Goal: Information Seeking & Learning: Learn about a topic

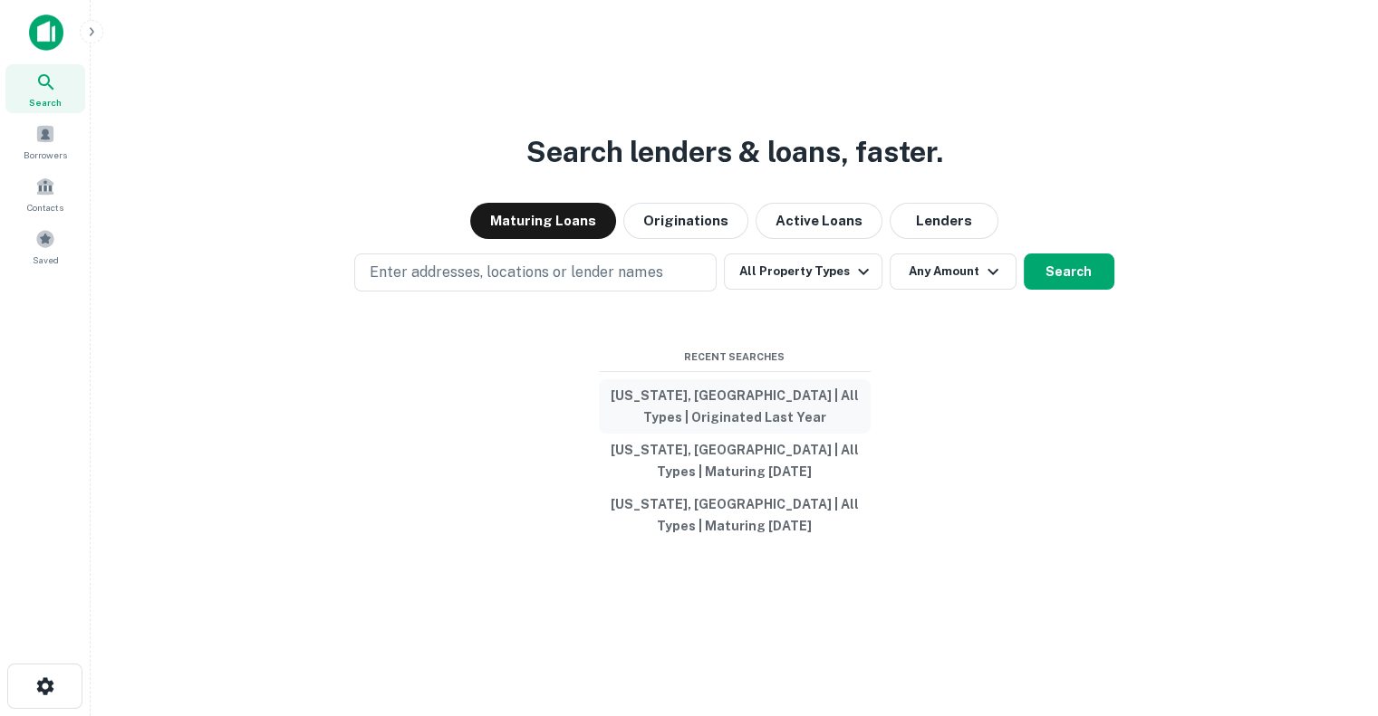
click at [741, 398] on button "[US_STATE], [GEOGRAPHIC_DATA] | All Types | Originated Last Year" at bounding box center [735, 406] width 272 height 54
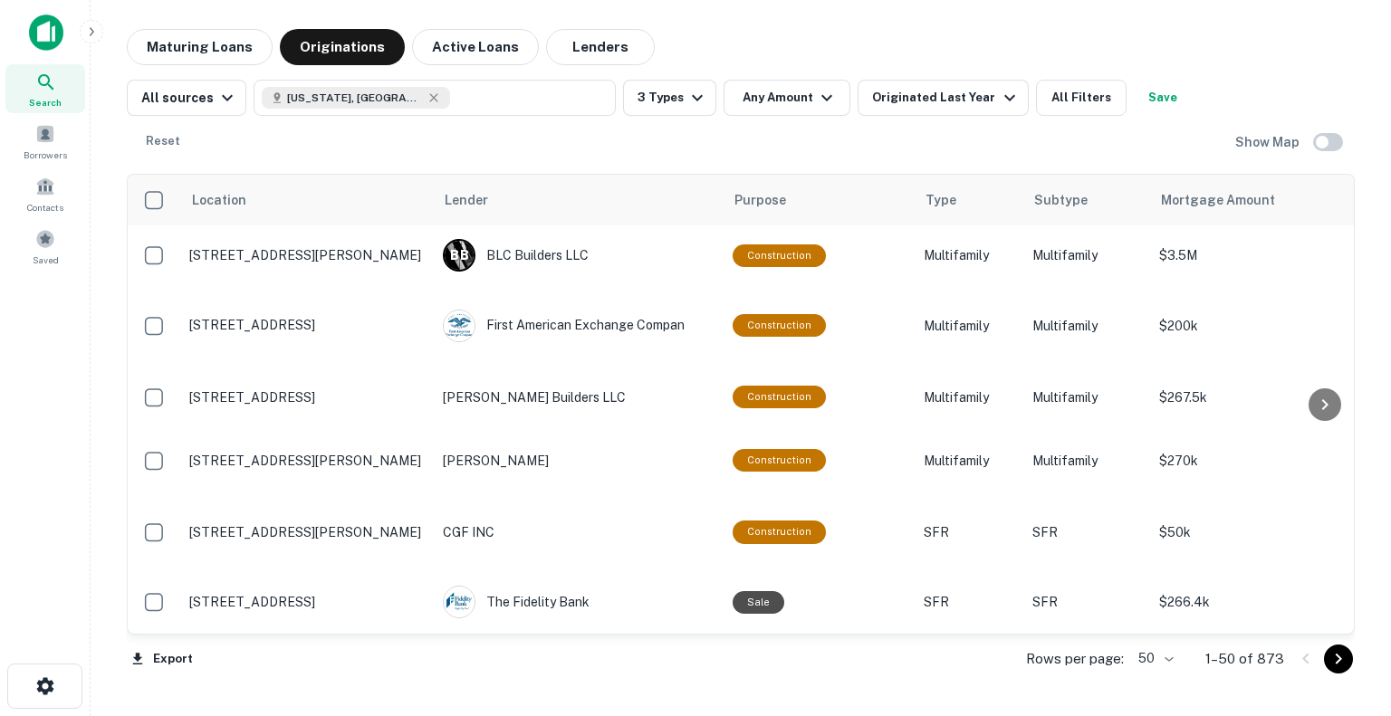
click at [110, 475] on div "Maturing Loans Originations Active Loans Lenders All sources [US_STATE], [GEOGR…" at bounding box center [741, 360] width 1272 height 662
click at [40, 28] on img at bounding box center [46, 32] width 34 height 36
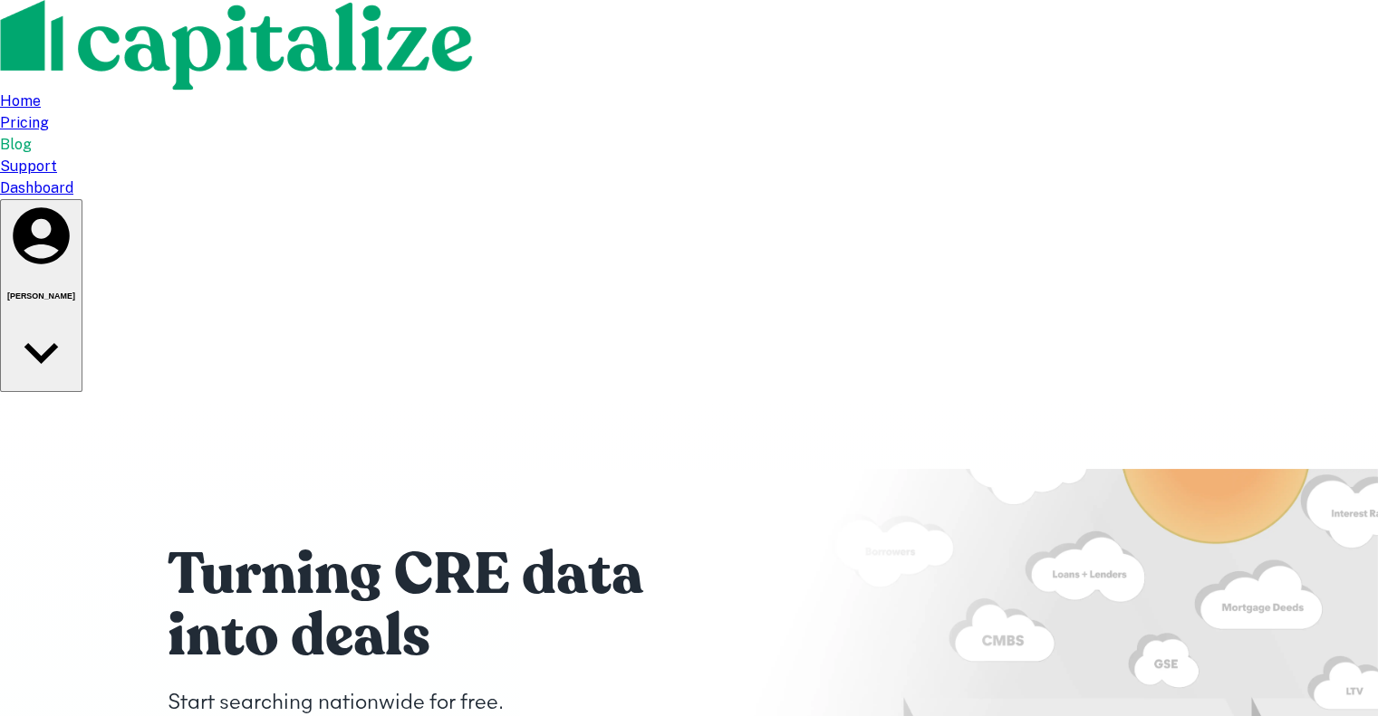
click at [1224, 18] on div "Home Pricing Blog Support Dashboard [PERSON_NAME]" at bounding box center [689, 196] width 1378 height 393
click at [75, 202] on div "[PERSON_NAME]" at bounding box center [41, 295] width 68 height 187
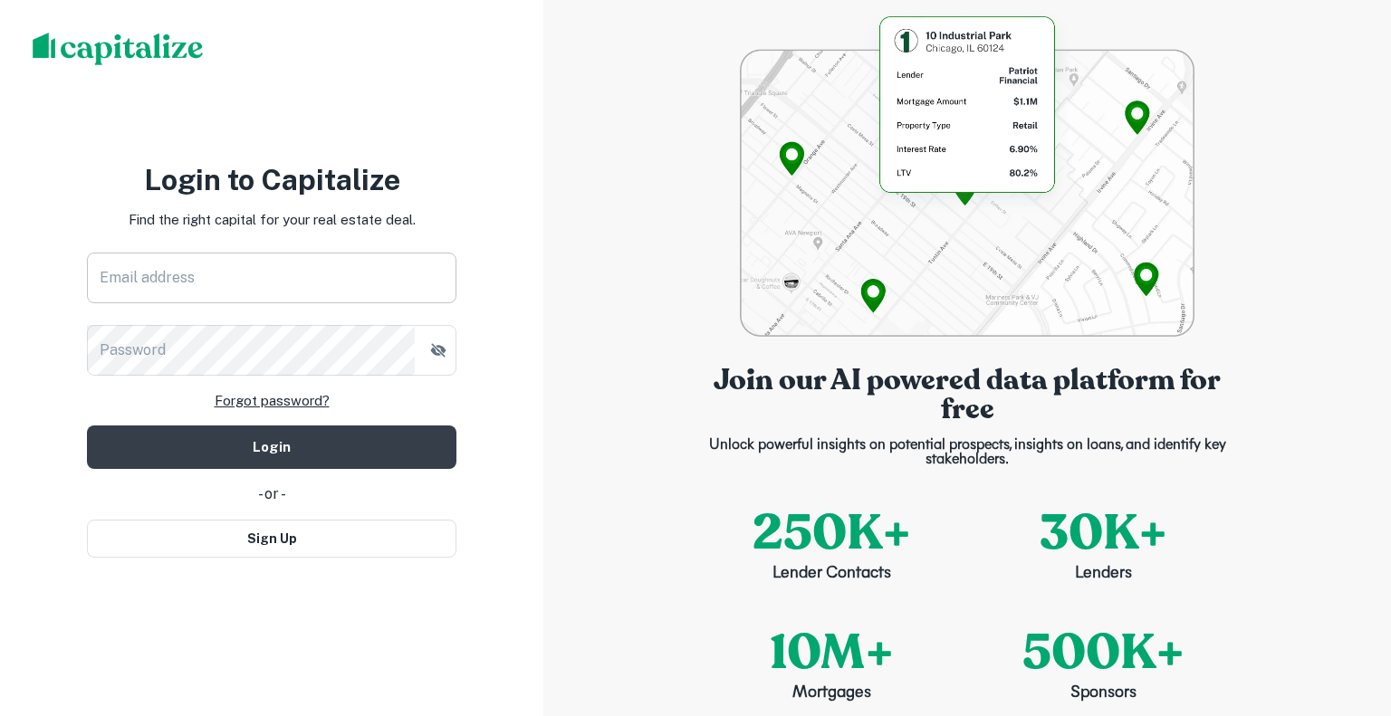
click at [184, 296] on input "Email address" at bounding box center [272, 278] width 370 height 51
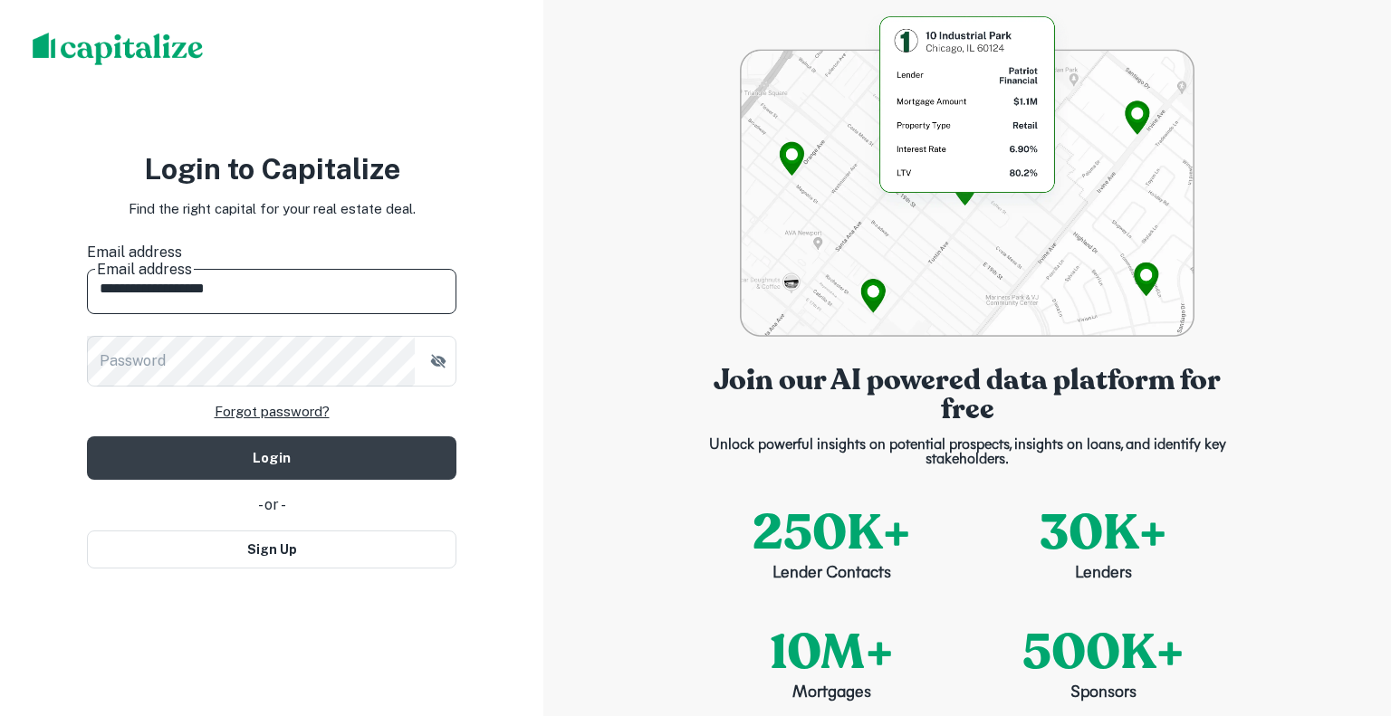
type input "**********"
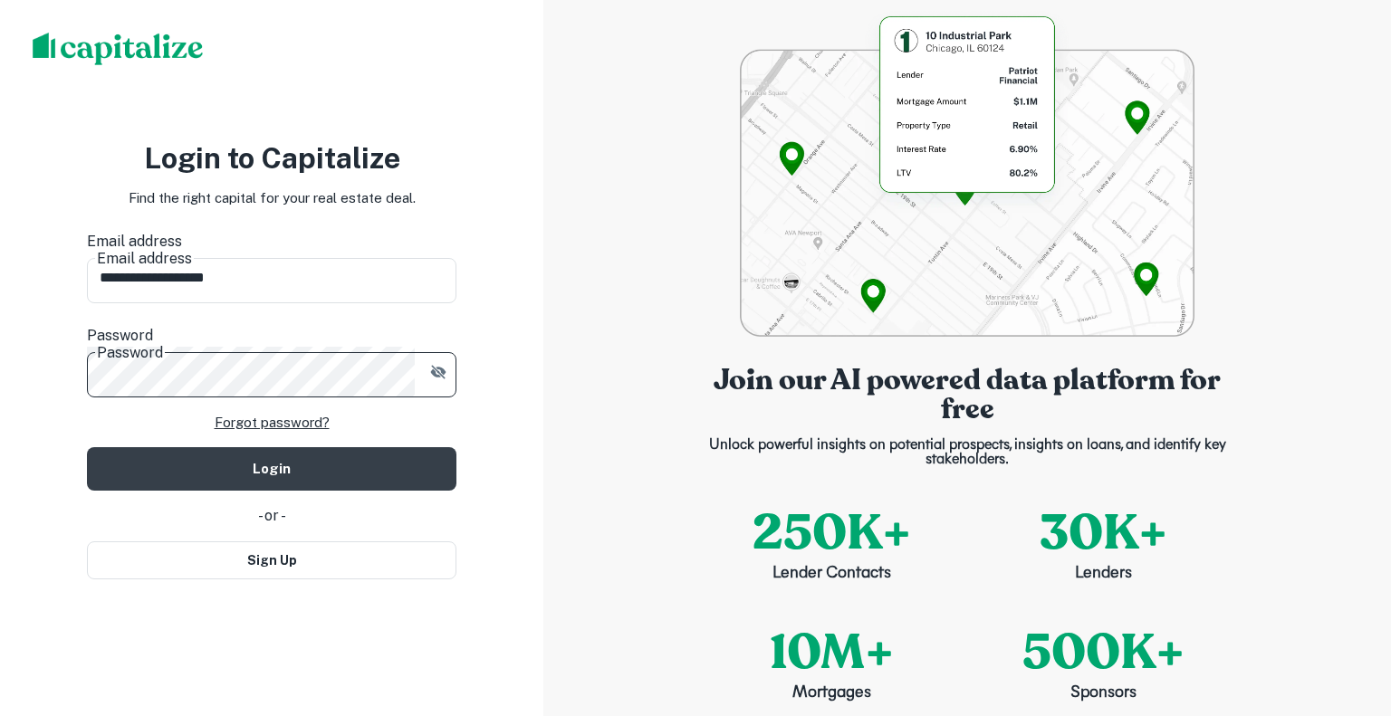
click at [87, 447] on button "Login" at bounding box center [272, 468] width 370 height 43
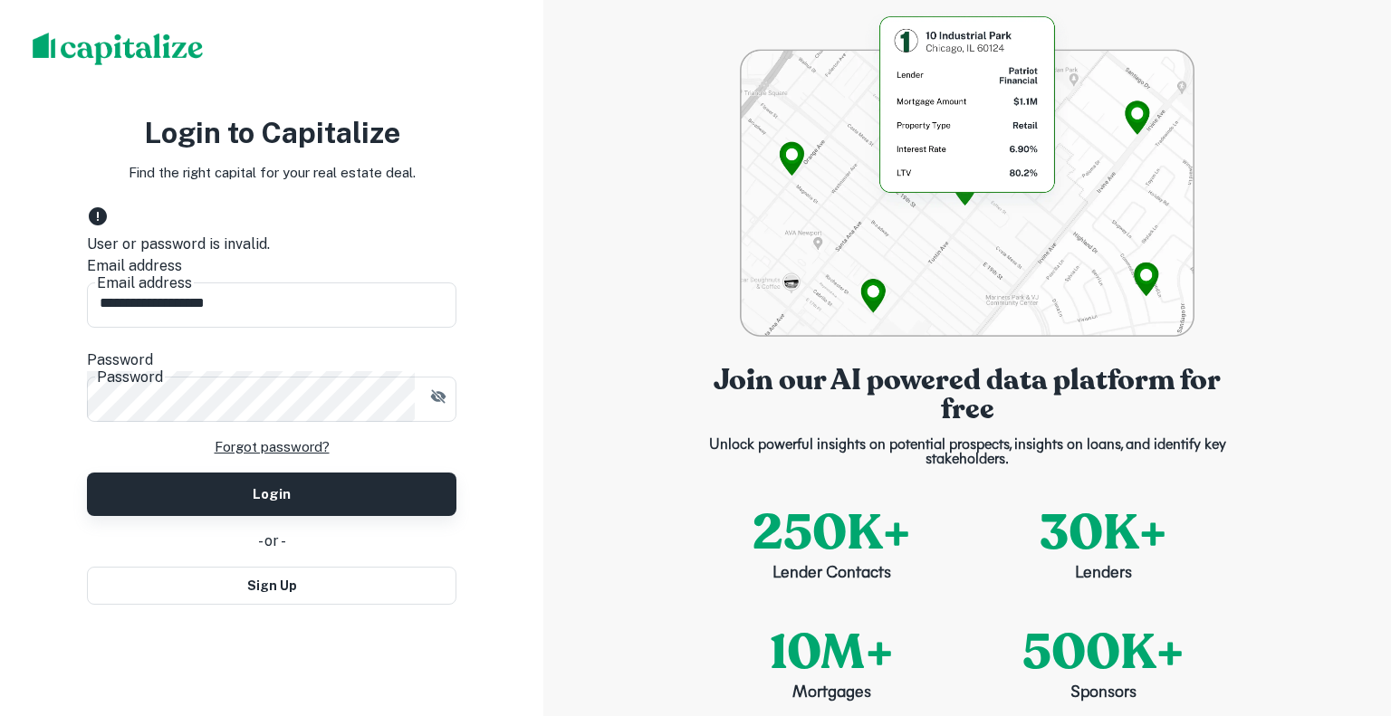
click at [335, 473] on button "Login" at bounding box center [272, 494] width 370 height 43
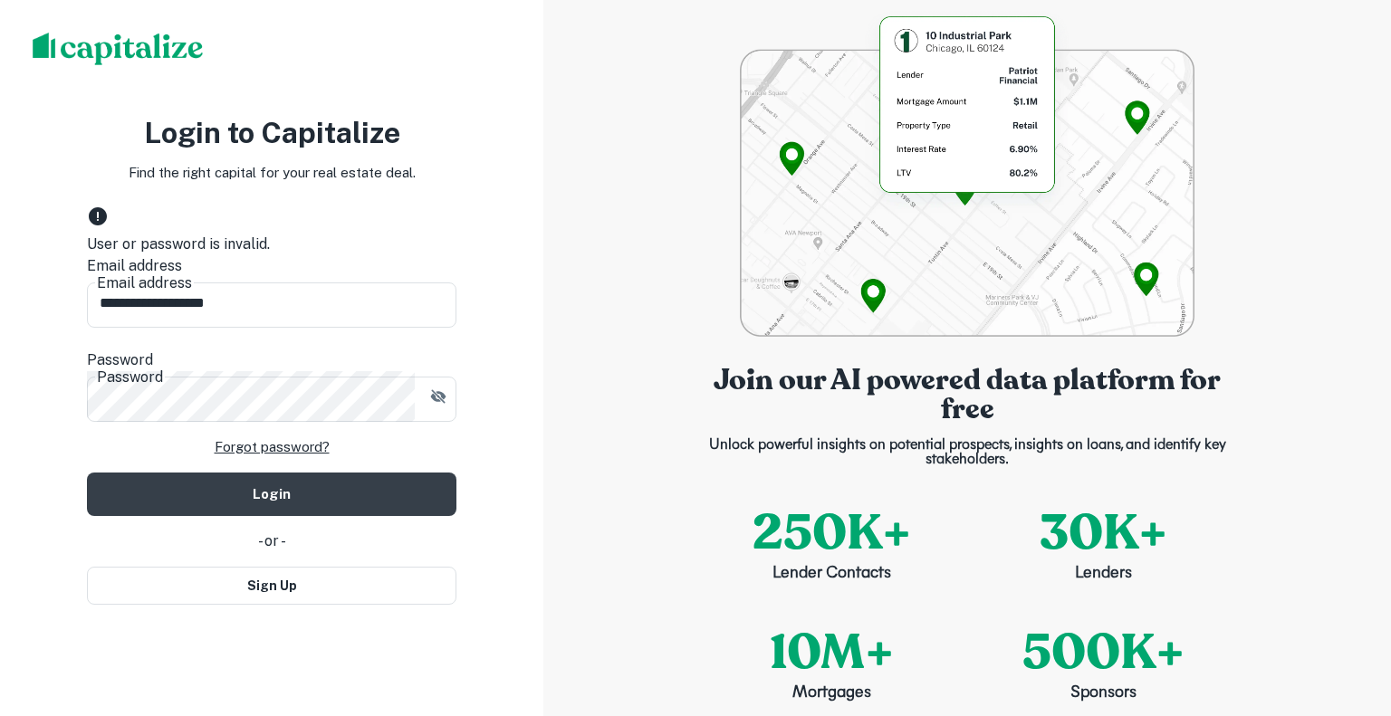
click at [257, 453] on form "**********" at bounding box center [272, 361] width 370 height 311
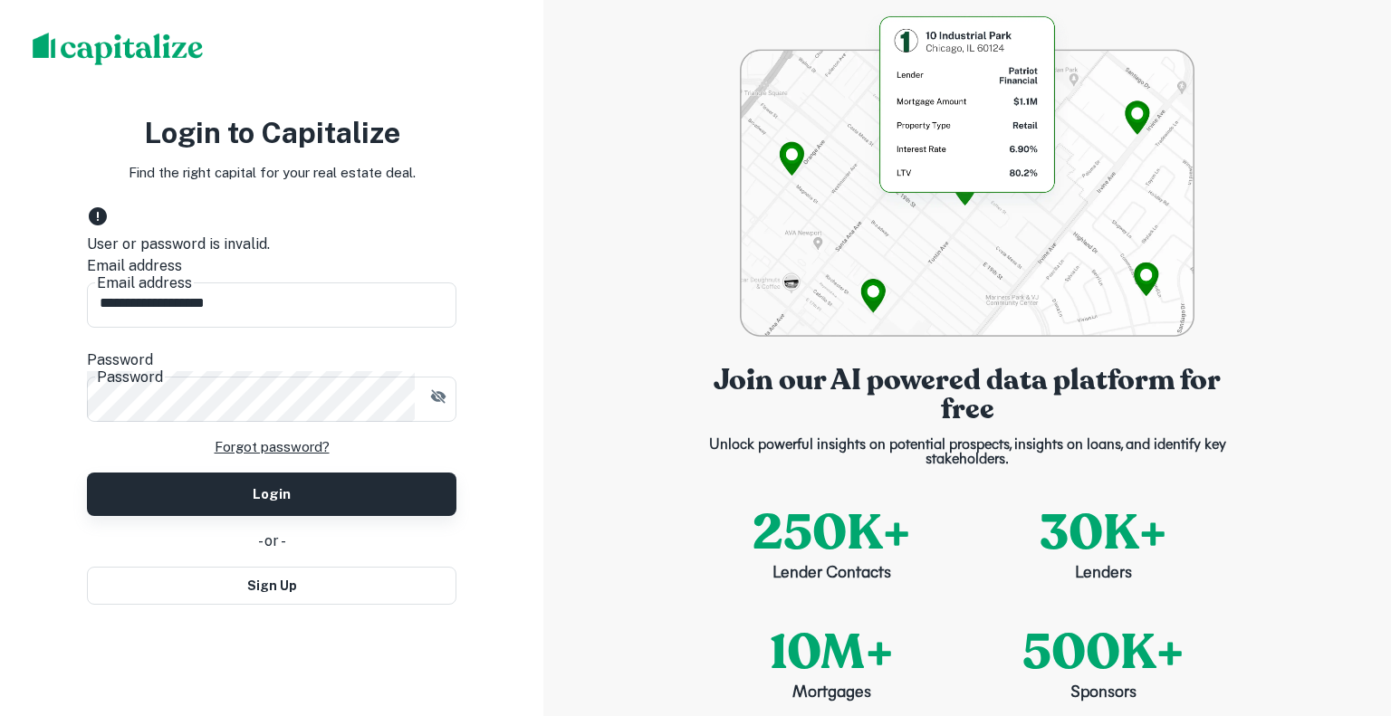
click at [261, 473] on button "Login" at bounding box center [272, 494] width 370 height 43
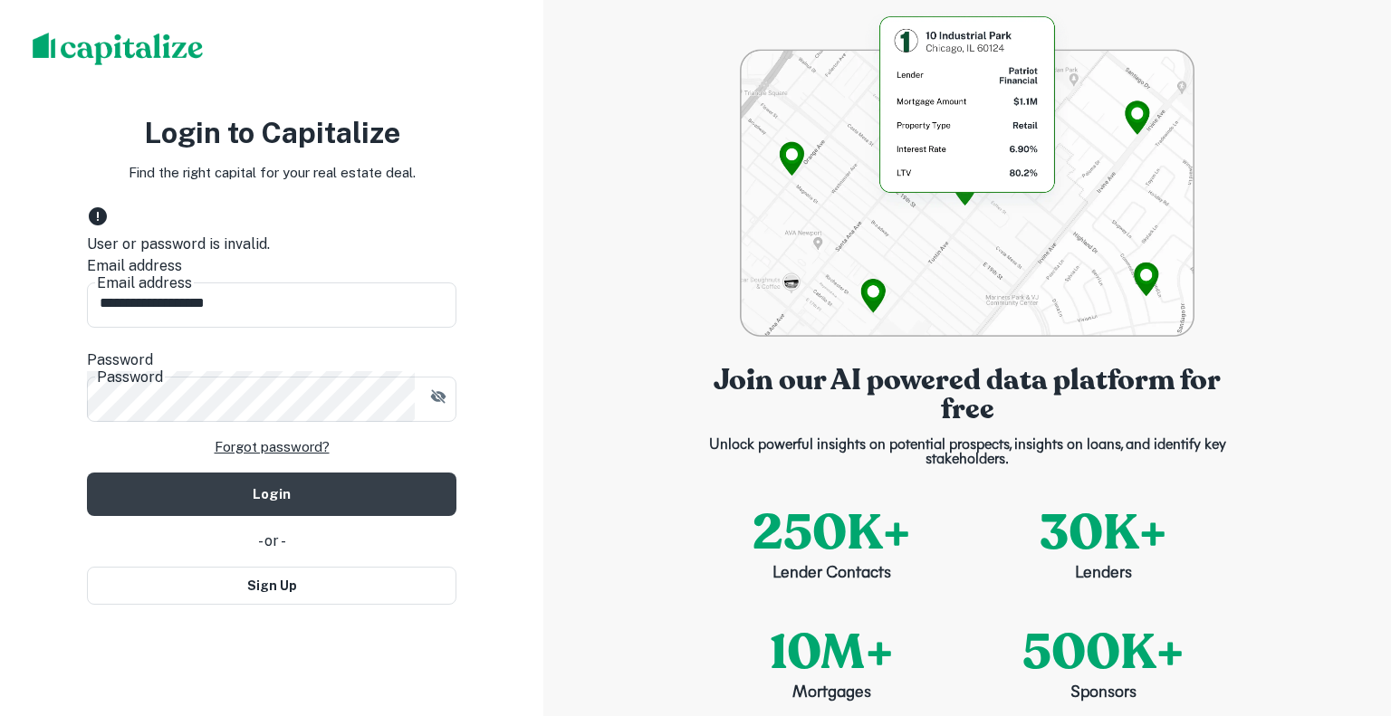
click at [216, 253] on div "User or password is invalid." at bounding box center [272, 245] width 370 height 22
click at [189, 310] on input "**********" at bounding box center [272, 302] width 370 height 51
click at [127, 61] on img at bounding box center [118, 49] width 171 height 33
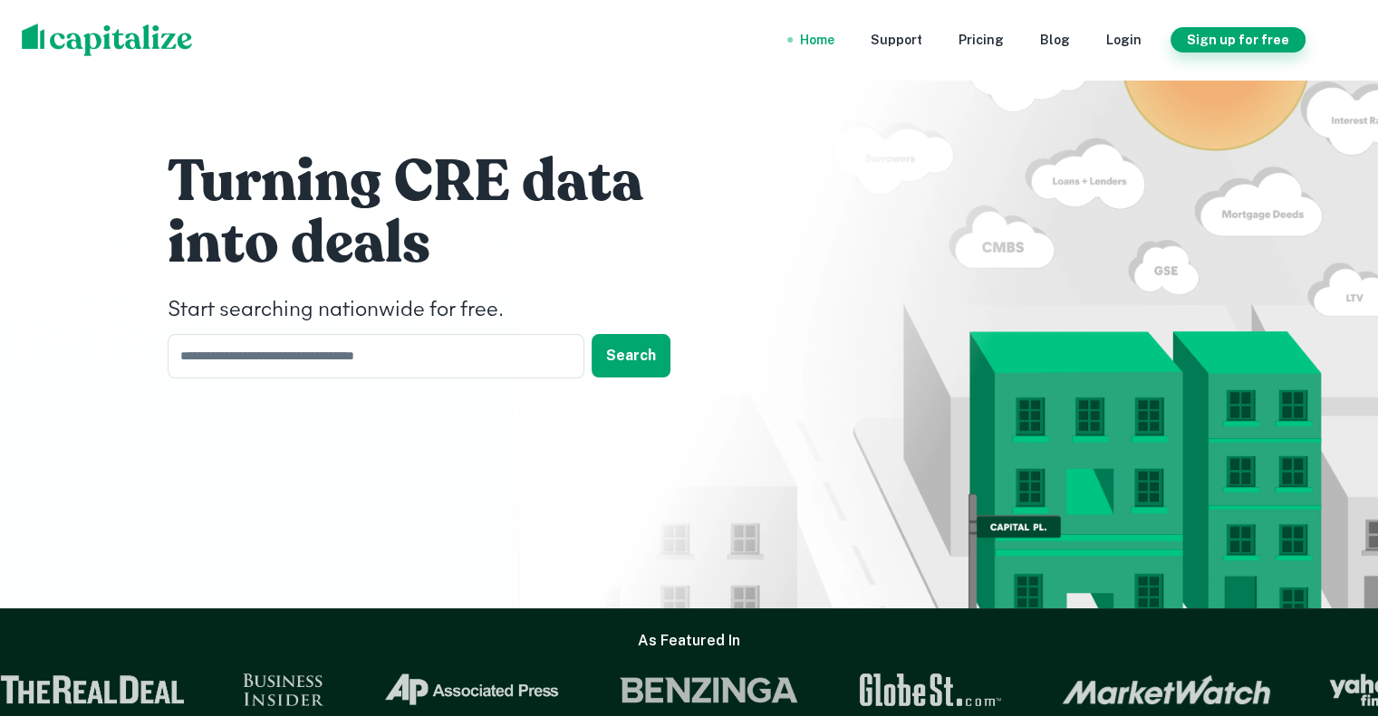
click at [1210, 40] on button "Sign up for free" at bounding box center [1237, 39] width 135 height 25
select select "**"
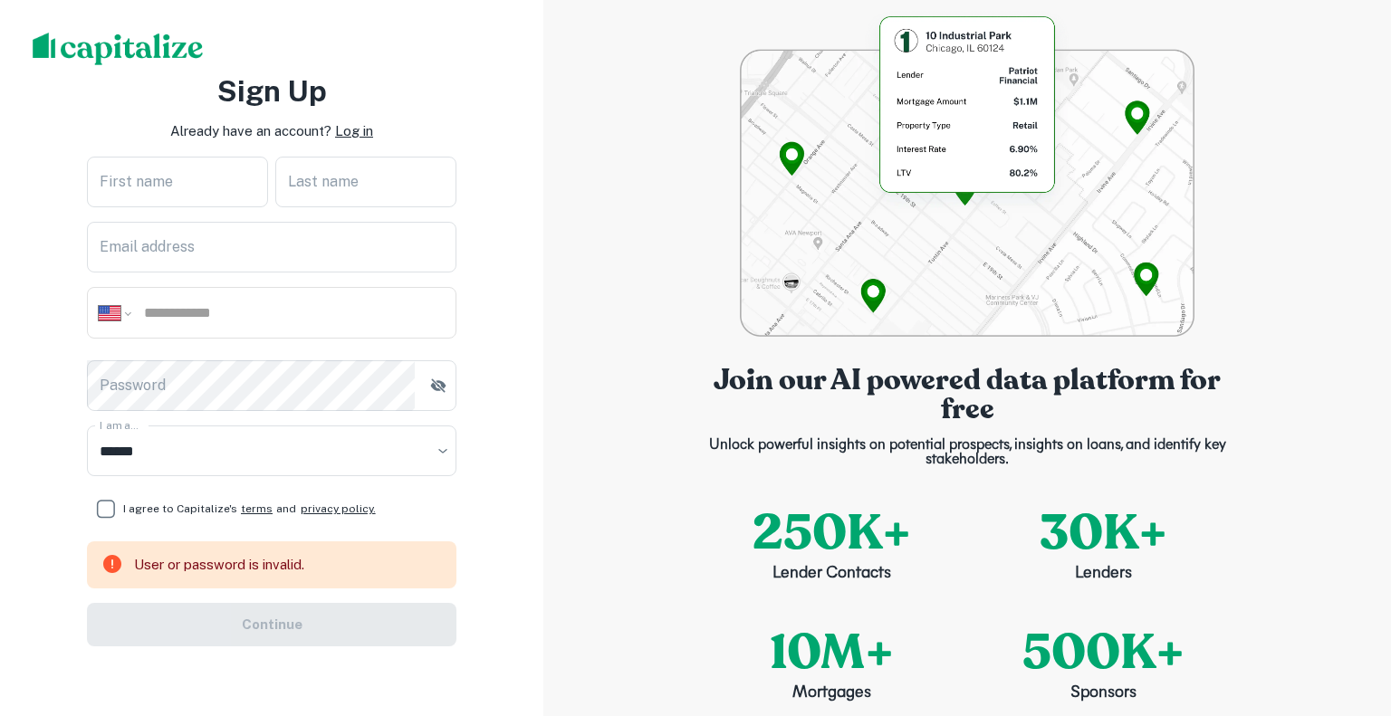
click at [361, 125] on p "Log in" at bounding box center [354, 131] width 38 height 22
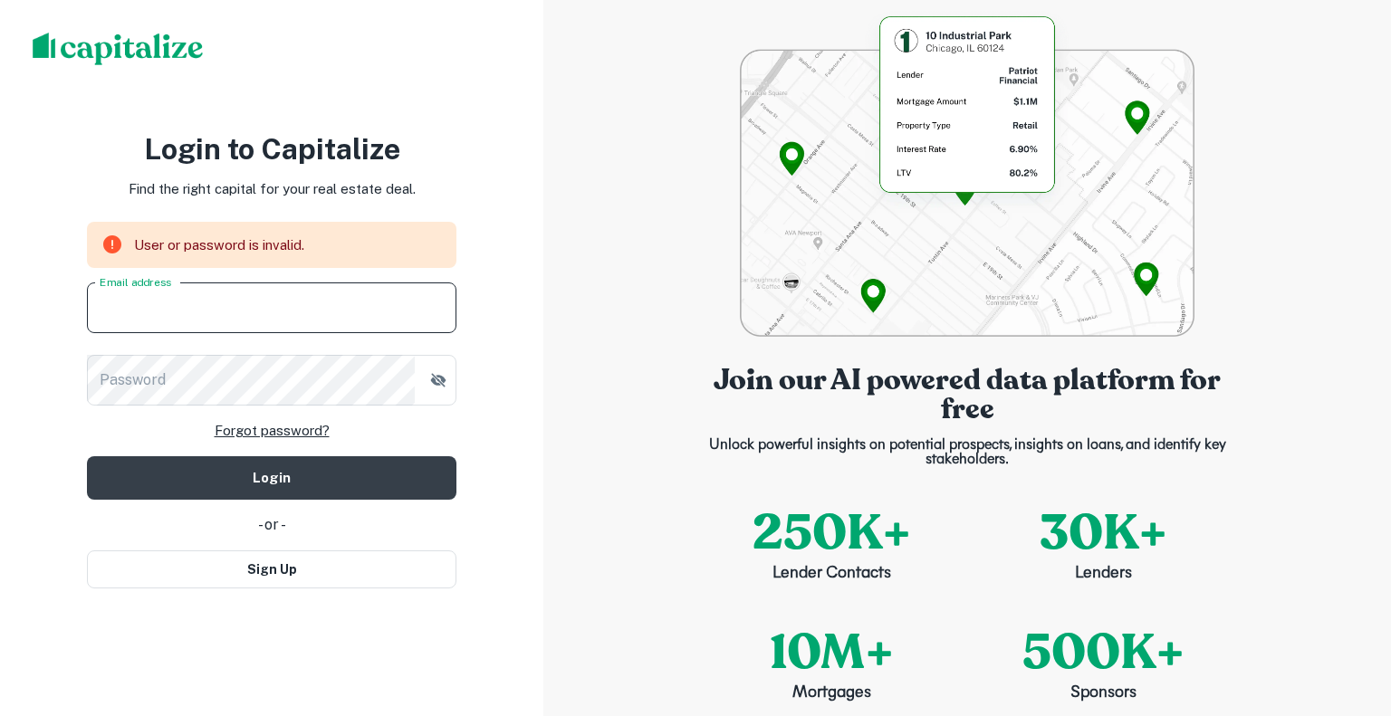
click at [272, 312] on input "Email address" at bounding box center [272, 308] width 370 height 51
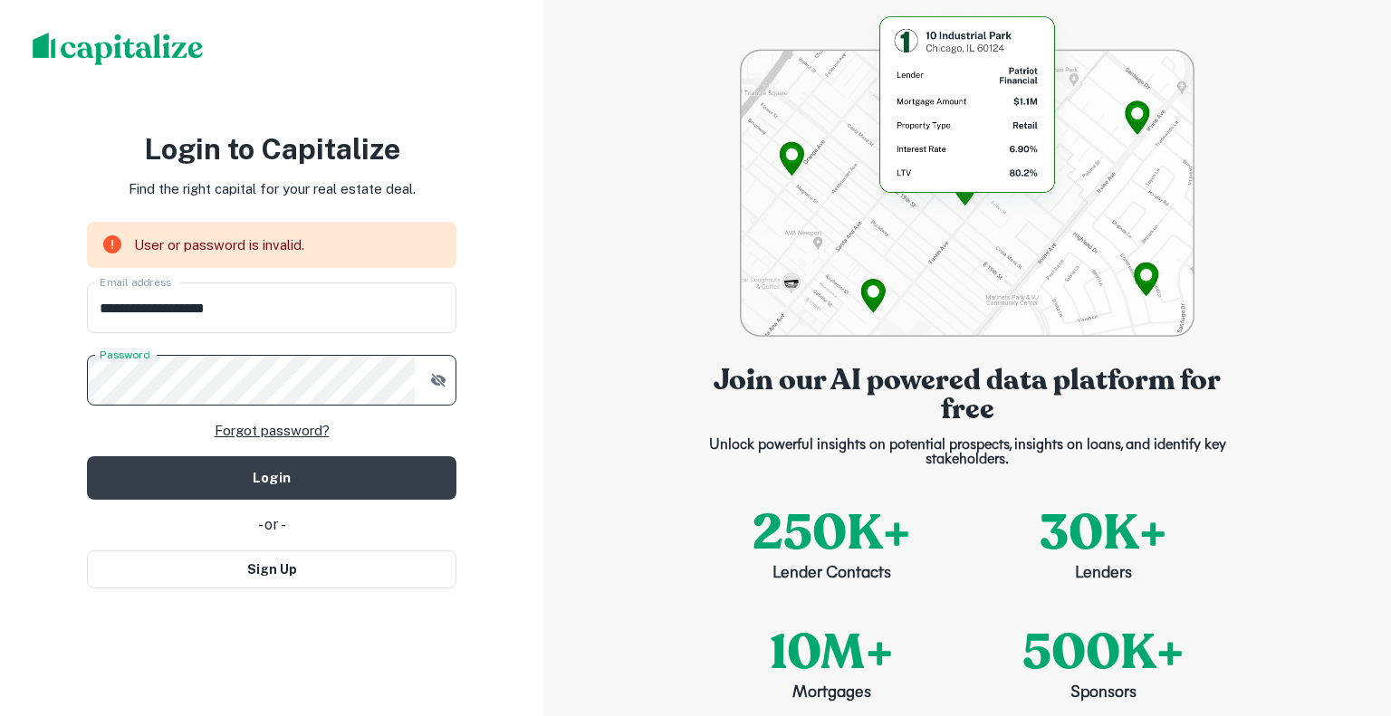
click at [87, 456] on button "Login" at bounding box center [272, 477] width 370 height 43
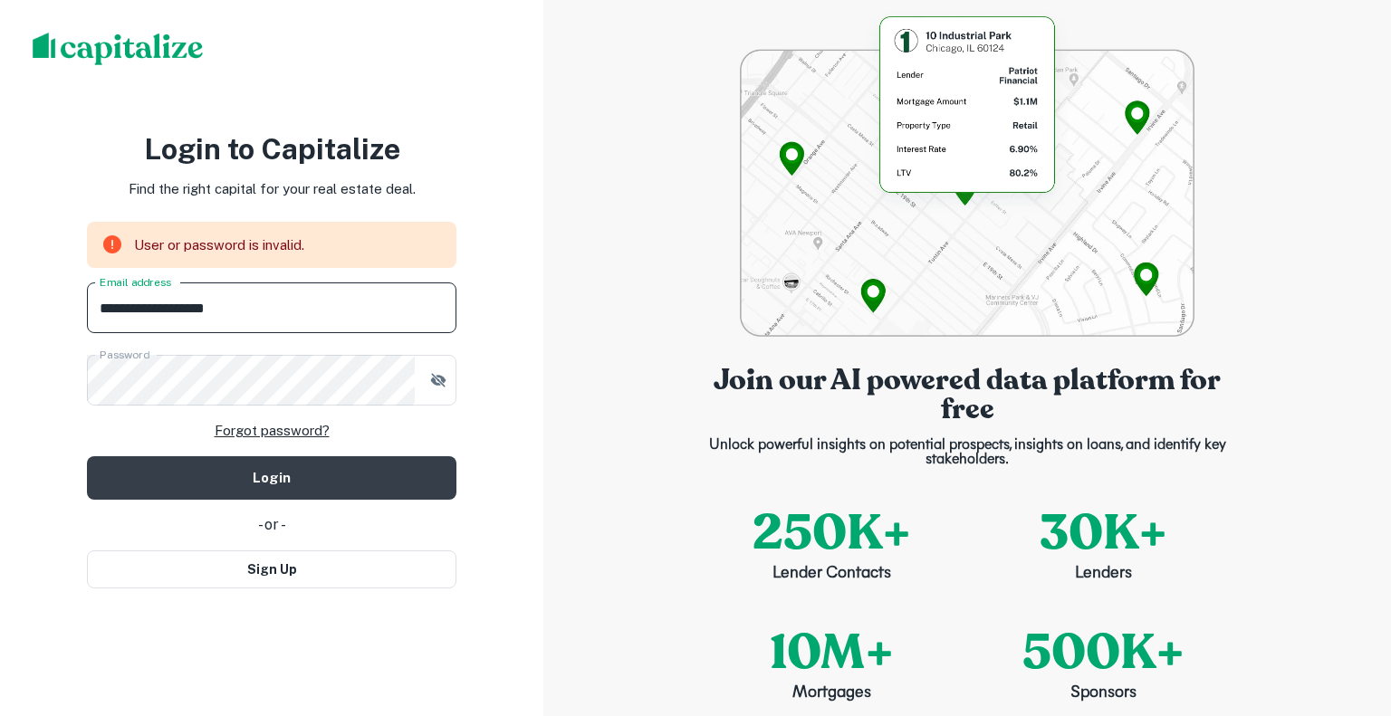
click at [183, 322] on input "**********" at bounding box center [272, 308] width 370 height 51
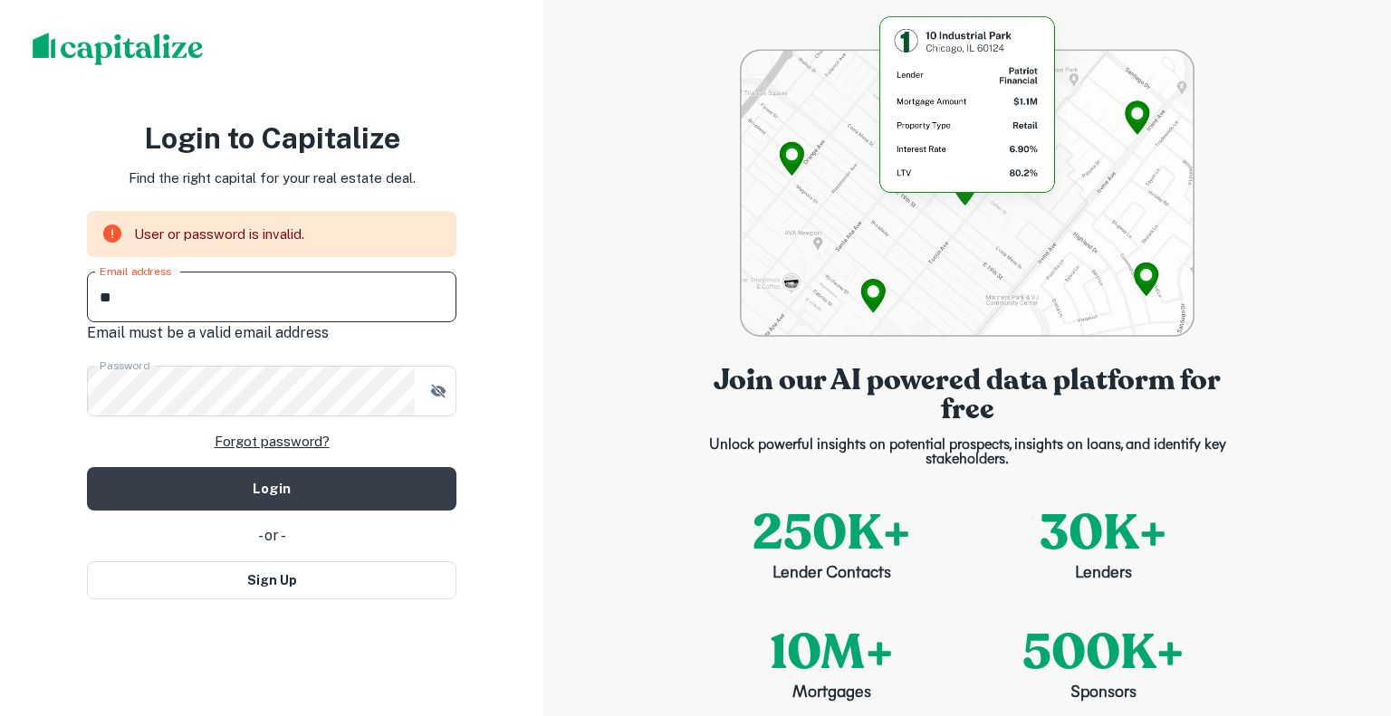
type input "**********"
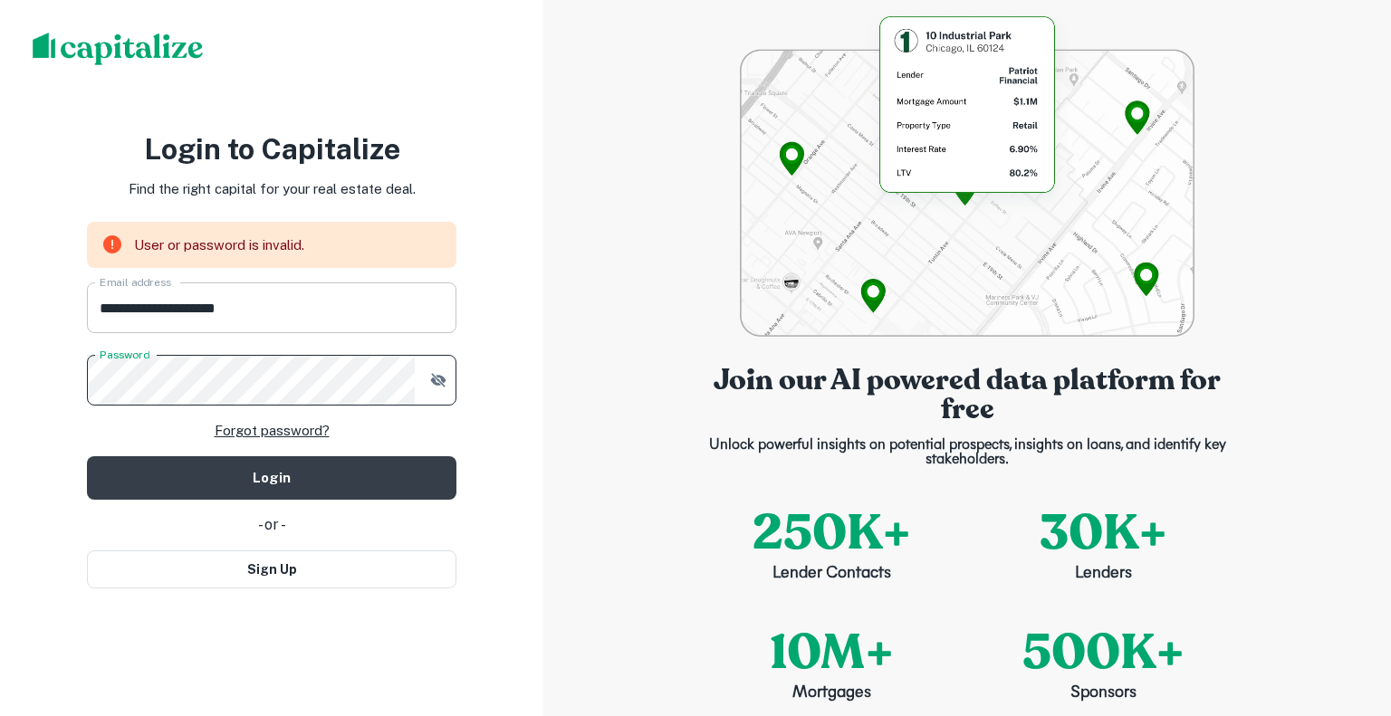
click at [87, 456] on button "Login" at bounding box center [272, 477] width 370 height 43
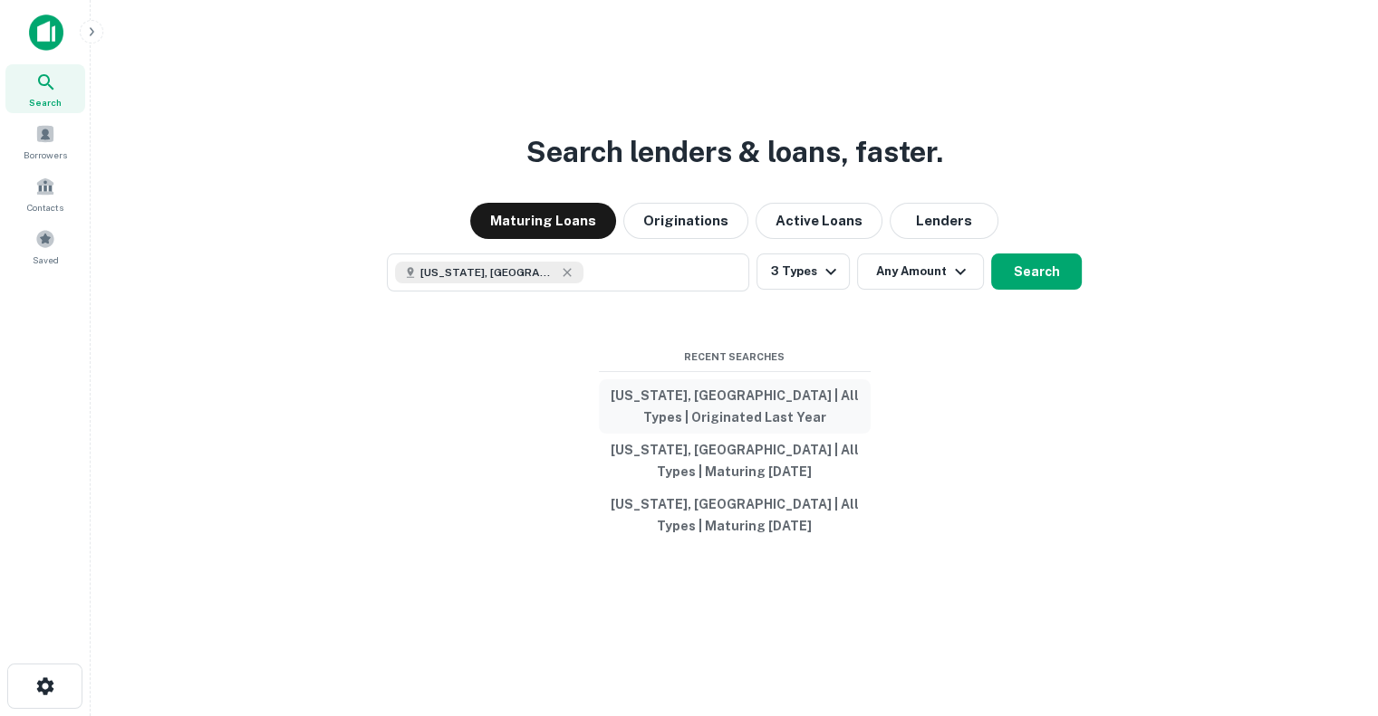
click at [795, 395] on button "[US_STATE], [GEOGRAPHIC_DATA] | All Types | Originated Last Year" at bounding box center [735, 406] width 272 height 54
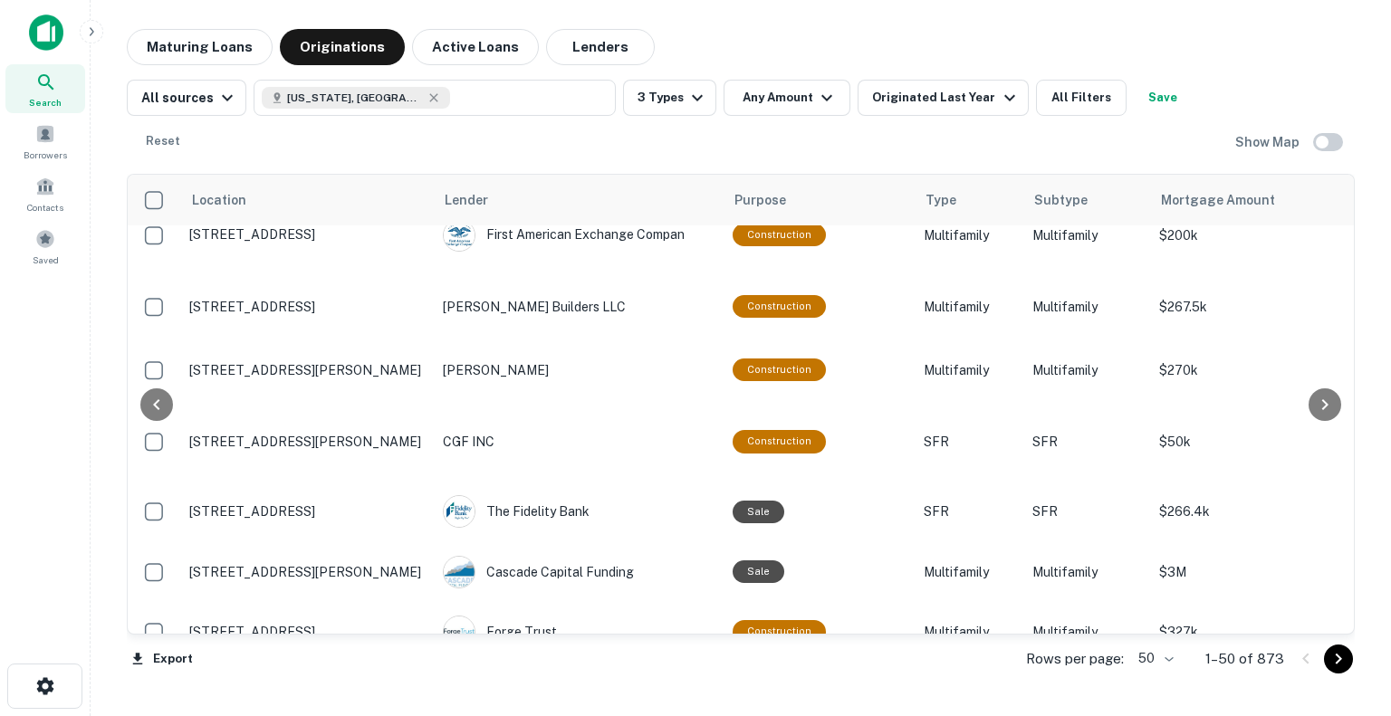
scroll to position [91, 644]
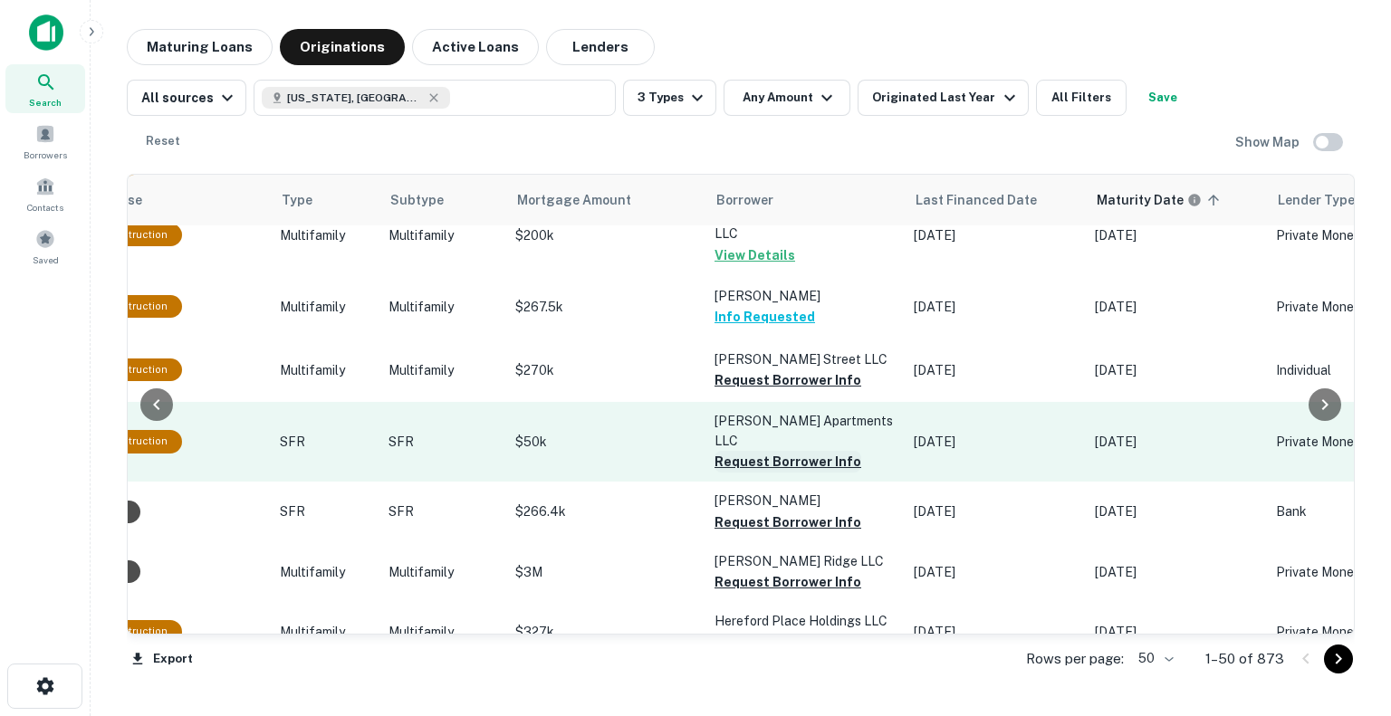
click at [757, 451] on button "Request Borrower Info" at bounding box center [788, 462] width 147 height 22
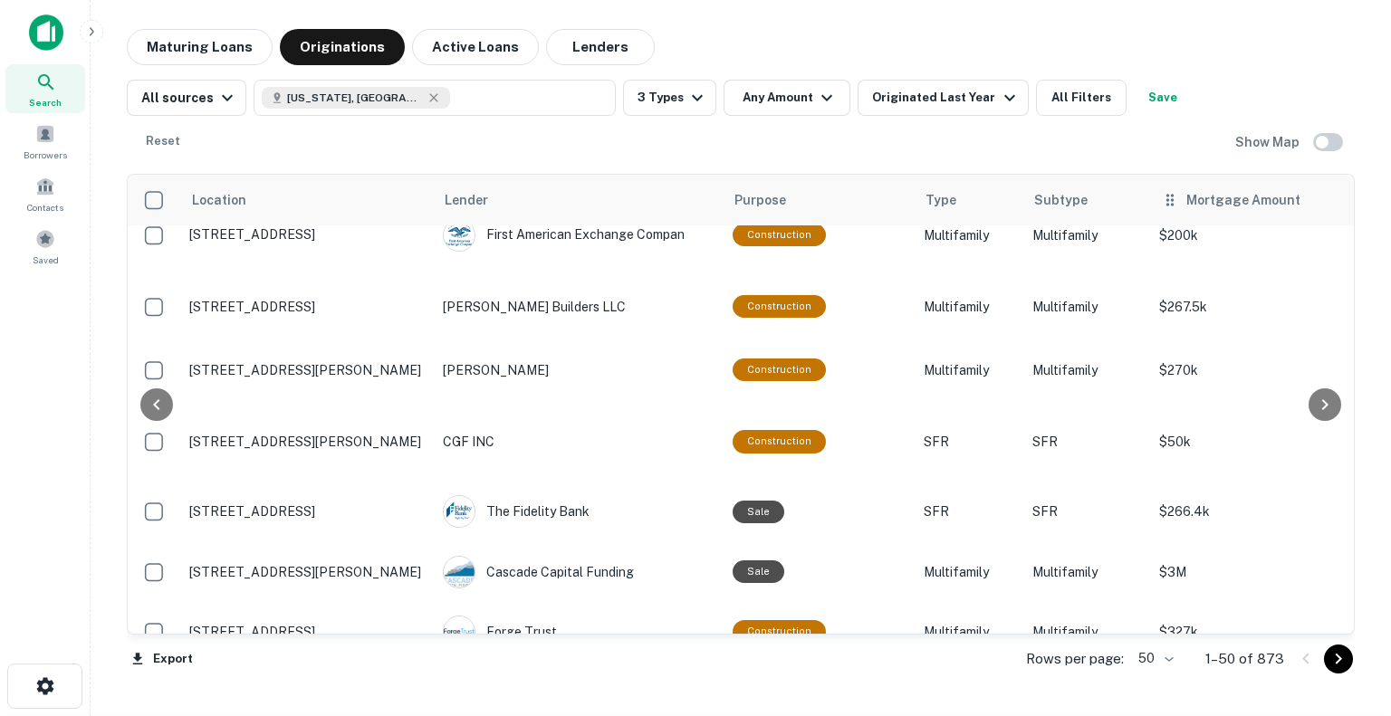
scroll to position [91, 436]
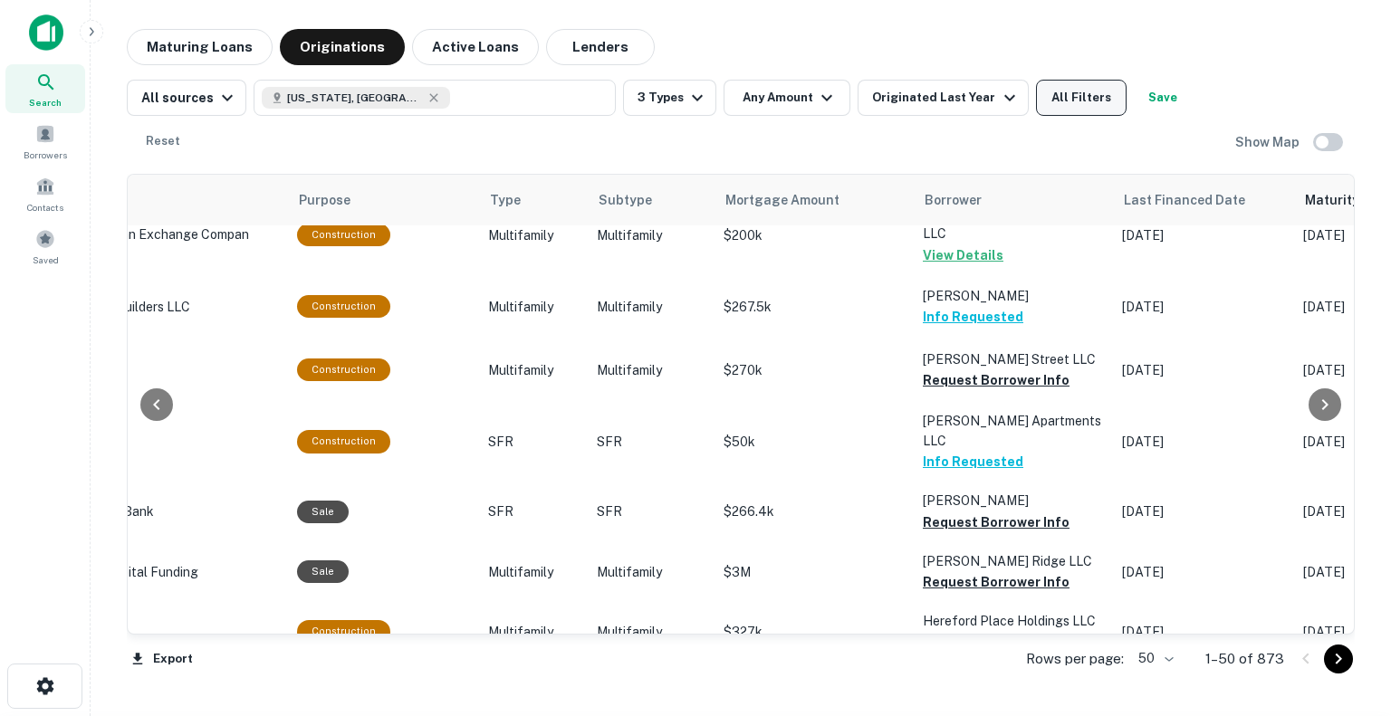
click at [1097, 96] on button "All Filters" at bounding box center [1081, 98] width 91 height 36
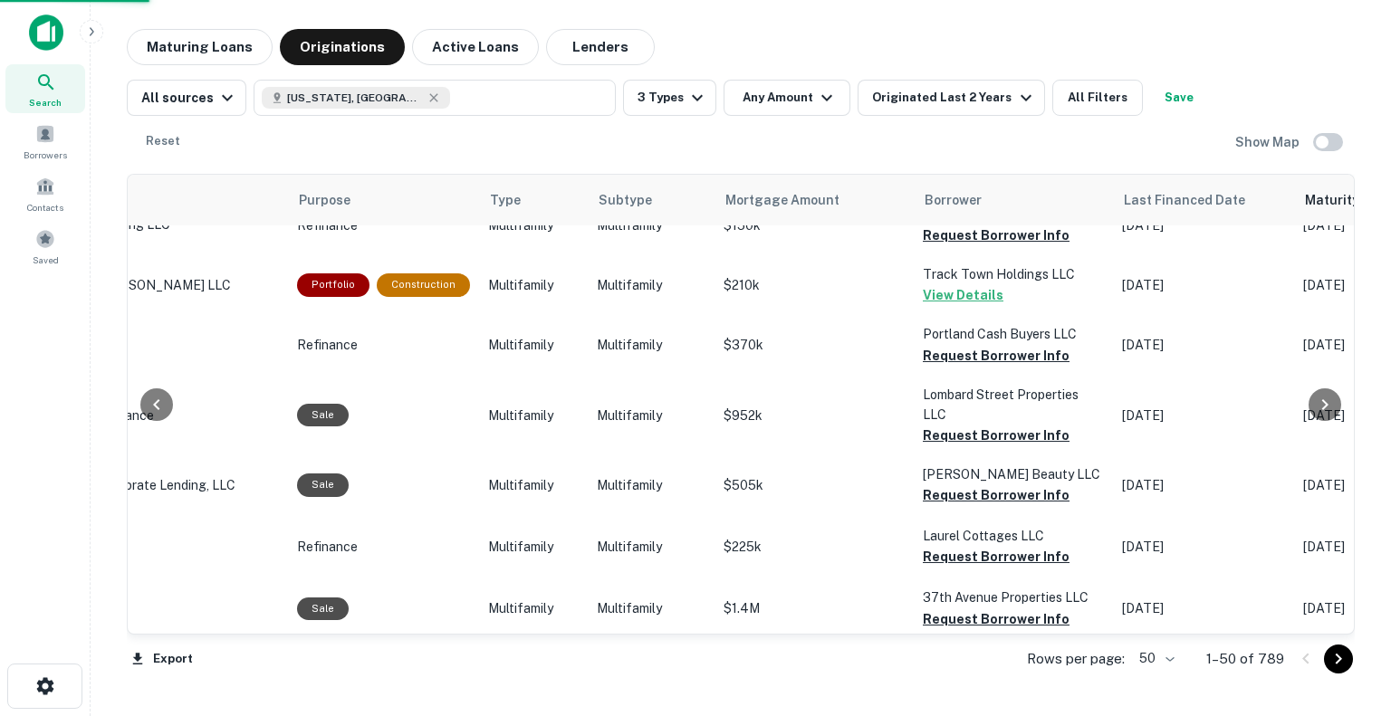
scroll to position [91, 626]
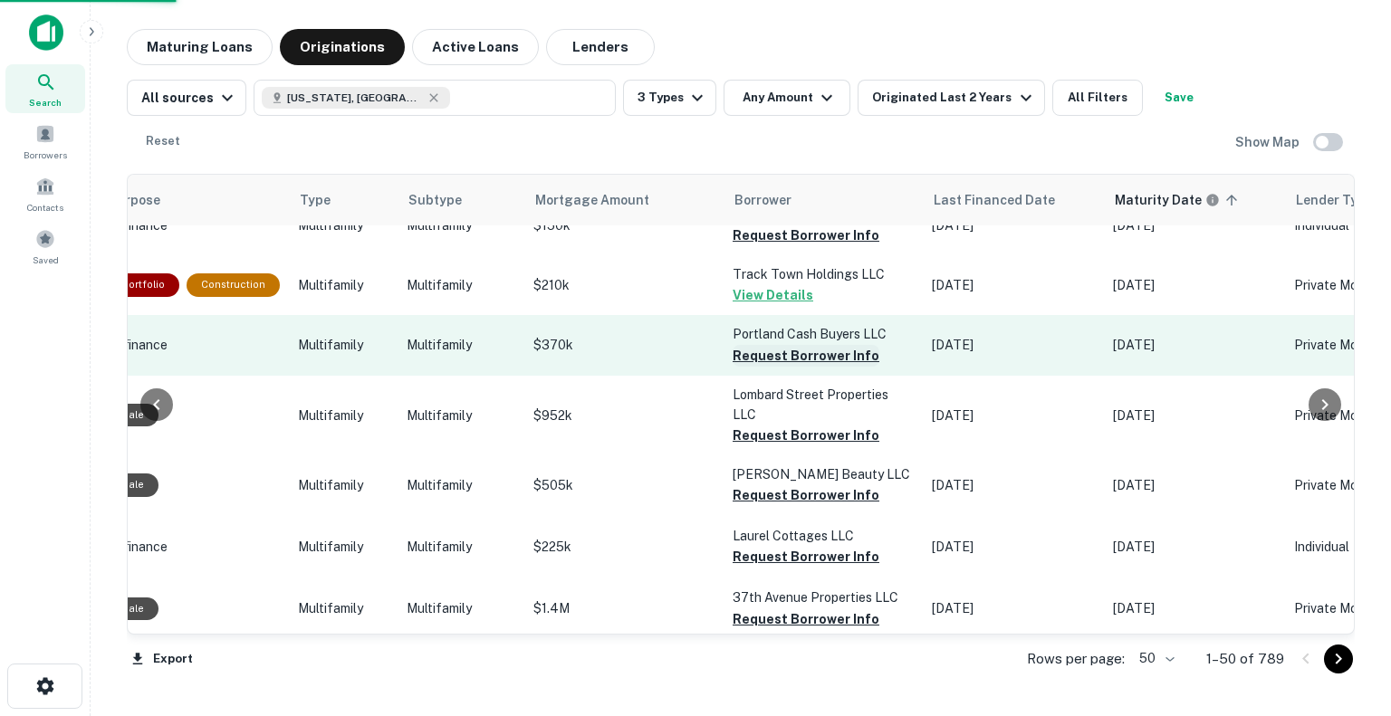
click at [815, 357] on button "Request Borrower Info" at bounding box center [806, 356] width 147 height 22
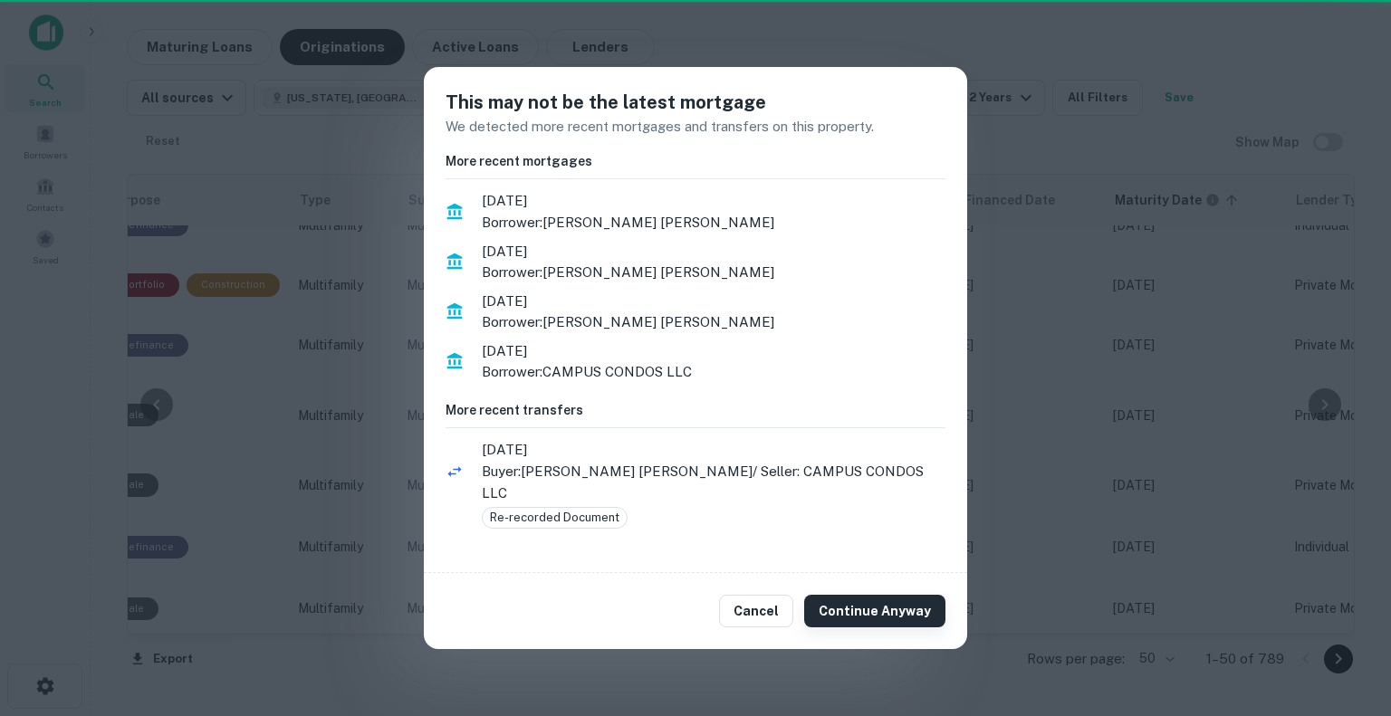
click at [883, 609] on button "Continue Anyway" at bounding box center [874, 611] width 141 height 33
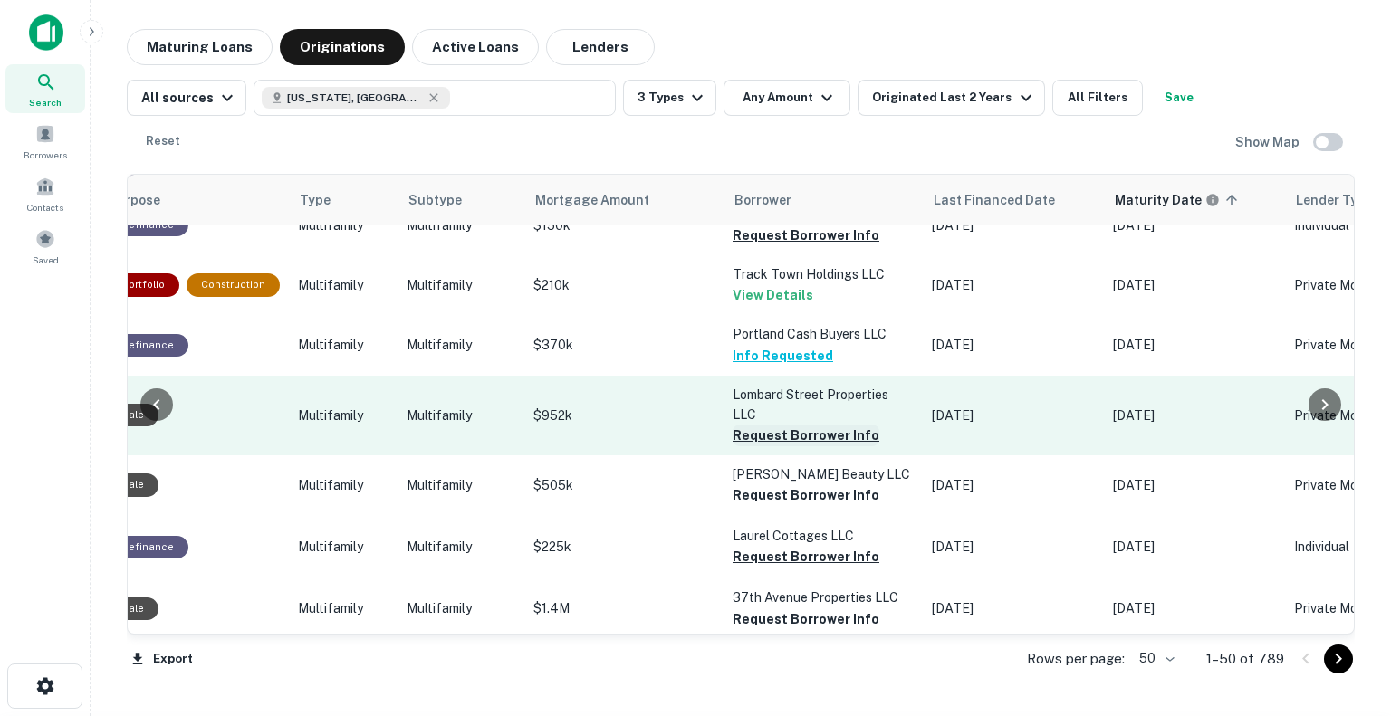
click at [803, 441] on button "Request Borrower Info" at bounding box center [806, 436] width 147 height 22
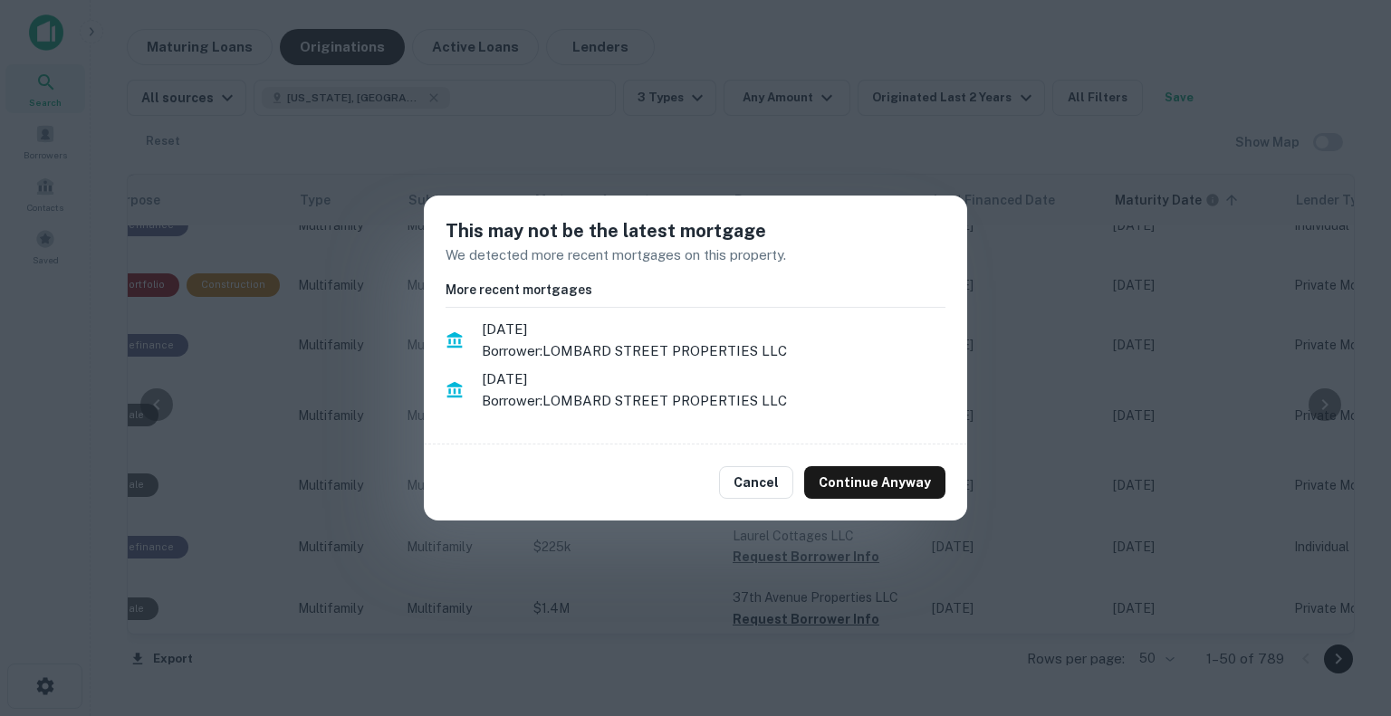
click at [874, 504] on div "Cancel Continue Anyway" at bounding box center [695, 483] width 543 height 76
click at [874, 494] on button "Continue Anyway" at bounding box center [874, 482] width 141 height 33
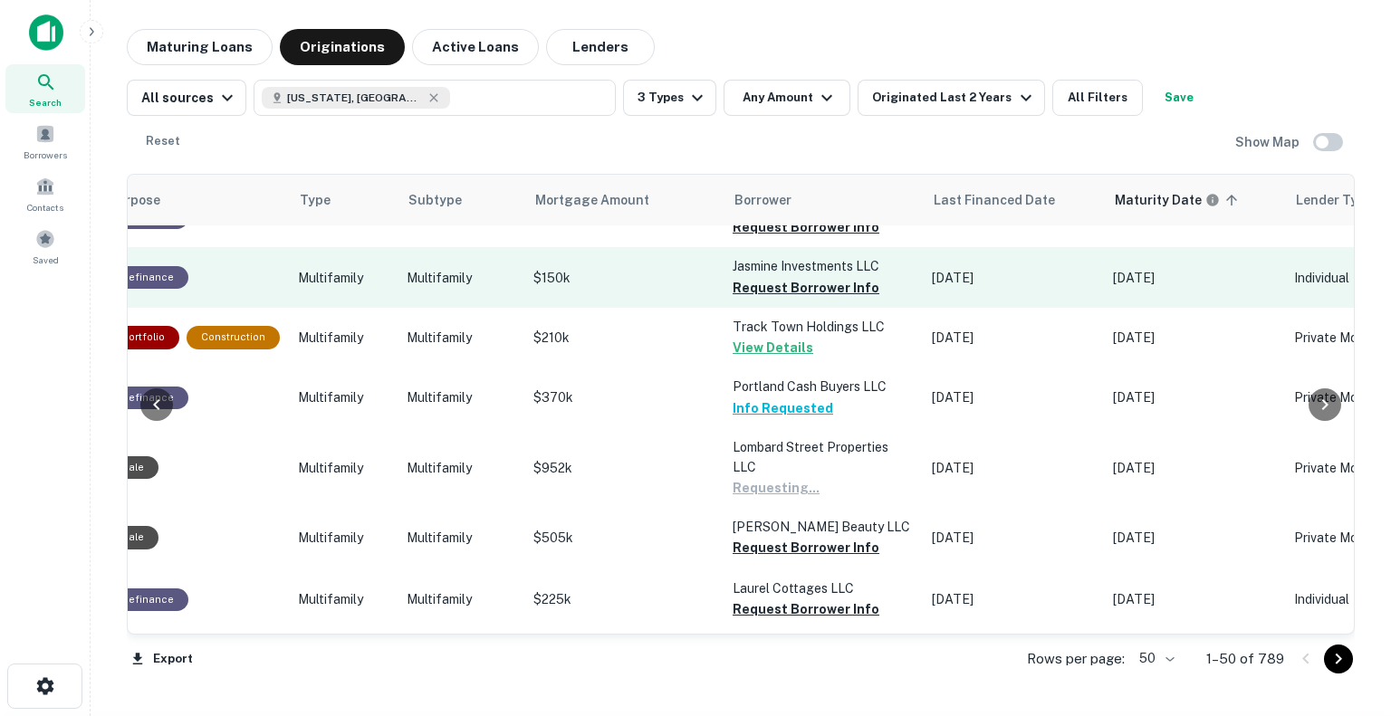
scroll to position [0, 626]
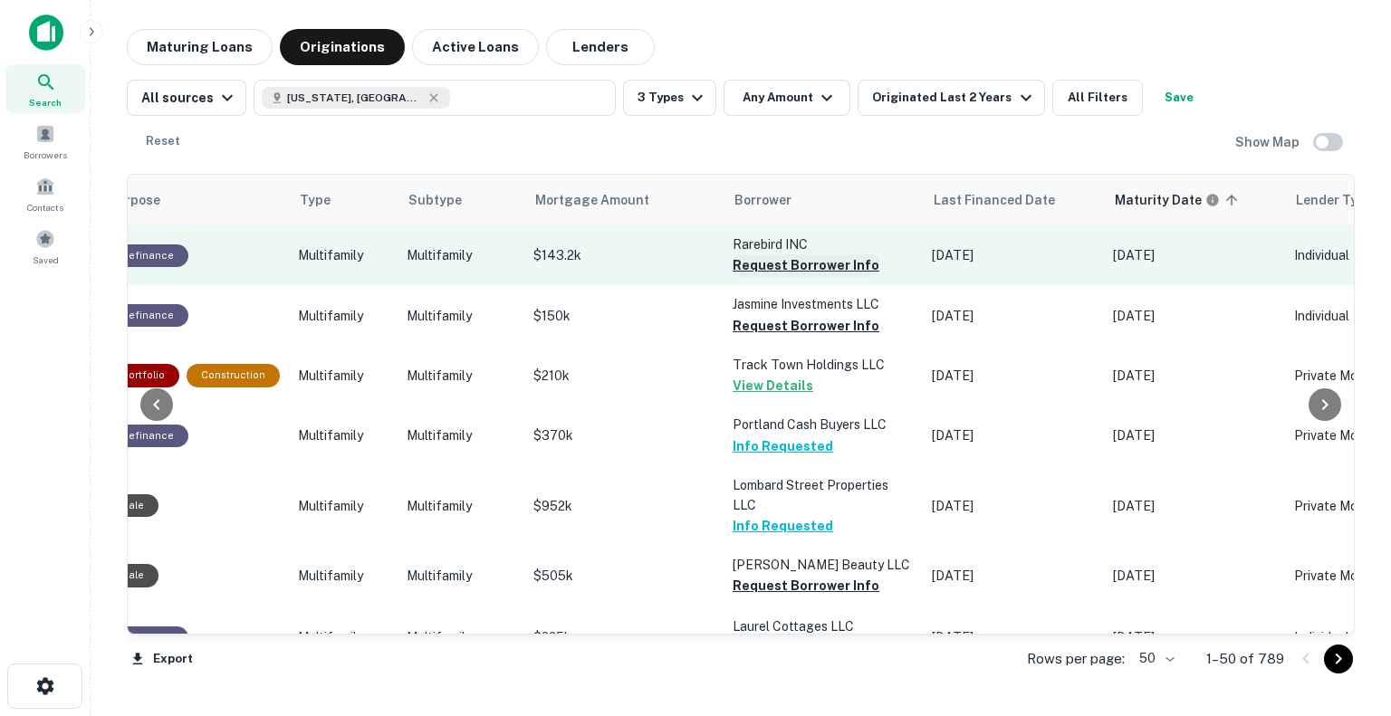
click at [790, 260] on button "Request Borrower Info" at bounding box center [806, 265] width 147 height 22
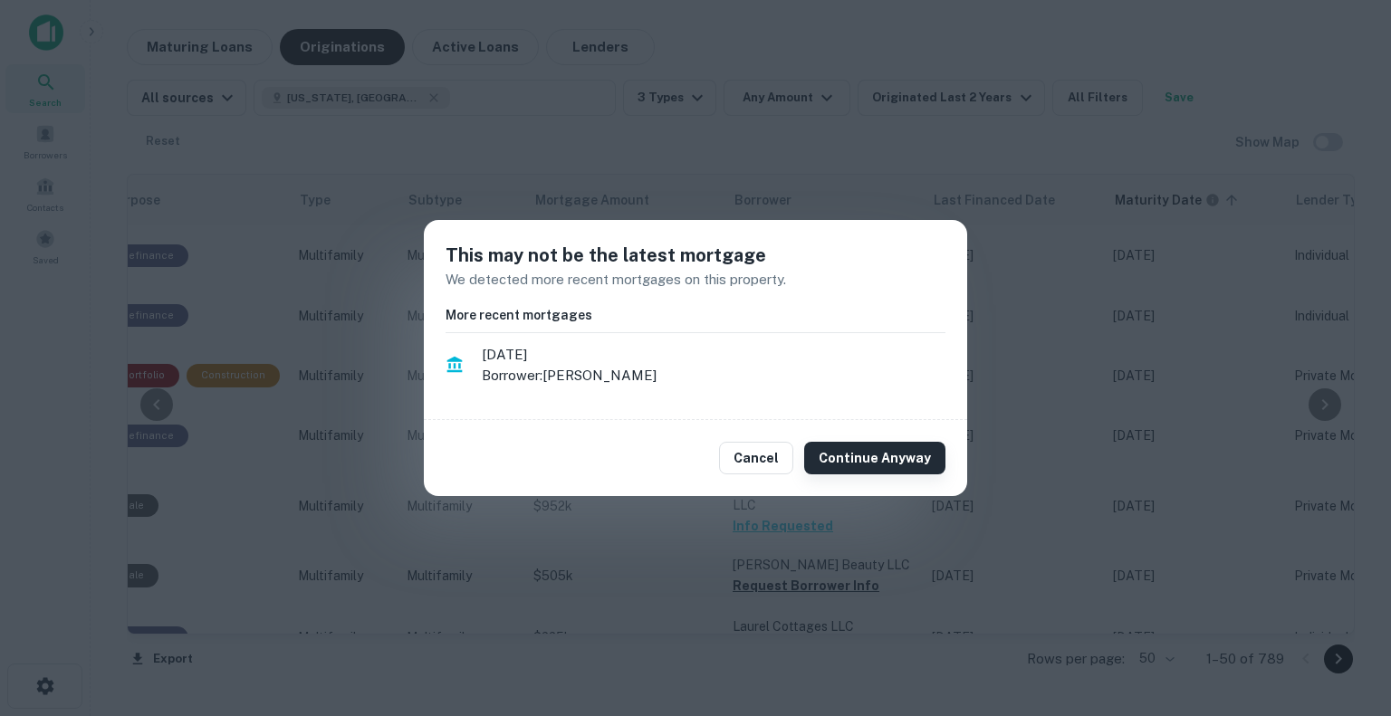
click at [866, 461] on button "Continue Anyway" at bounding box center [874, 458] width 141 height 33
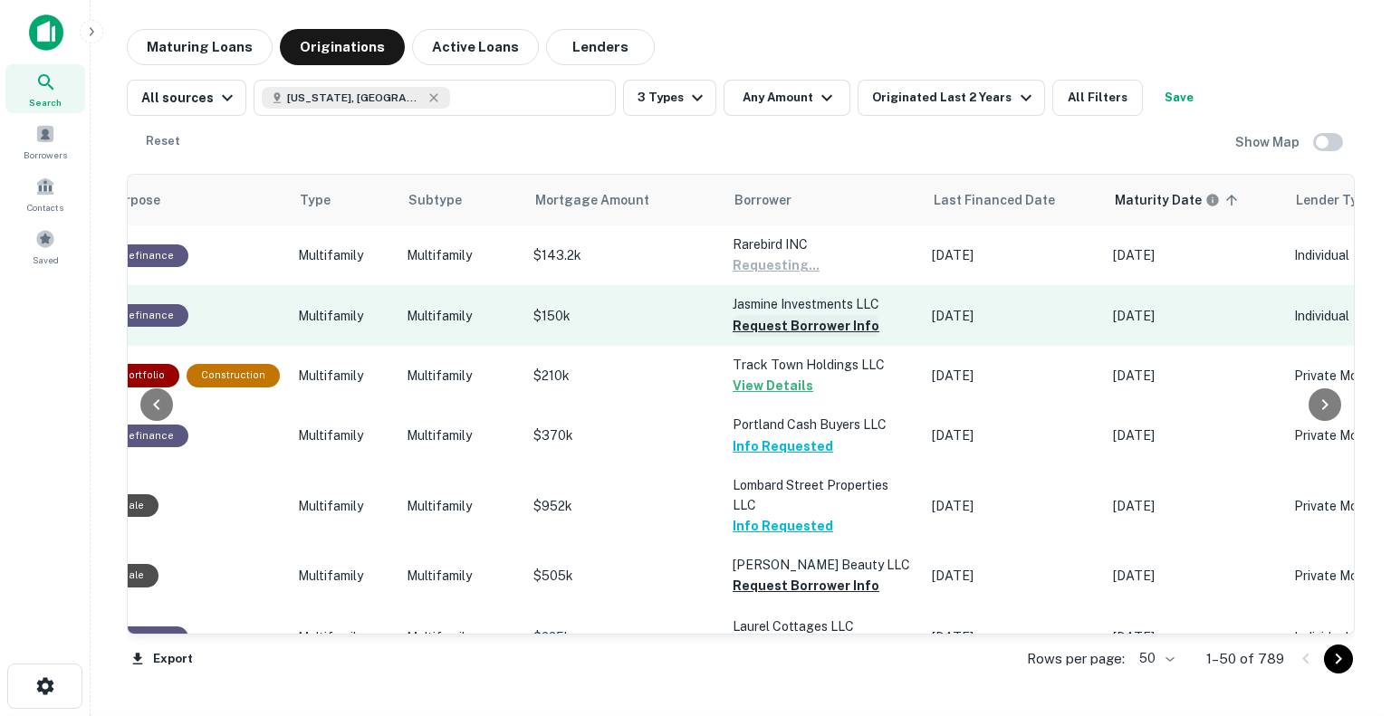
click at [811, 333] on button "Request Borrower Info" at bounding box center [806, 326] width 147 height 22
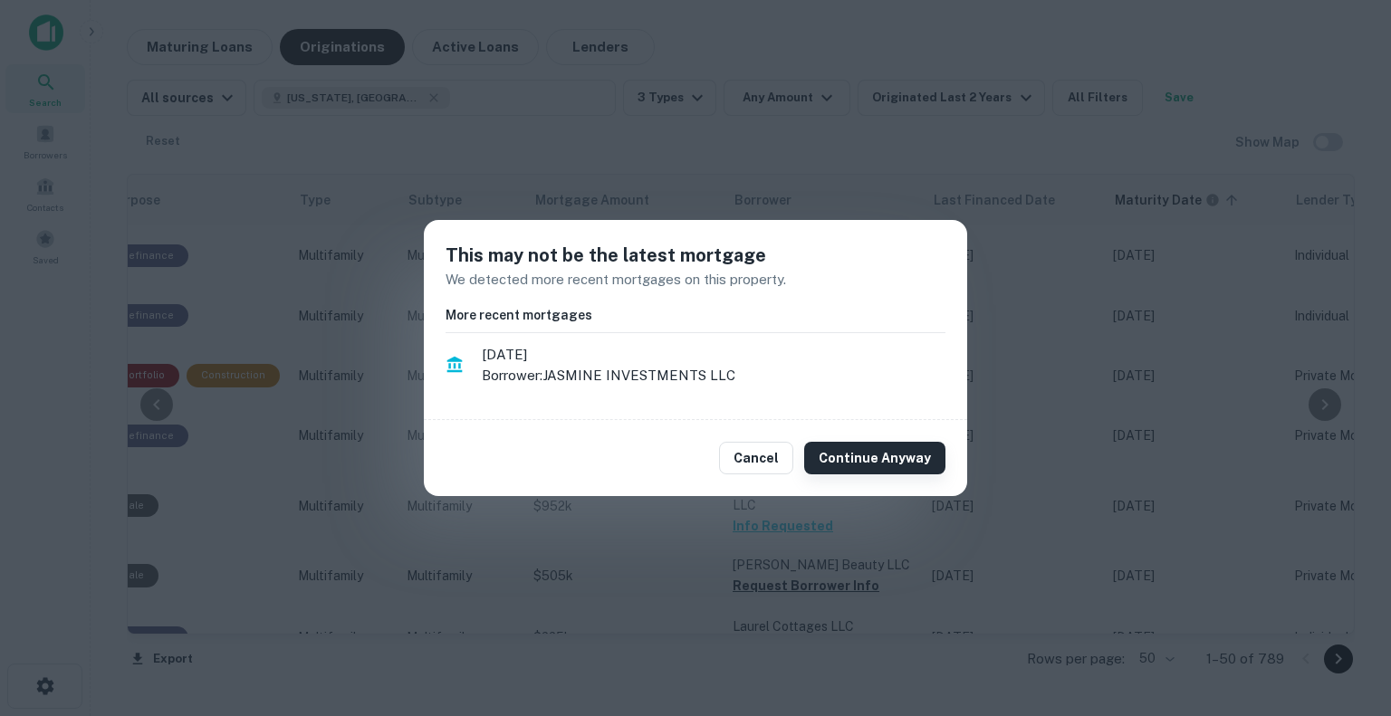
click at [875, 475] on div "Cancel Continue Anyway" at bounding box center [695, 458] width 543 height 76
click at [876, 462] on button "Continue Anyway" at bounding box center [874, 458] width 141 height 33
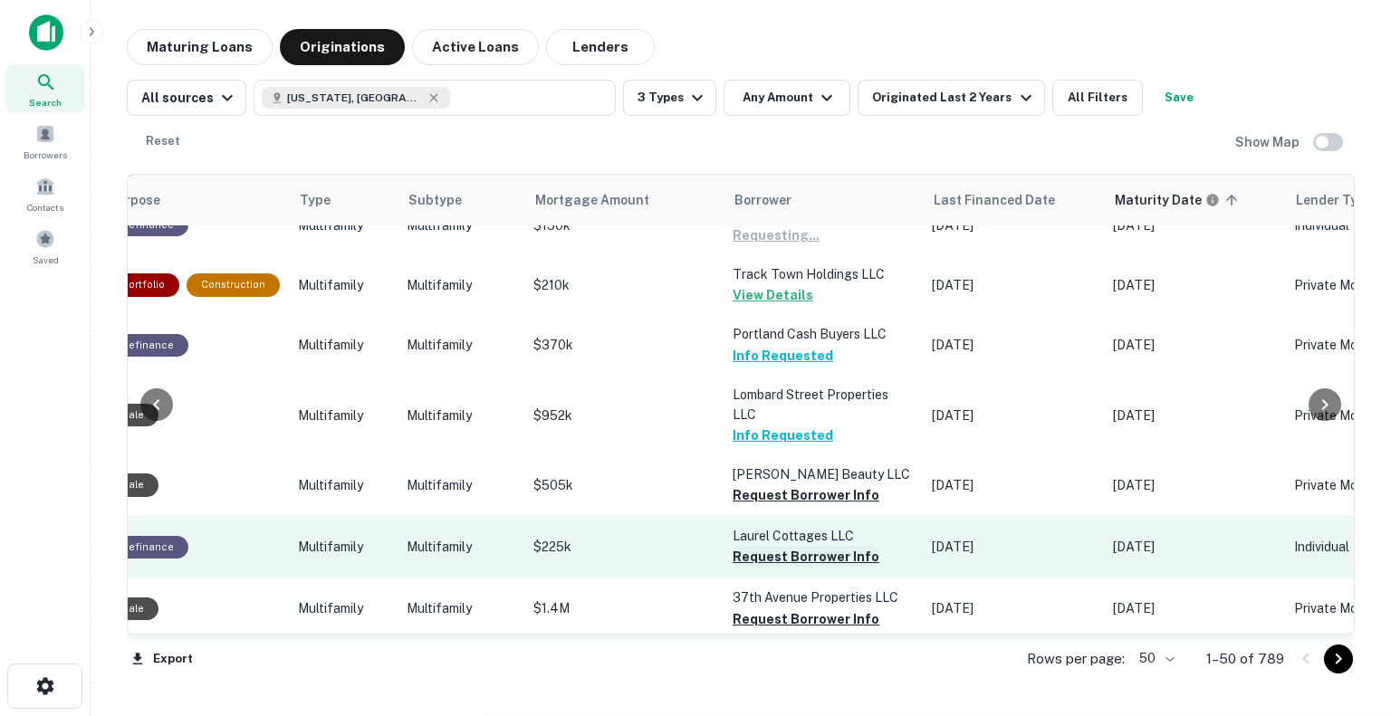
scroll to position [272, 626]
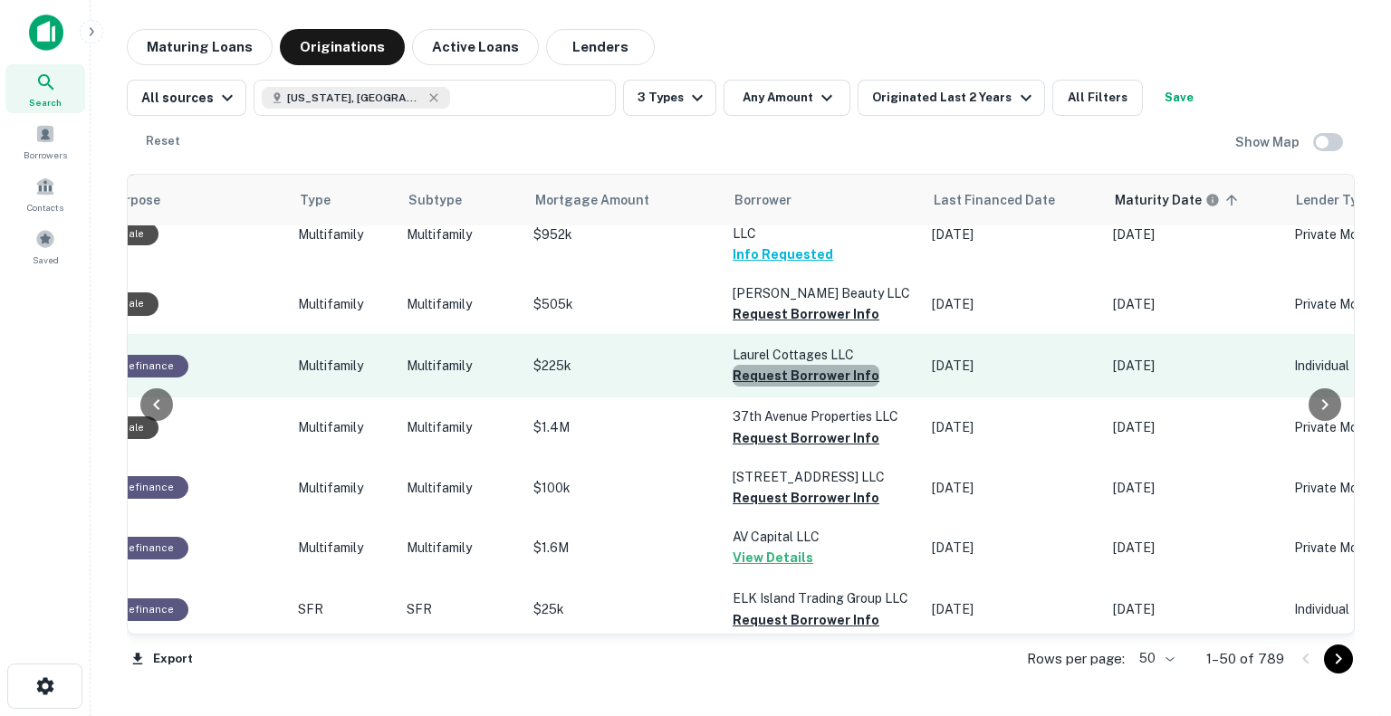
click at [826, 370] on button "Request Borrower Info" at bounding box center [806, 376] width 147 height 22
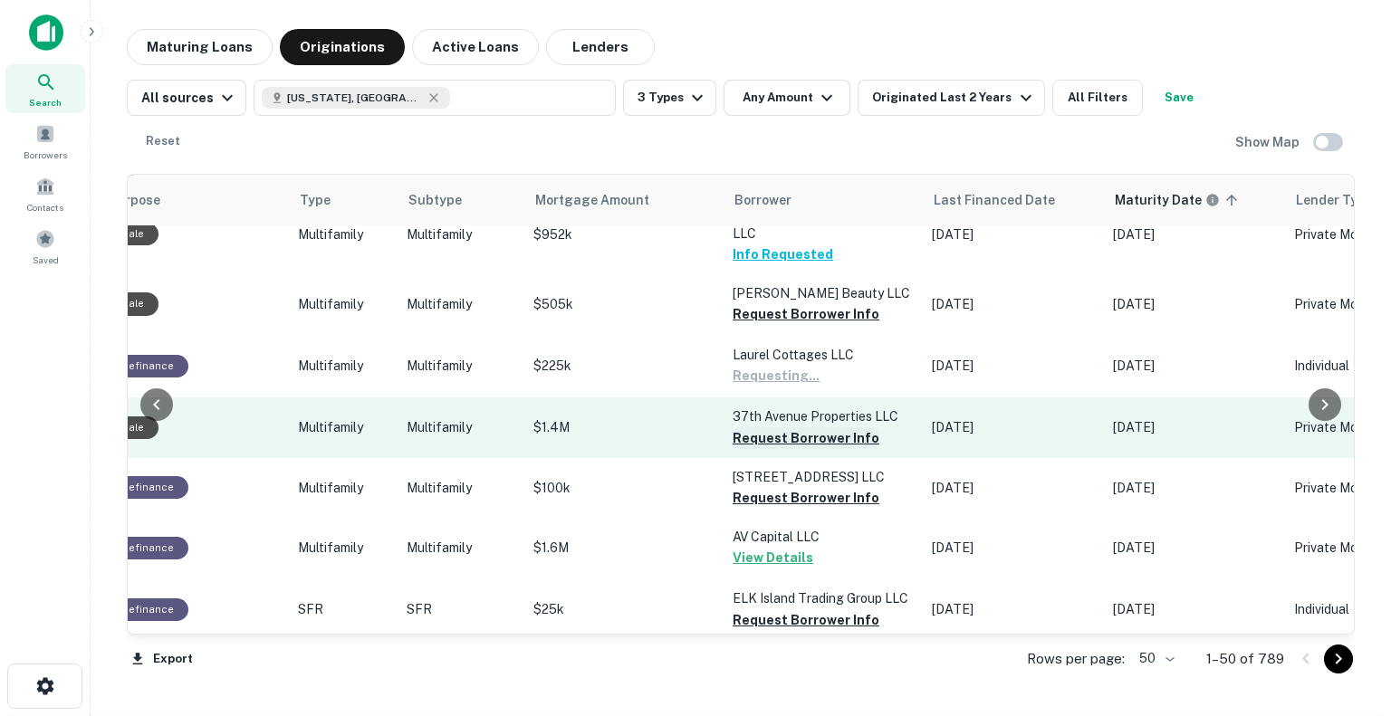
click at [808, 439] on button "Request Borrower Info" at bounding box center [806, 438] width 147 height 22
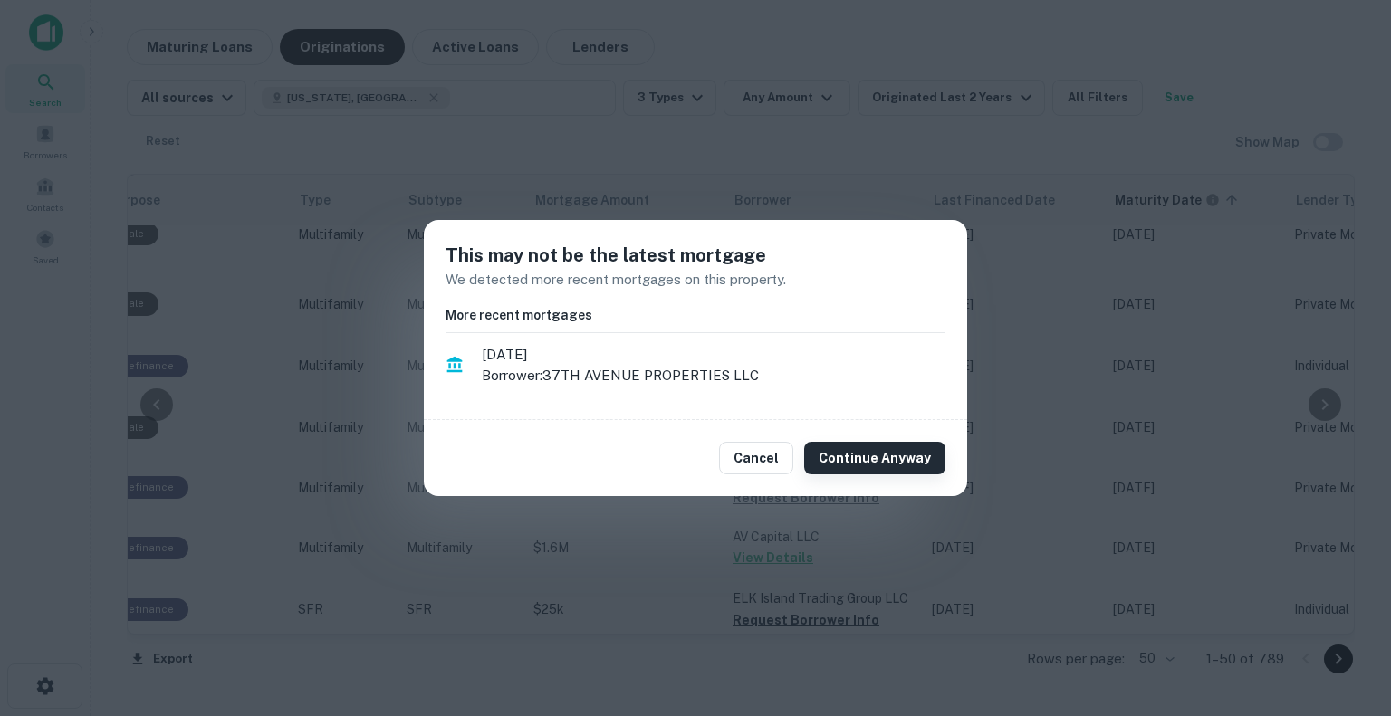
click at [877, 442] on button "Continue Anyway" at bounding box center [874, 458] width 141 height 33
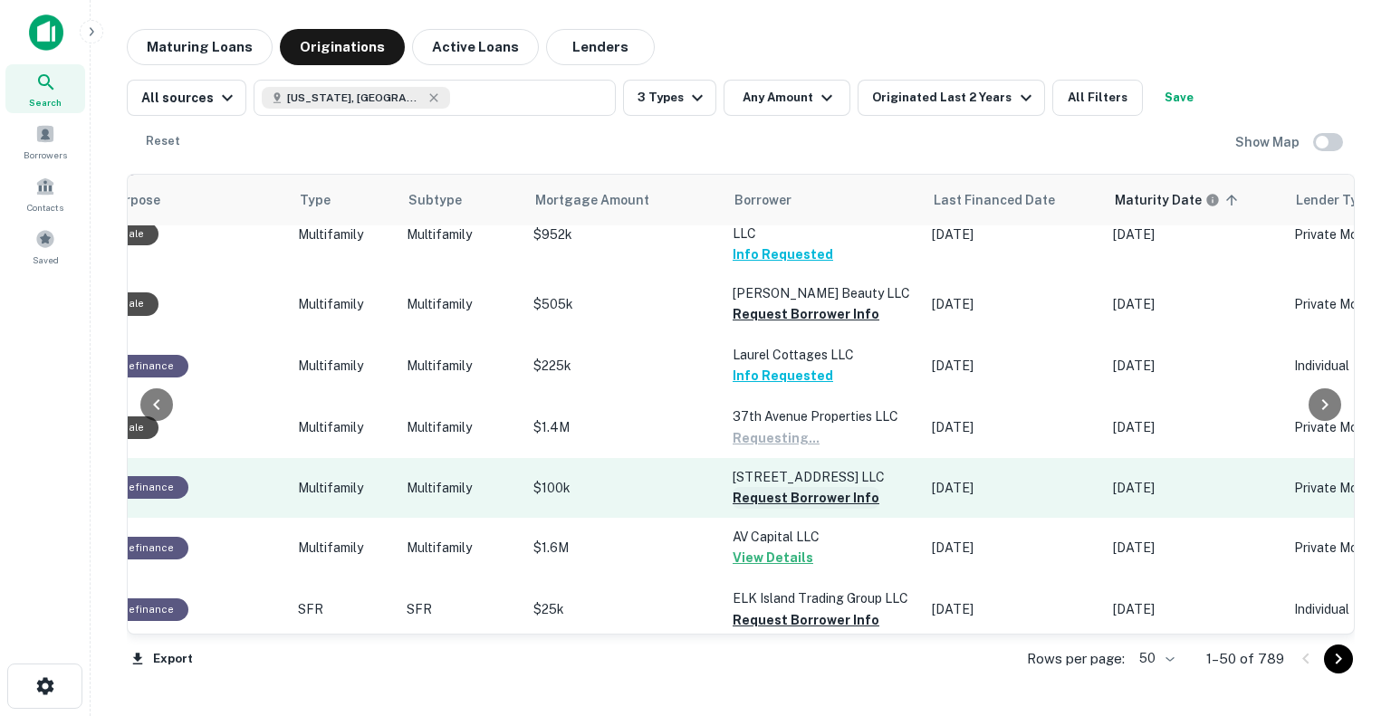
click at [830, 492] on button "Request Borrower Info" at bounding box center [806, 498] width 147 height 22
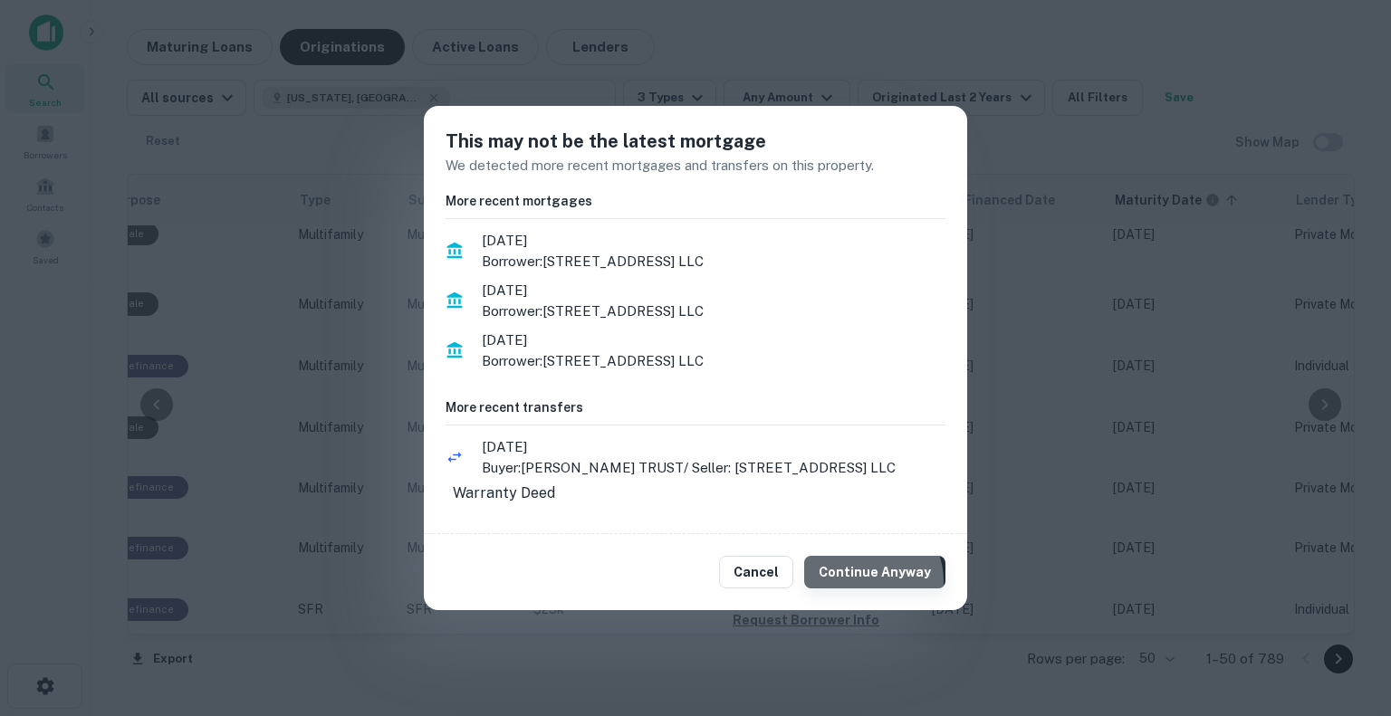
click at [870, 589] on button "Continue Anyway" at bounding box center [874, 572] width 141 height 33
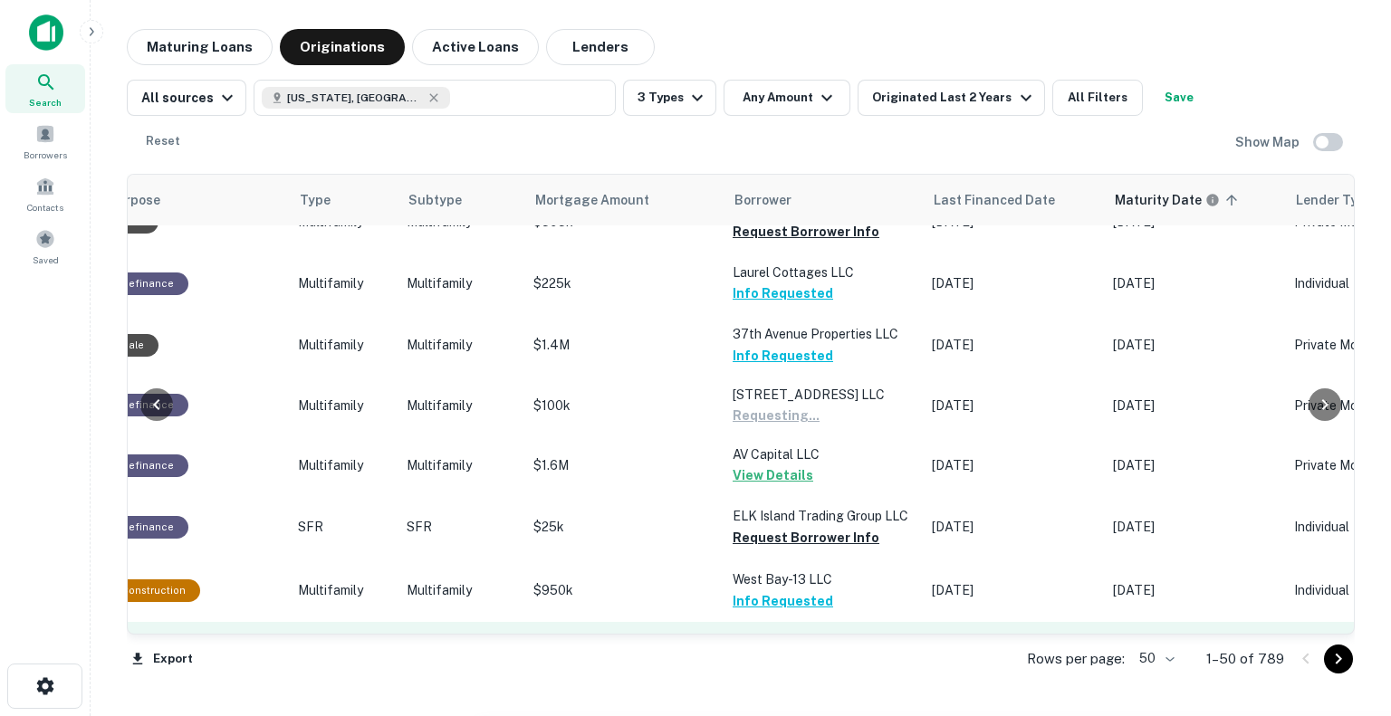
scroll to position [543, 626]
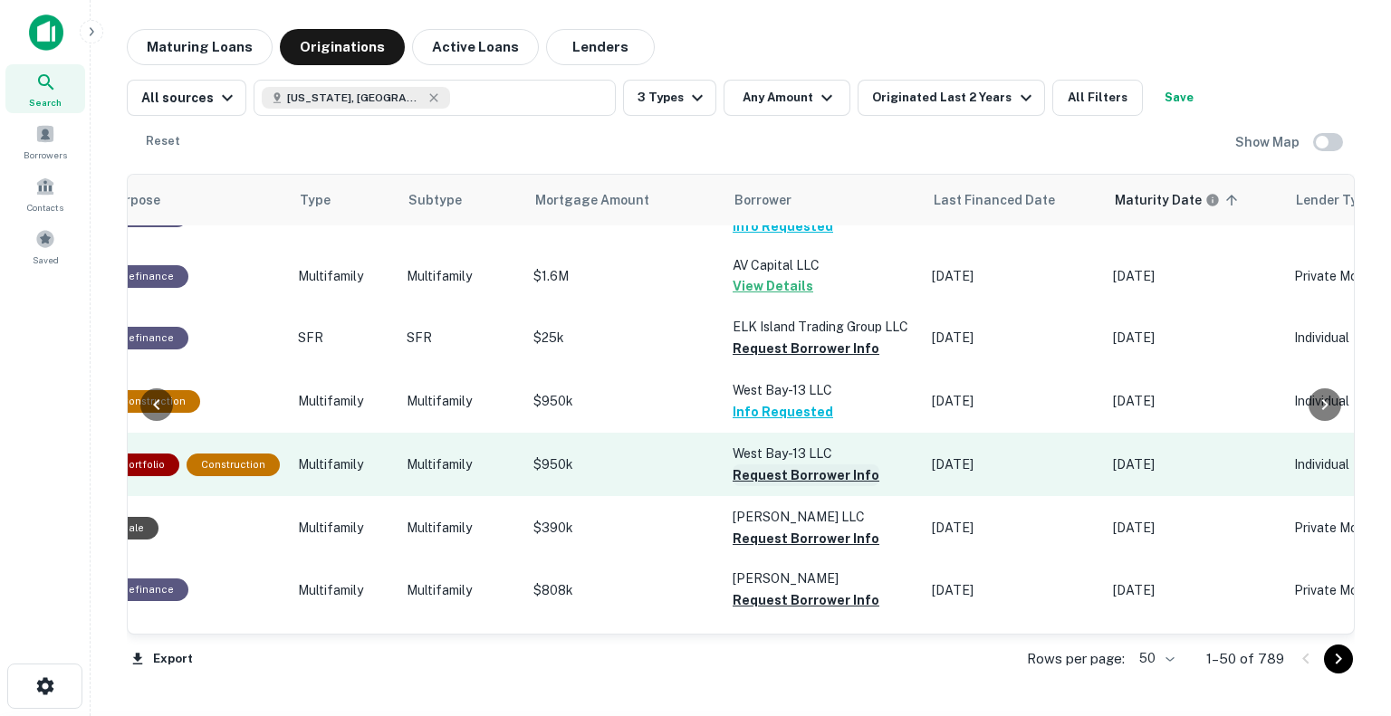
click at [817, 476] on button "Request Borrower Info" at bounding box center [806, 476] width 147 height 22
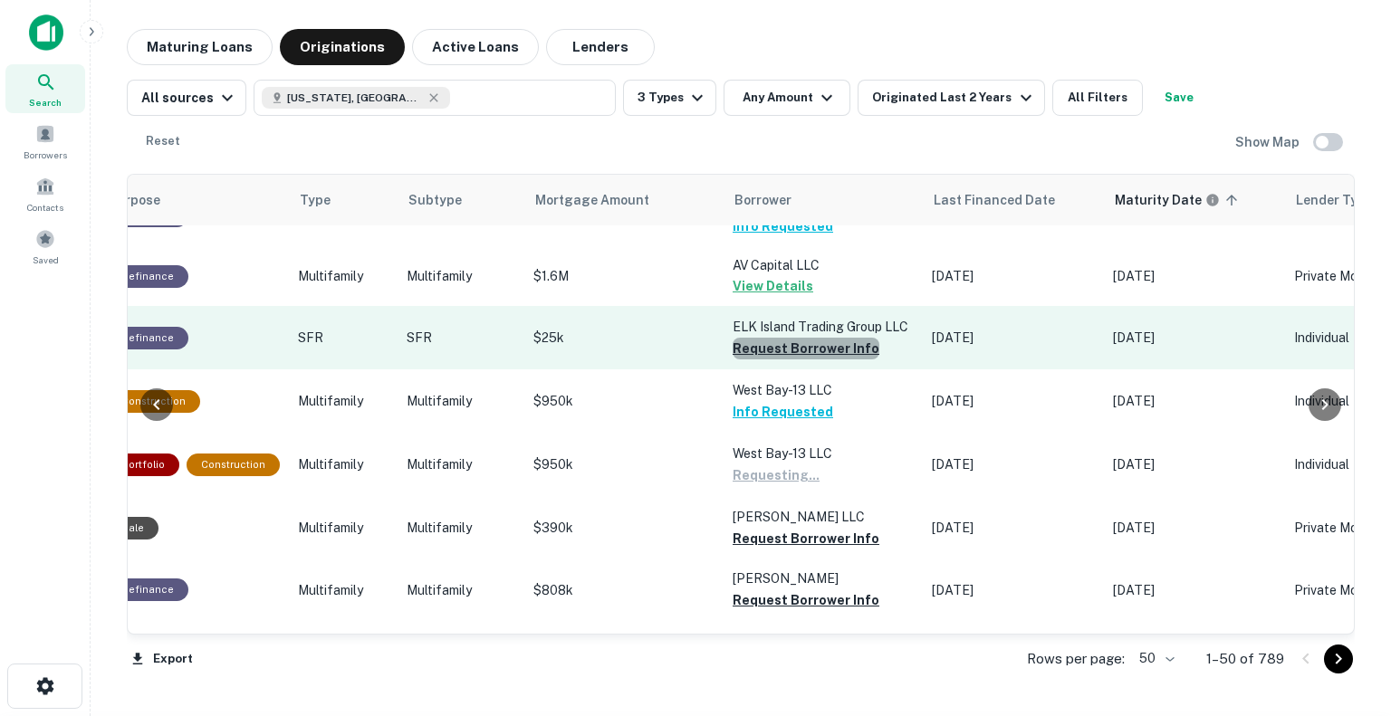
click at [803, 341] on button "Request Borrower Info" at bounding box center [806, 349] width 147 height 22
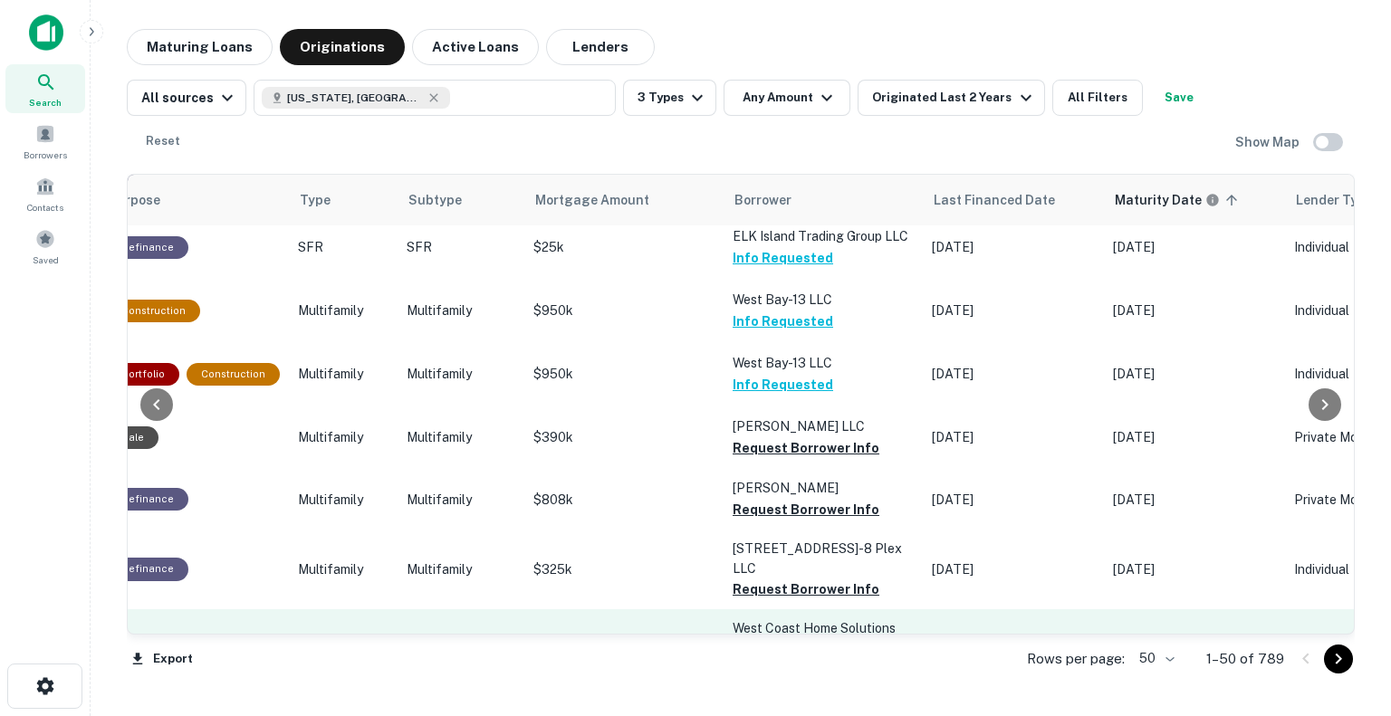
scroll to position [725, 626]
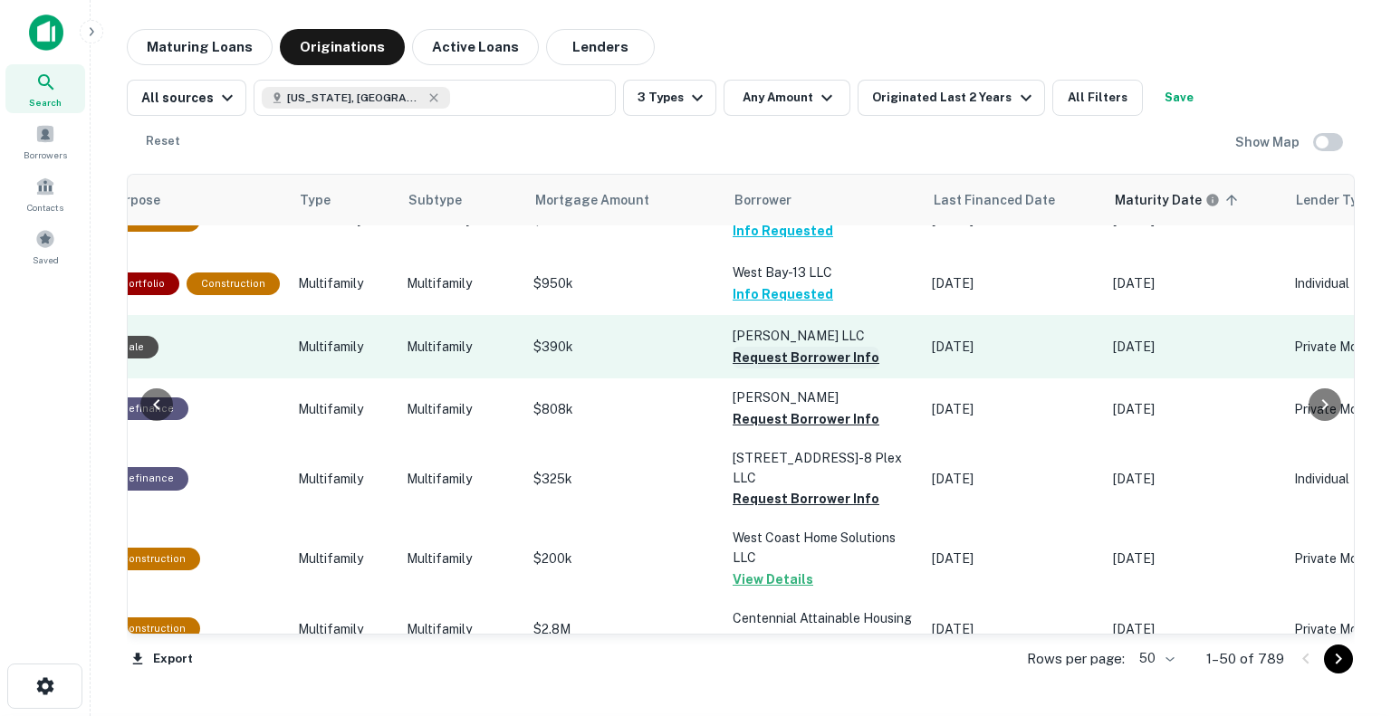
click at [819, 365] on button "Request Borrower Info" at bounding box center [806, 358] width 147 height 22
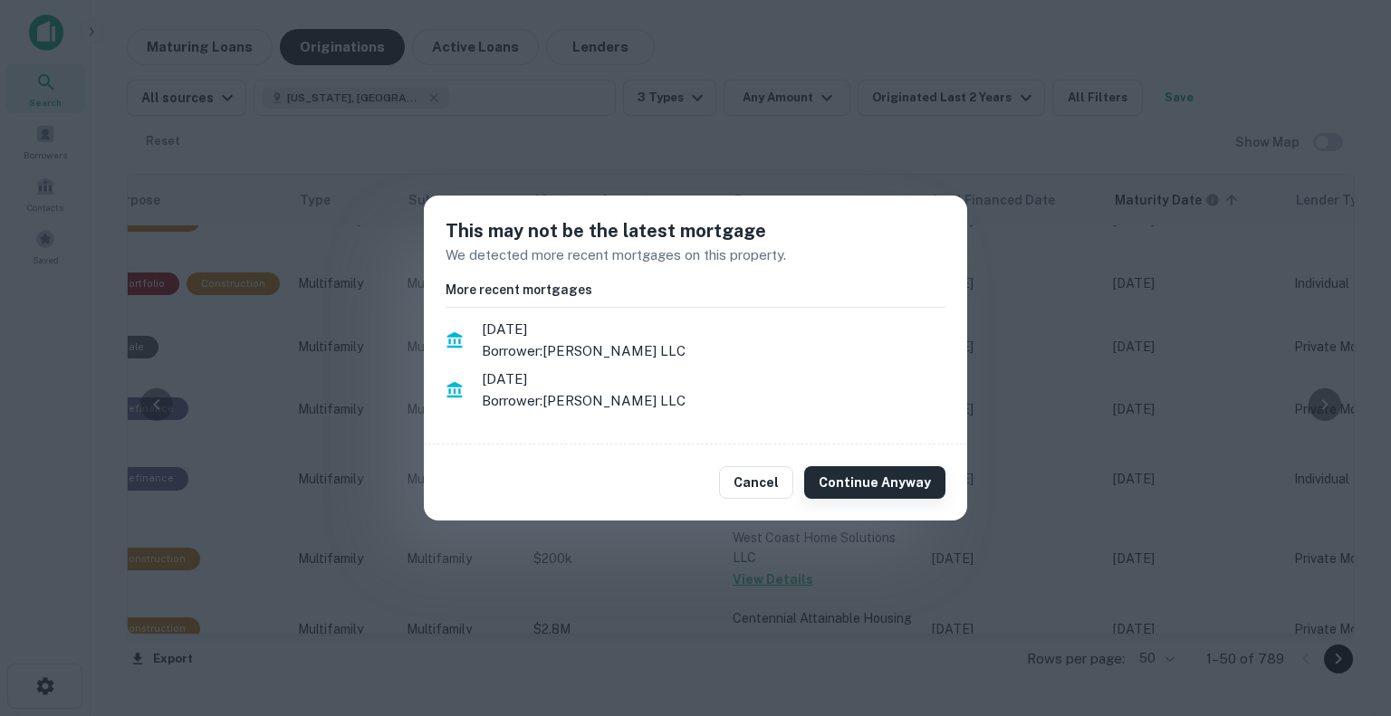
click at [882, 484] on button "Continue Anyway" at bounding box center [874, 482] width 141 height 33
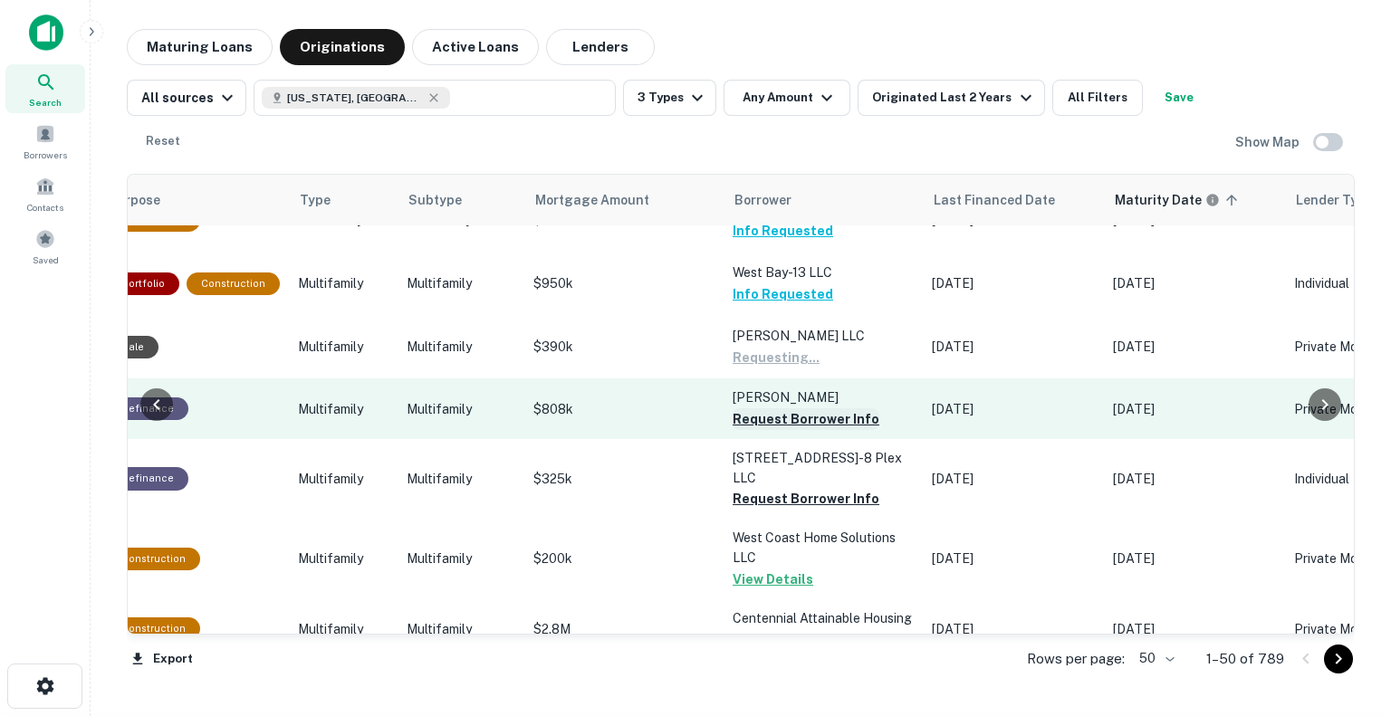
click at [833, 430] on button "Request Borrower Info" at bounding box center [806, 419] width 147 height 22
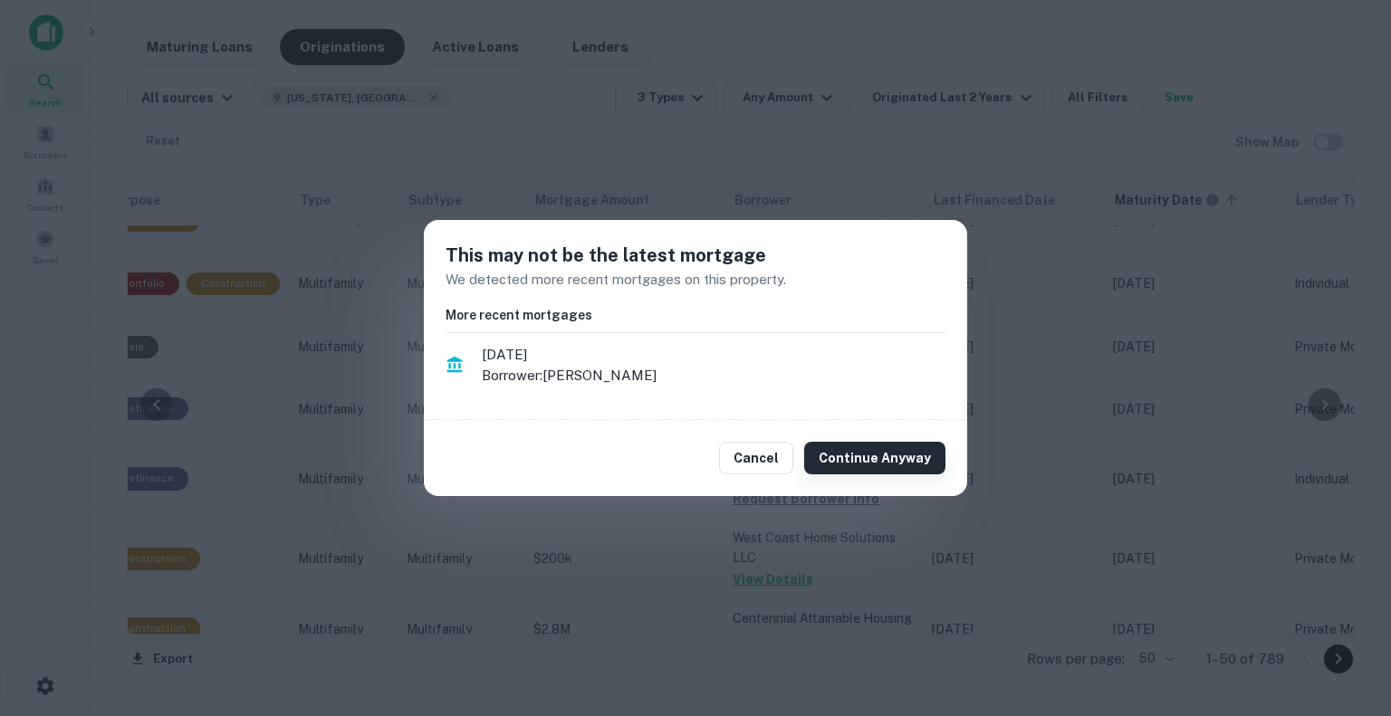
click at [848, 473] on button "Continue Anyway" at bounding box center [874, 458] width 141 height 33
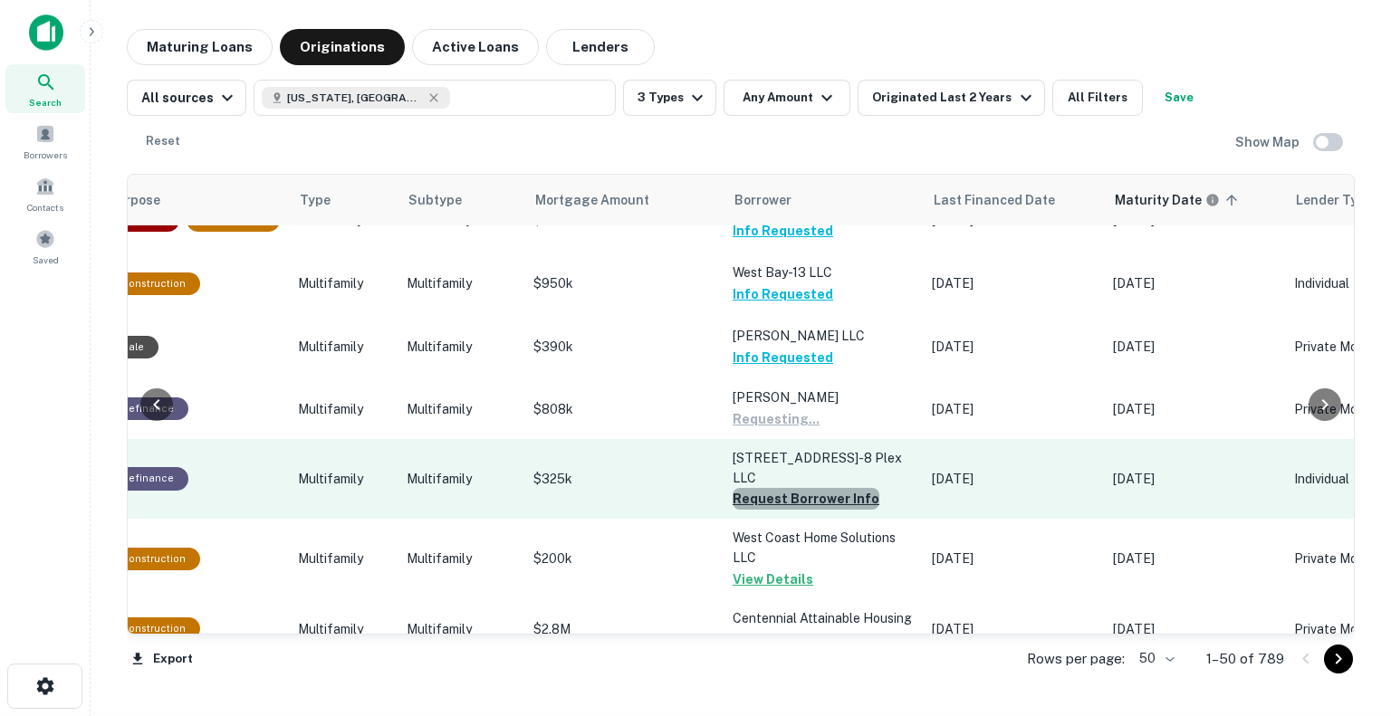
click at [814, 495] on button "Request Borrower Info" at bounding box center [806, 499] width 147 height 22
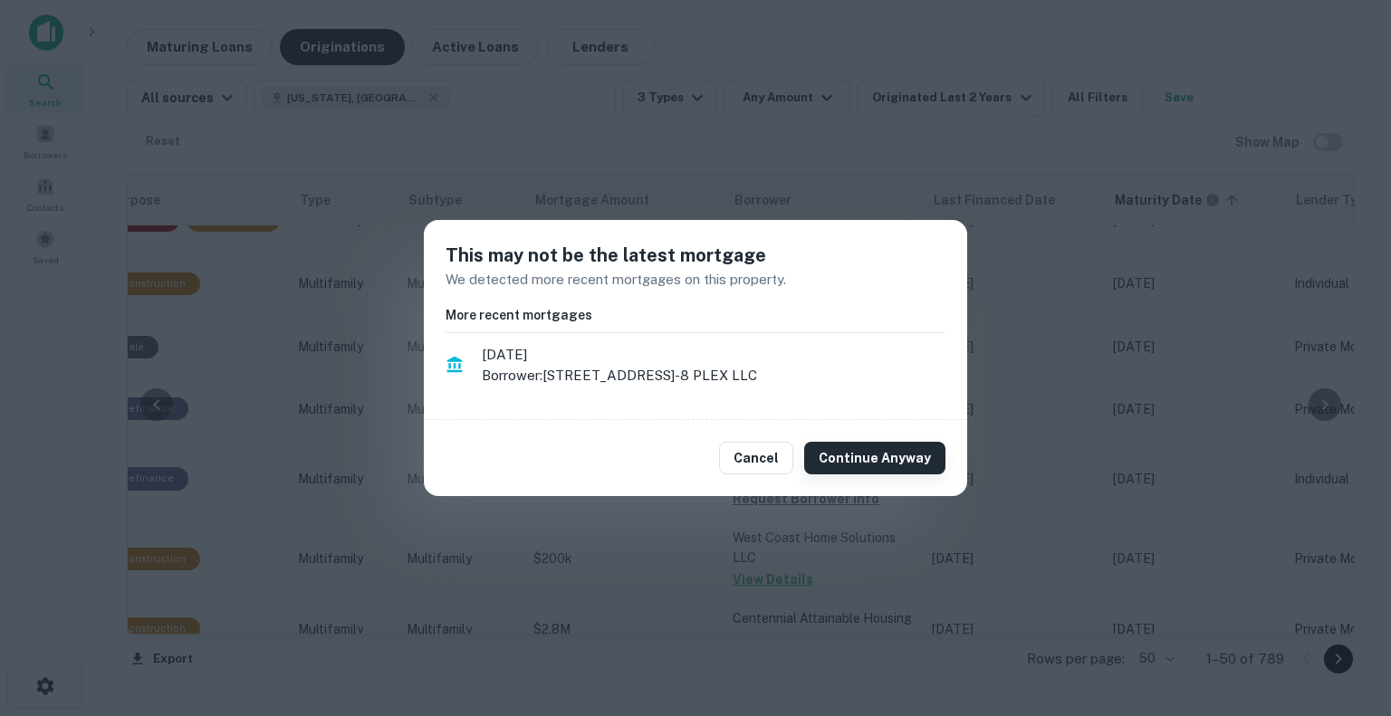
click at [848, 455] on button "Continue Anyway" at bounding box center [874, 458] width 141 height 33
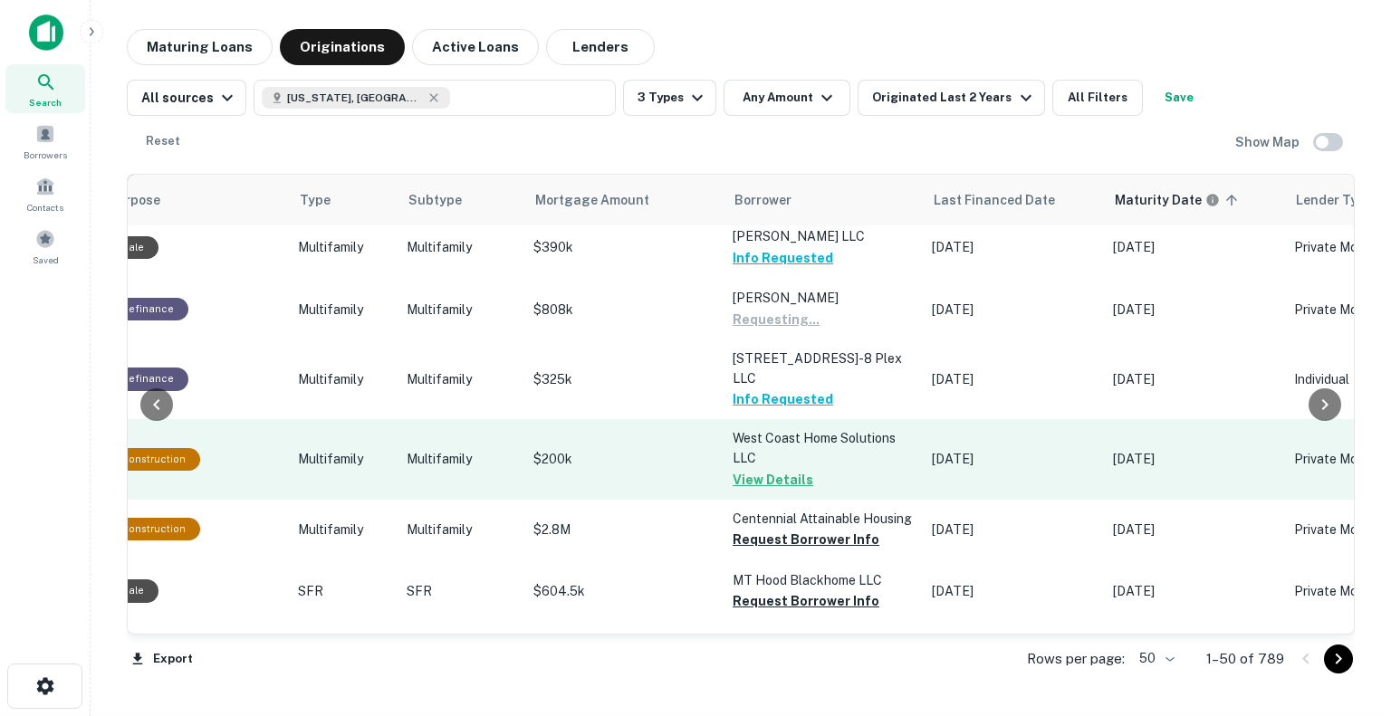
scroll to position [815, 626]
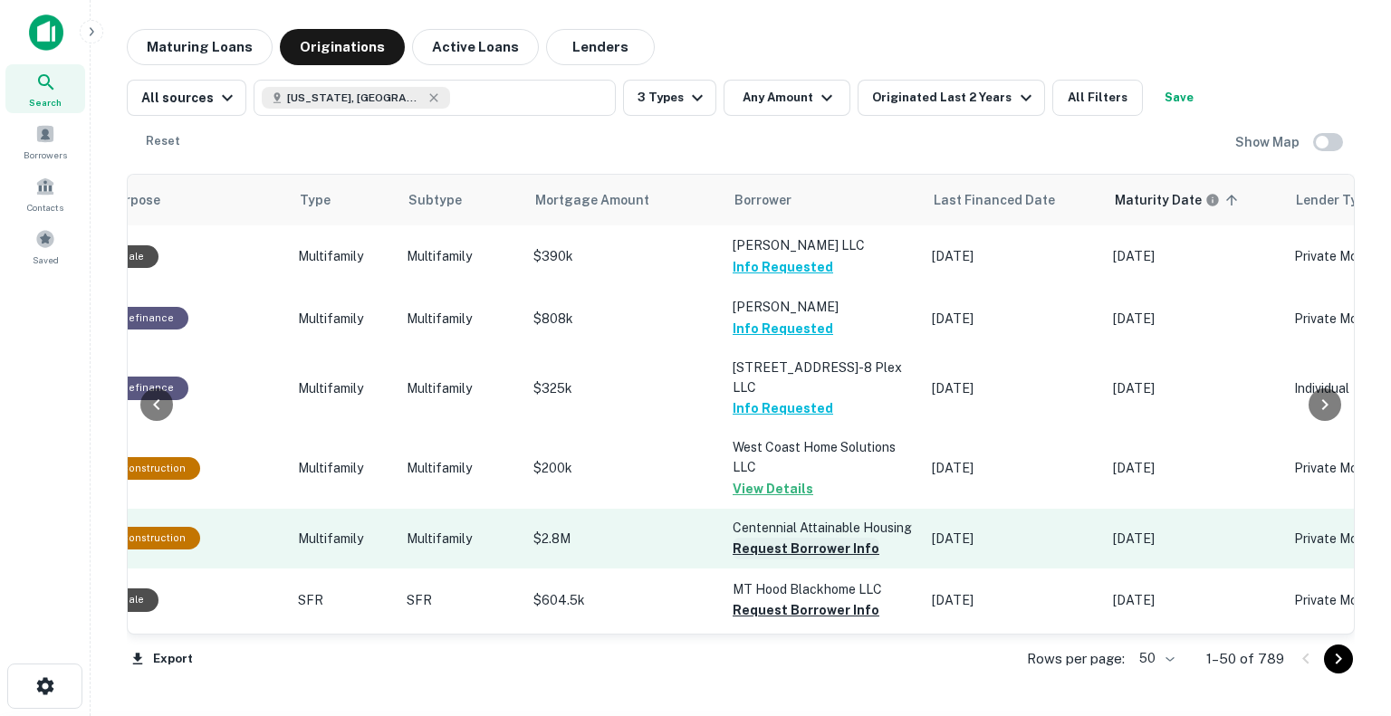
click at [801, 540] on button "Request Borrower Info" at bounding box center [806, 549] width 147 height 22
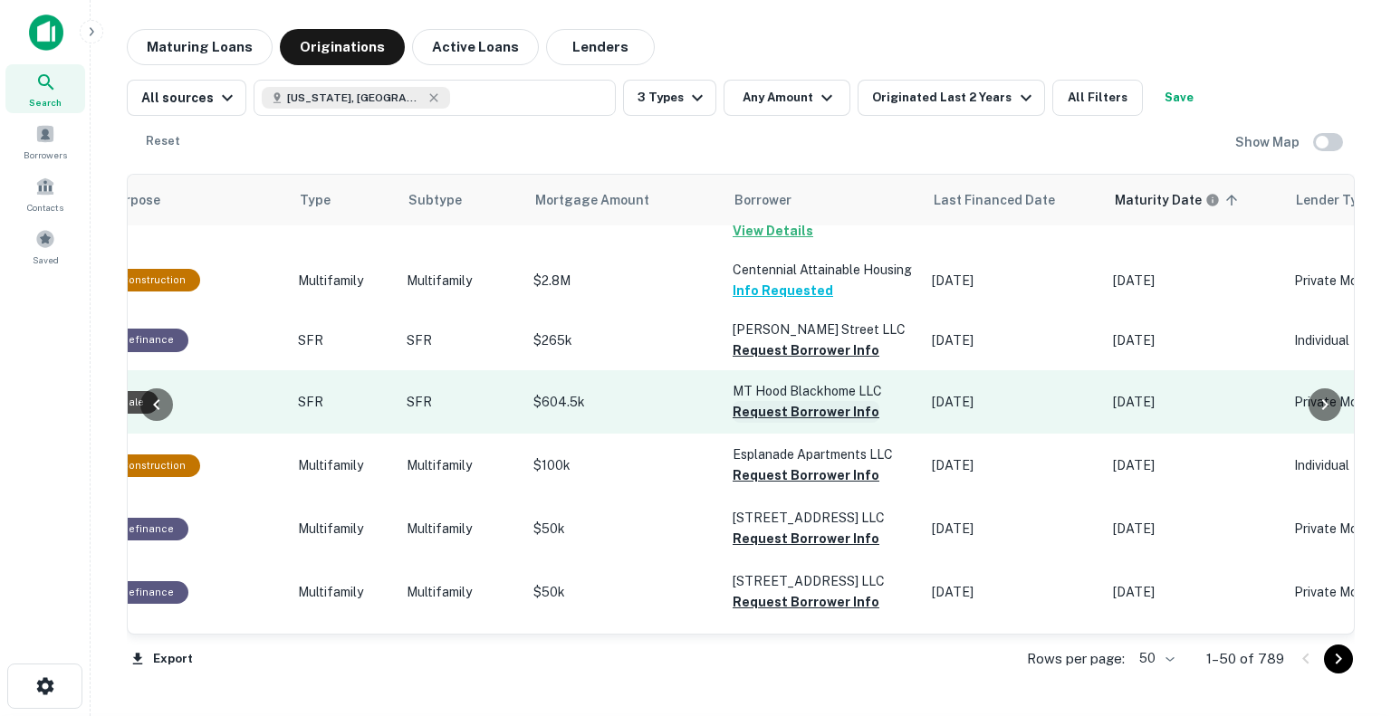
scroll to position [1087, 626]
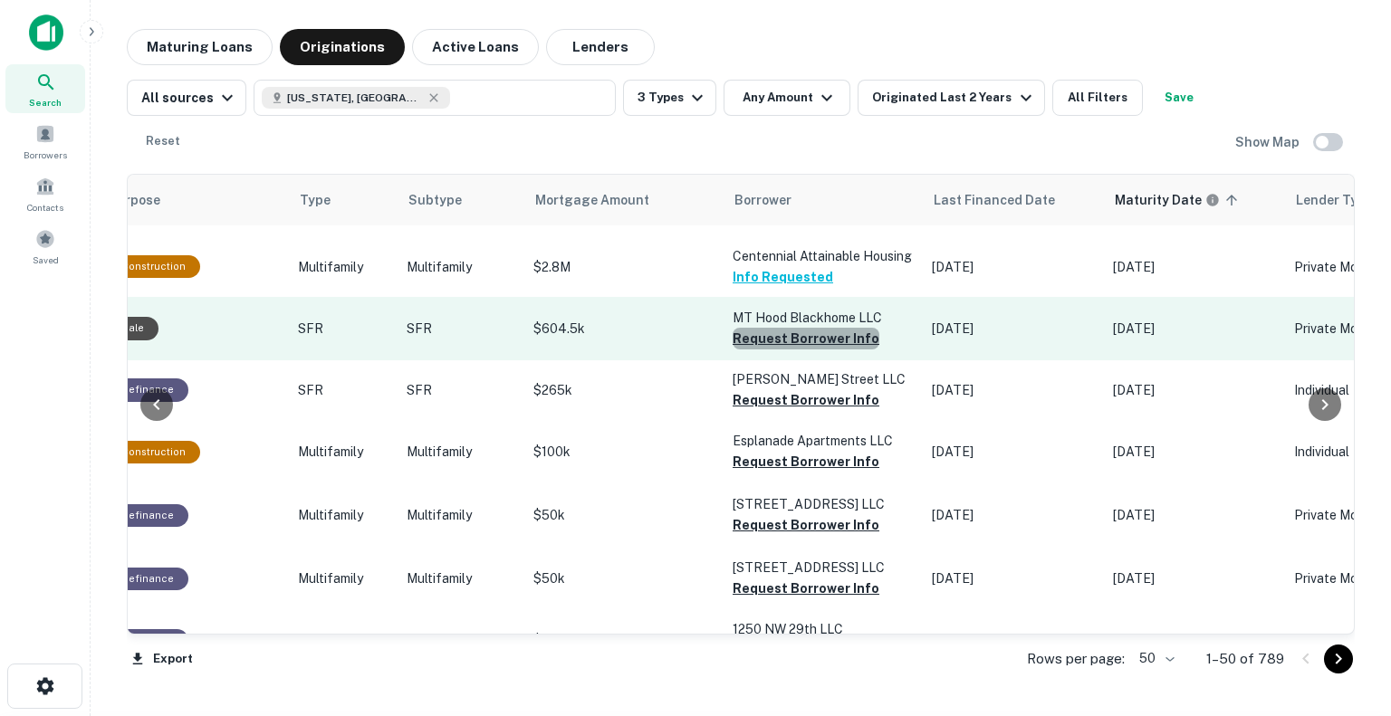
click at [801, 329] on button "Request Borrower Info" at bounding box center [806, 339] width 147 height 22
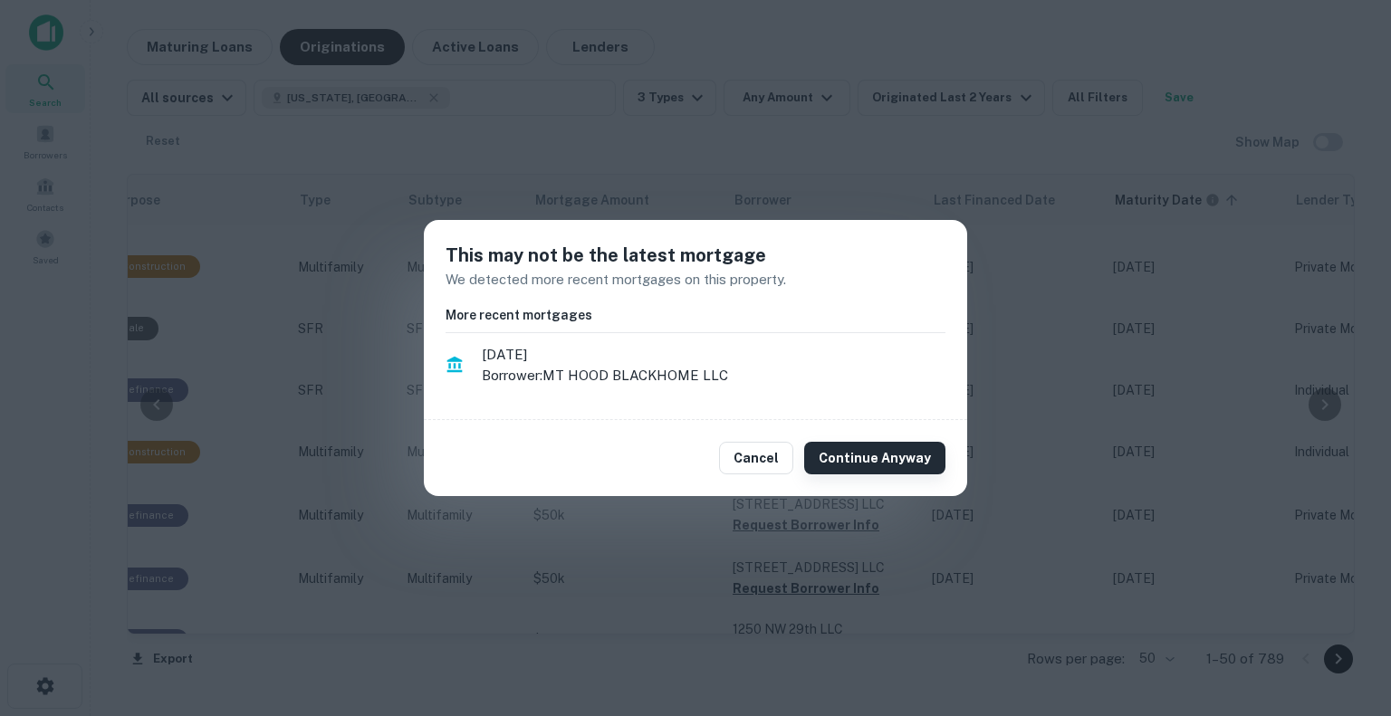
click at [869, 466] on button "Continue Anyway" at bounding box center [874, 458] width 141 height 33
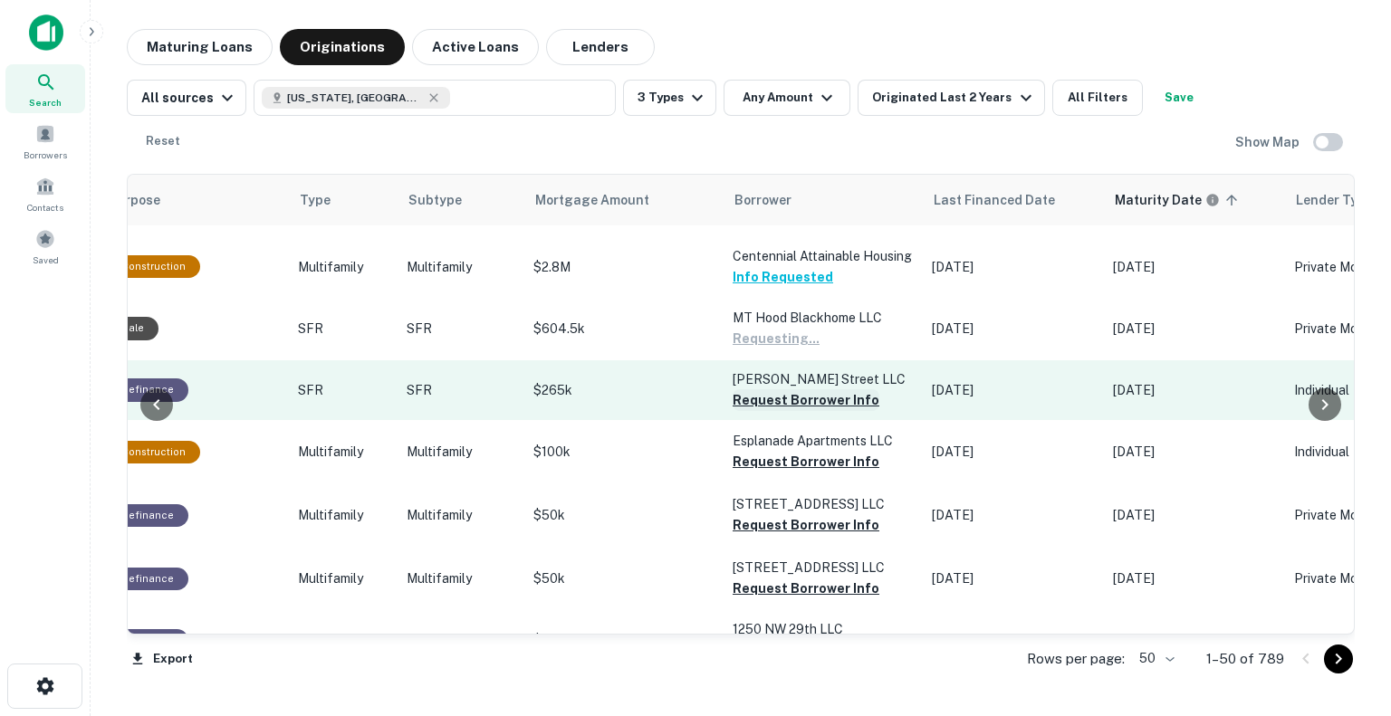
click at [833, 397] on button "Request Borrower Info" at bounding box center [806, 400] width 147 height 22
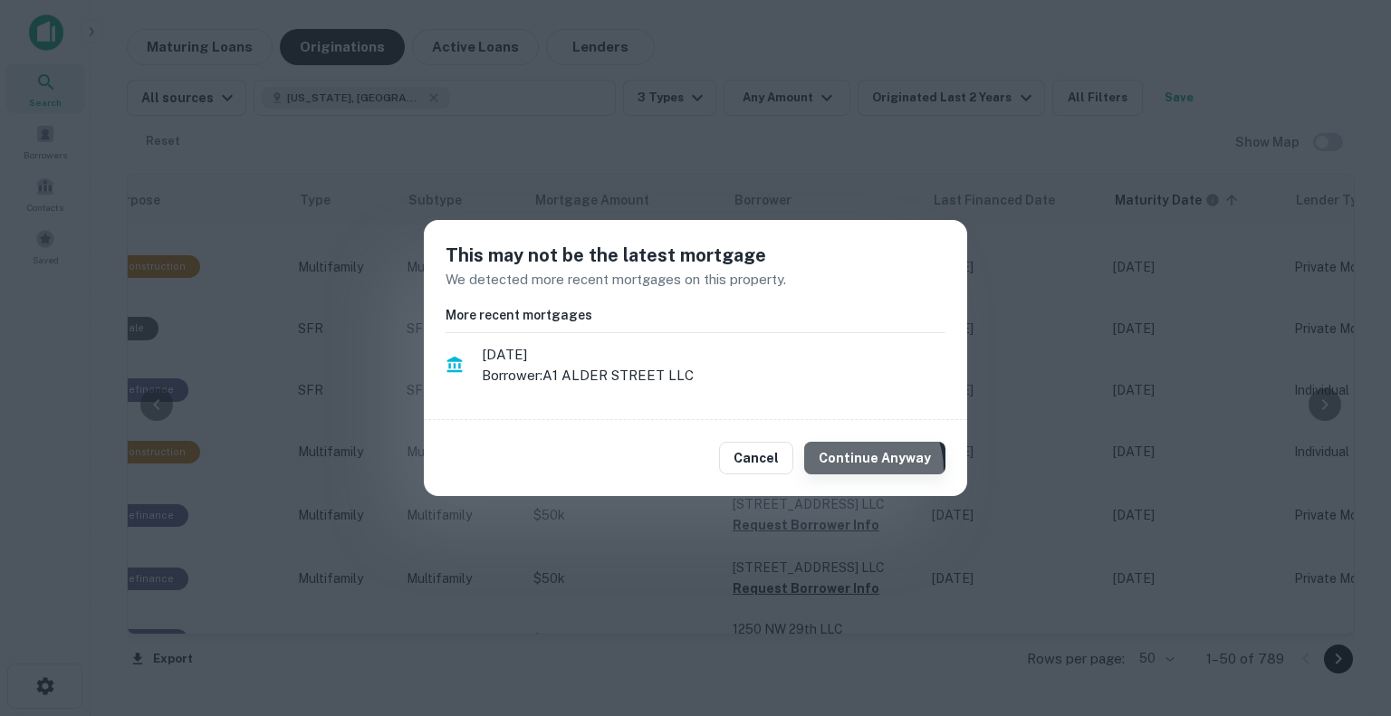
click at [859, 471] on button "Continue Anyway" at bounding box center [874, 458] width 141 height 33
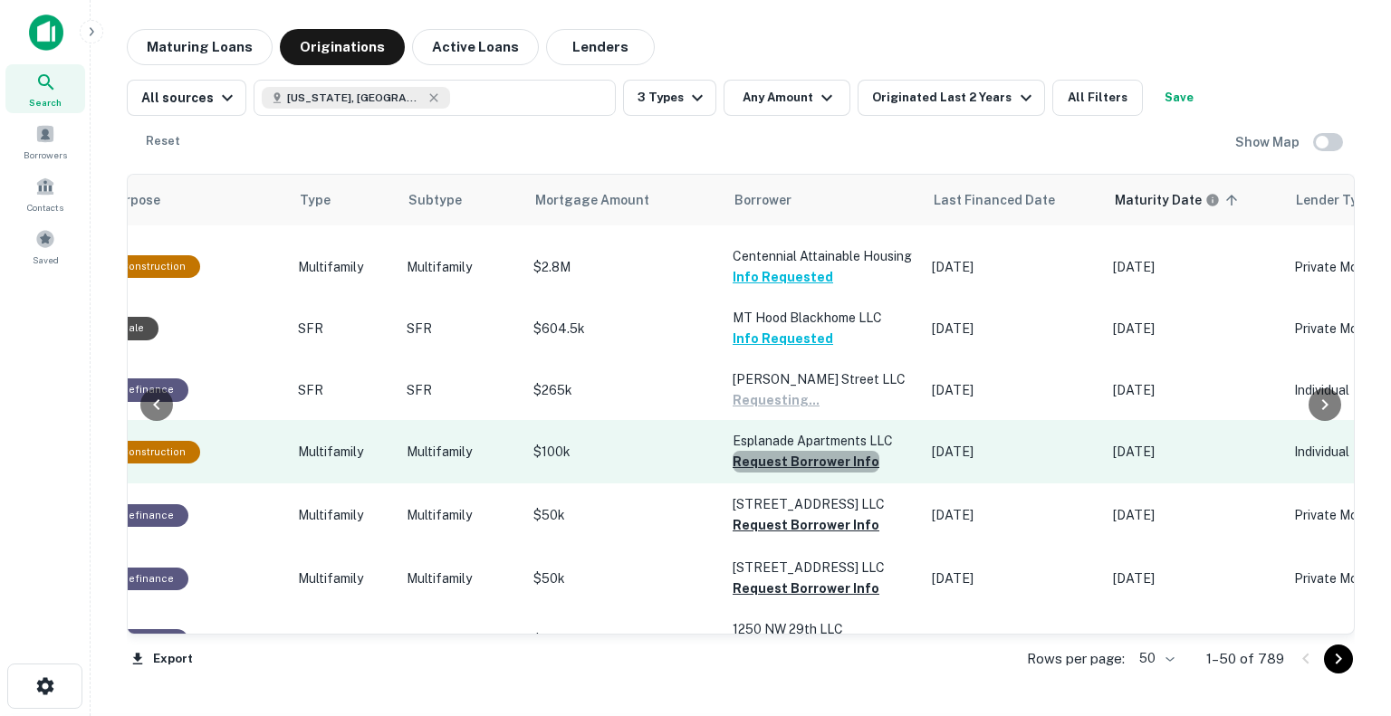
click at [808, 456] on button "Request Borrower Info" at bounding box center [806, 462] width 147 height 22
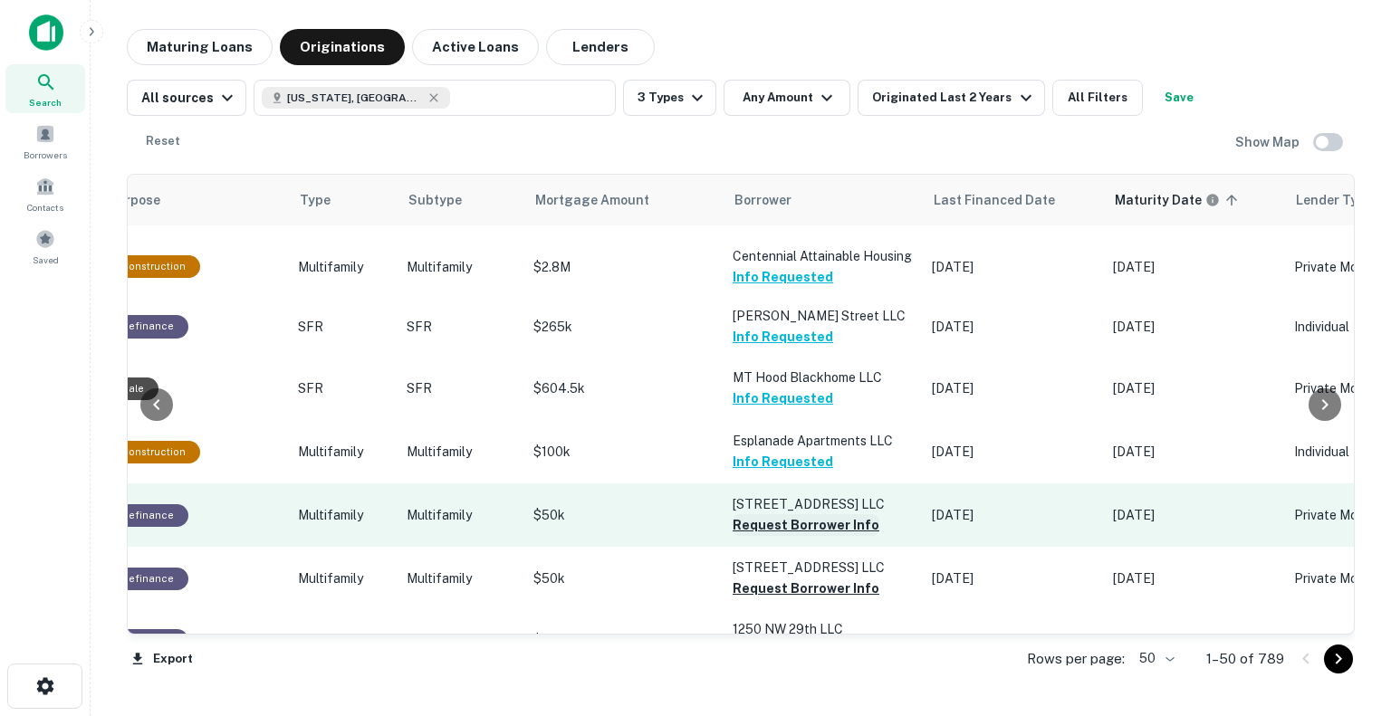
click at [827, 525] on button "Request Borrower Info" at bounding box center [806, 525] width 147 height 22
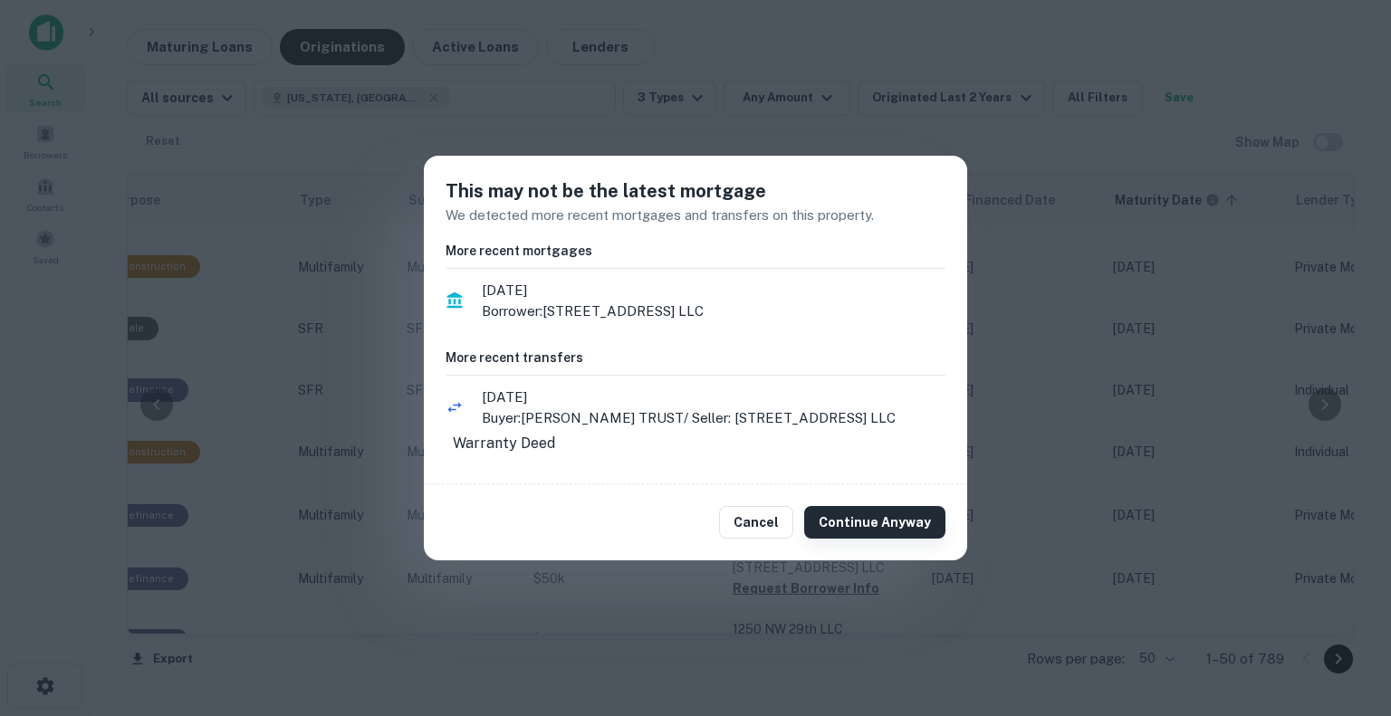
click at [868, 519] on button "Continue Anyway" at bounding box center [874, 522] width 141 height 33
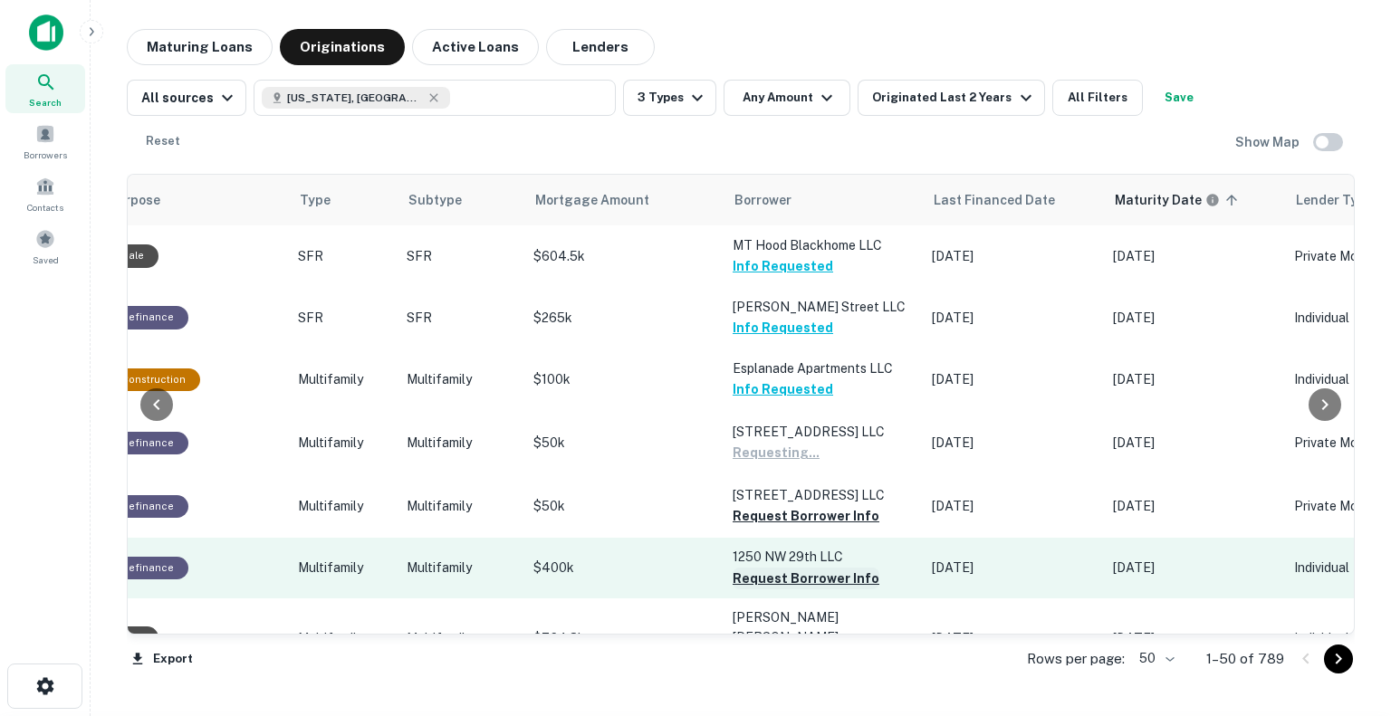
scroll to position [1268, 626]
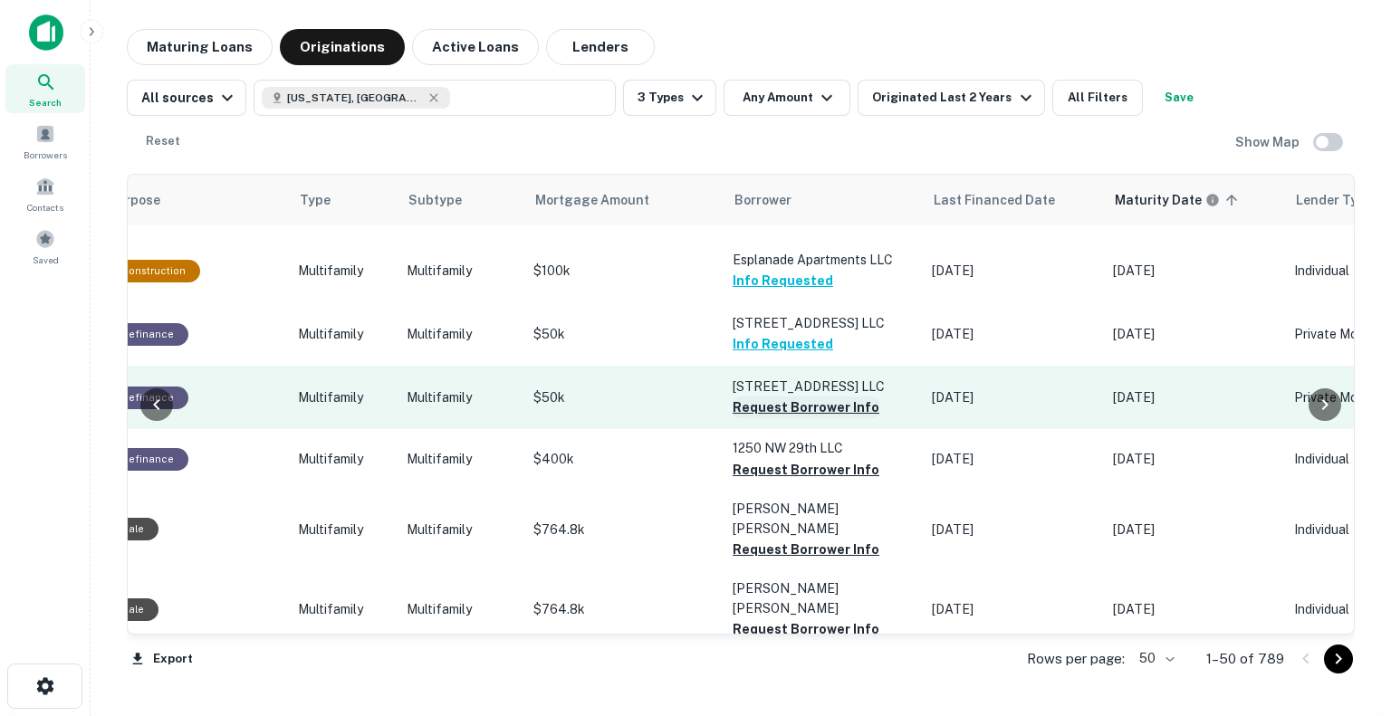
click at [810, 402] on button "Request Borrower Info" at bounding box center [806, 408] width 147 height 22
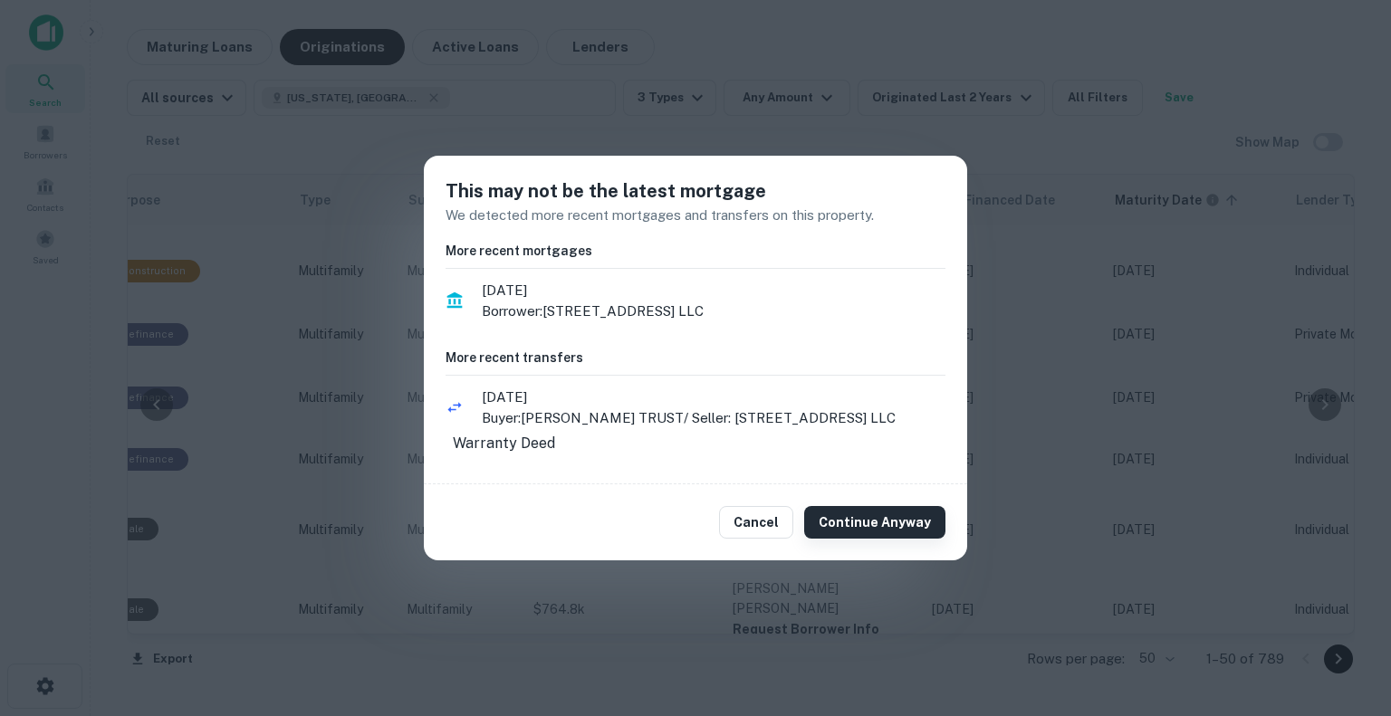
click at [854, 536] on button "Continue Anyway" at bounding box center [874, 522] width 141 height 33
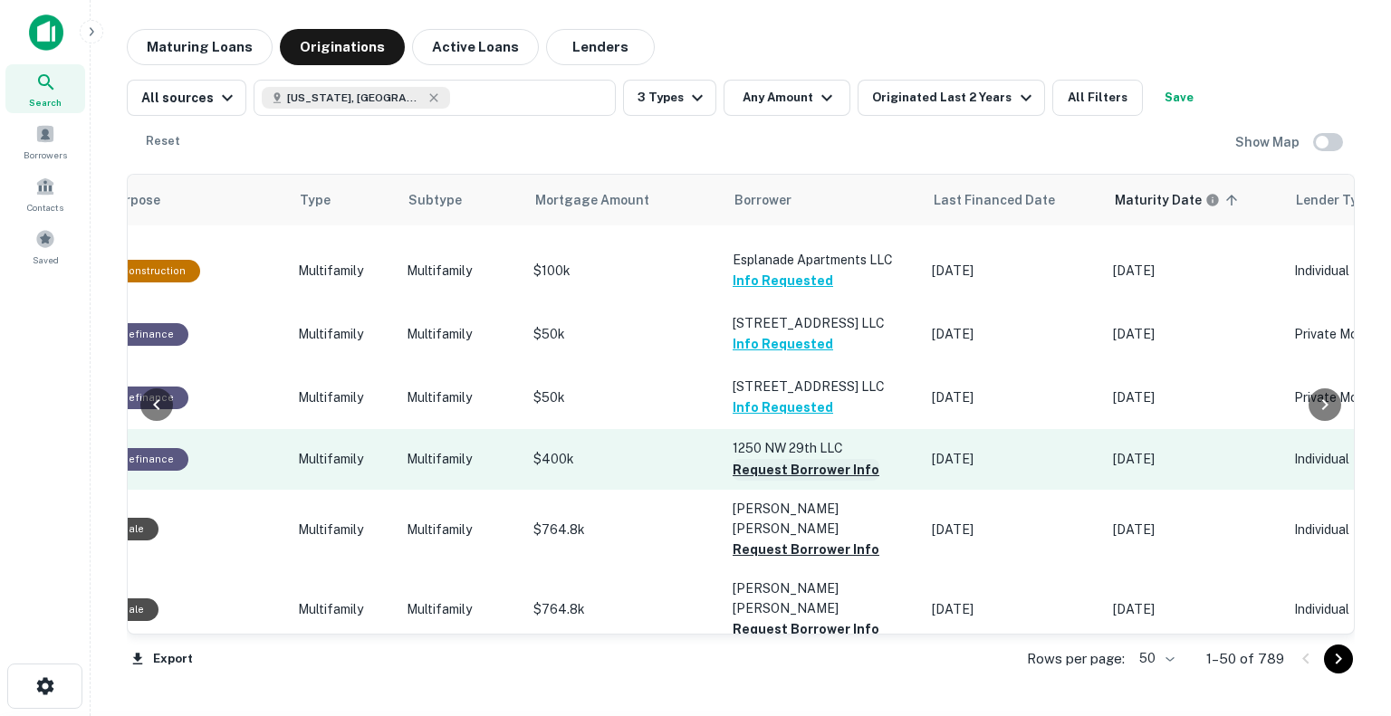
click at [773, 464] on button "Request Borrower Info" at bounding box center [806, 470] width 147 height 22
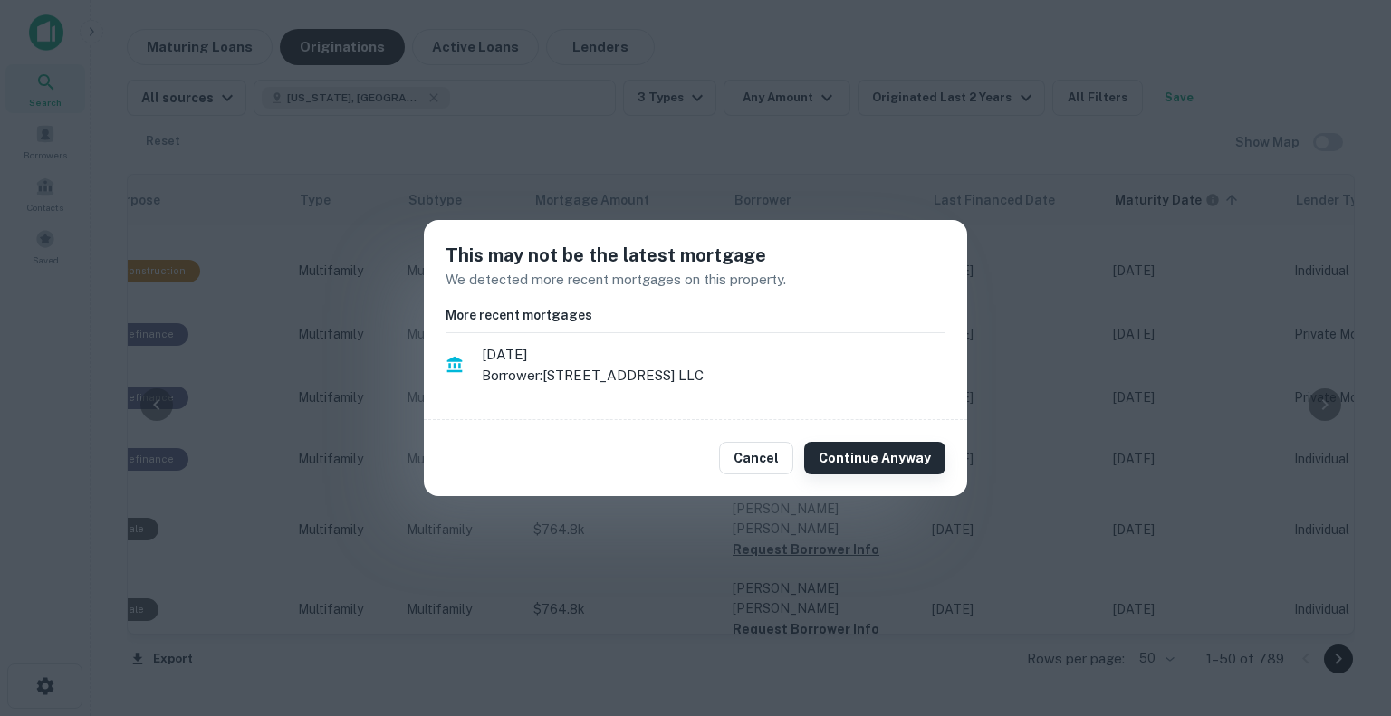
click at [881, 446] on button "Continue Anyway" at bounding box center [874, 458] width 141 height 33
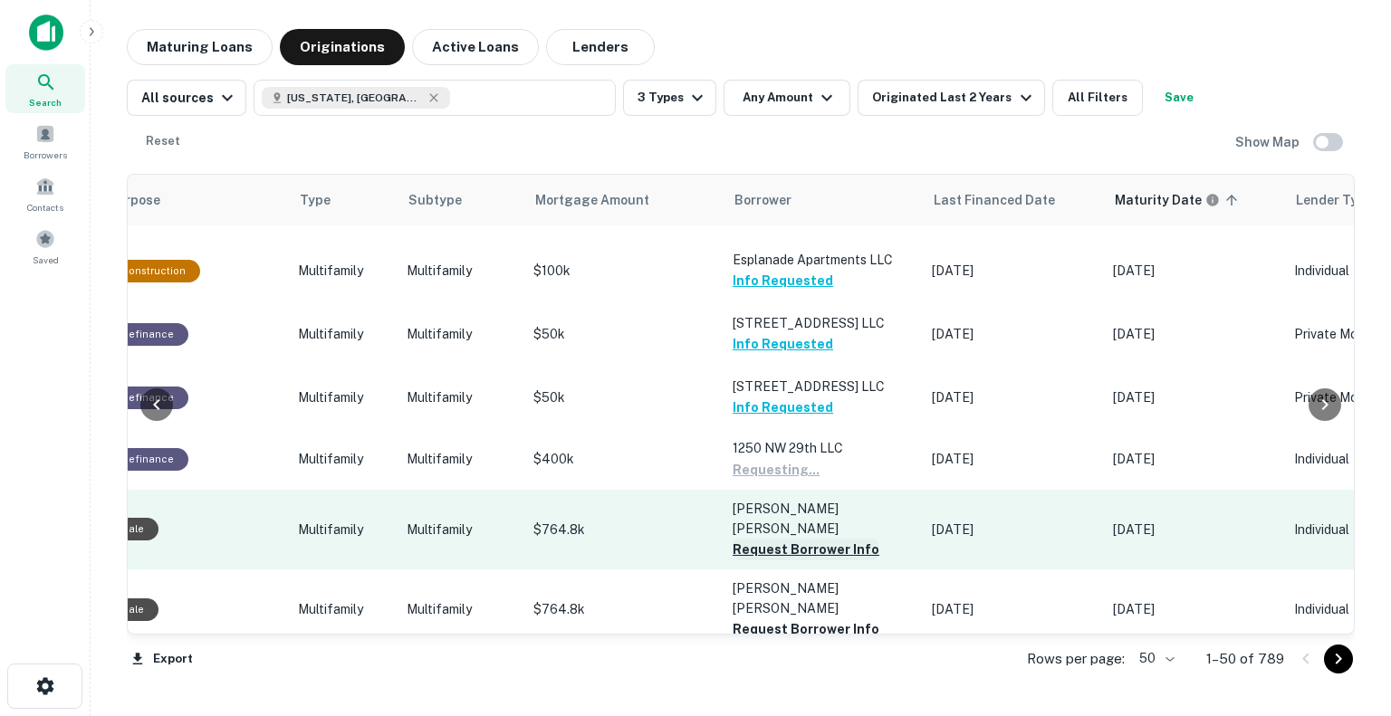
click at [838, 539] on button "Request Borrower Info" at bounding box center [806, 550] width 147 height 22
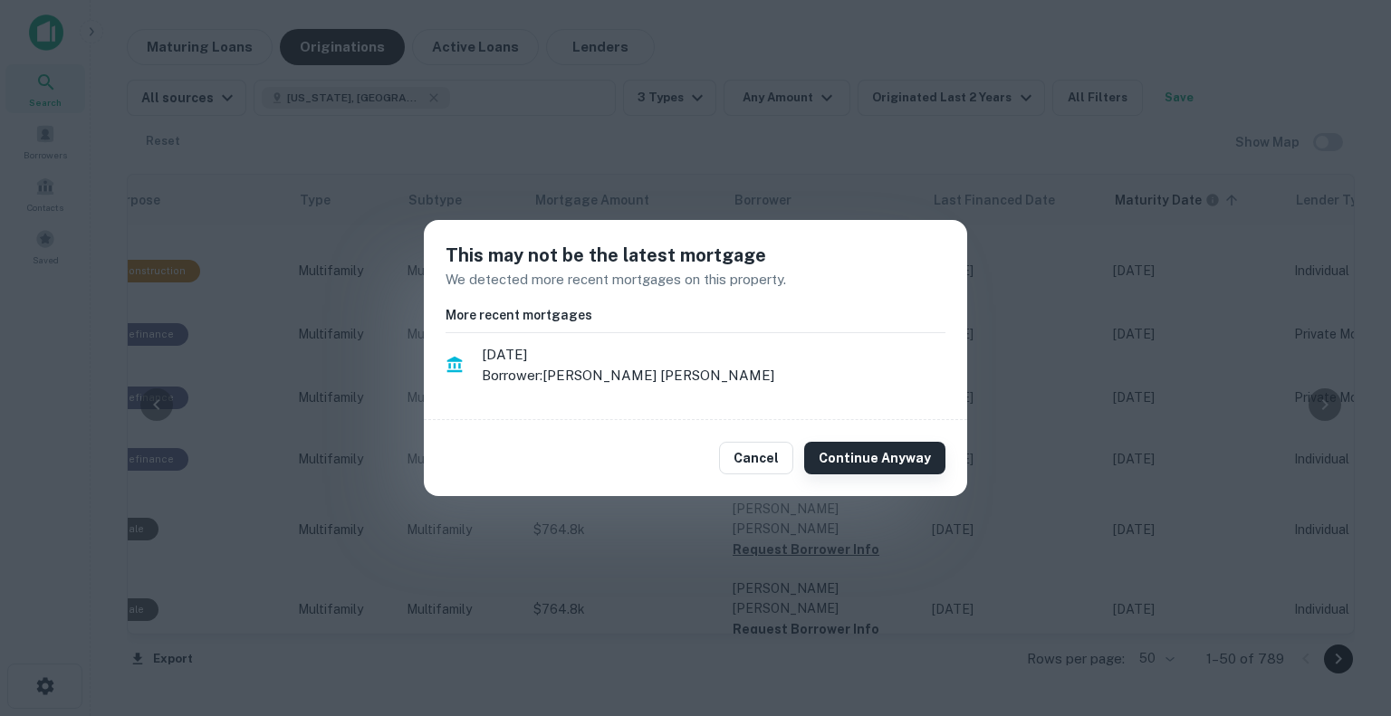
click at [861, 454] on button "Continue Anyway" at bounding box center [874, 458] width 141 height 33
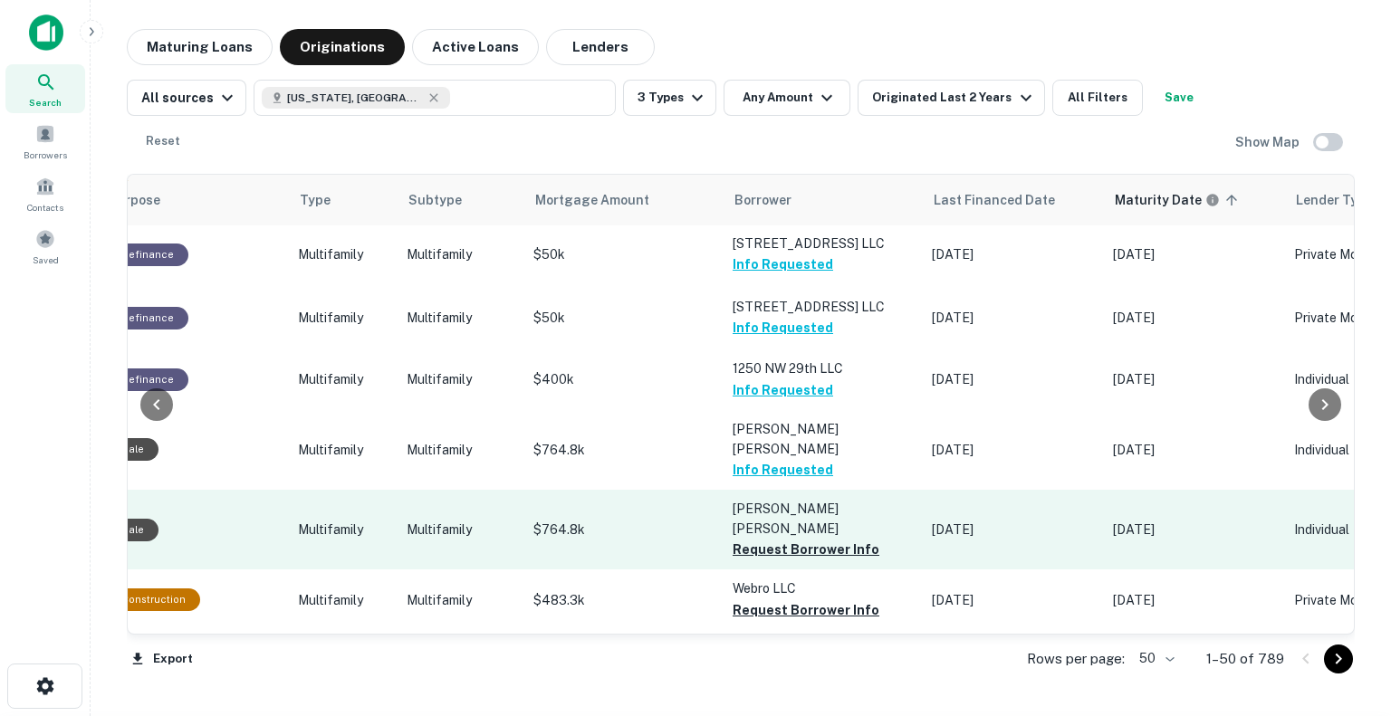
scroll to position [1449, 626]
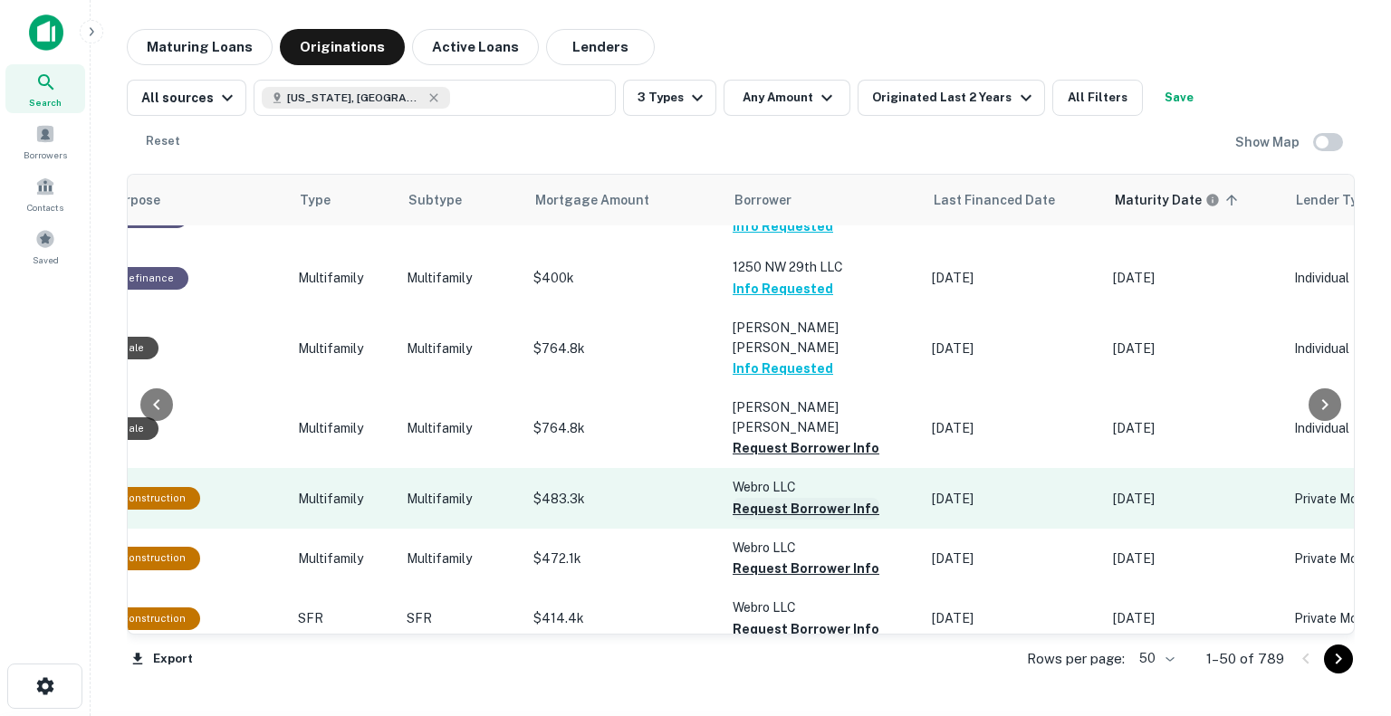
click at [835, 498] on button "Request Borrower Info" at bounding box center [806, 509] width 147 height 22
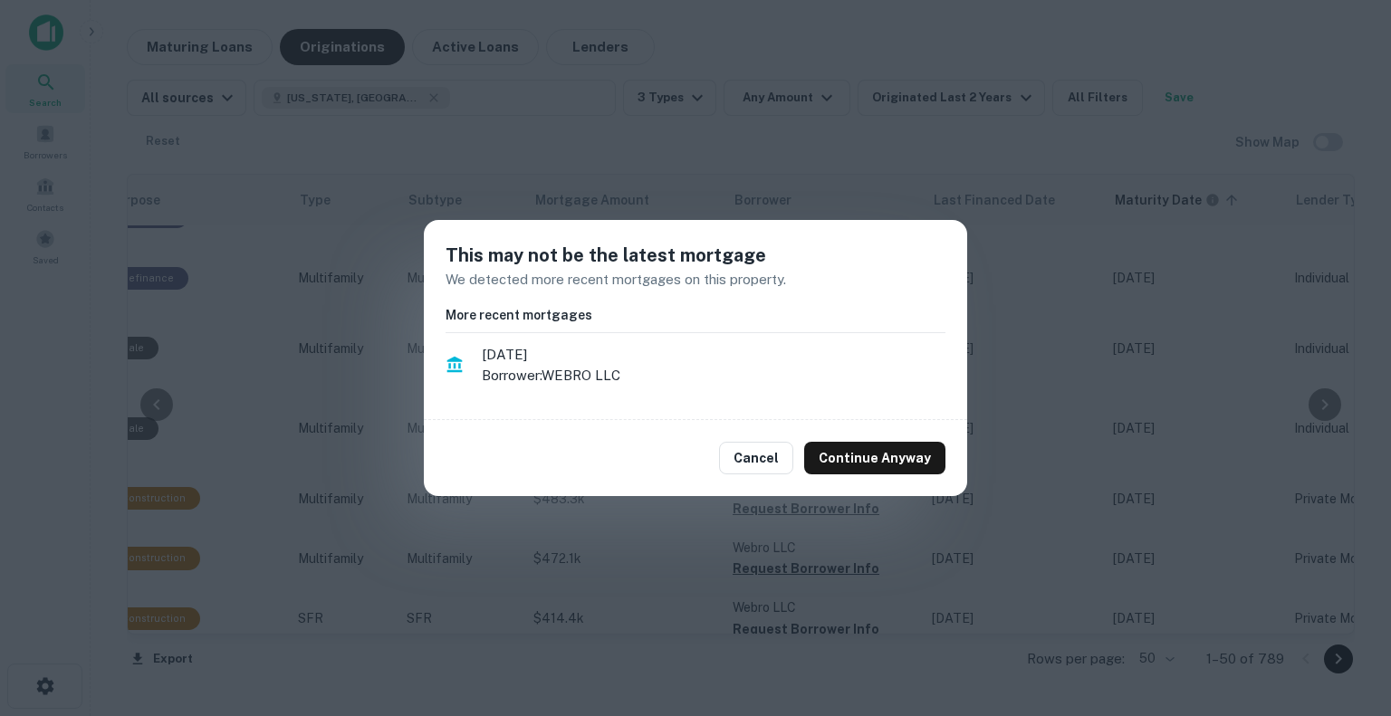
drag, startPoint x: 837, startPoint y: 461, endPoint x: 837, endPoint y: 497, distance: 36.2
click at [837, 460] on button "Continue Anyway" at bounding box center [874, 458] width 141 height 33
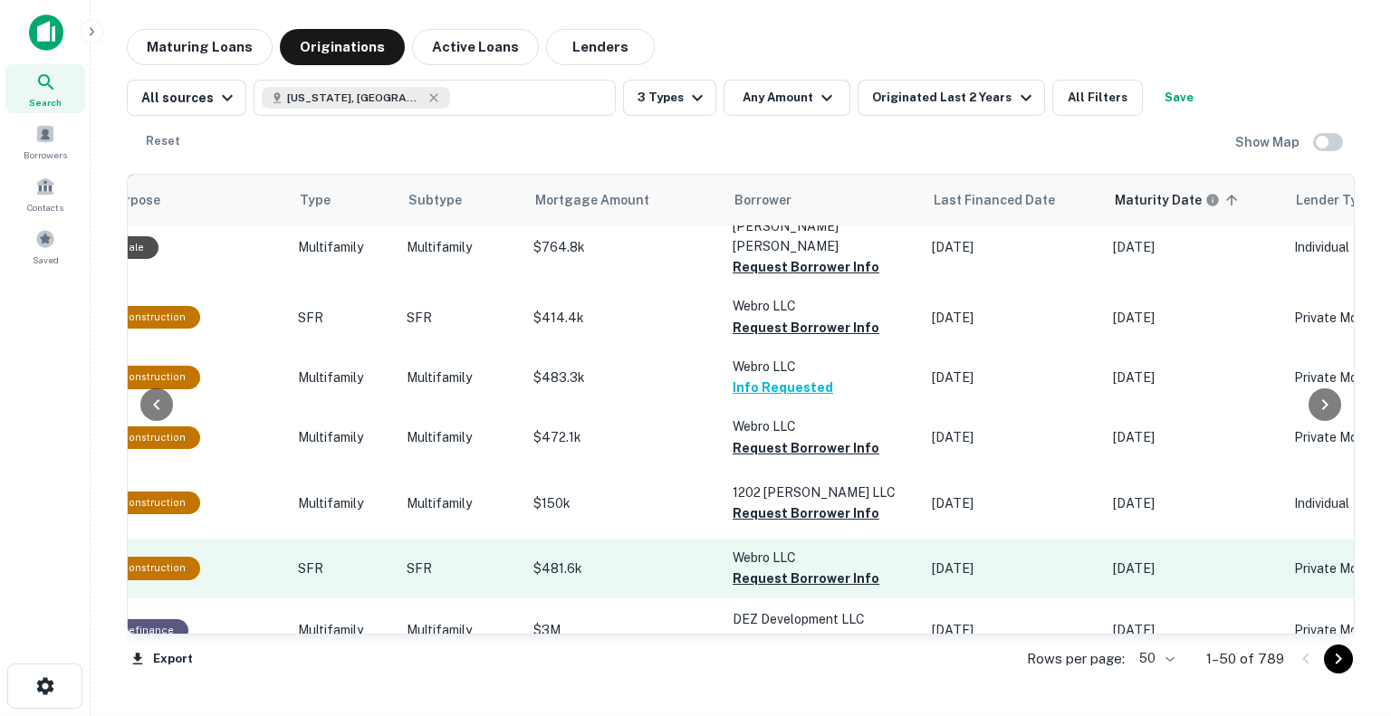
scroll to position [1721, 626]
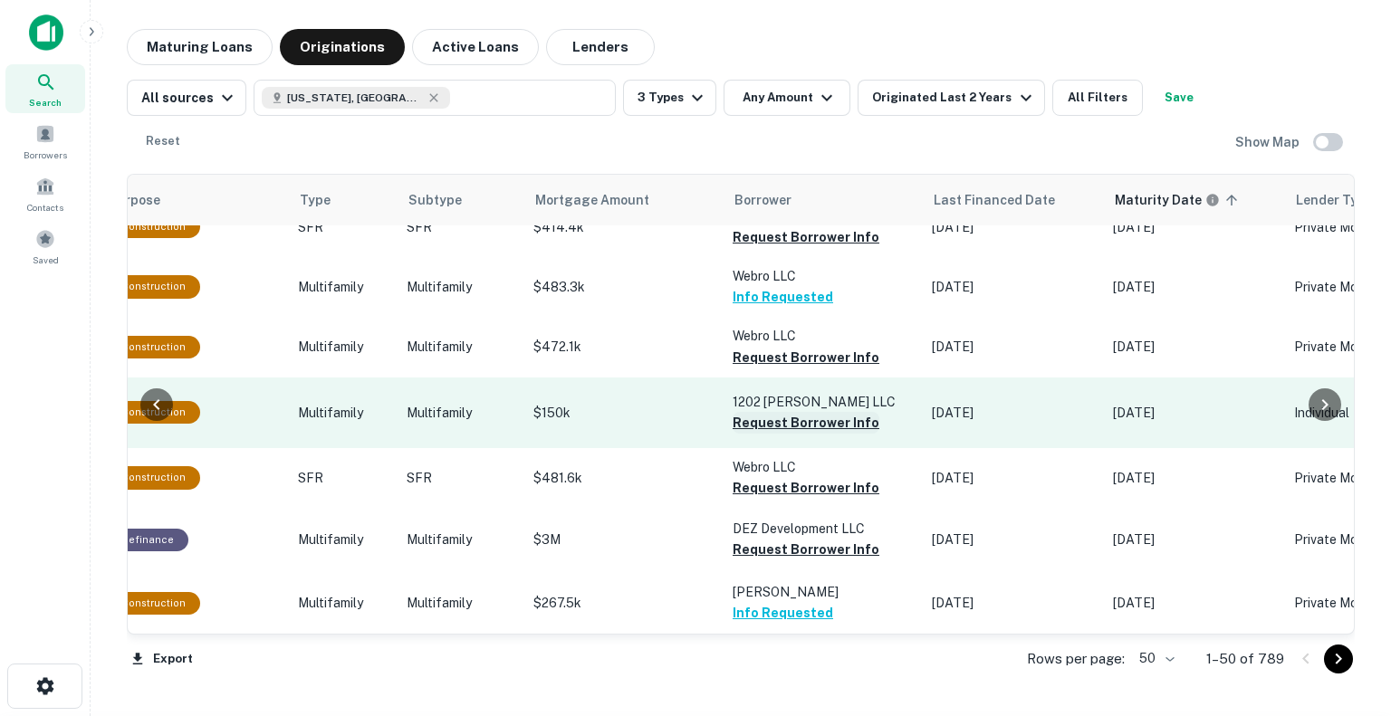
click at [830, 412] on button "Request Borrower Info" at bounding box center [806, 423] width 147 height 22
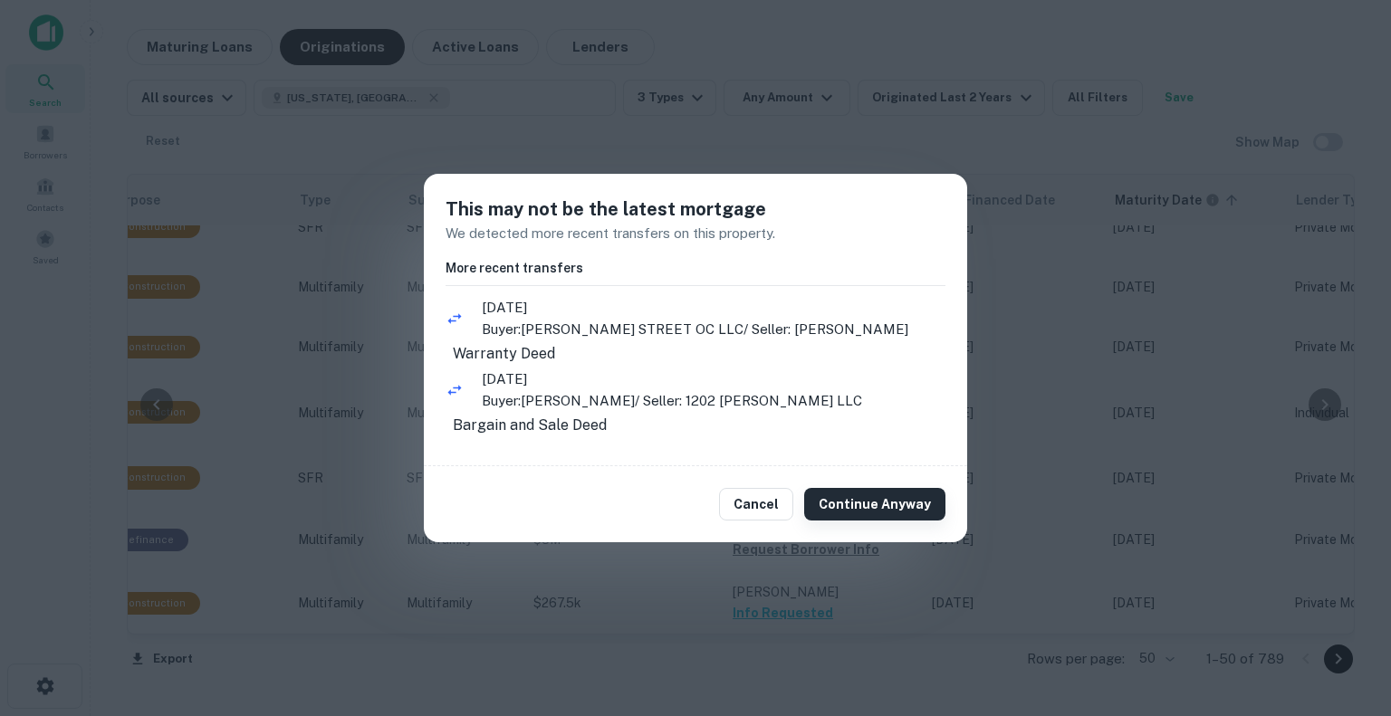
click at [840, 521] on button "Continue Anyway" at bounding box center [874, 504] width 141 height 33
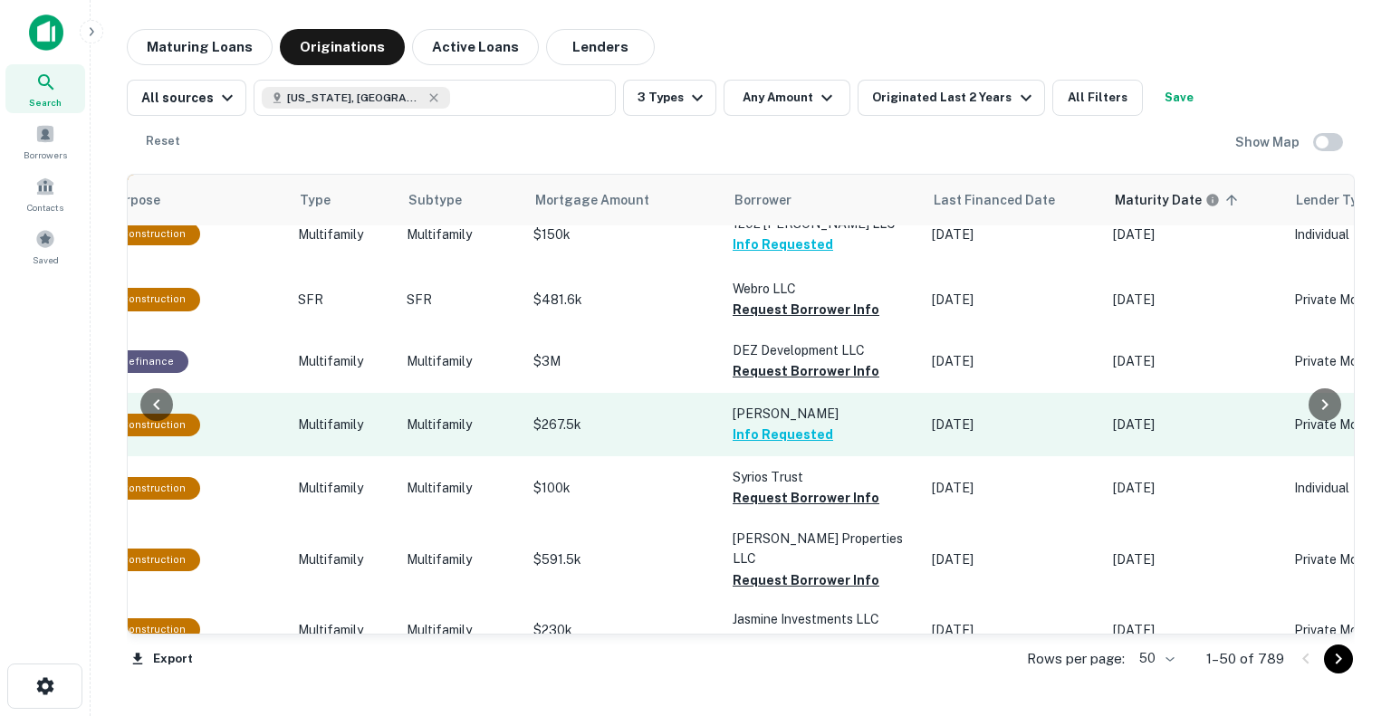
scroll to position [1902, 626]
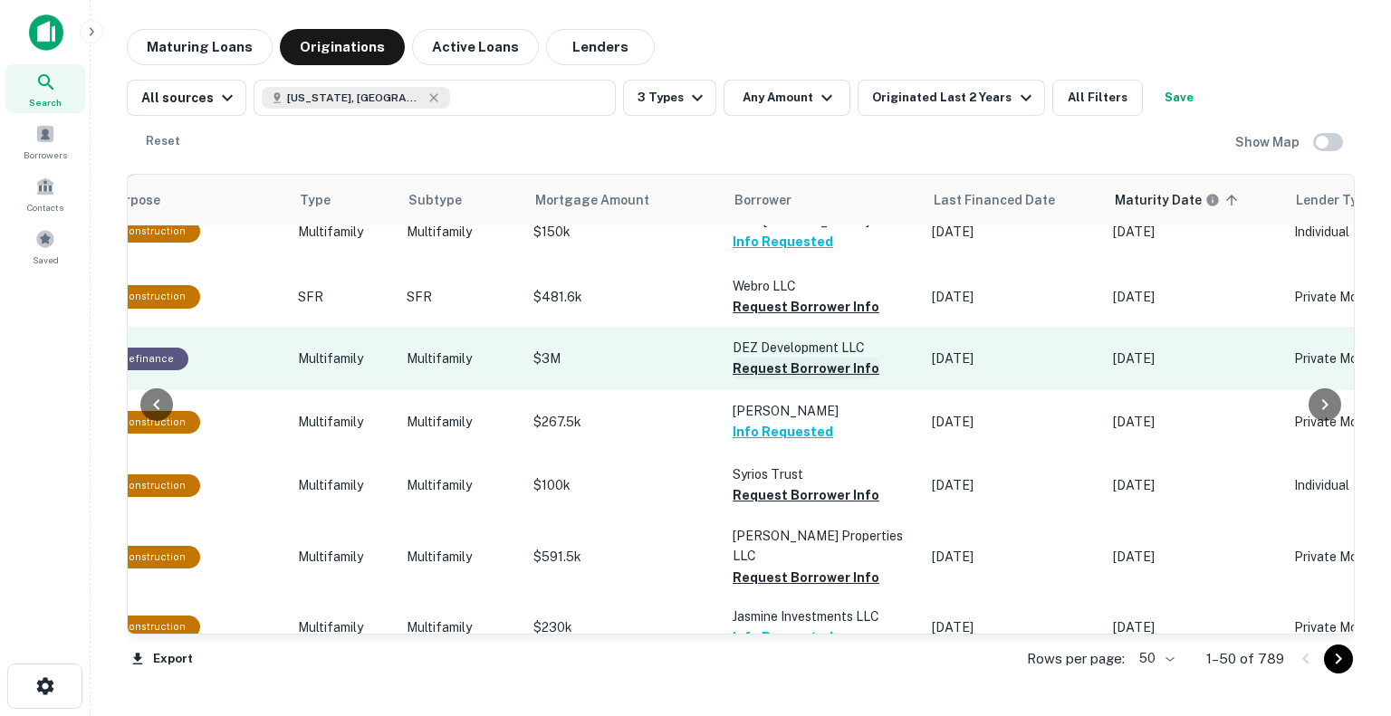
click at [840, 358] on button "Request Borrower Info" at bounding box center [806, 369] width 147 height 22
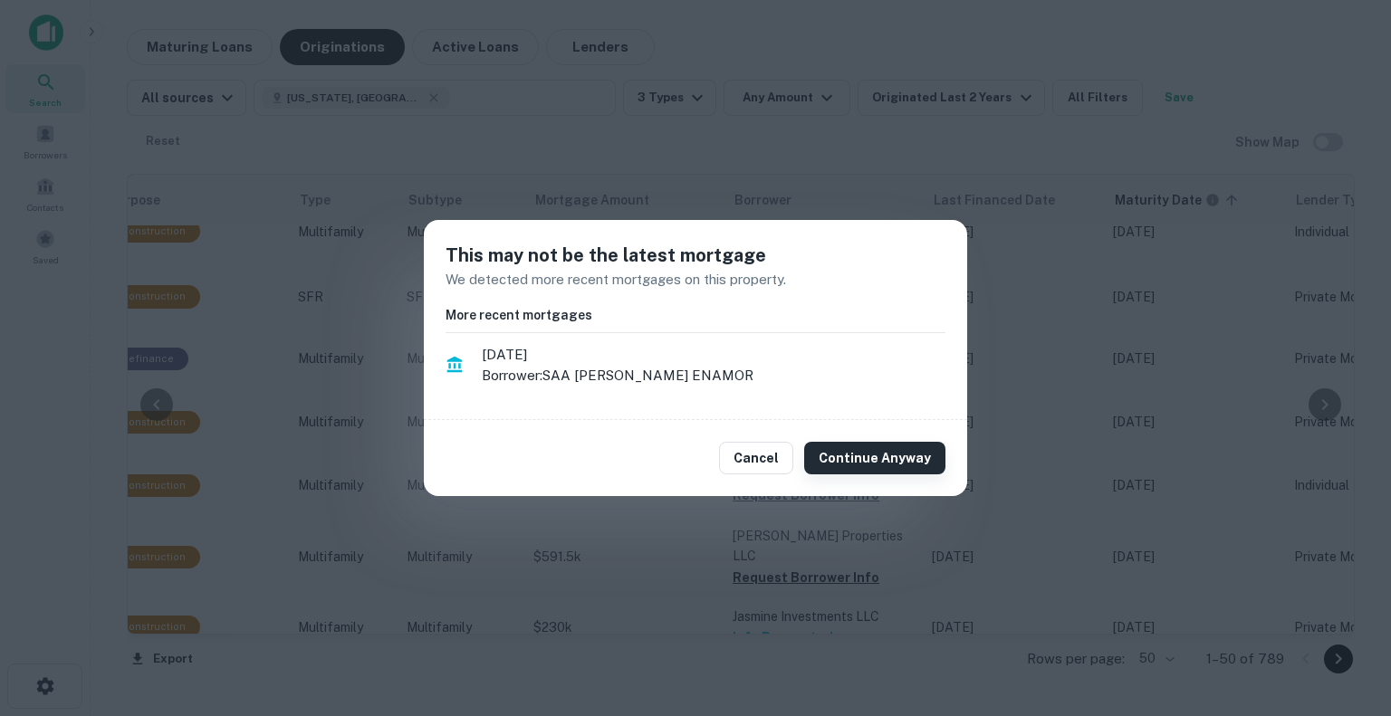
click at [884, 459] on button "Continue Anyway" at bounding box center [874, 458] width 141 height 33
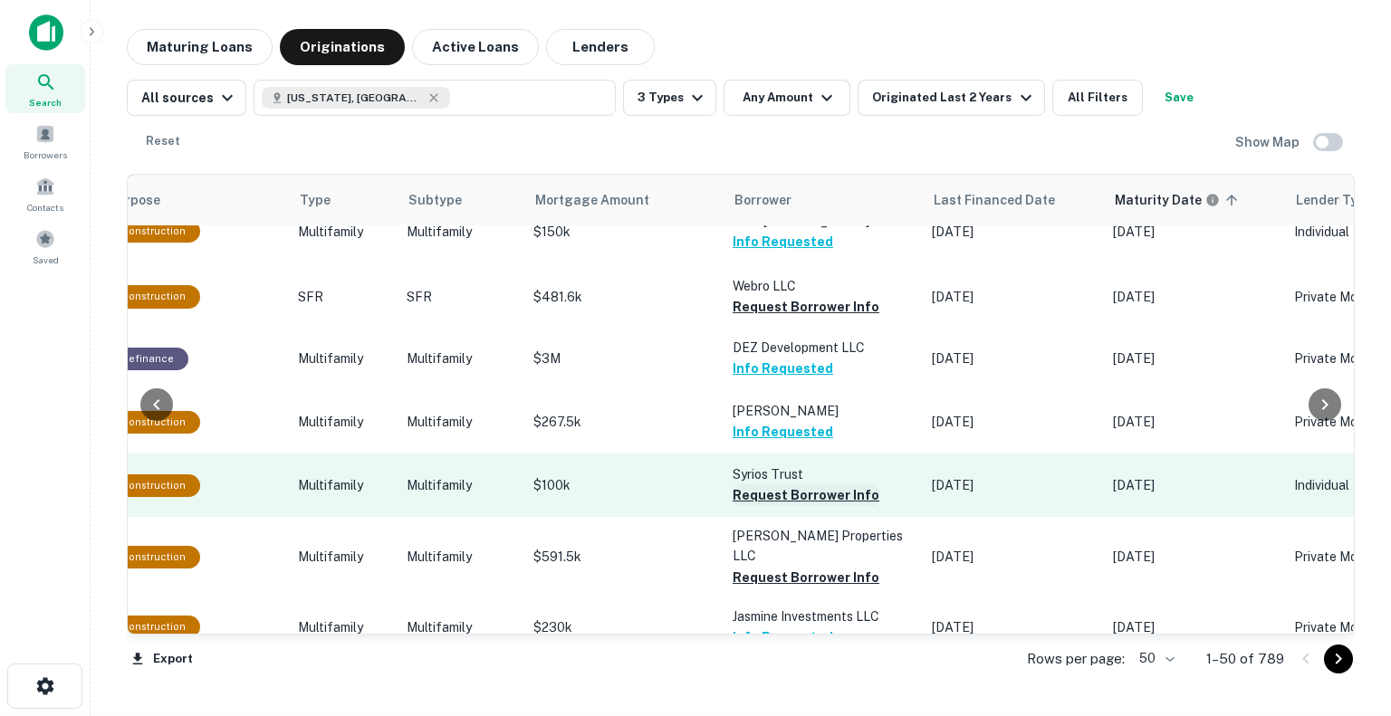
click at [804, 485] on button "Request Borrower Info" at bounding box center [806, 496] width 147 height 22
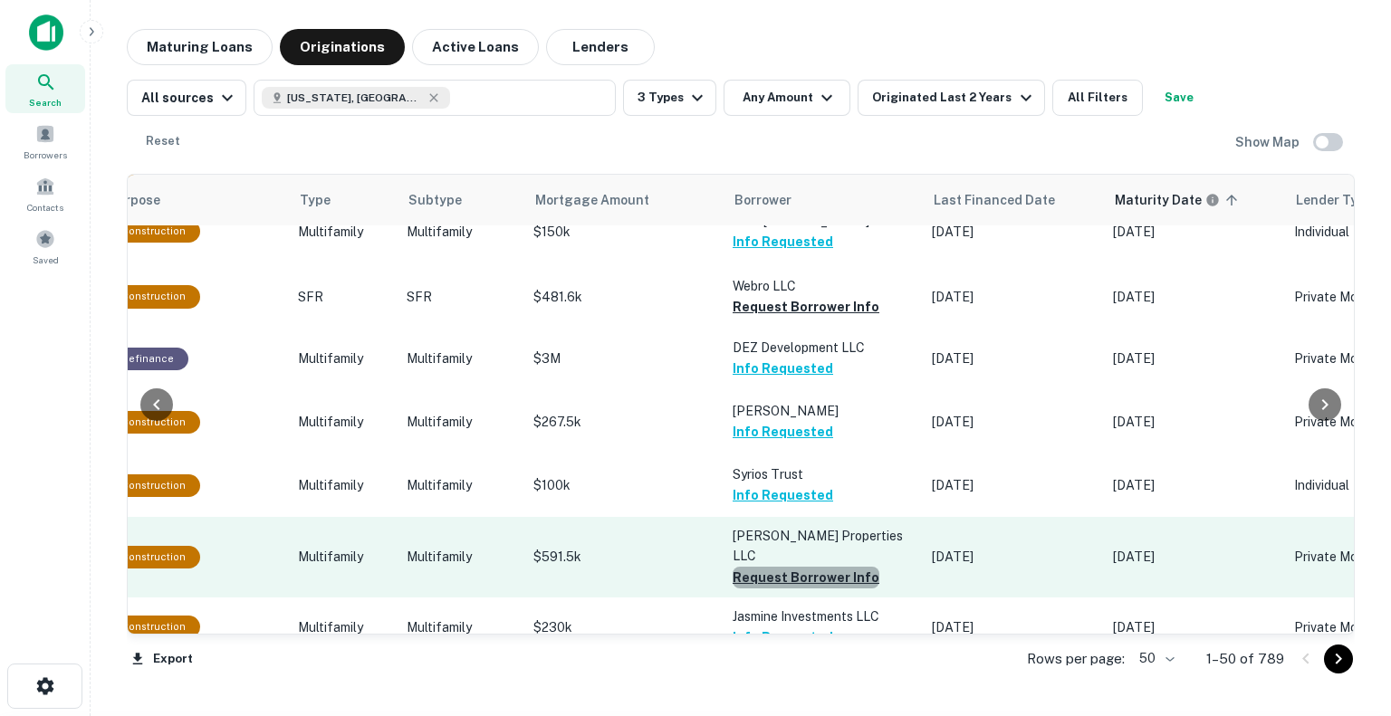
click at [837, 567] on button "Request Borrower Info" at bounding box center [806, 578] width 147 height 22
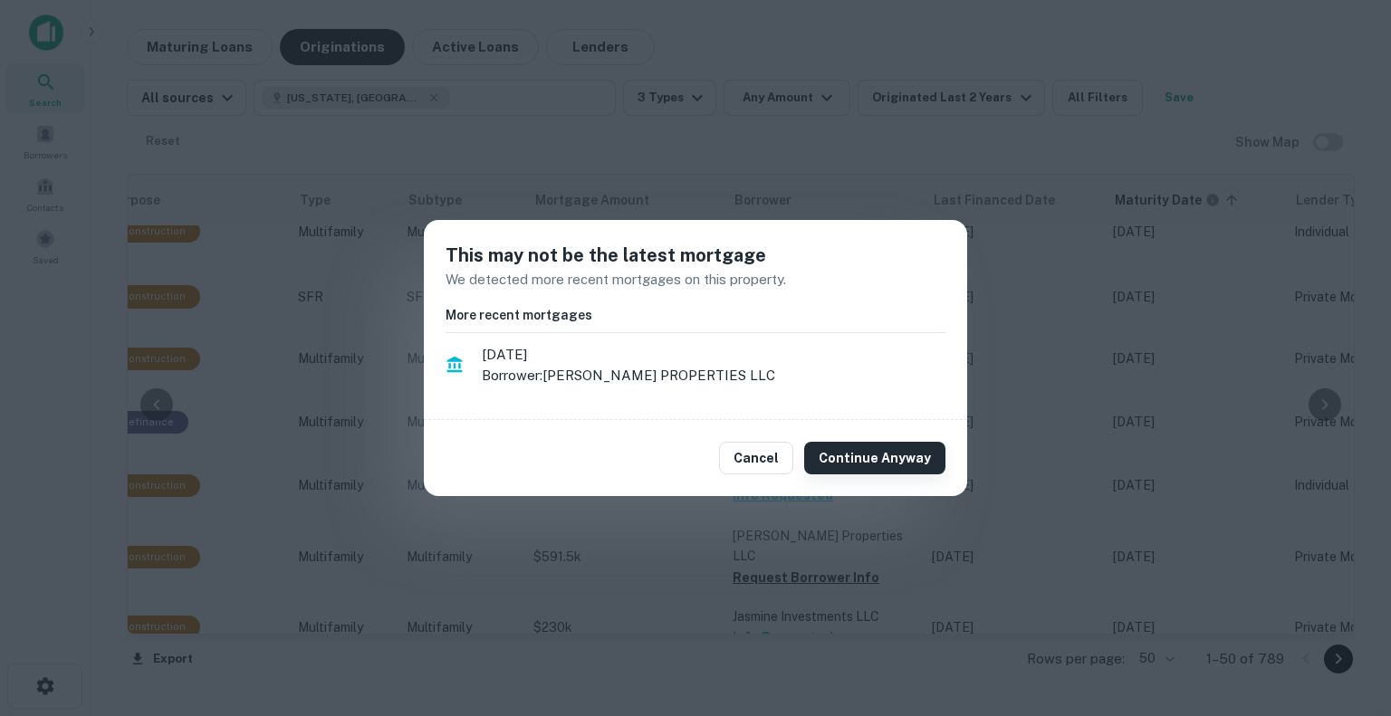
click at [856, 460] on button "Continue Anyway" at bounding box center [874, 458] width 141 height 33
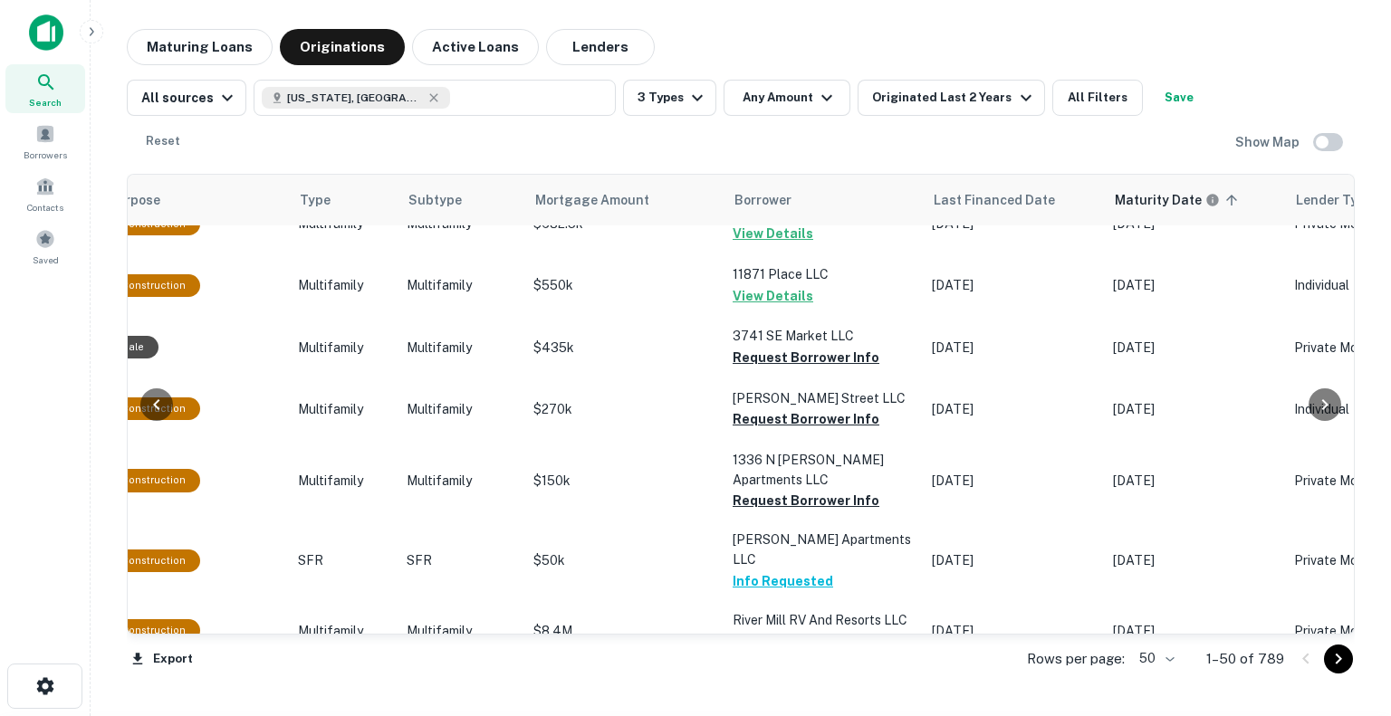
scroll to position [2355, 626]
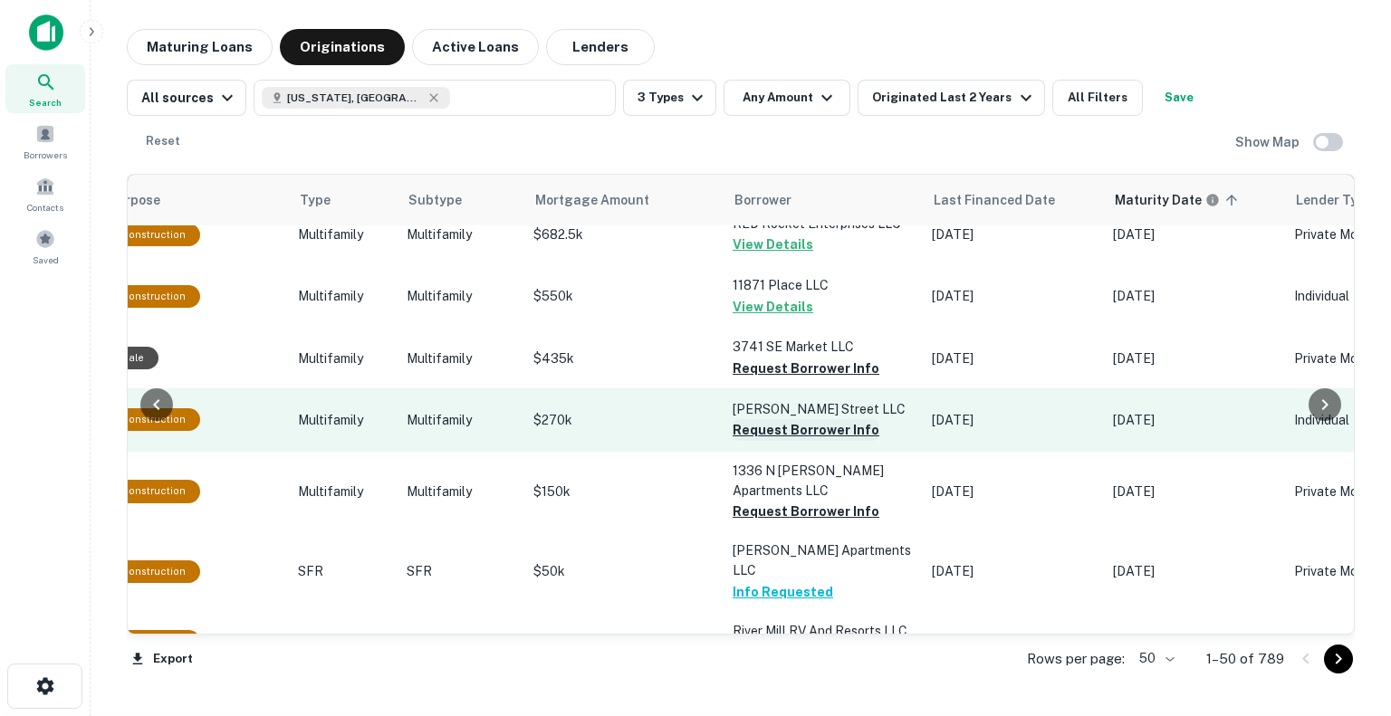
click at [810, 419] on button "Request Borrower Info" at bounding box center [806, 430] width 147 height 22
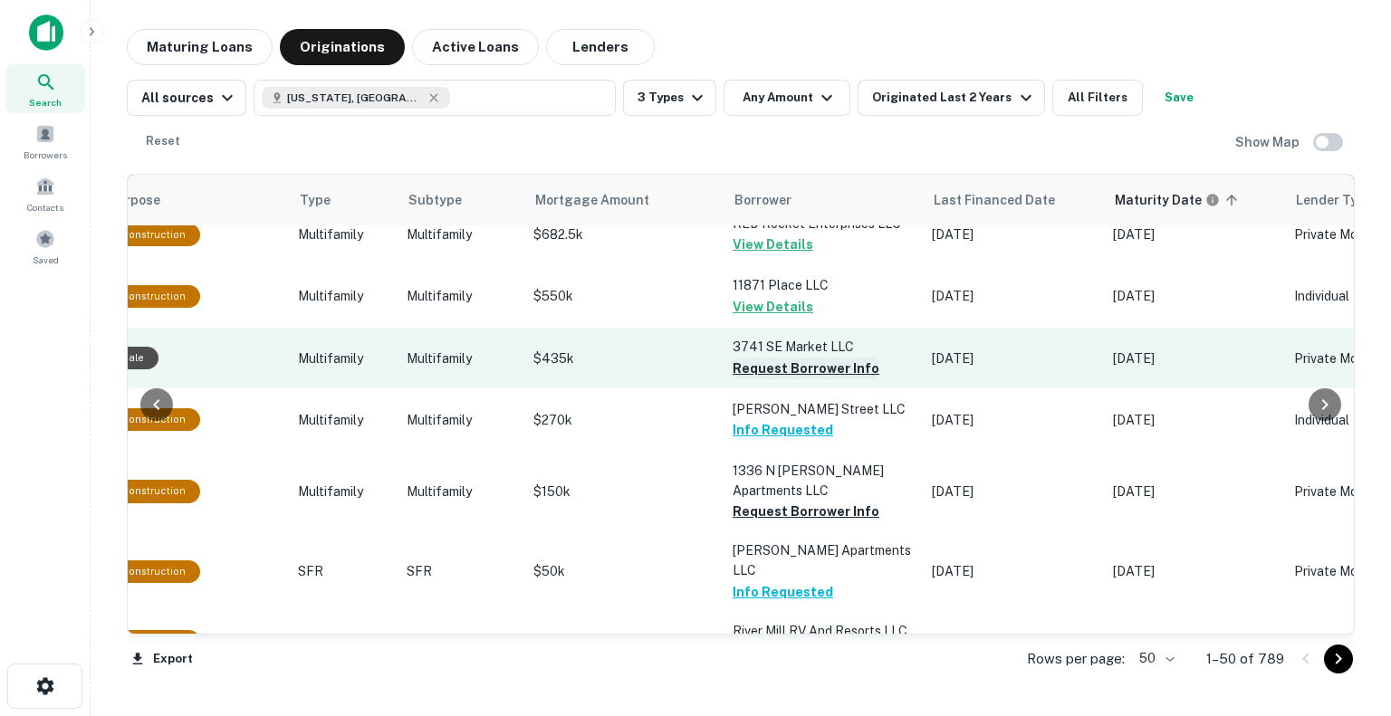
click at [798, 358] on button "Request Borrower Info" at bounding box center [806, 369] width 147 height 22
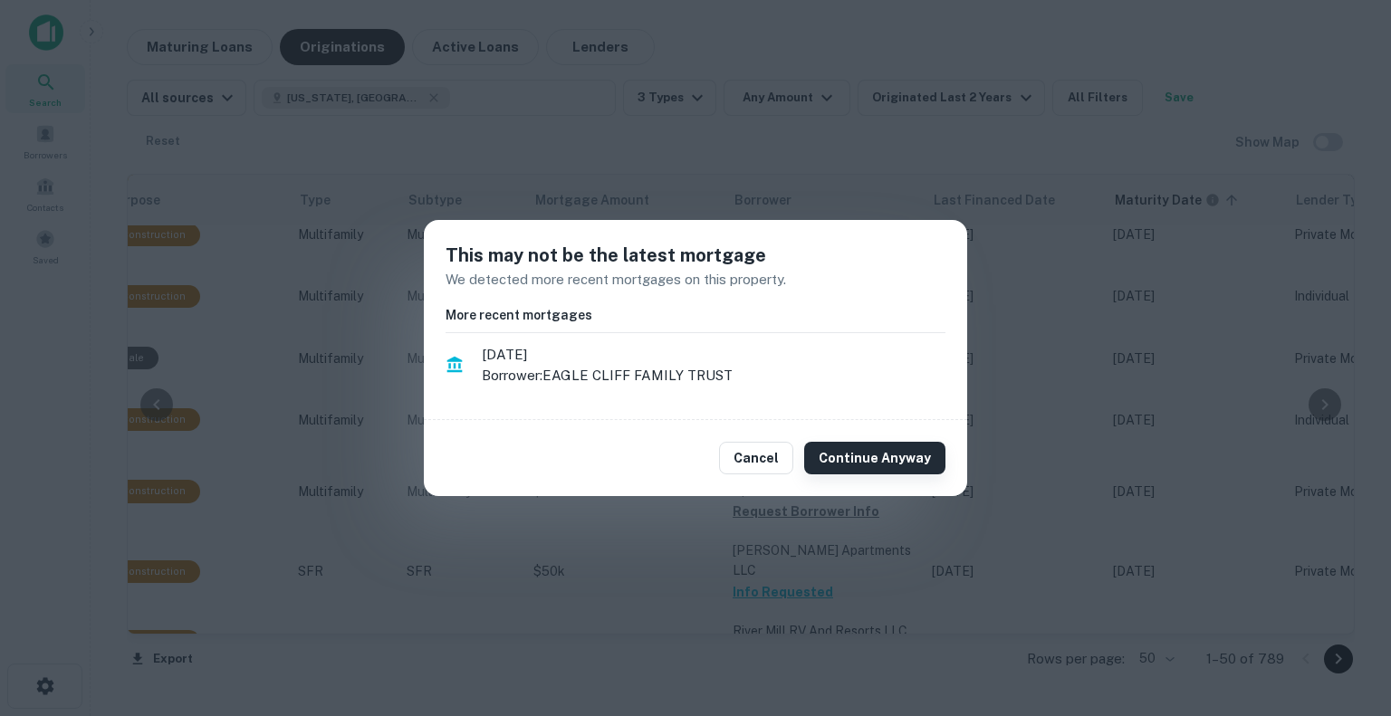
click at [877, 460] on button "Continue Anyway" at bounding box center [874, 458] width 141 height 33
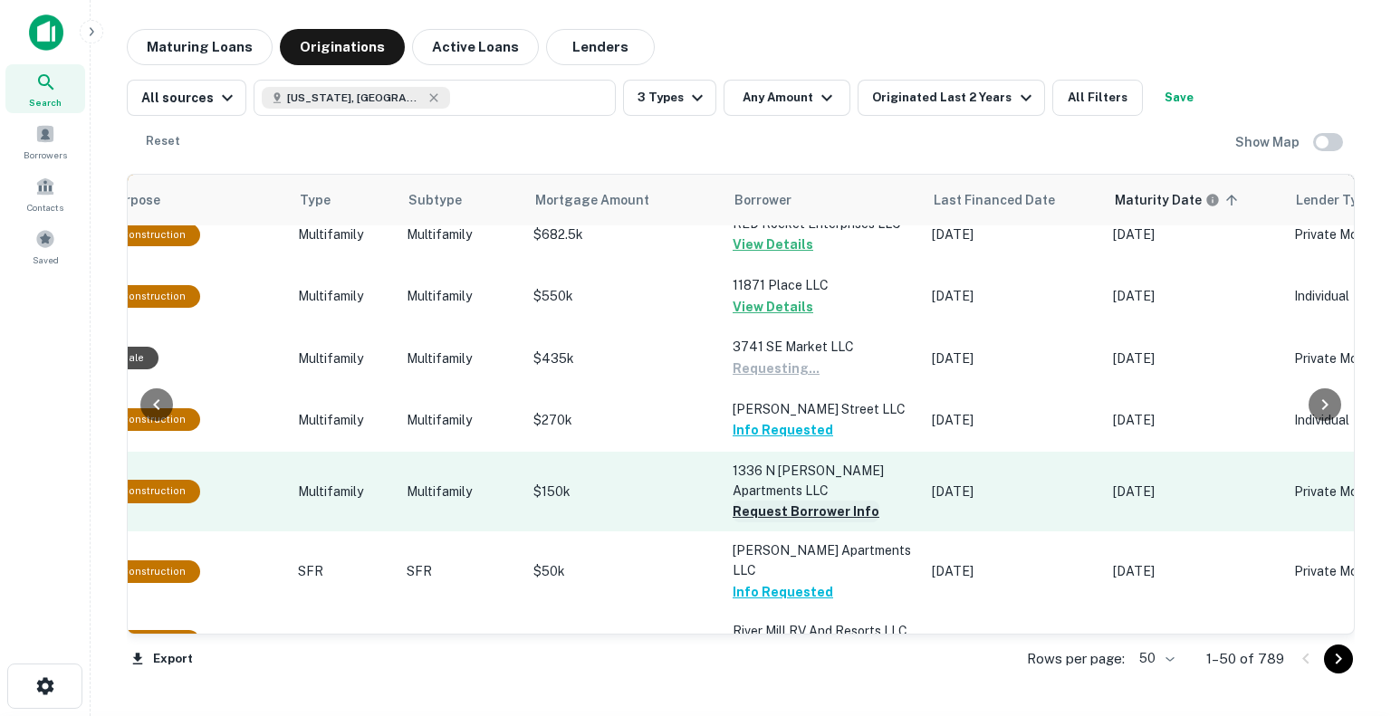
click at [819, 501] on button "Request Borrower Info" at bounding box center [806, 512] width 147 height 22
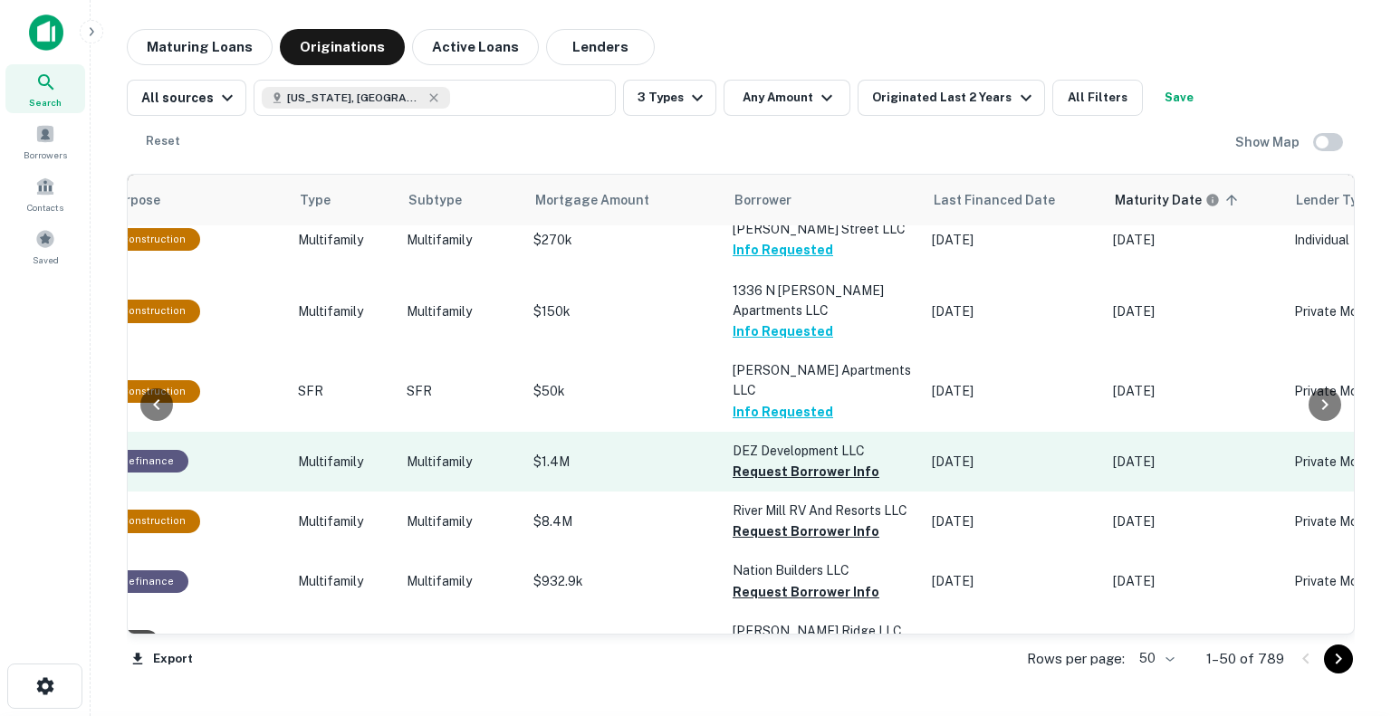
scroll to position [2536, 626]
click at [817, 460] on button "Request Borrower Info" at bounding box center [806, 471] width 147 height 22
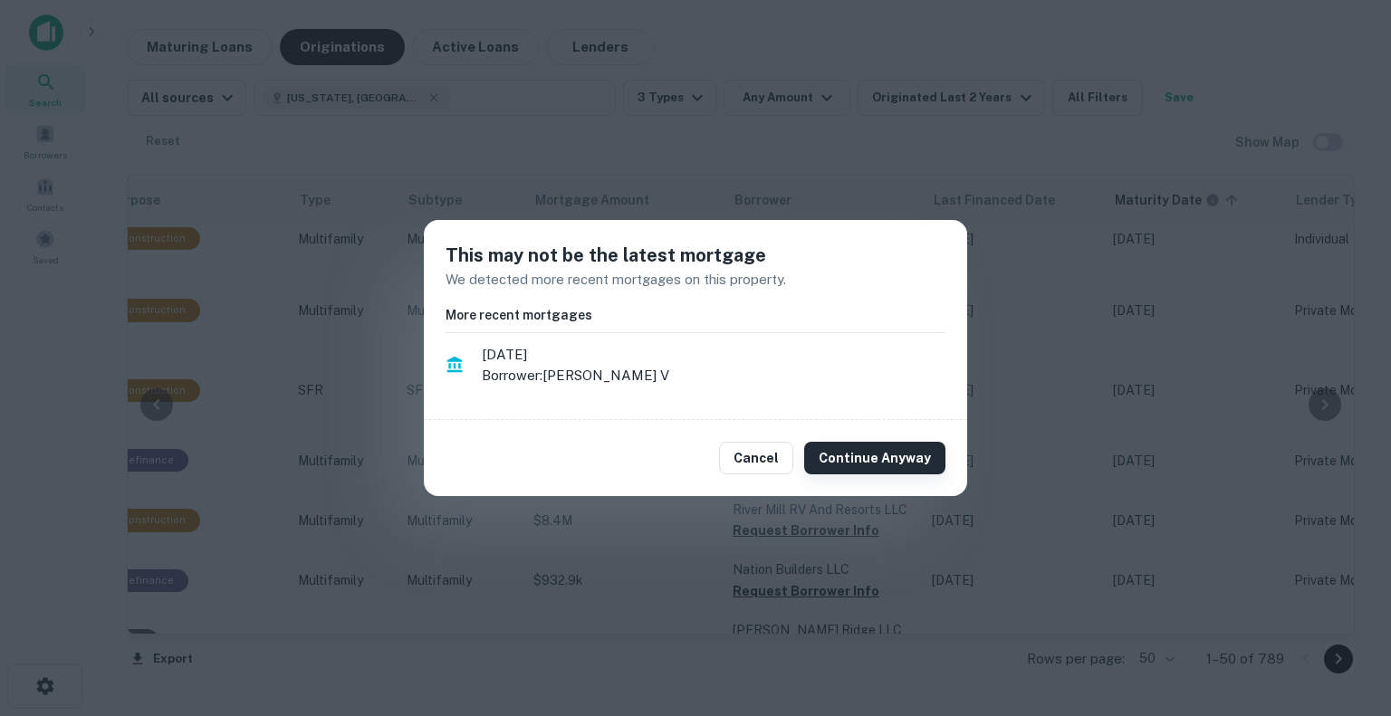
click at [873, 473] on button "Continue Anyway" at bounding box center [874, 458] width 141 height 33
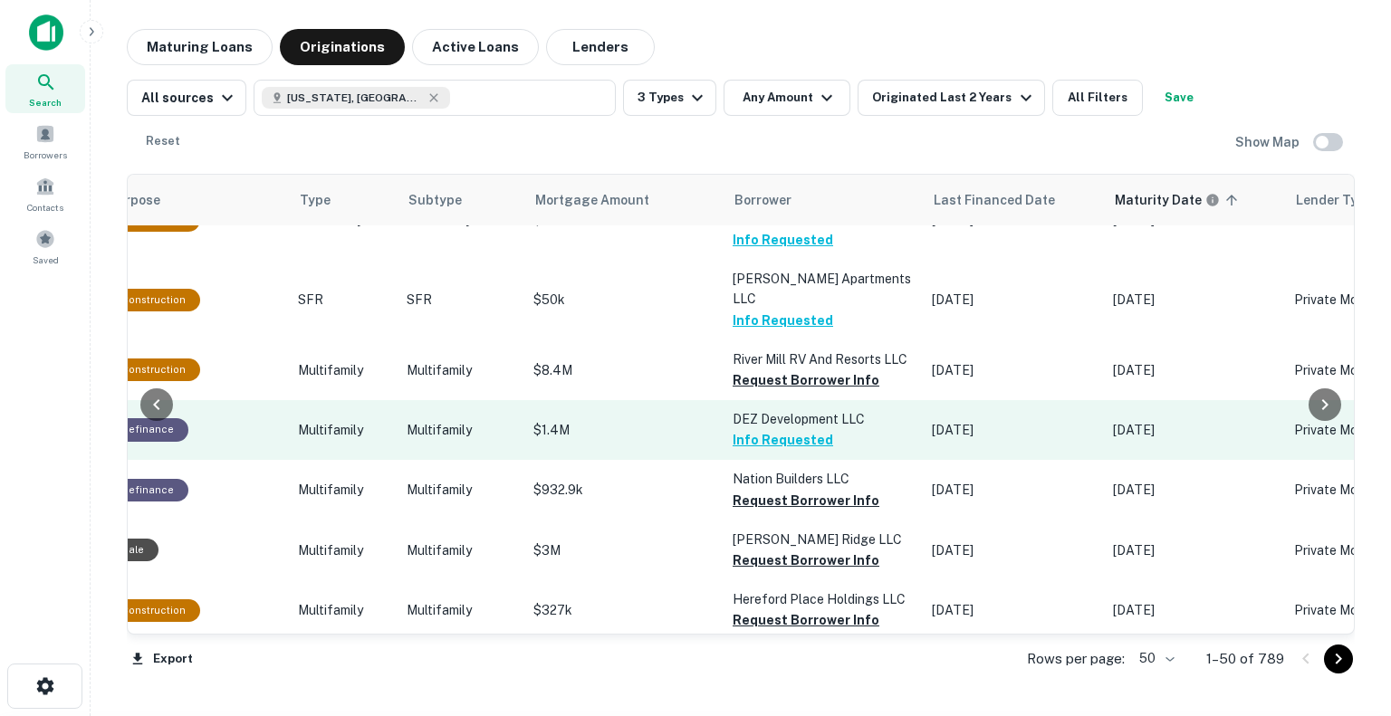
scroll to position [2717, 626]
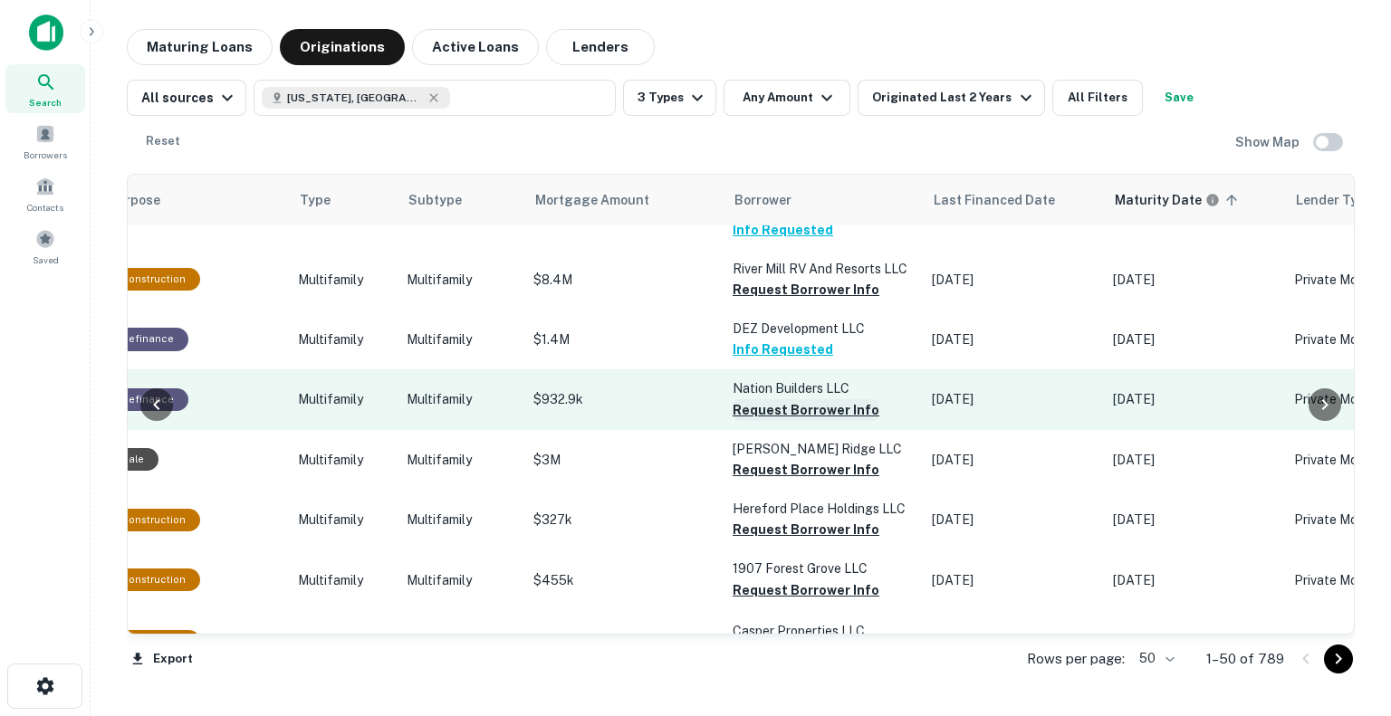
click at [849, 399] on button "Request Borrower Info" at bounding box center [806, 410] width 147 height 22
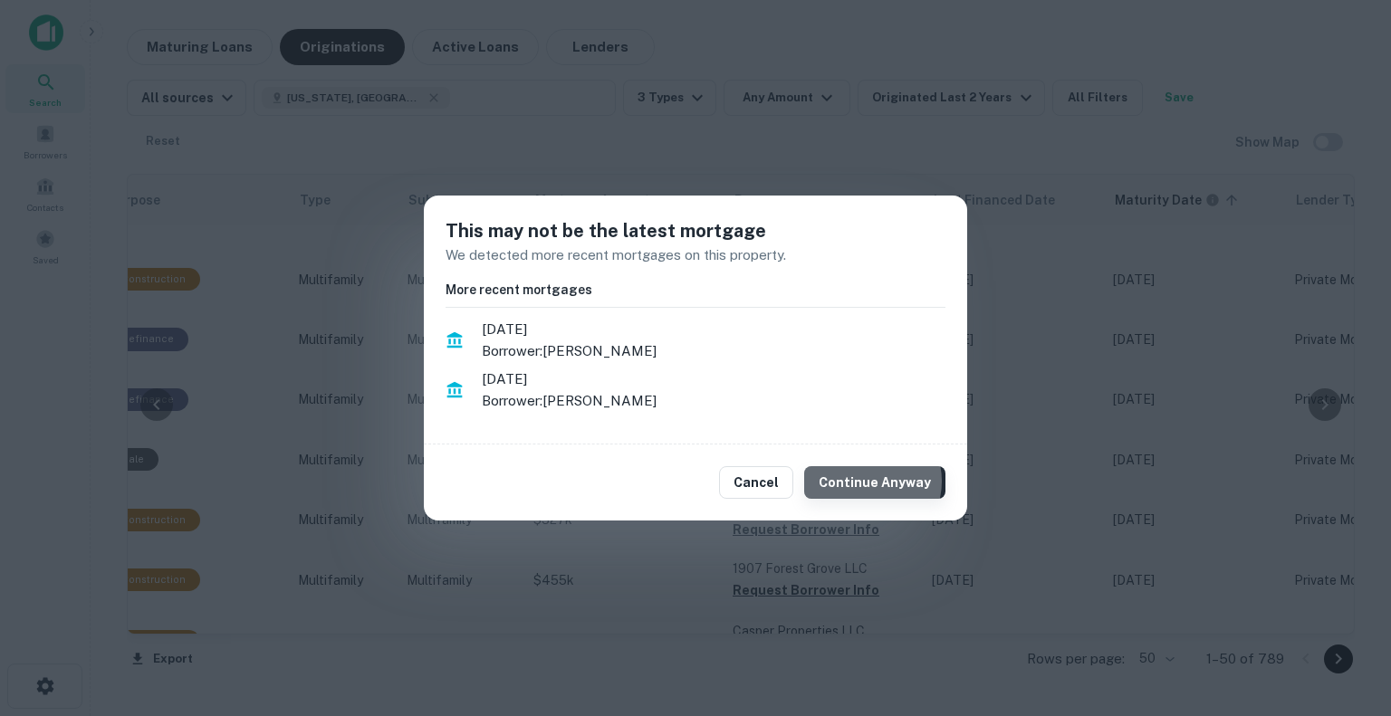
click at [871, 481] on button "Continue Anyway" at bounding box center [874, 482] width 141 height 33
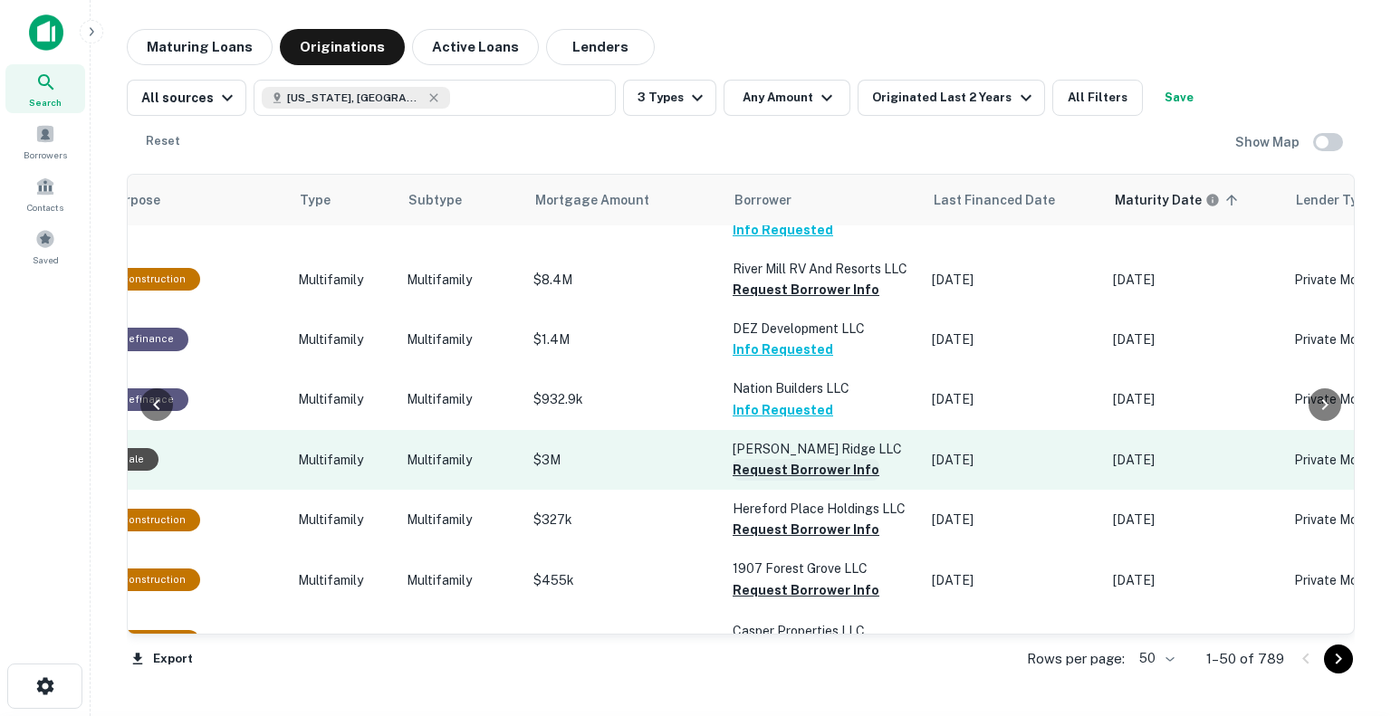
click at [804, 459] on button "Request Borrower Info" at bounding box center [806, 470] width 147 height 22
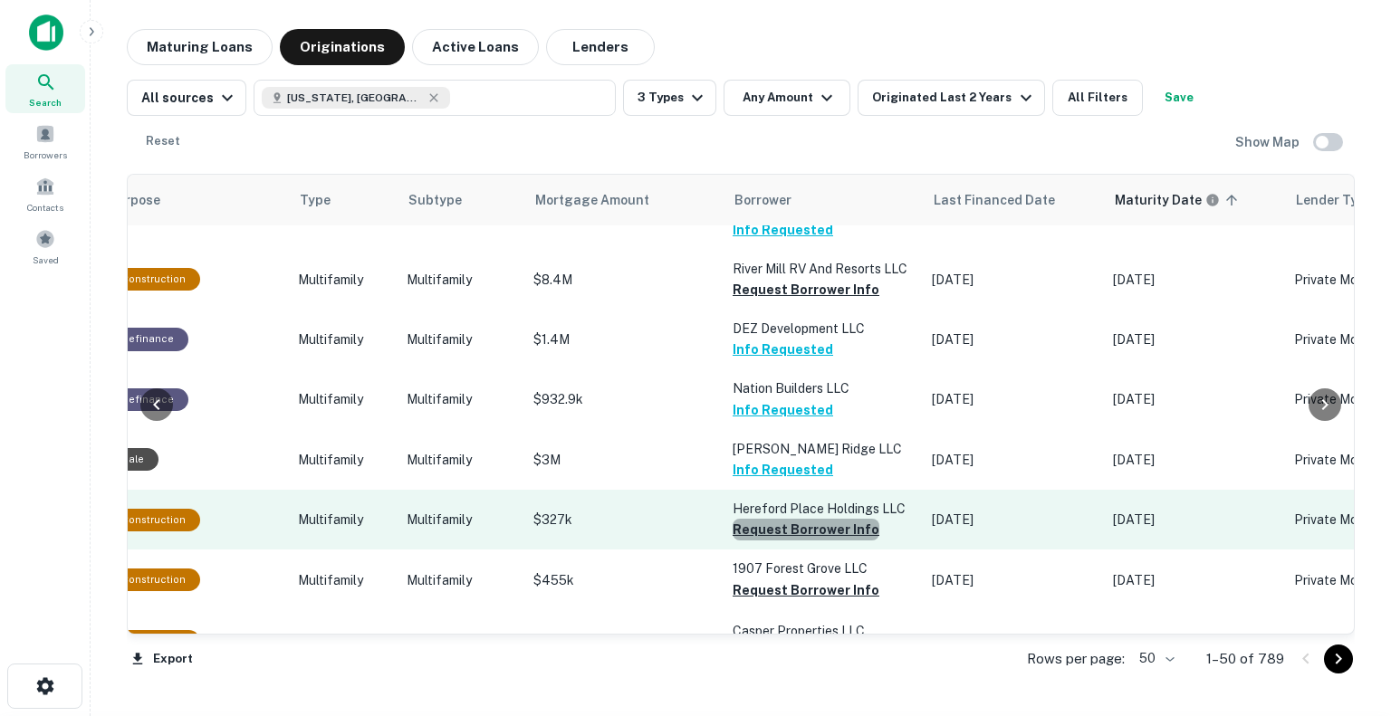
click at [826, 519] on button "Request Borrower Info" at bounding box center [806, 530] width 147 height 22
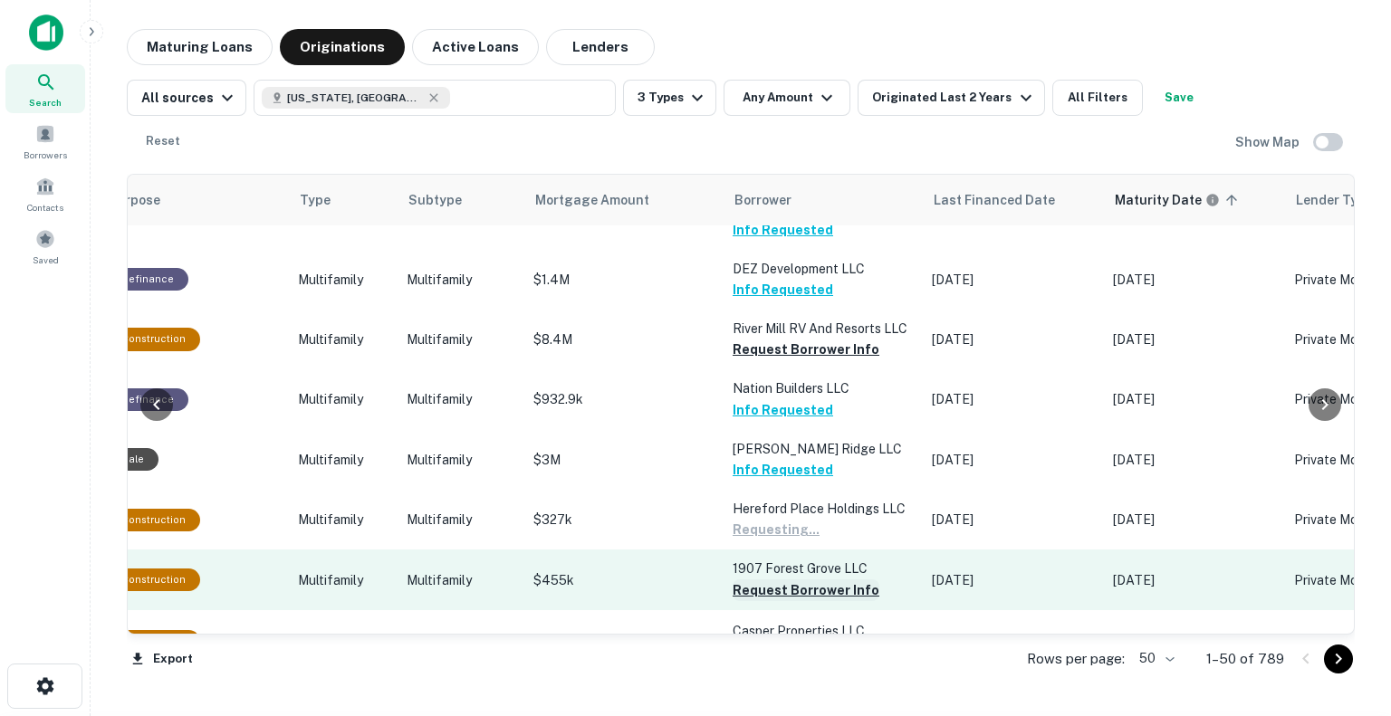
click at [839, 580] on button "Request Borrower Info" at bounding box center [806, 591] width 147 height 22
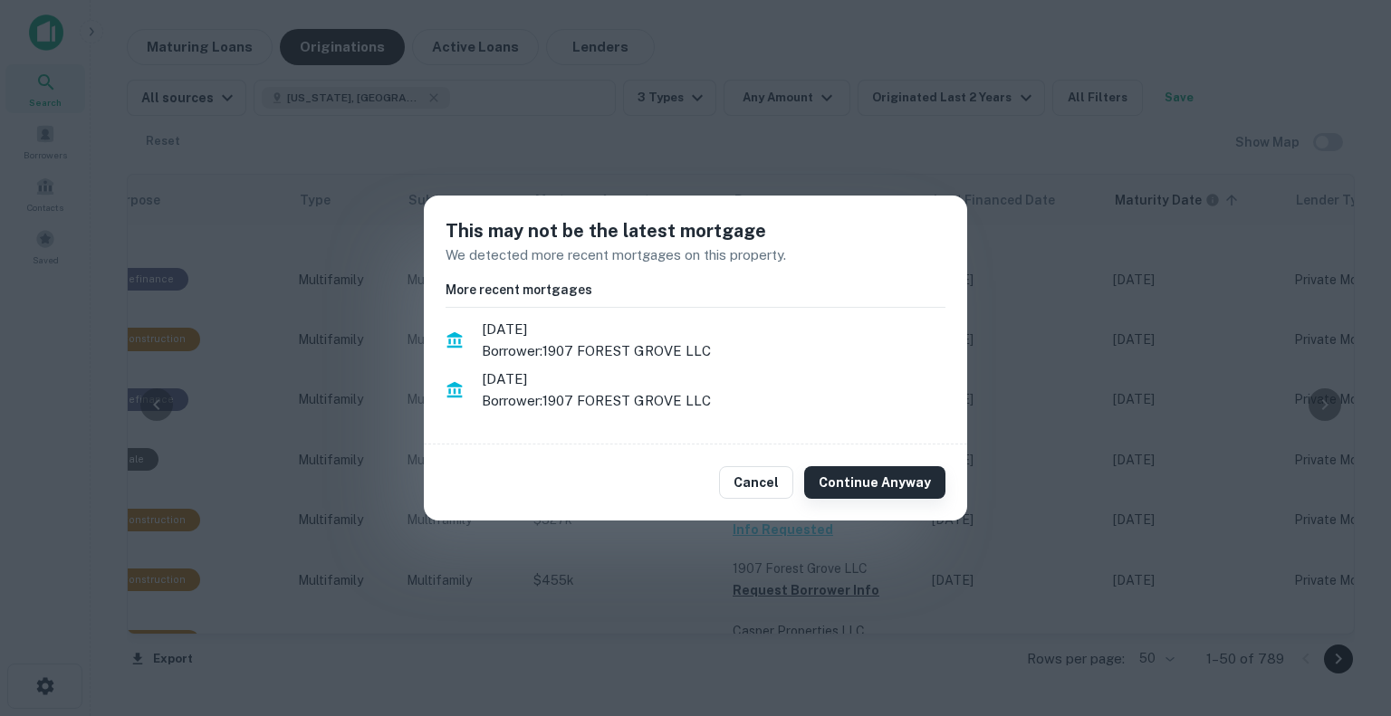
click at [864, 475] on button "Continue Anyway" at bounding box center [874, 482] width 141 height 33
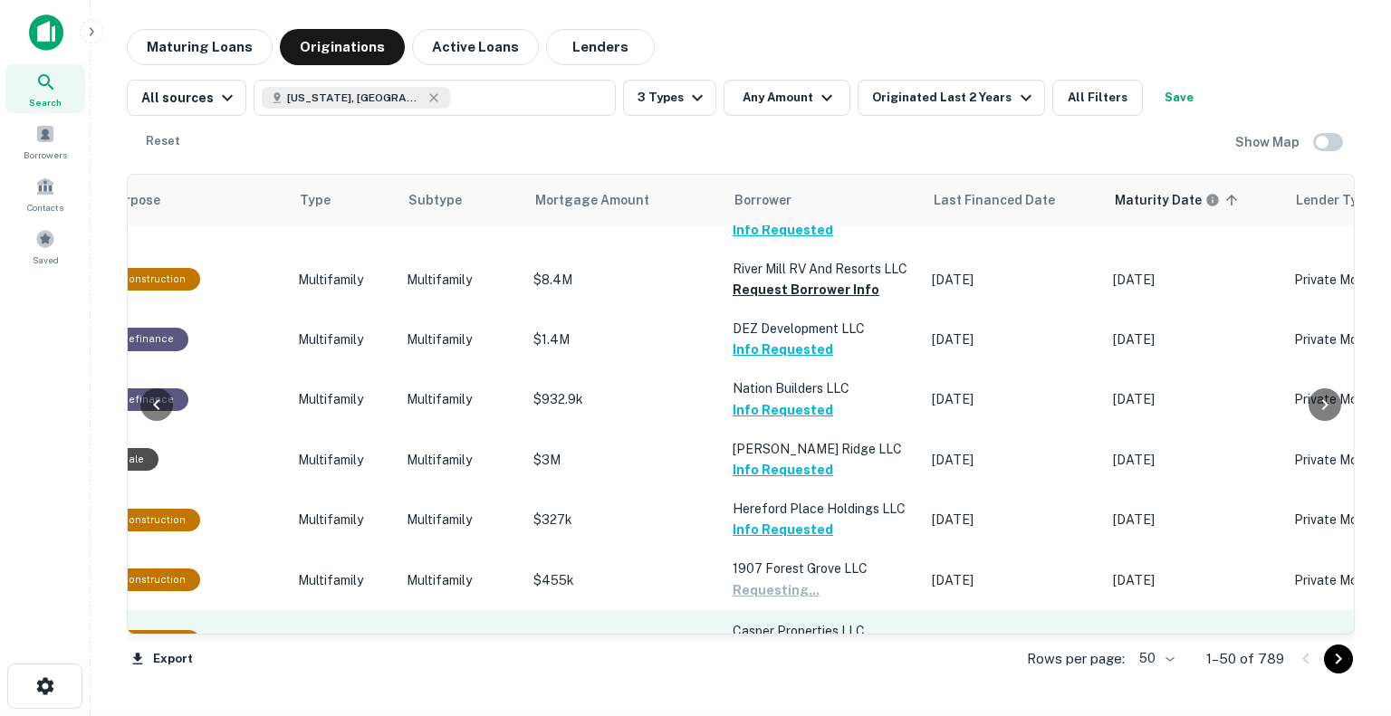
click at [833, 641] on button "Request Borrower Info" at bounding box center [806, 652] width 147 height 22
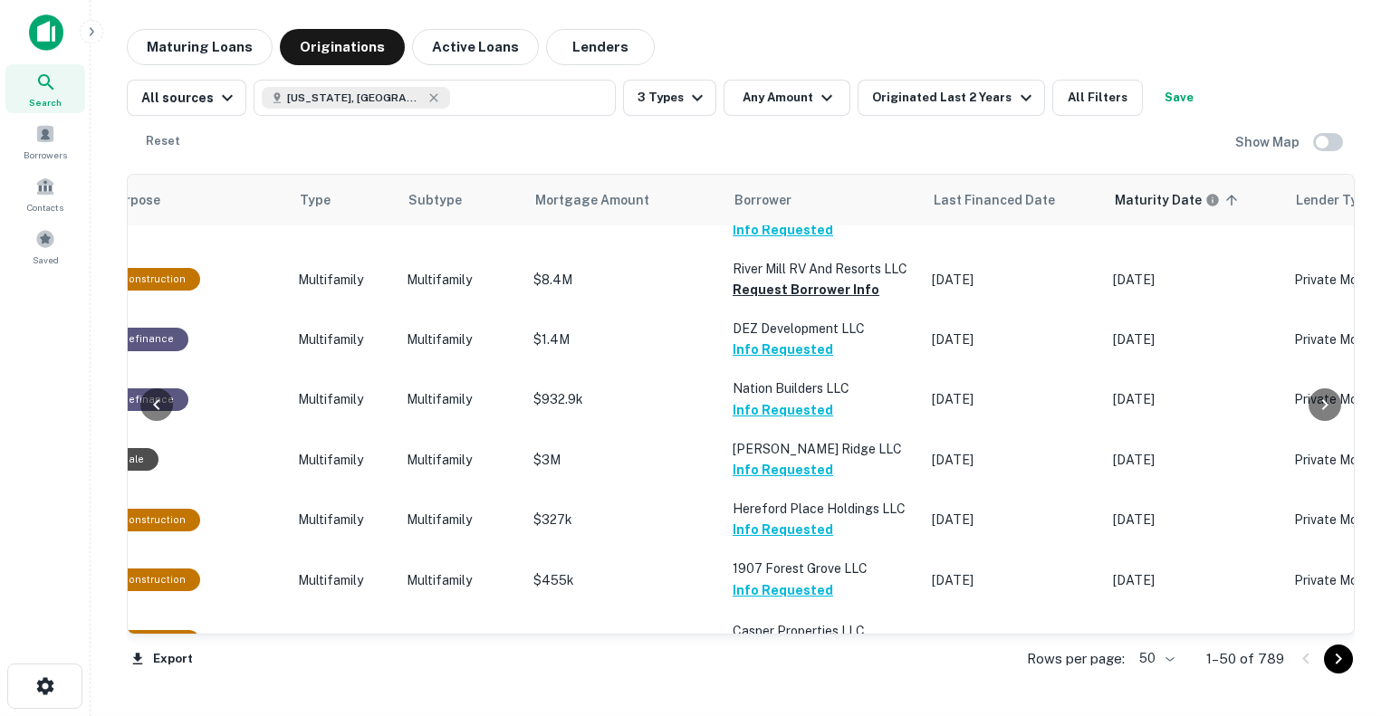
scroll to position [2751, 626]
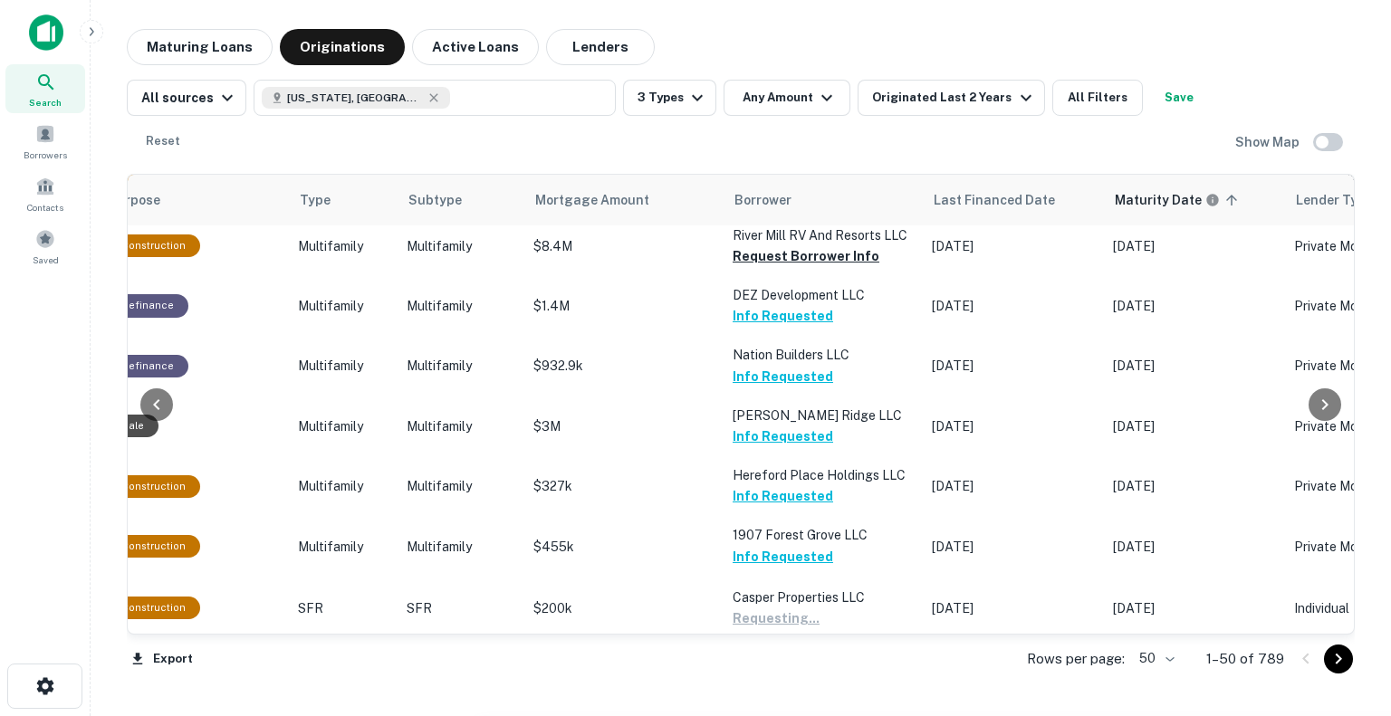
click at [826, 689] on button "Request Borrower Info" at bounding box center [806, 700] width 147 height 22
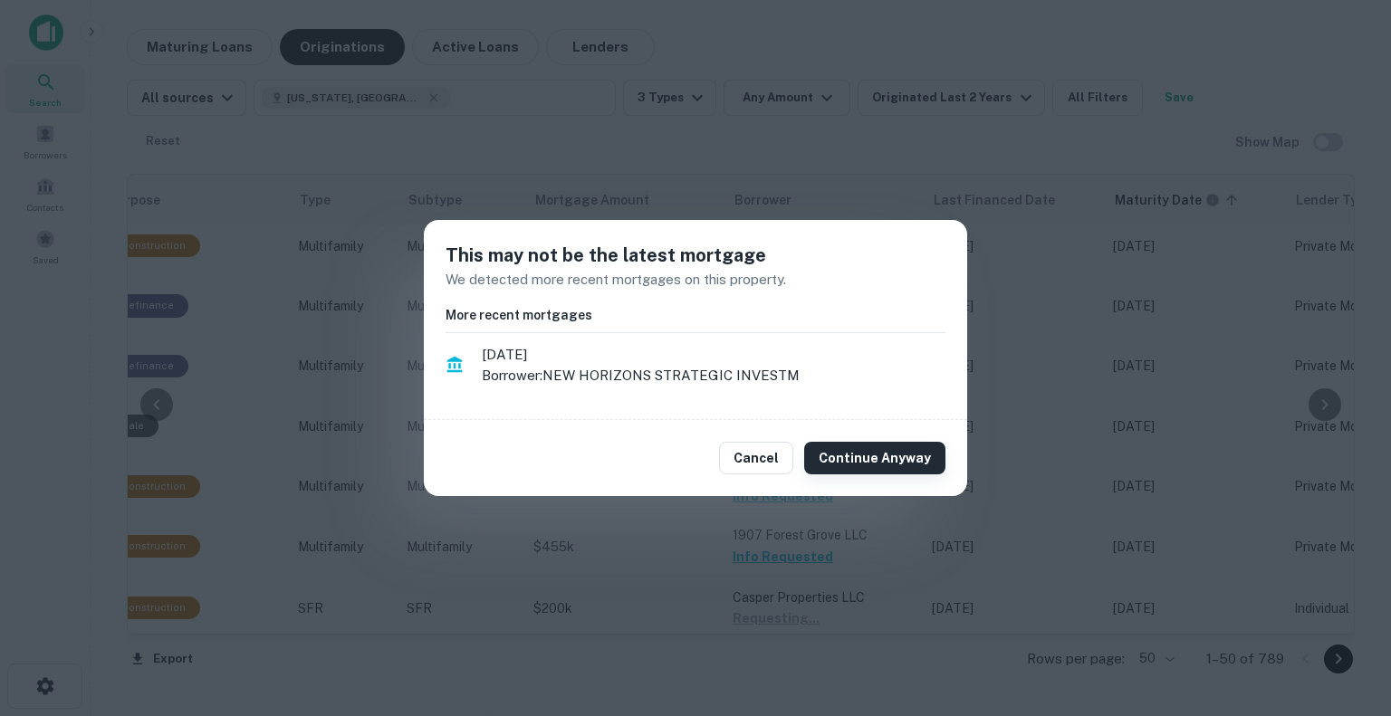
click at [905, 459] on button "Continue Anyway" at bounding box center [874, 458] width 141 height 33
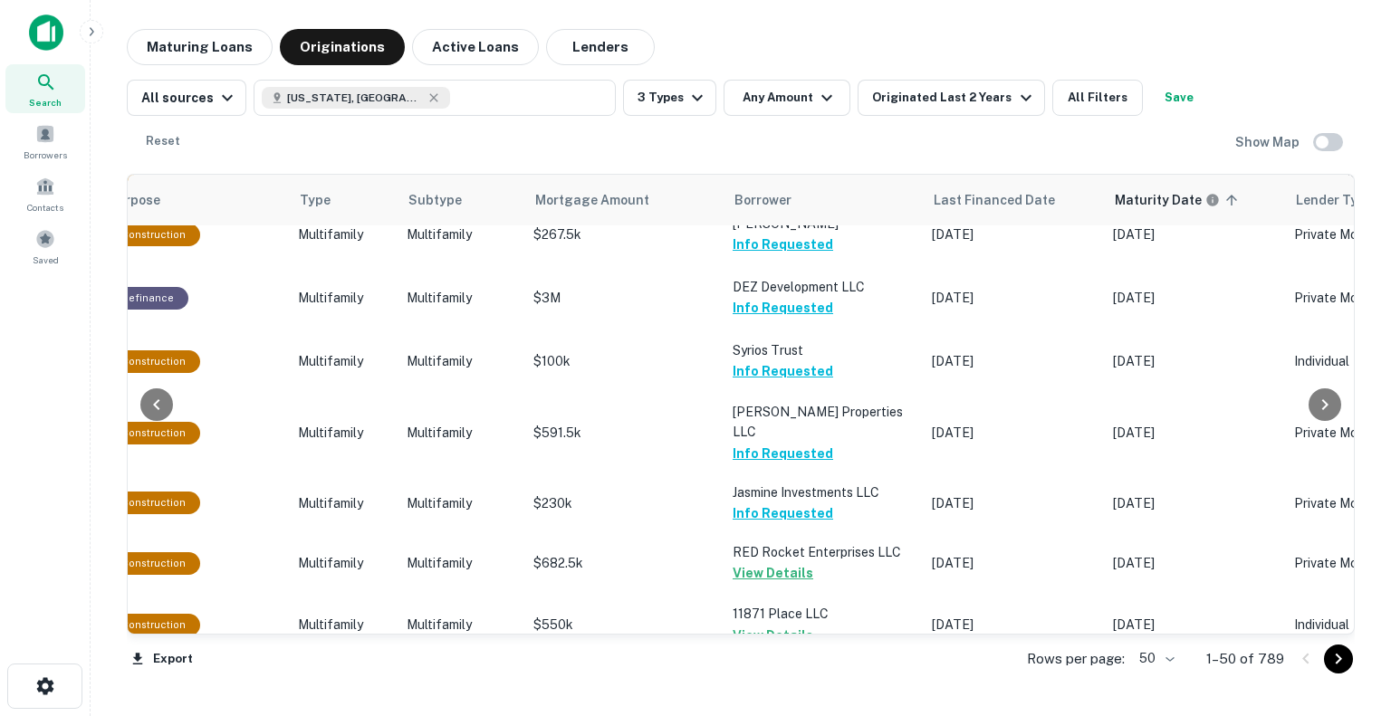
scroll to position [1573, 626]
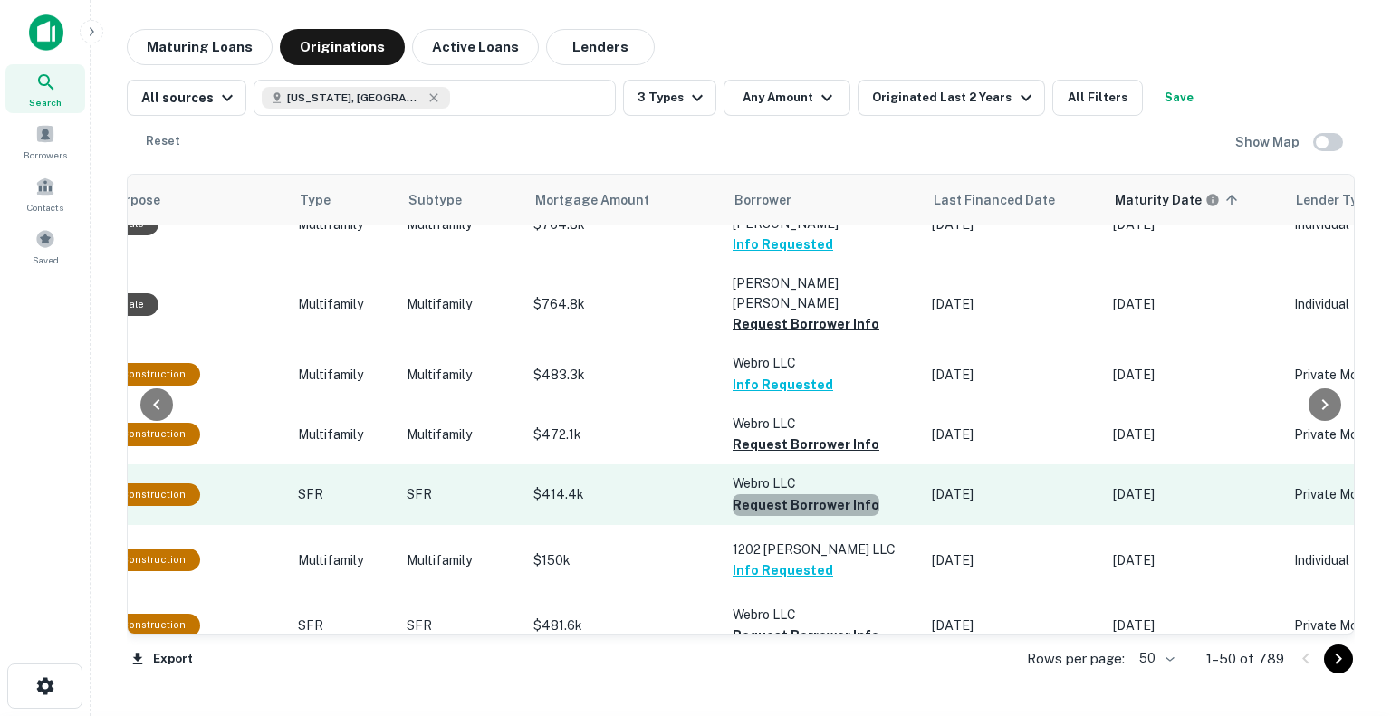
click at [854, 494] on button "Request Borrower Info" at bounding box center [806, 505] width 147 height 22
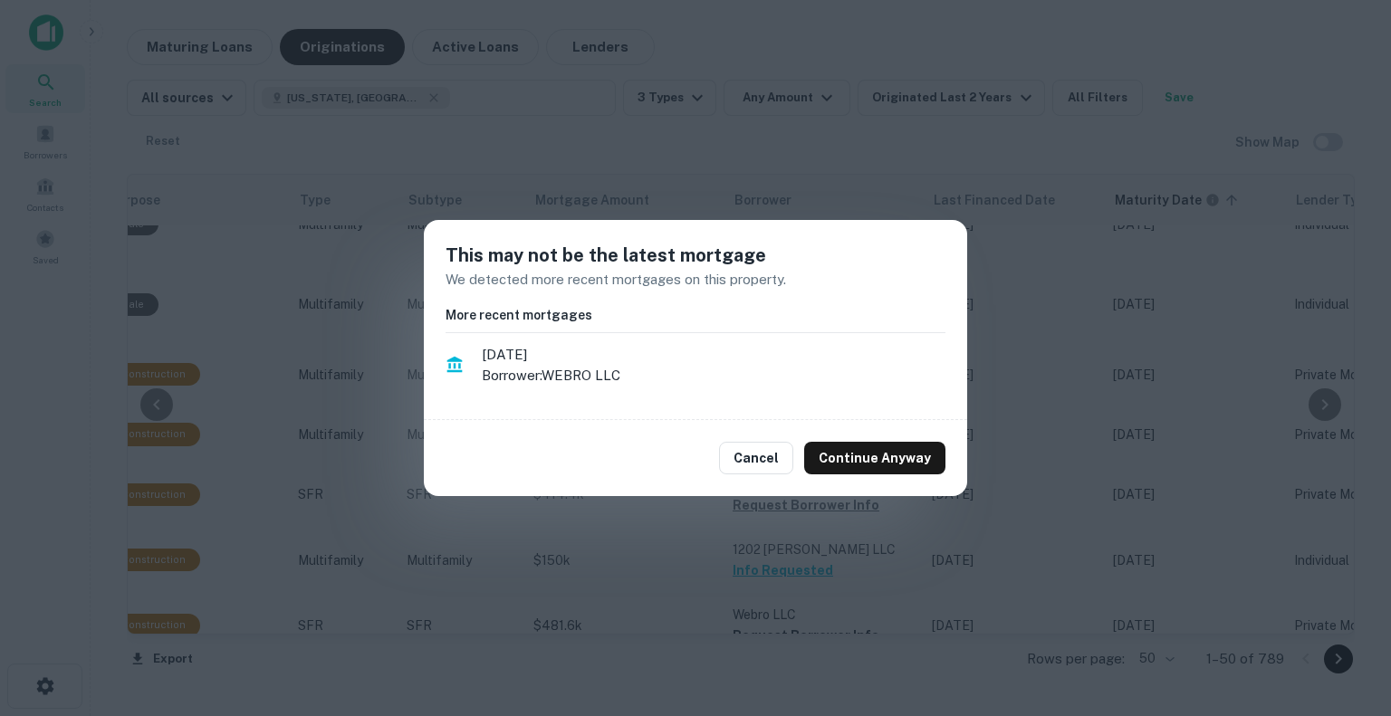
click at [873, 441] on div "Cancel Continue Anyway" at bounding box center [695, 458] width 543 height 76
click at [875, 459] on button "Continue Anyway" at bounding box center [874, 458] width 141 height 33
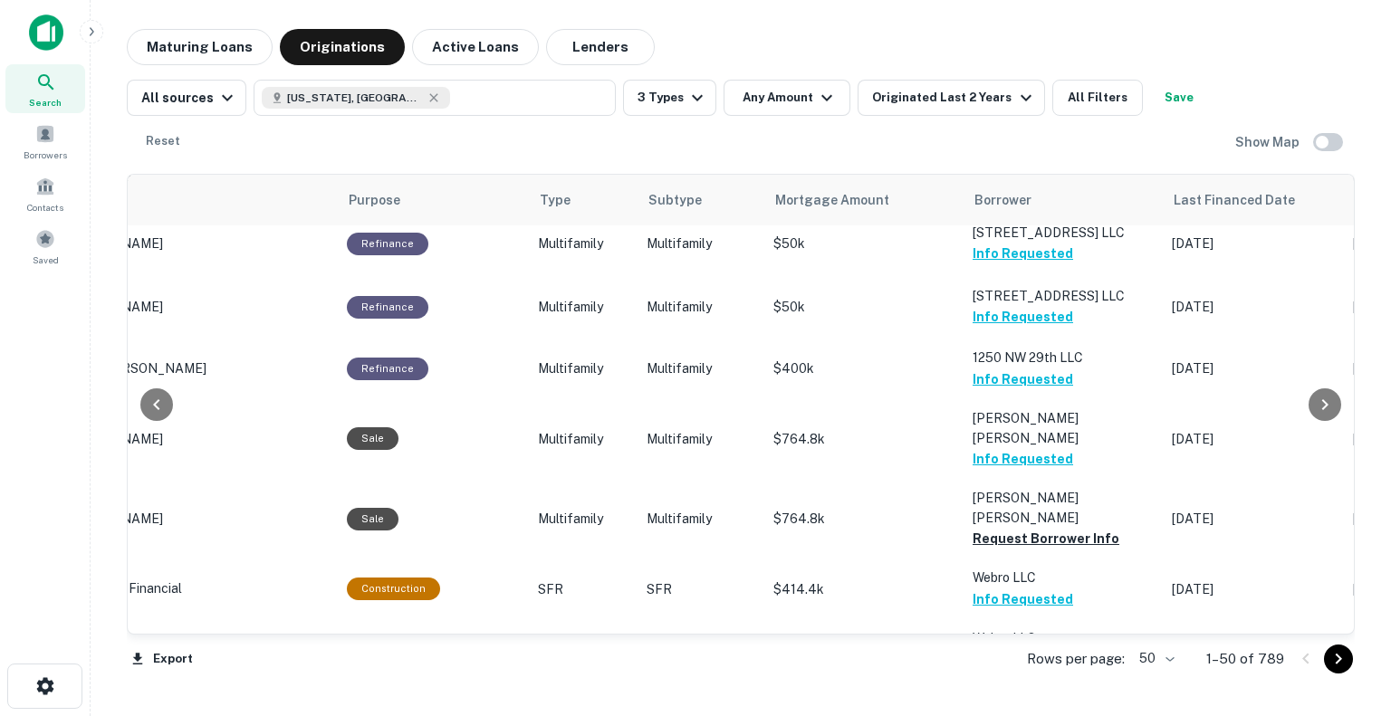
scroll to position [1359, 249]
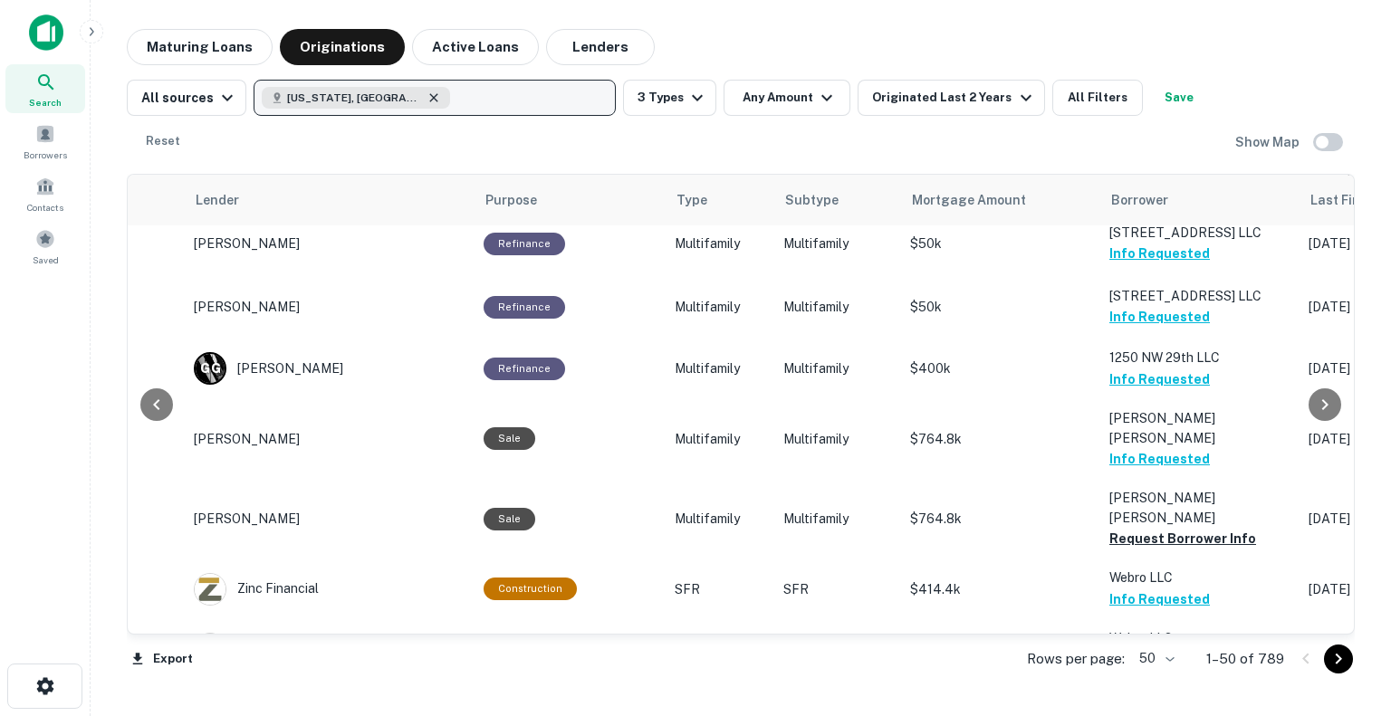
click at [427, 93] on icon "button" at bounding box center [434, 98] width 14 height 14
type input "****"
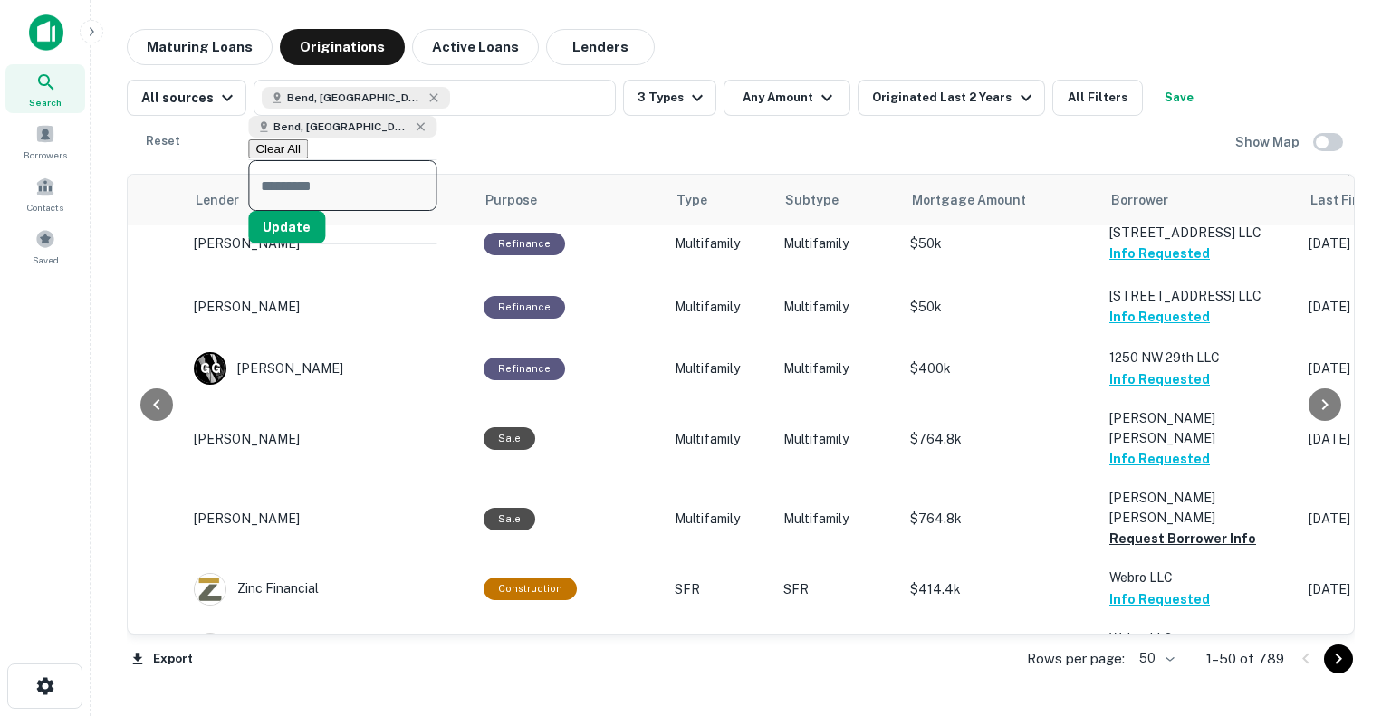
click at [325, 242] on button "Update" at bounding box center [286, 227] width 77 height 33
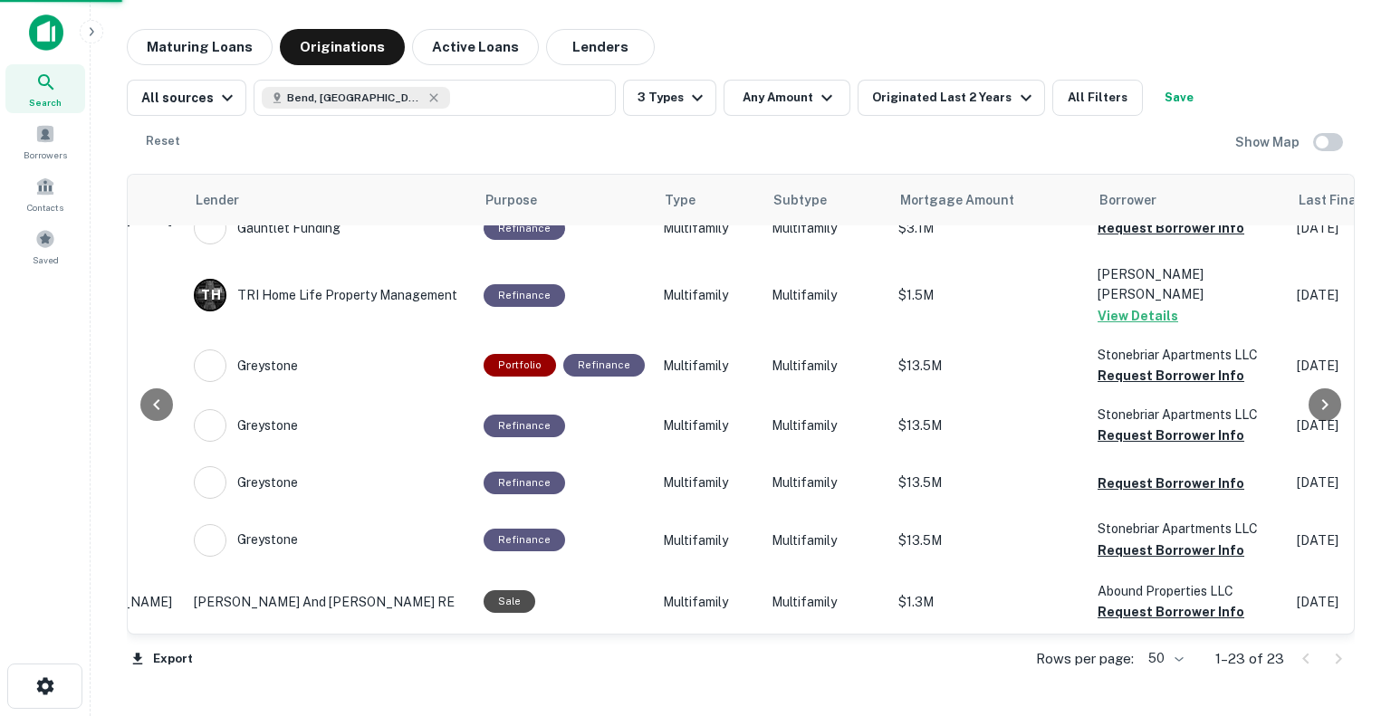
scroll to position [985, 249]
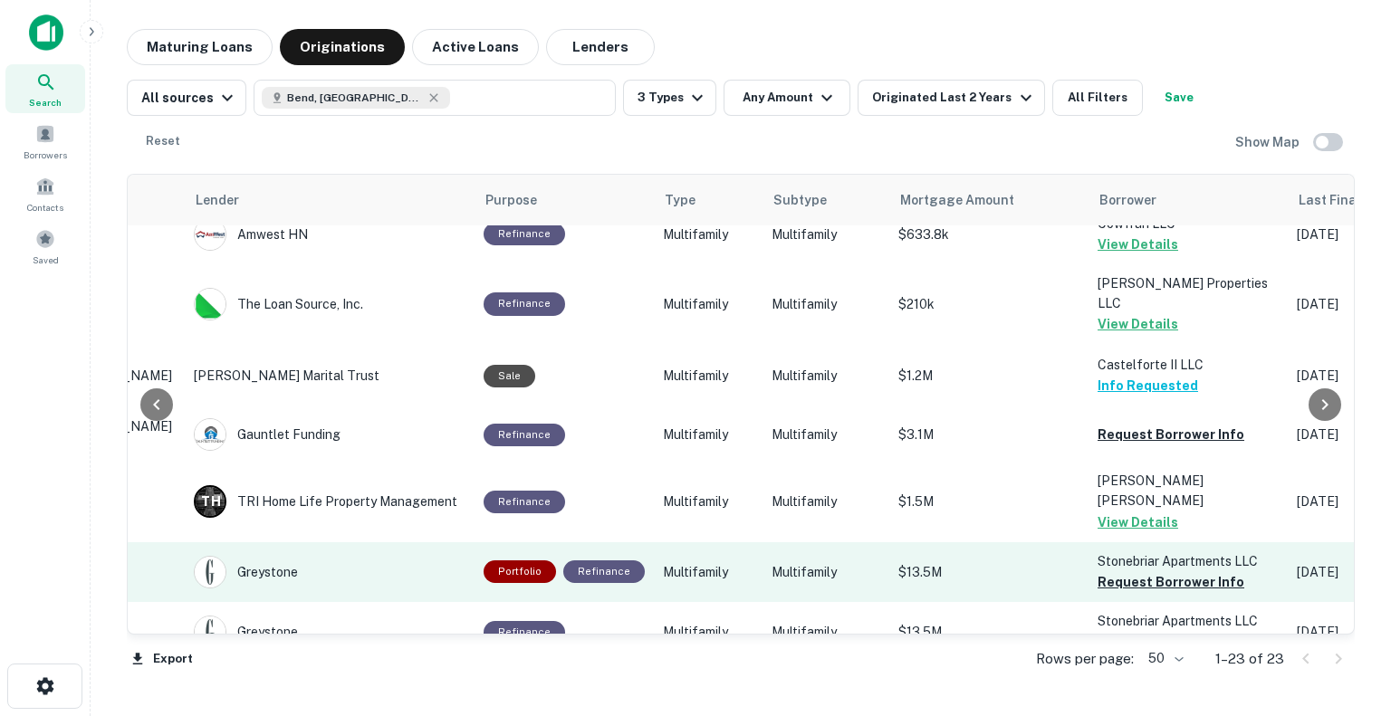
drag, startPoint x: 1172, startPoint y: 359, endPoint x: 1170, endPoint y: 378, distance: 19.1
click at [1172, 571] on button "Request Borrower Info" at bounding box center [1171, 582] width 147 height 22
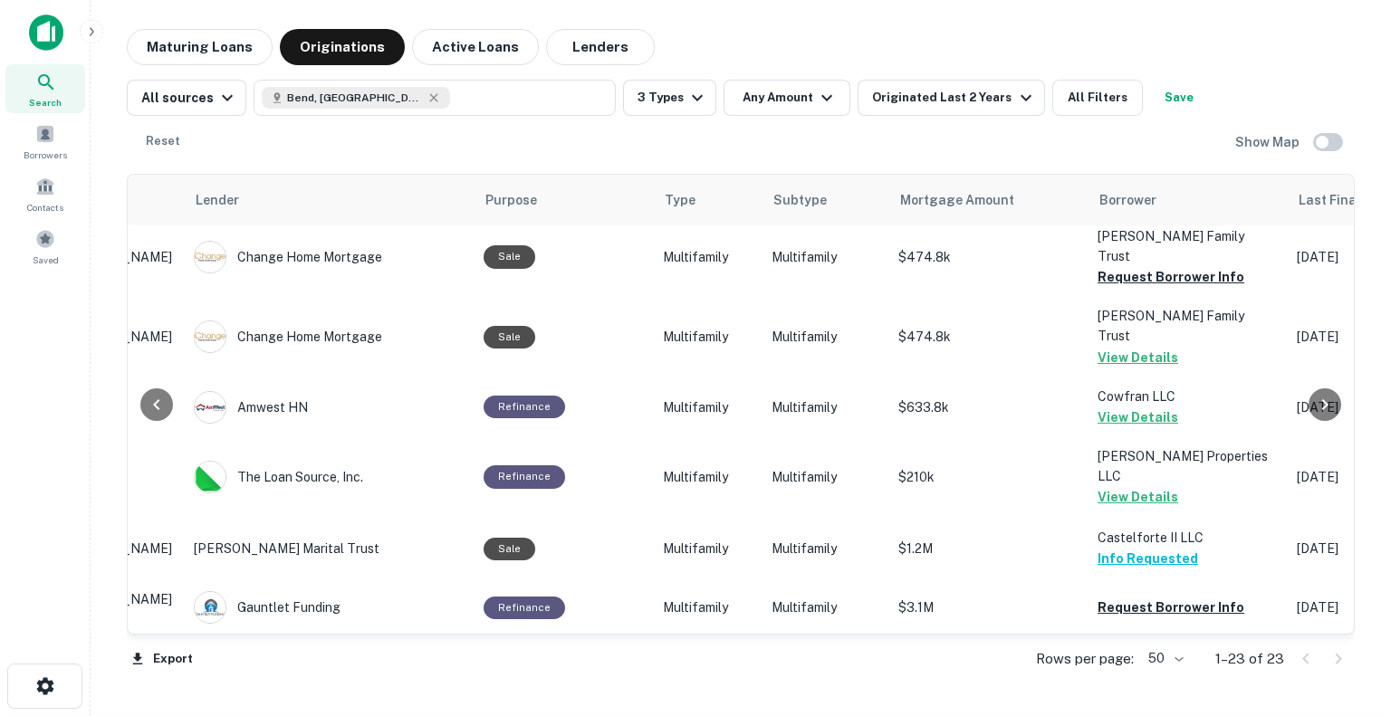
scroll to position [804, 249]
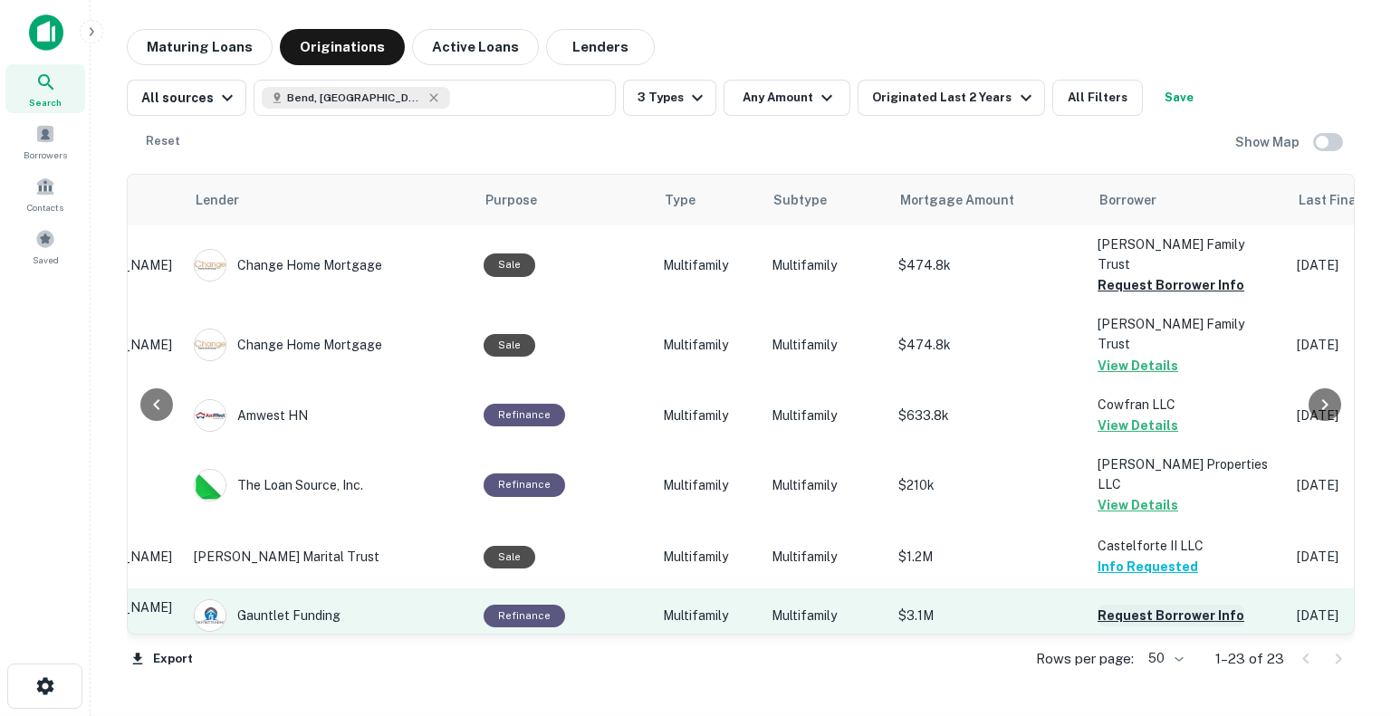
click at [1192, 605] on button "Request Borrower Info" at bounding box center [1171, 616] width 147 height 22
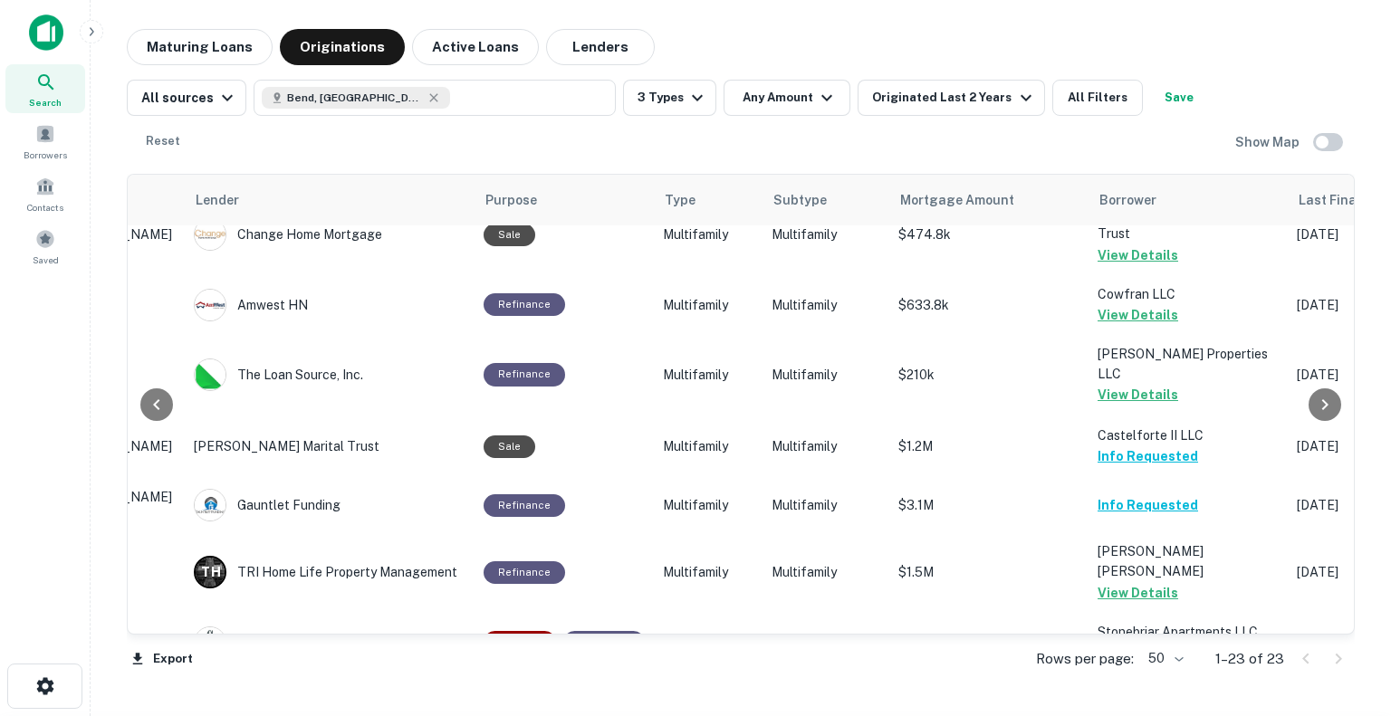
scroll to position [985, 249]
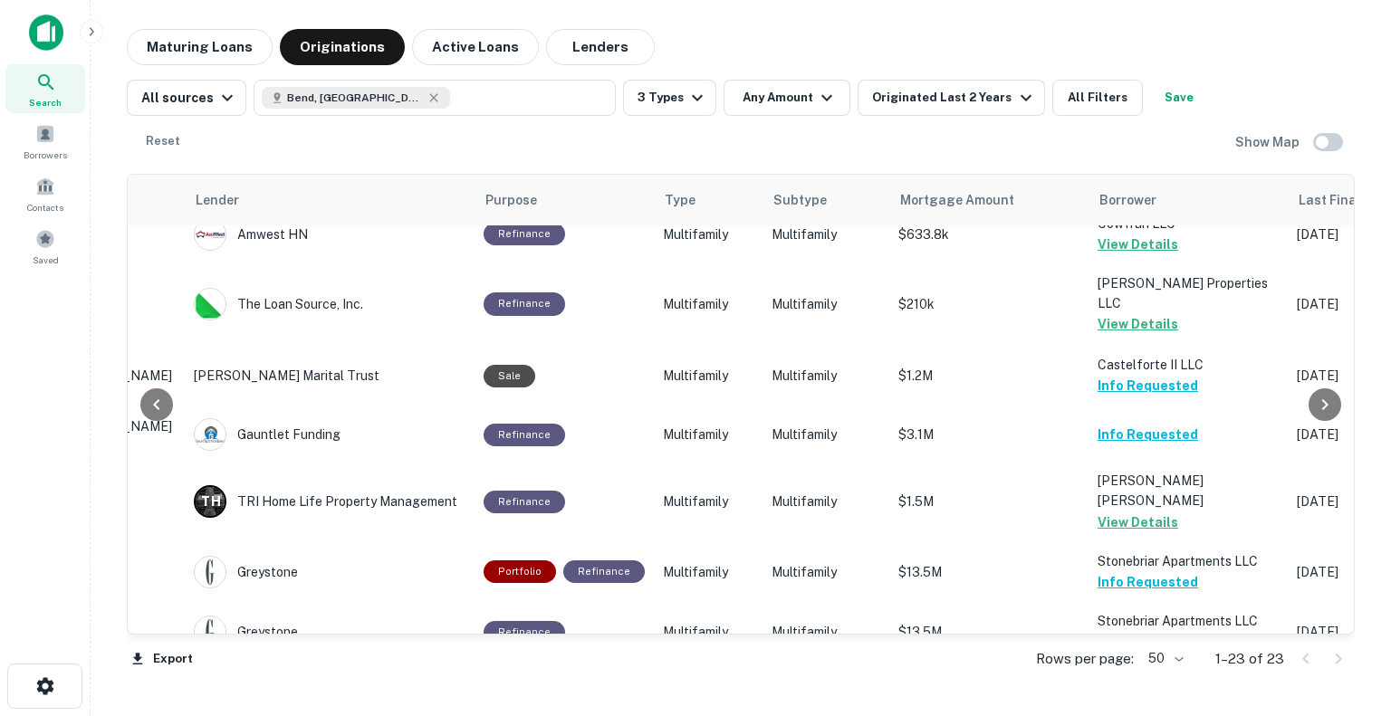
click at [1158, 679] on button "Request Borrower Info" at bounding box center [1171, 690] width 147 height 22
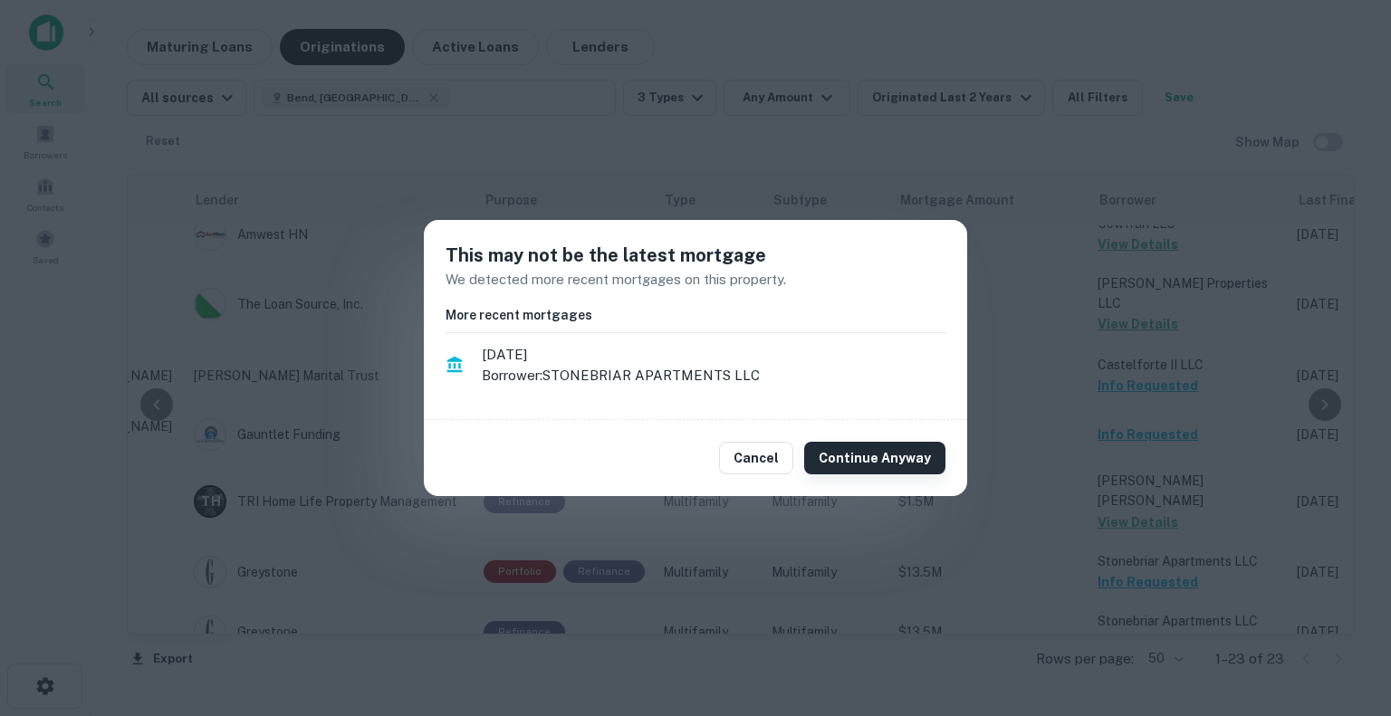
click at [920, 463] on button "Continue Anyway" at bounding box center [874, 458] width 141 height 33
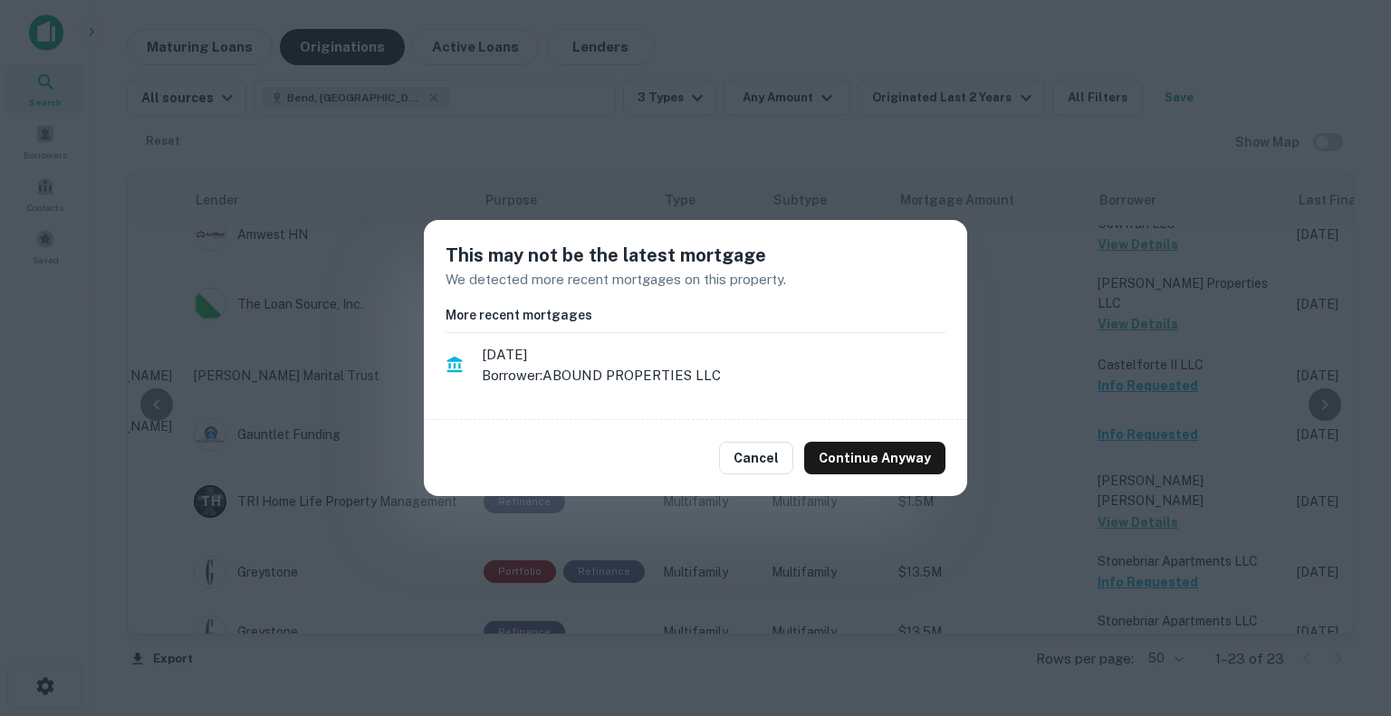
drag, startPoint x: 892, startPoint y: 471, endPoint x: 916, endPoint y: 485, distance: 27.6
click at [892, 470] on button "Continue Anyway" at bounding box center [874, 458] width 141 height 33
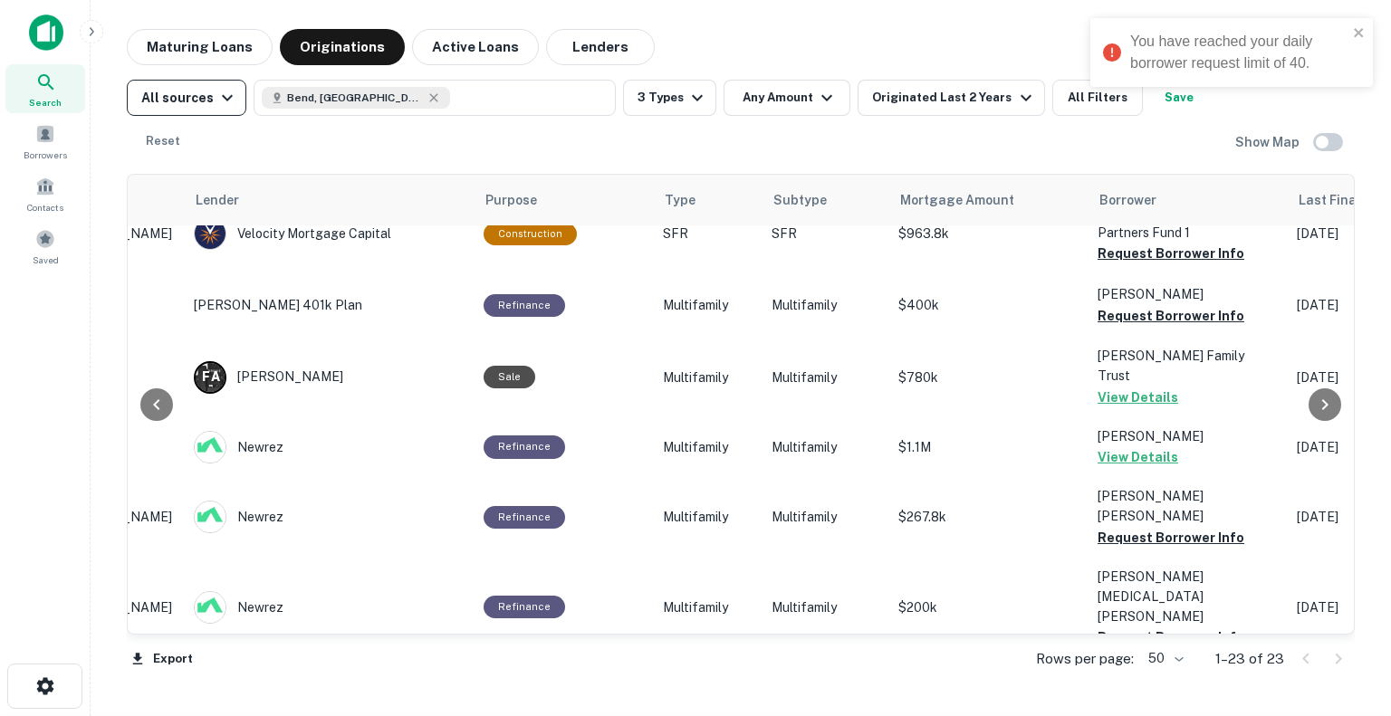
scroll to position [0, 249]
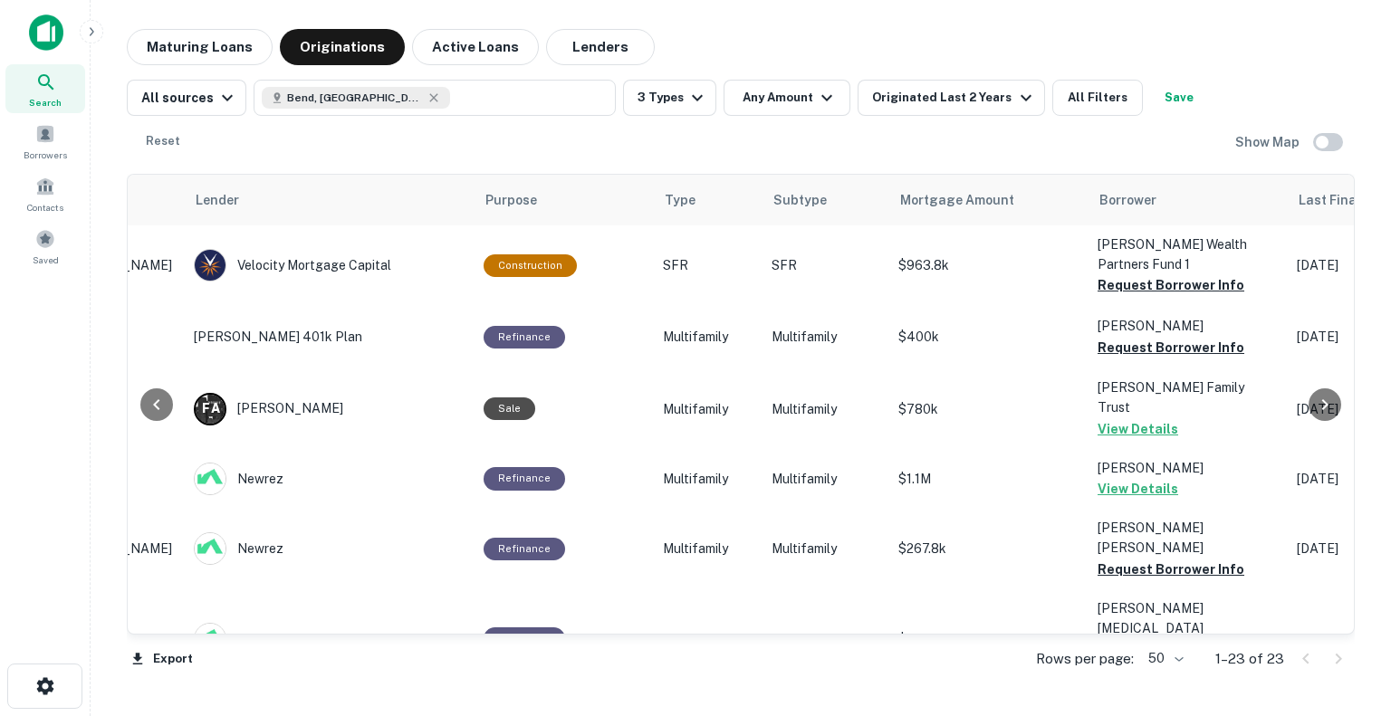
click at [0, 38] on div at bounding box center [45, 39] width 91 height 50
click at [38, 35] on img at bounding box center [46, 32] width 34 height 36
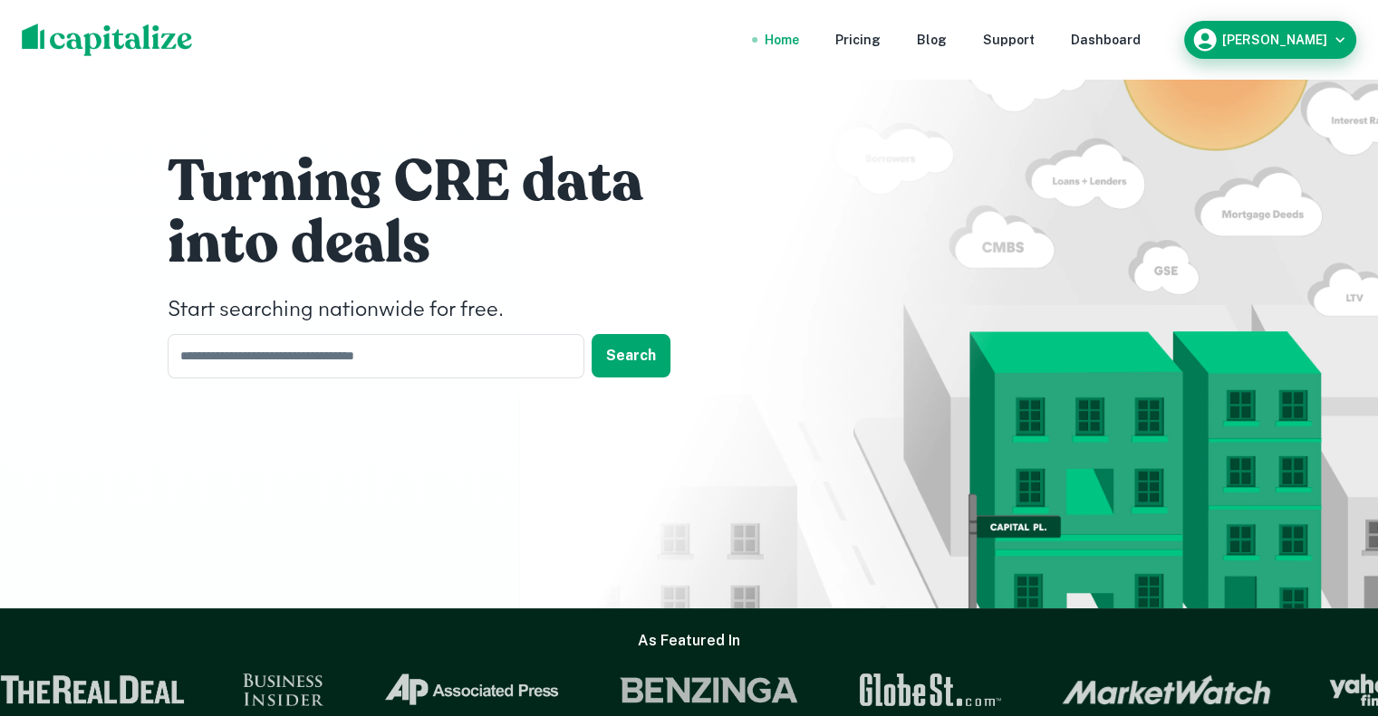
click at [1350, 51] on div "[PERSON_NAME]" at bounding box center [1270, 40] width 172 height 38
click at [1325, 34] on h6 "[PERSON_NAME]" at bounding box center [1274, 40] width 105 height 13
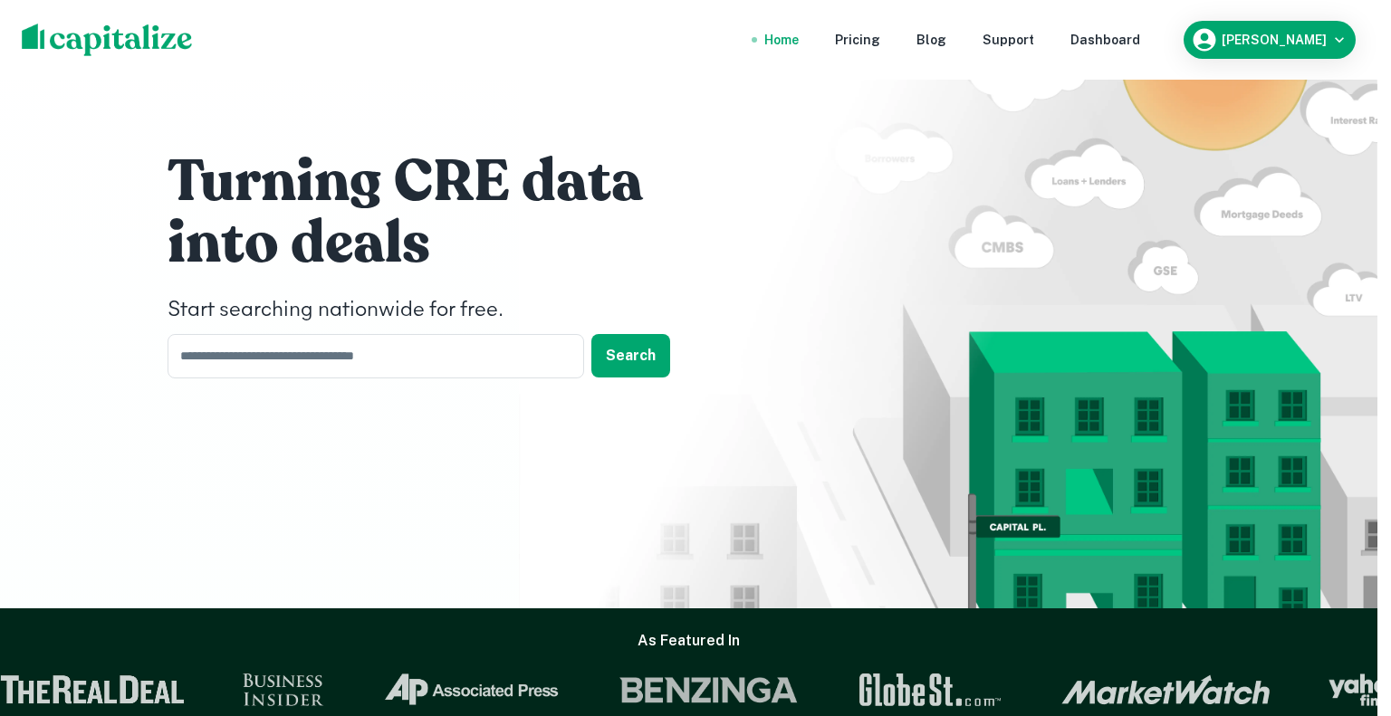
drag, startPoint x: 1212, startPoint y: 283, endPoint x: 910, endPoint y: 635, distance: 463.1
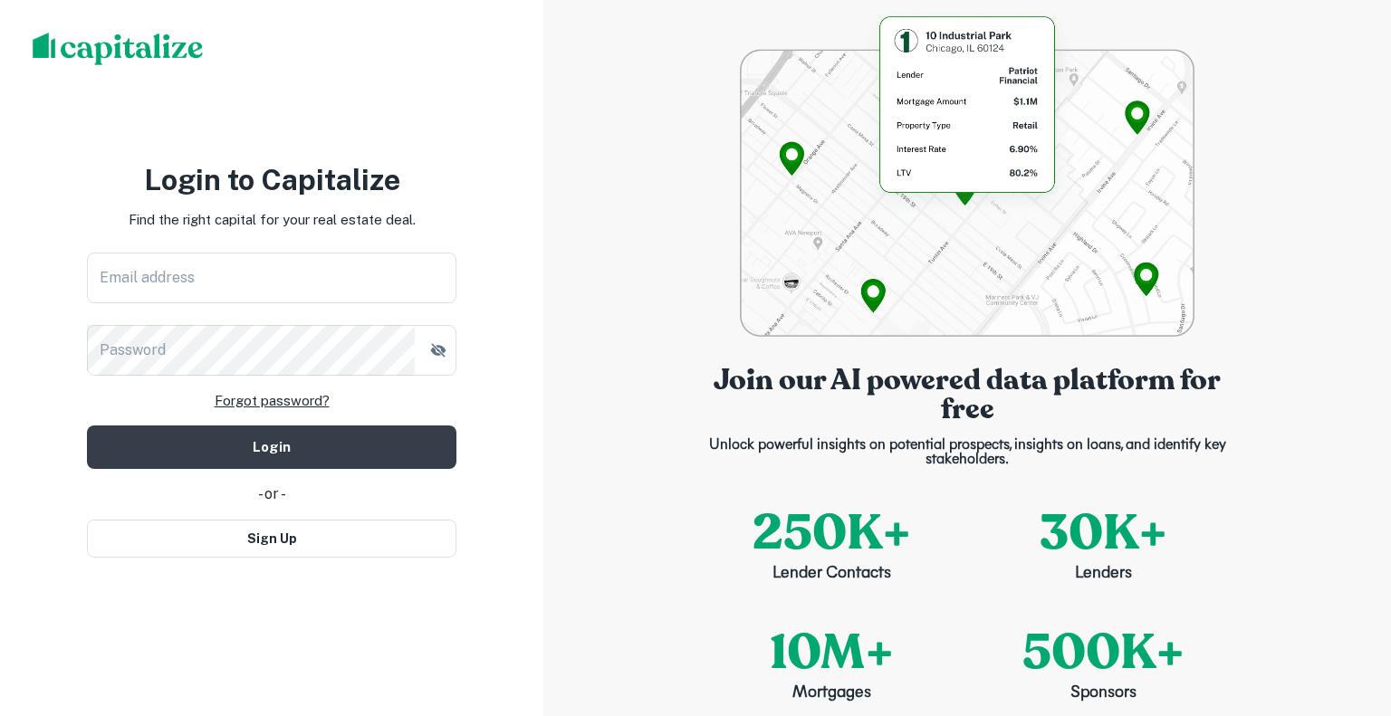
click at [118, 264] on div "Email address Email address" at bounding box center [272, 278] width 370 height 51
type input "**********"
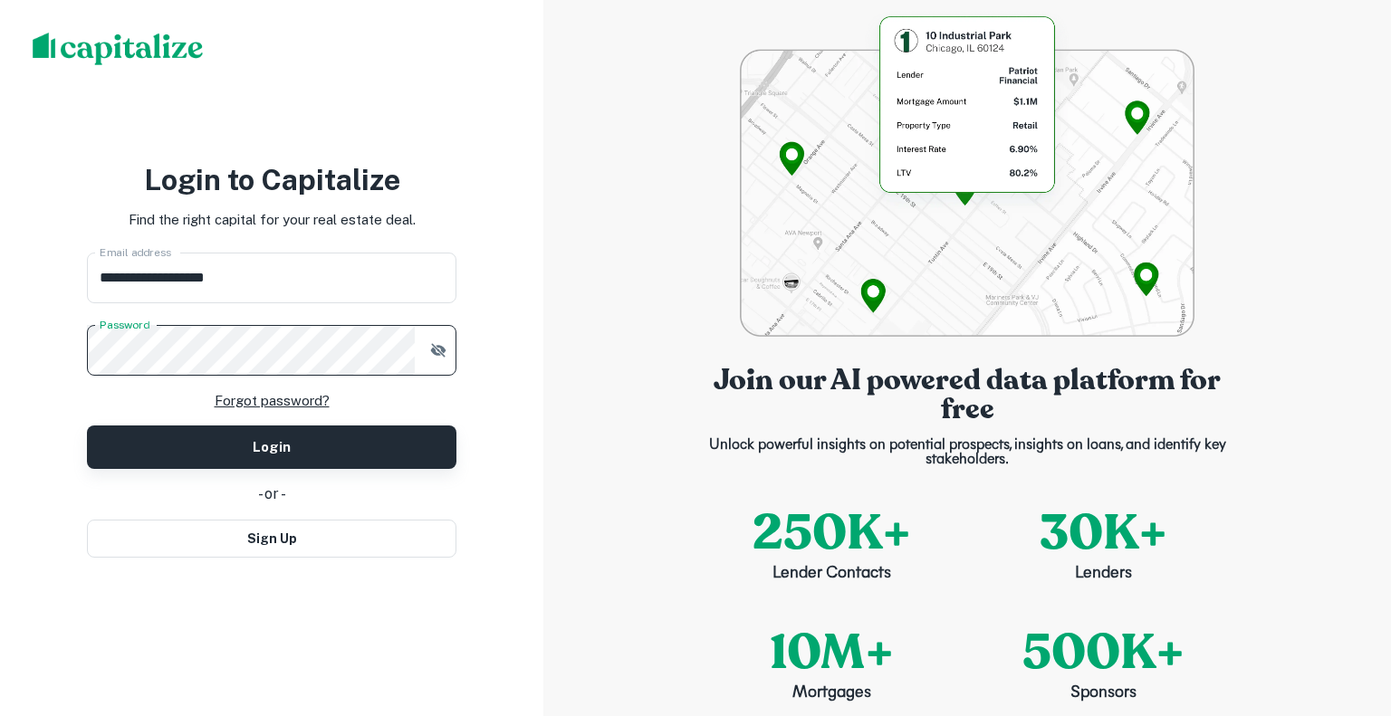
click at [238, 449] on button "Login" at bounding box center [272, 447] width 370 height 43
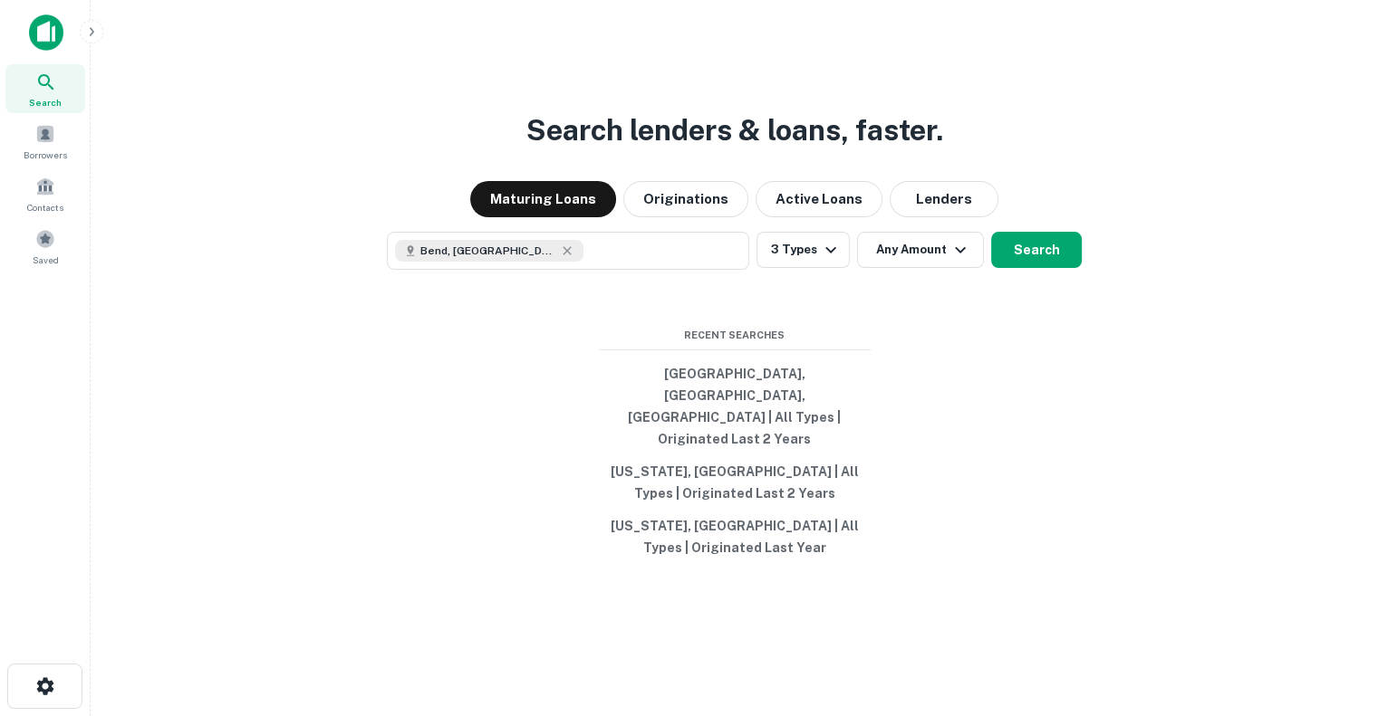
click at [50, 36] on img at bounding box center [46, 32] width 34 height 36
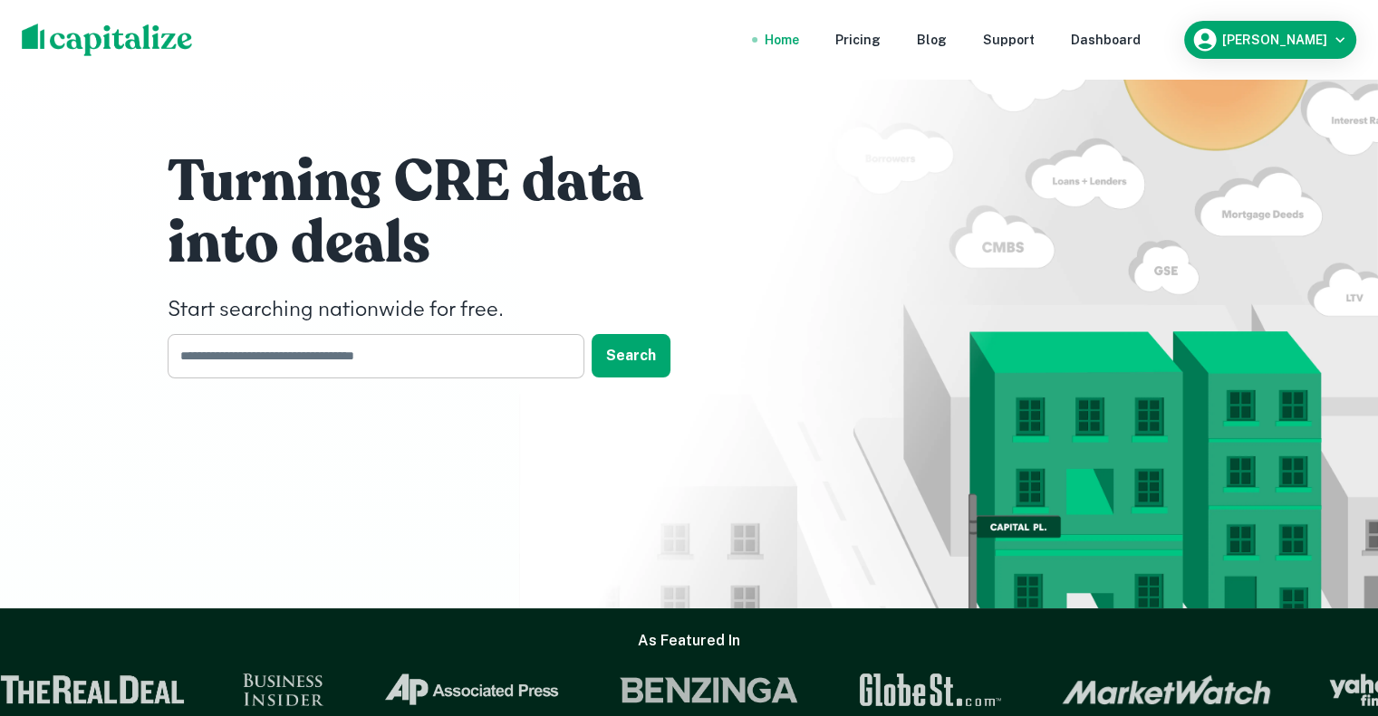
click at [316, 363] on input "text" at bounding box center [370, 356] width 404 height 44
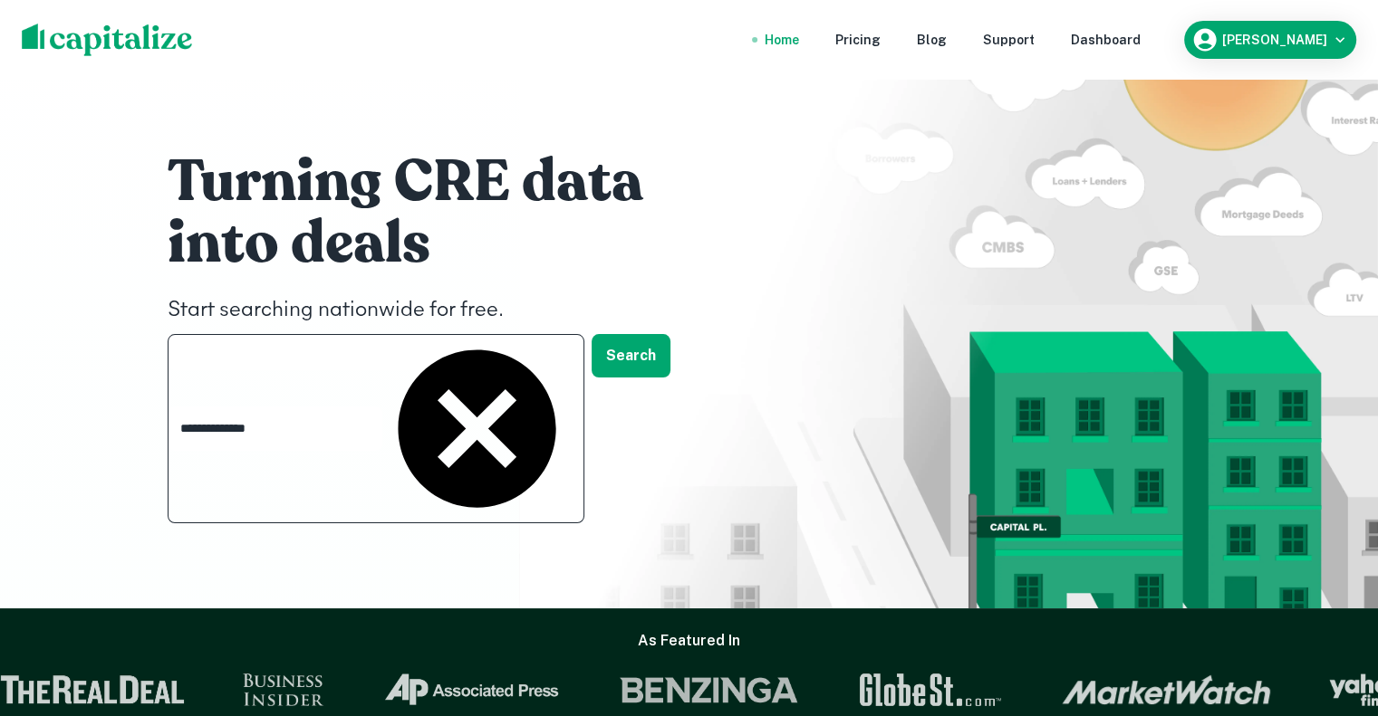
type input "**********"
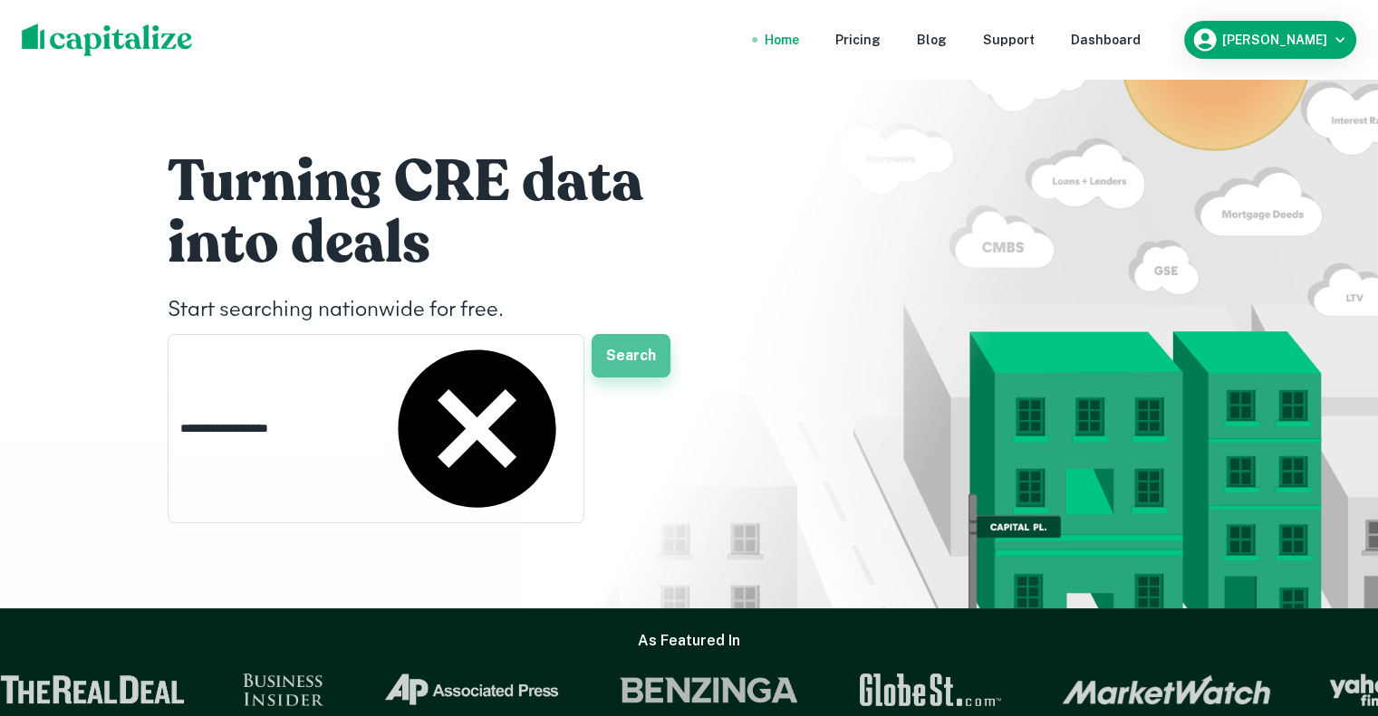
click at [625, 356] on button "Search" at bounding box center [630, 355] width 79 height 43
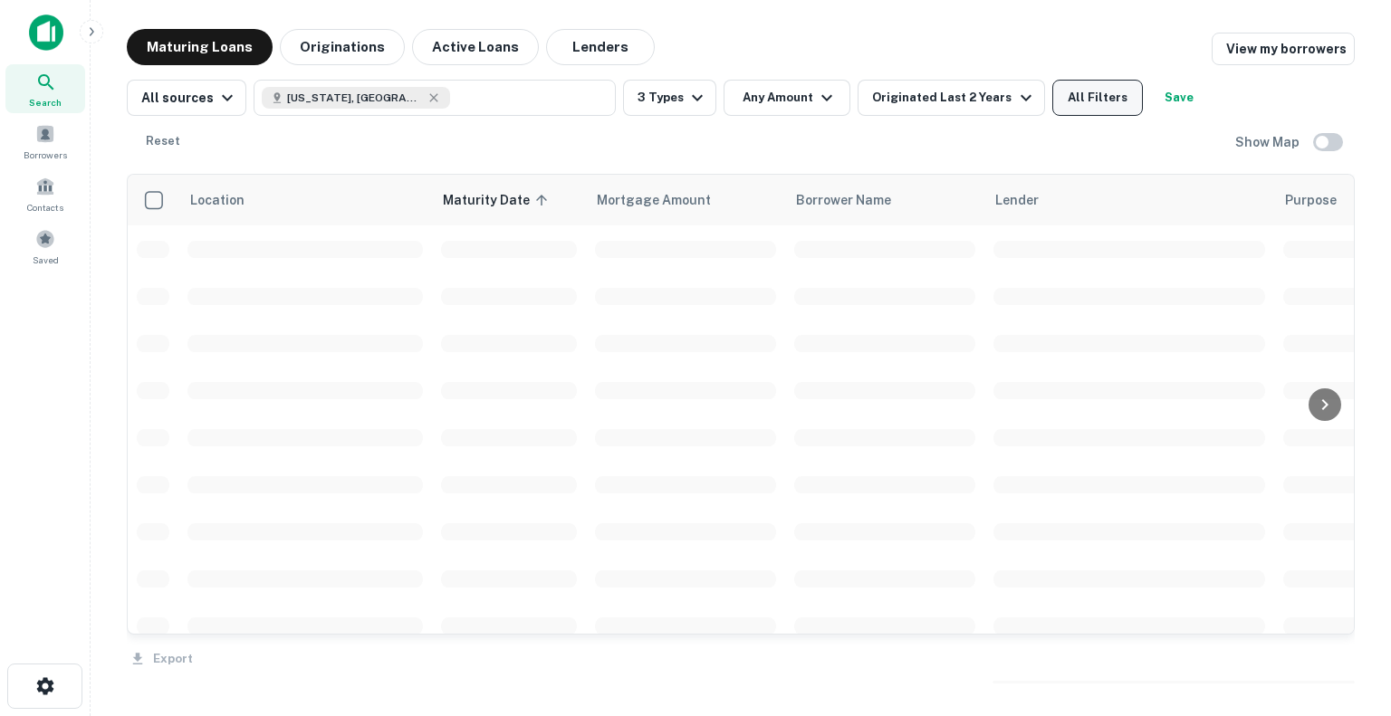
click at [1072, 104] on button "All Filters" at bounding box center [1097, 98] width 91 height 36
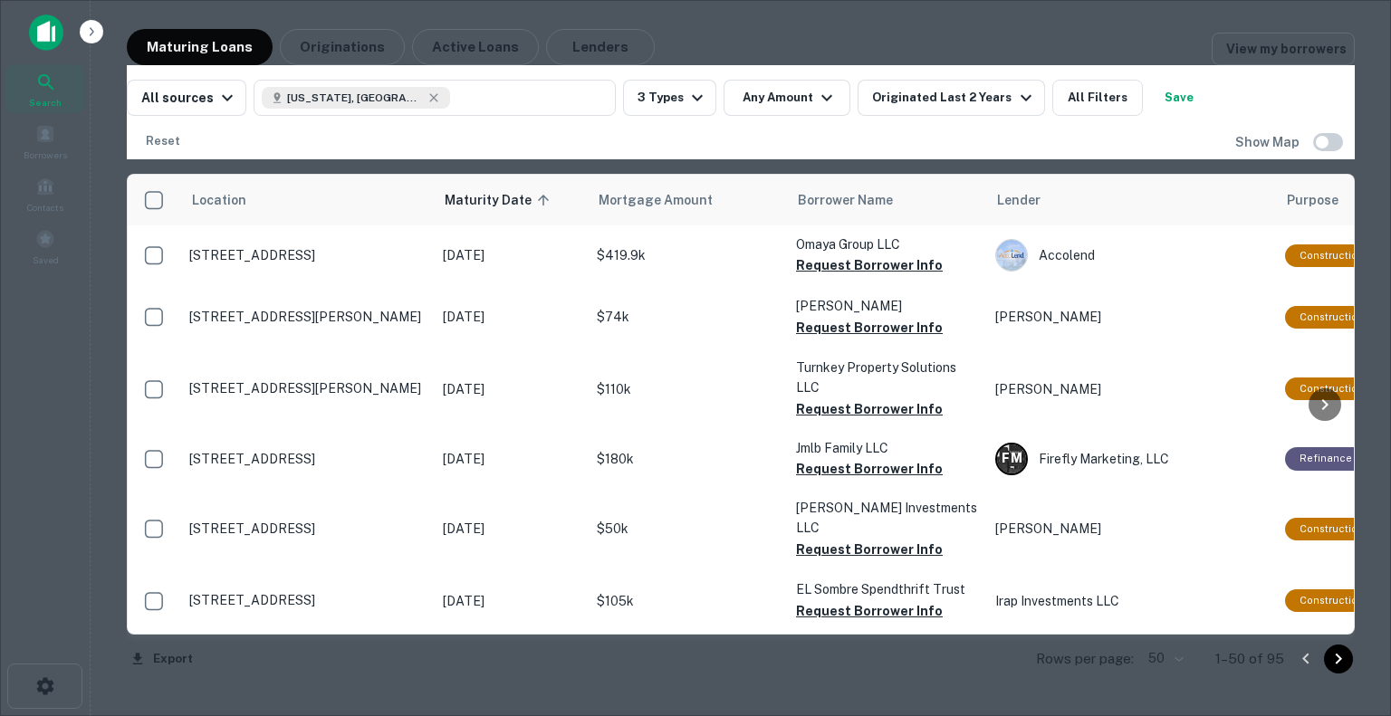
scroll to position [996, 0]
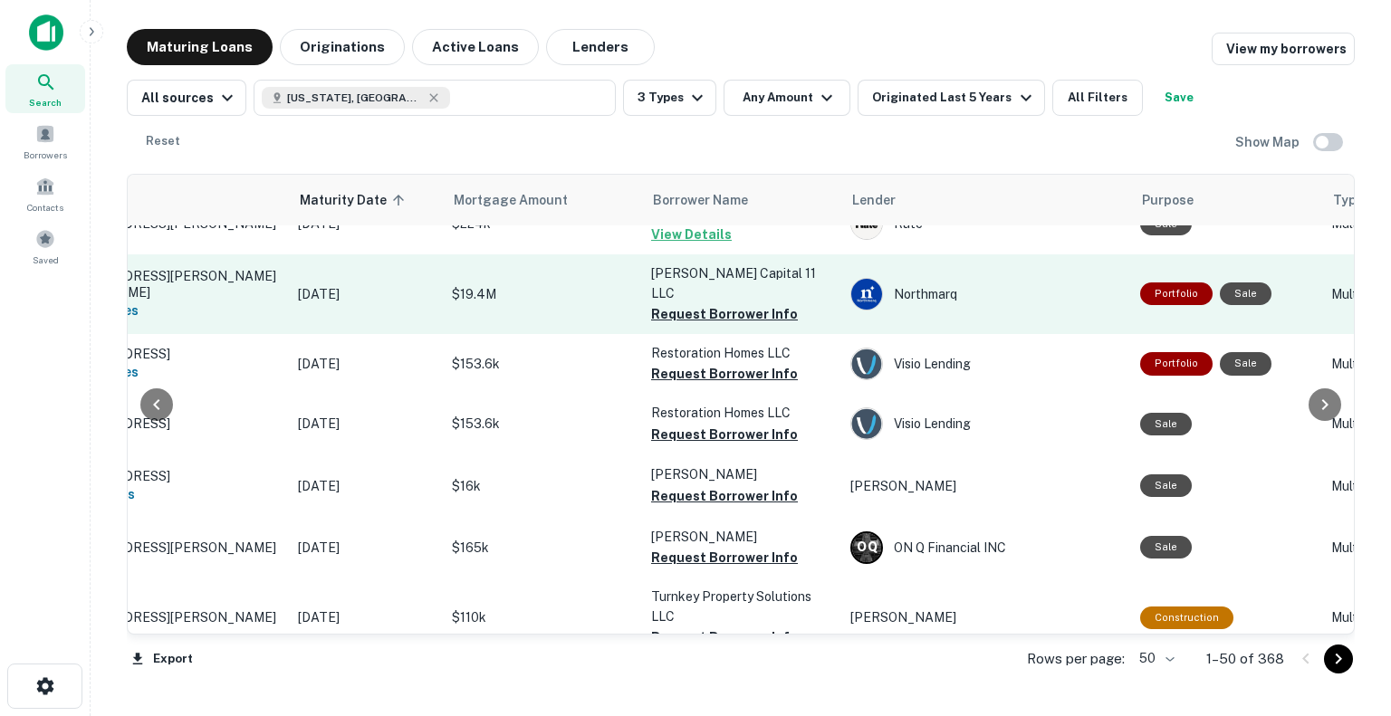
scroll to position [0, 145]
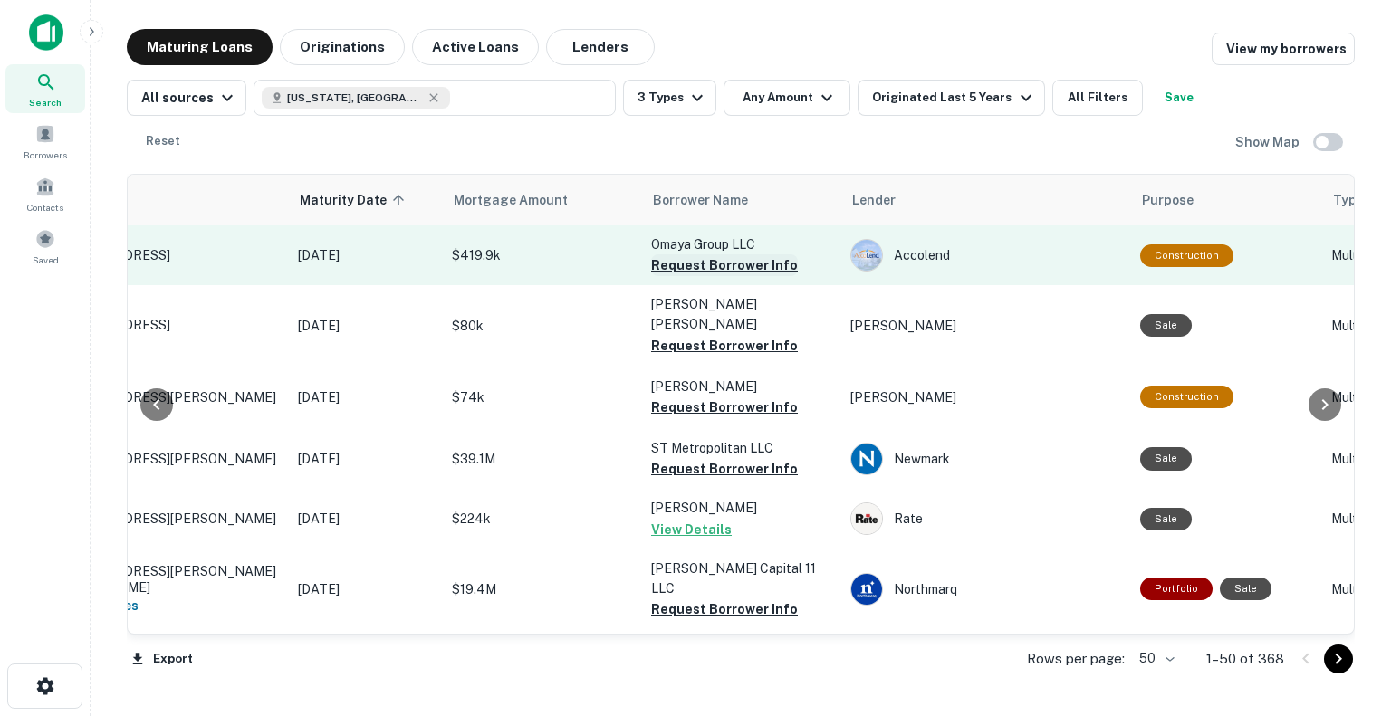
click at [714, 265] on button "Request Borrower Info" at bounding box center [724, 265] width 147 height 22
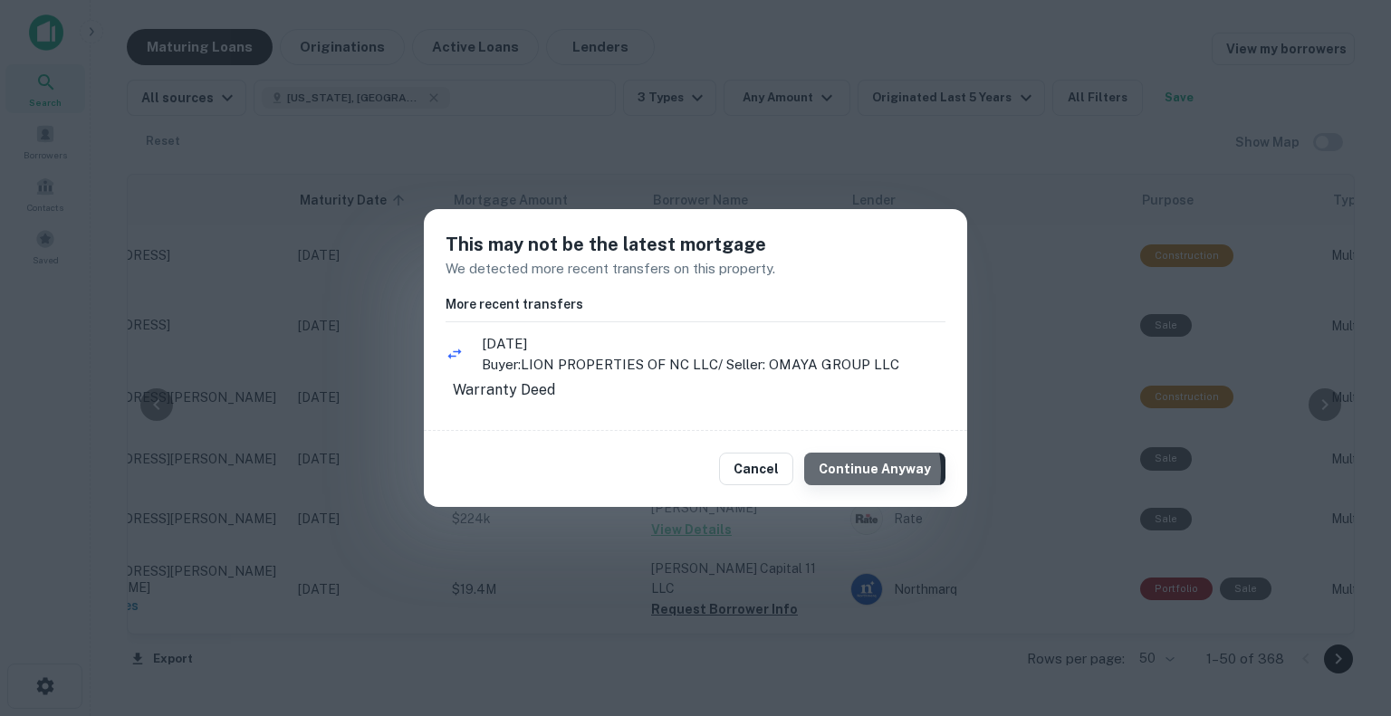
click at [855, 479] on button "Continue Anyway" at bounding box center [874, 469] width 141 height 33
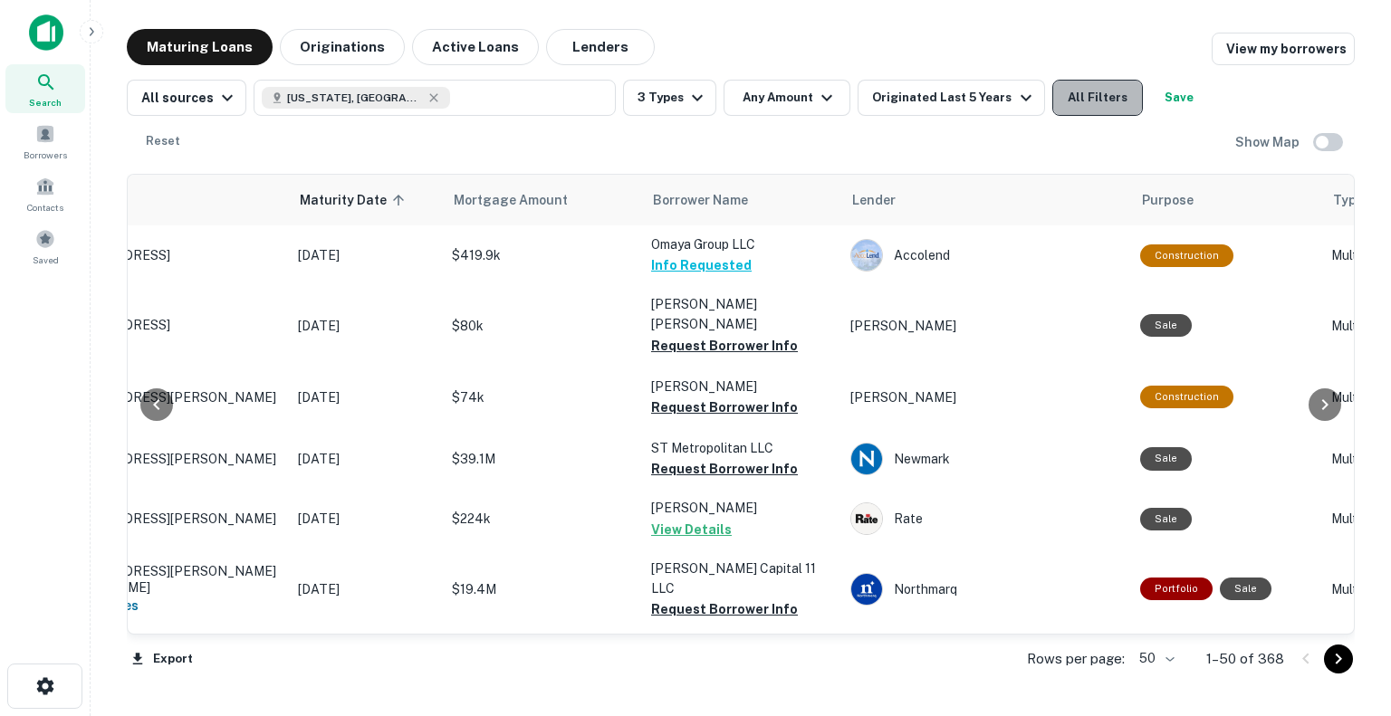
click at [1099, 91] on button "All Filters" at bounding box center [1097, 98] width 91 height 36
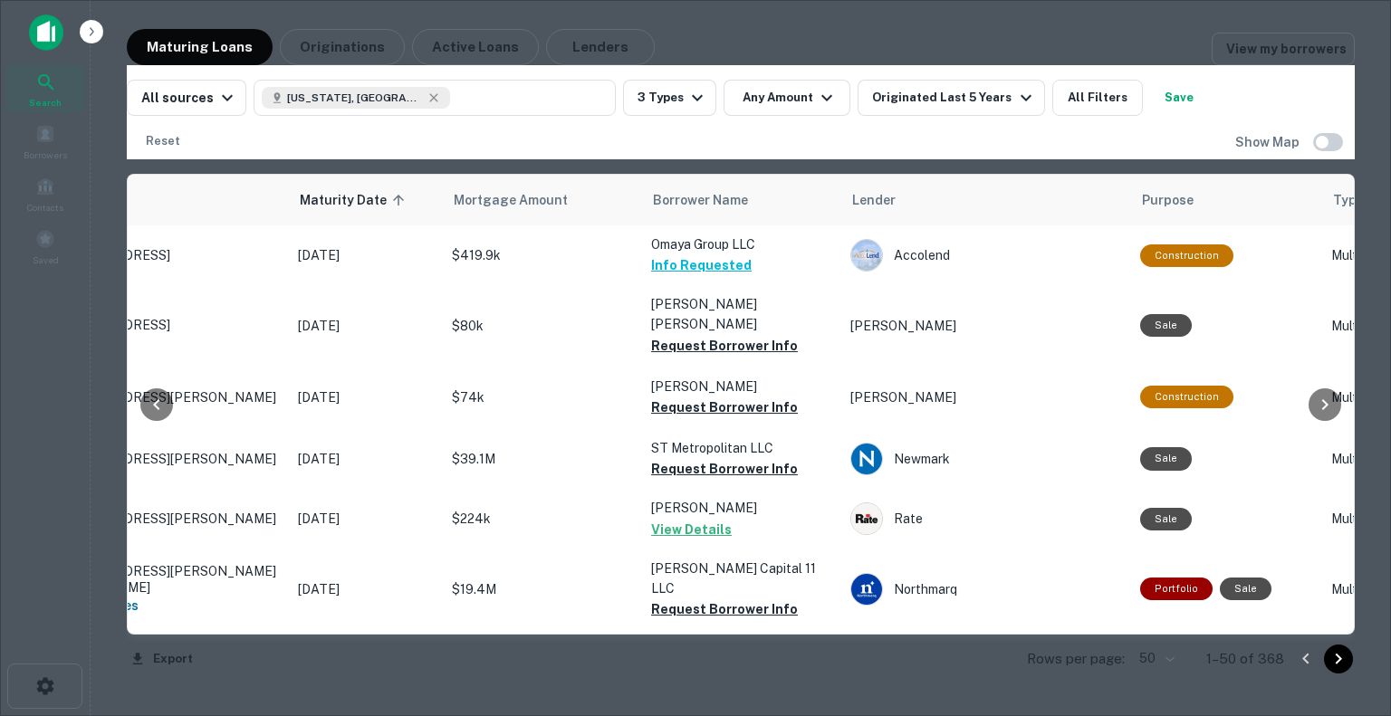
scroll to position [1177, 0]
drag, startPoint x: 872, startPoint y: 679, endPoint x: 618, endPoint y: 387, distance: 387.7
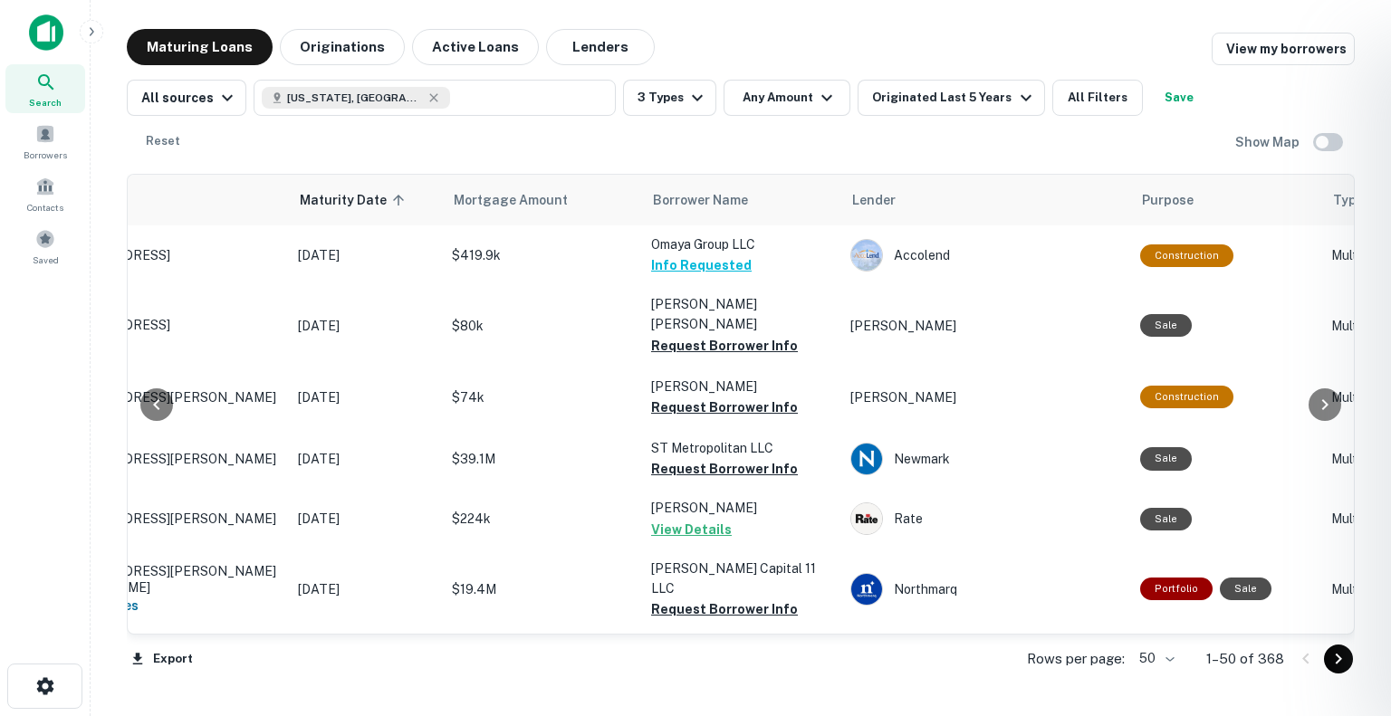
click at [325, 622] on div at bounding box center [695, 358] width 1391 height 716
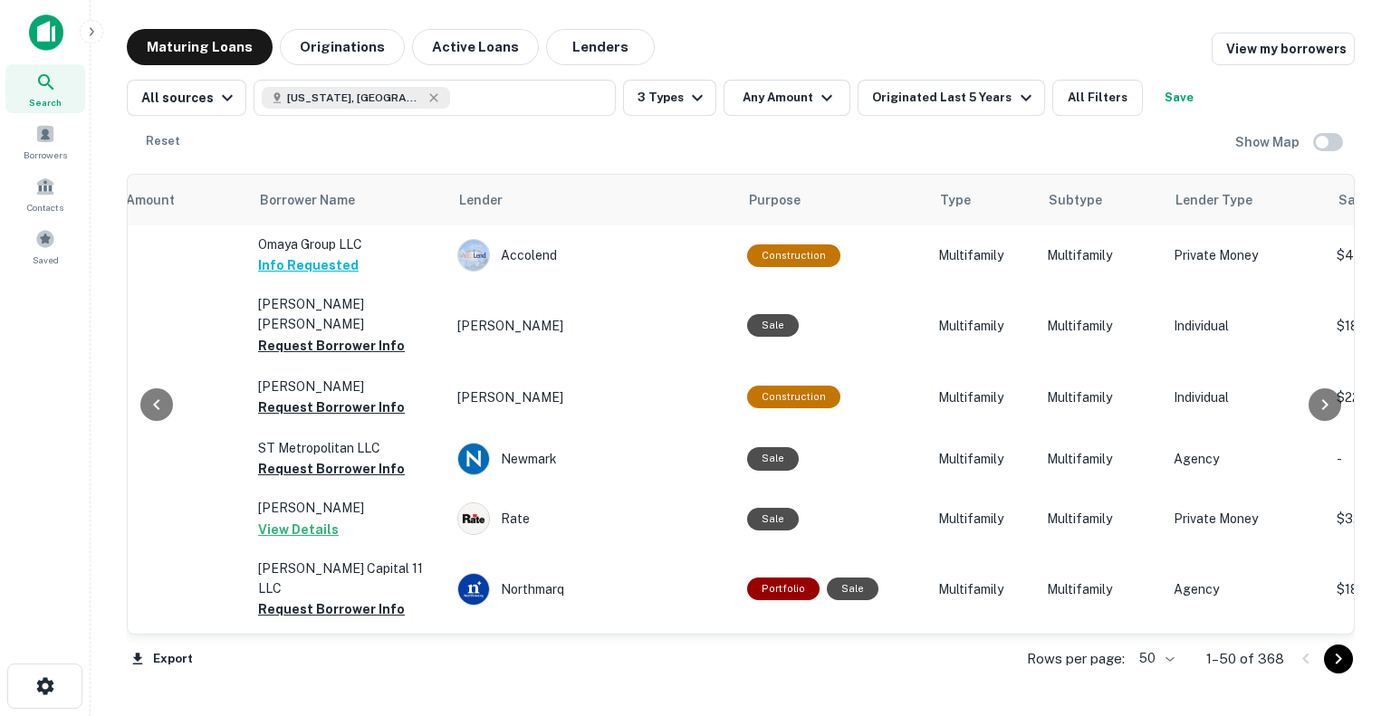
scroll to position [0, 526]
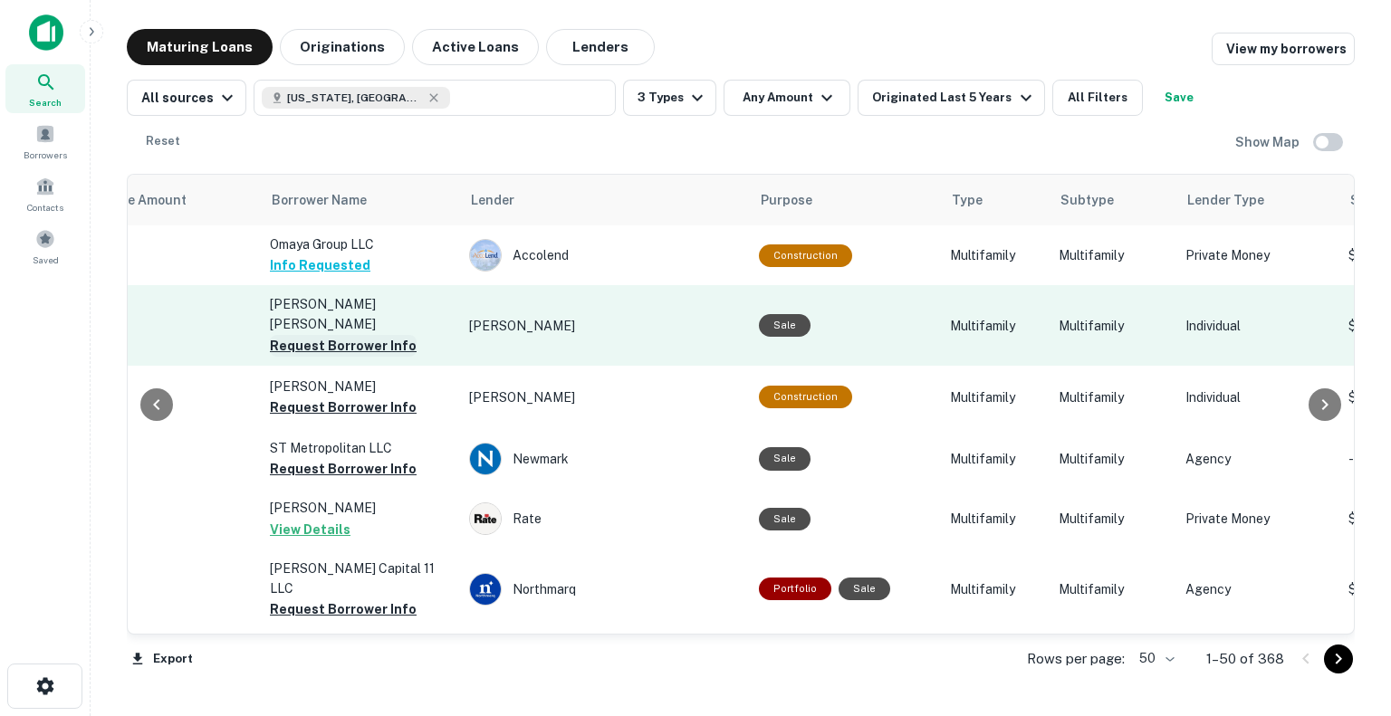
click at [344, 335] on button "Request Borrower Info" at bounding box center [343, 346] width 147 height 22
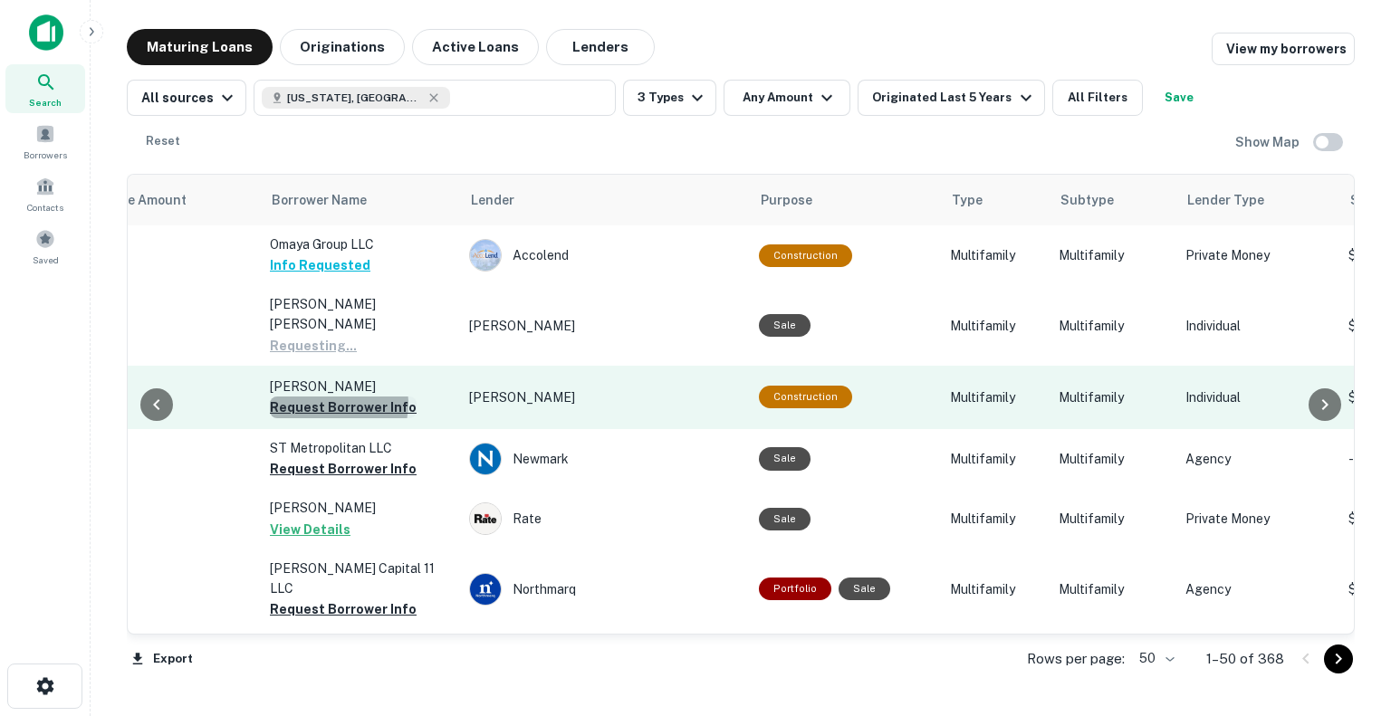
click at [332, 397] on button "Request Borrower Info" at bounding box center [343, 408] width 147 height 22
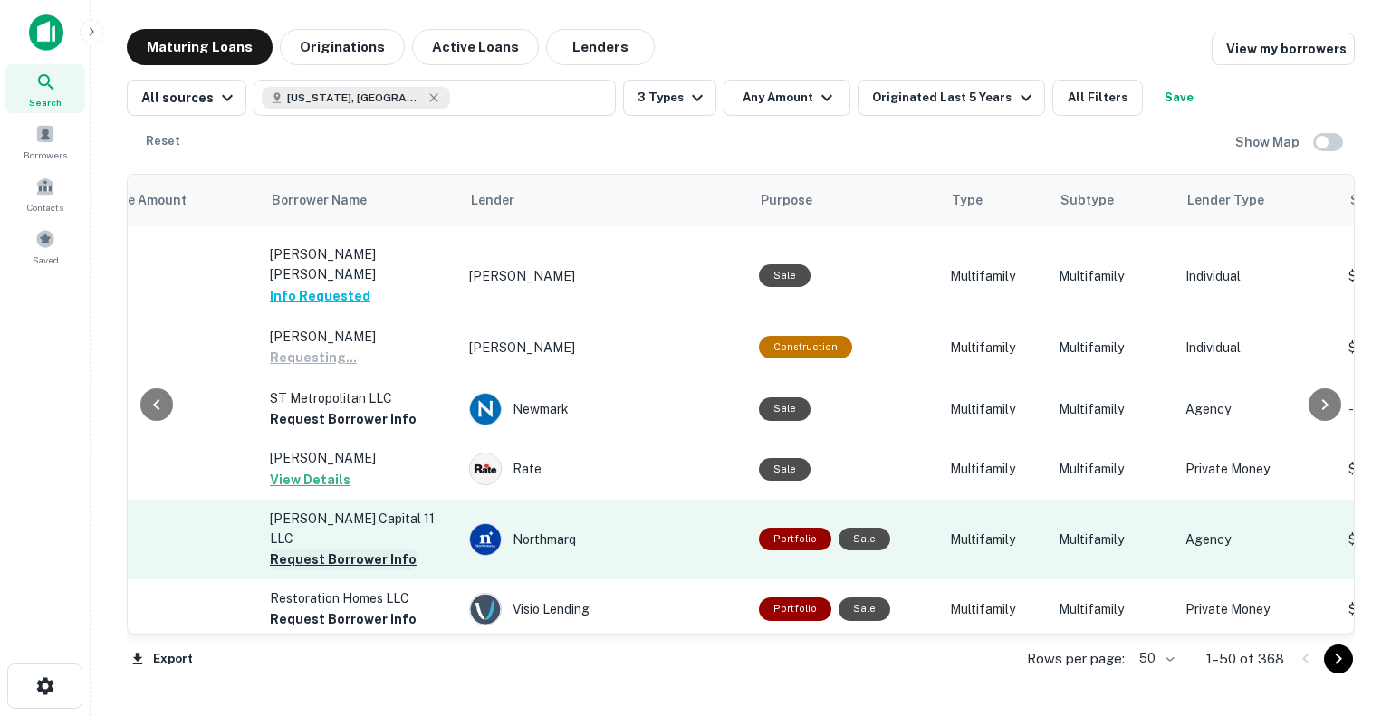
scroll to position [181, 526]
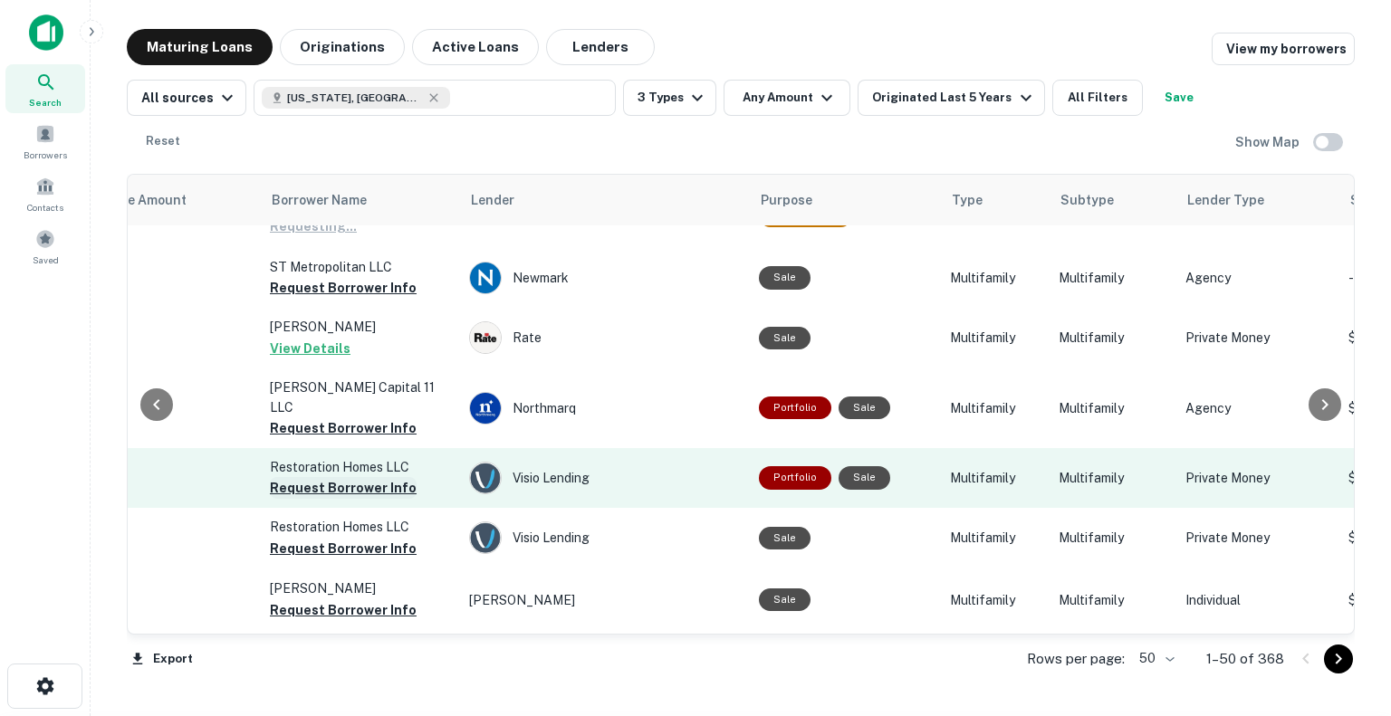
click at [377, 477] on button "Request Borrower Info" at bounding box center [343, 488] width 147 height 22
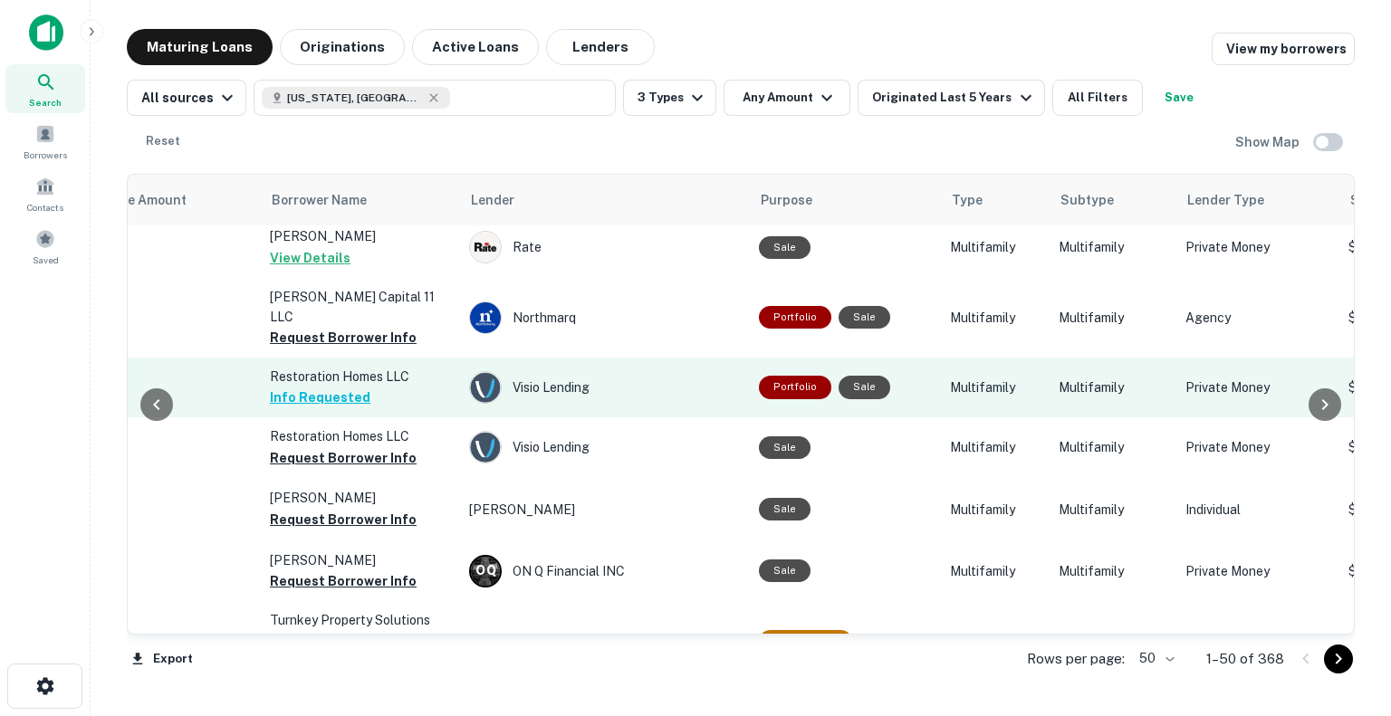
scroll to position [362, 526]
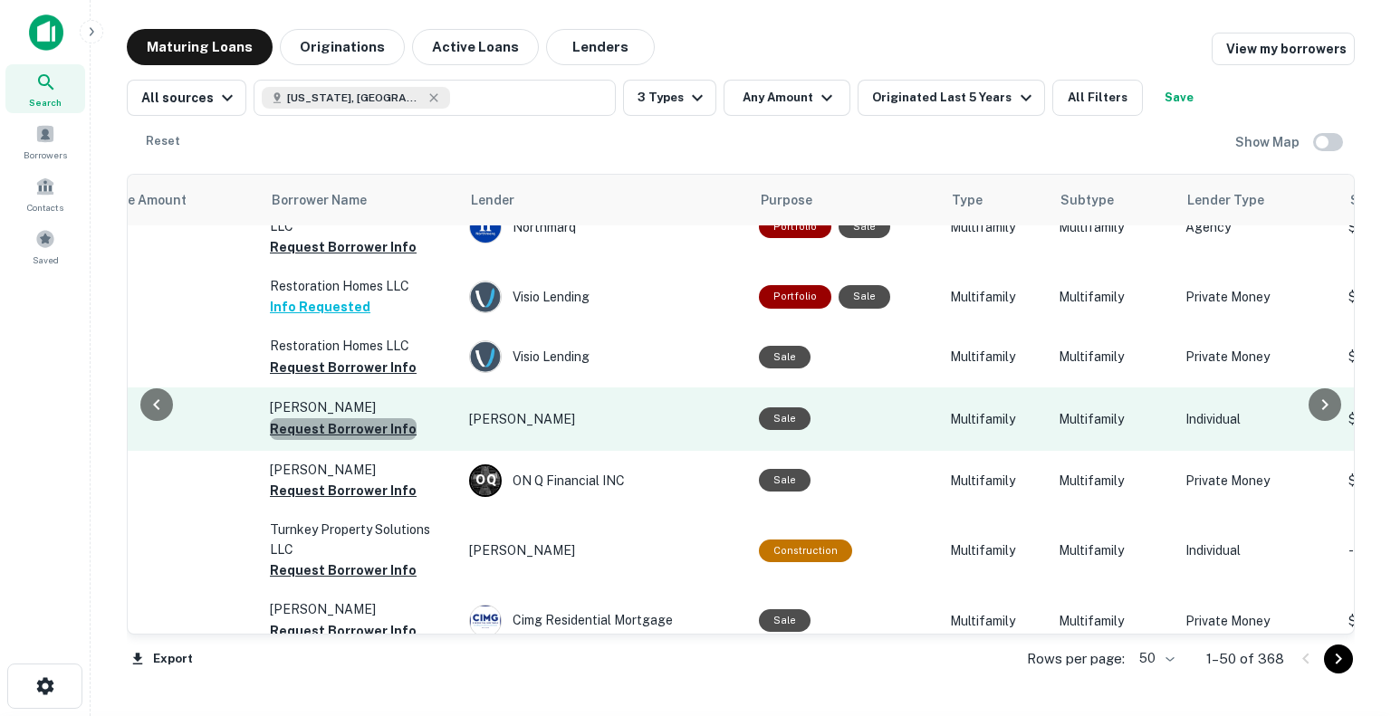
click at [376, 418] on button "Request Borrower Info" at bounding box center [343, 429] width 147 height 22
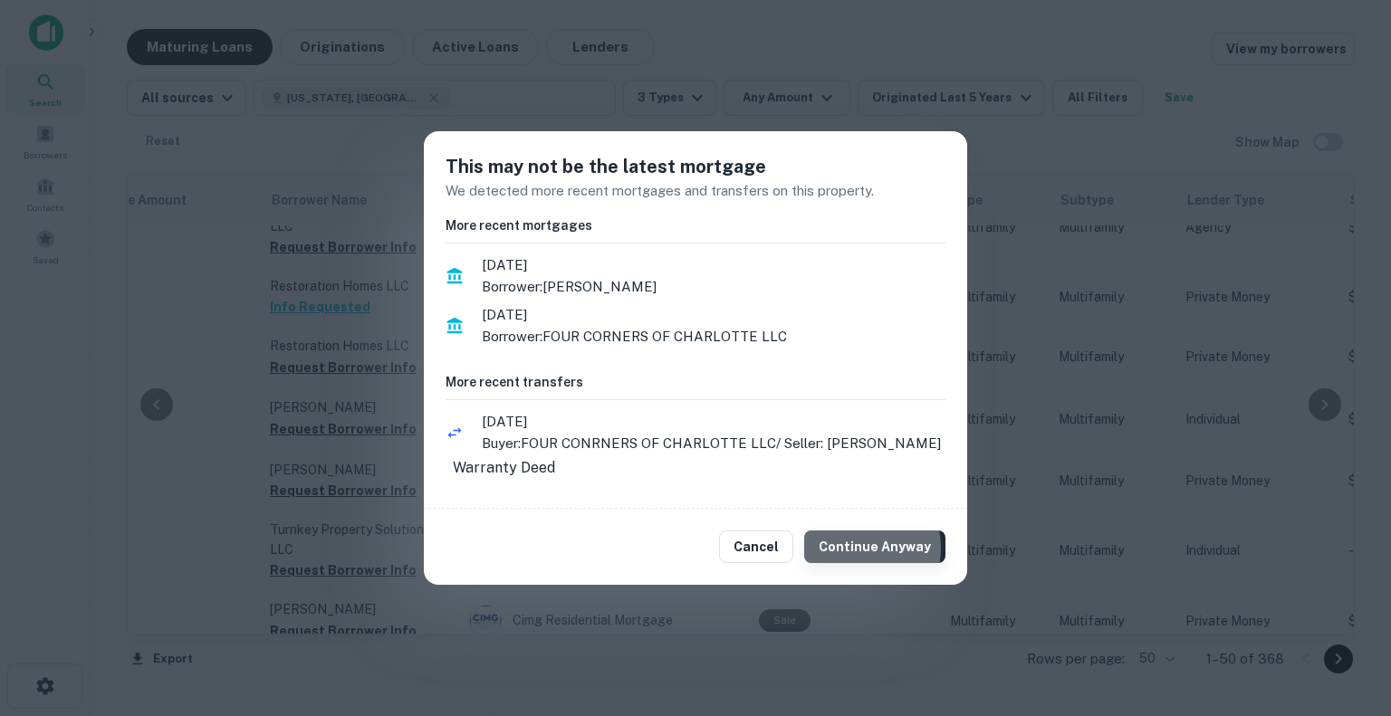
click at [864, 555] on button "Continue Anyway" at bounding box center [874, 547] width 141 height 33
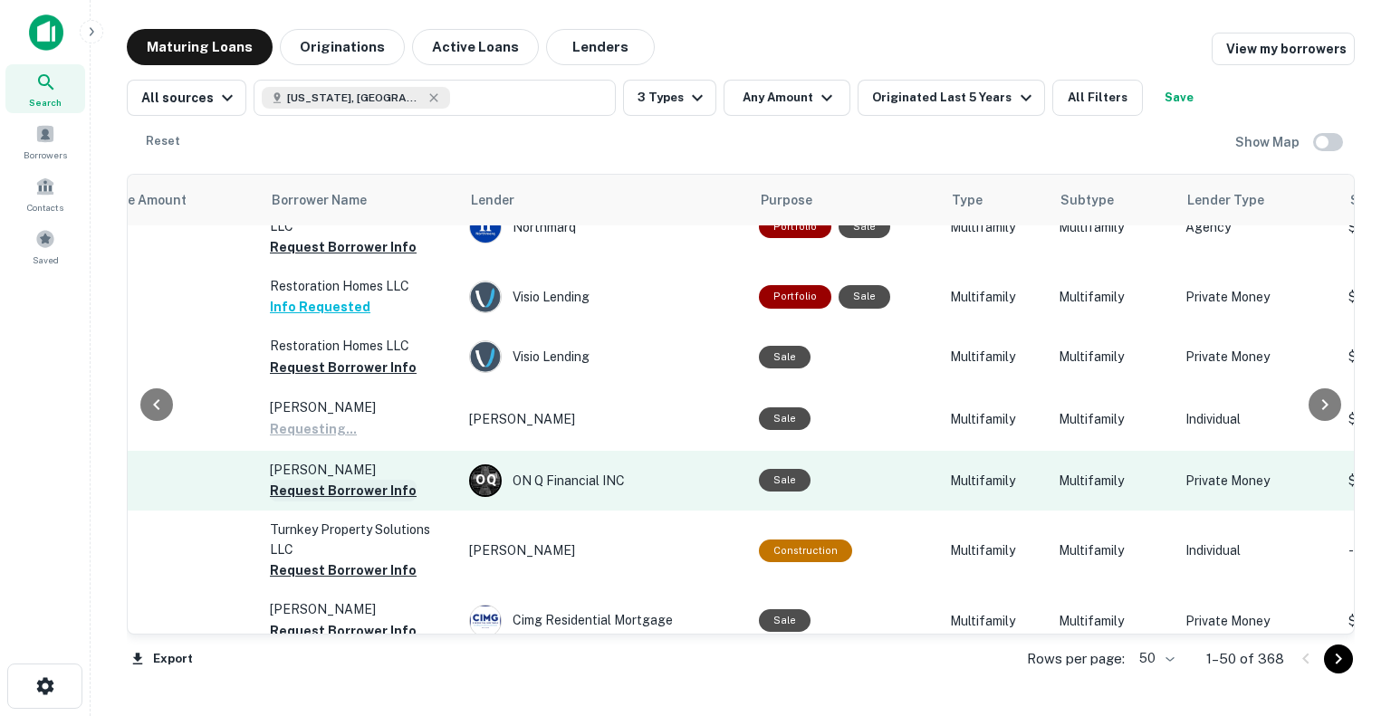
click at [380, 480] on button "Request Borrower Info" at bounding box center [343, 491] width 147 height 22
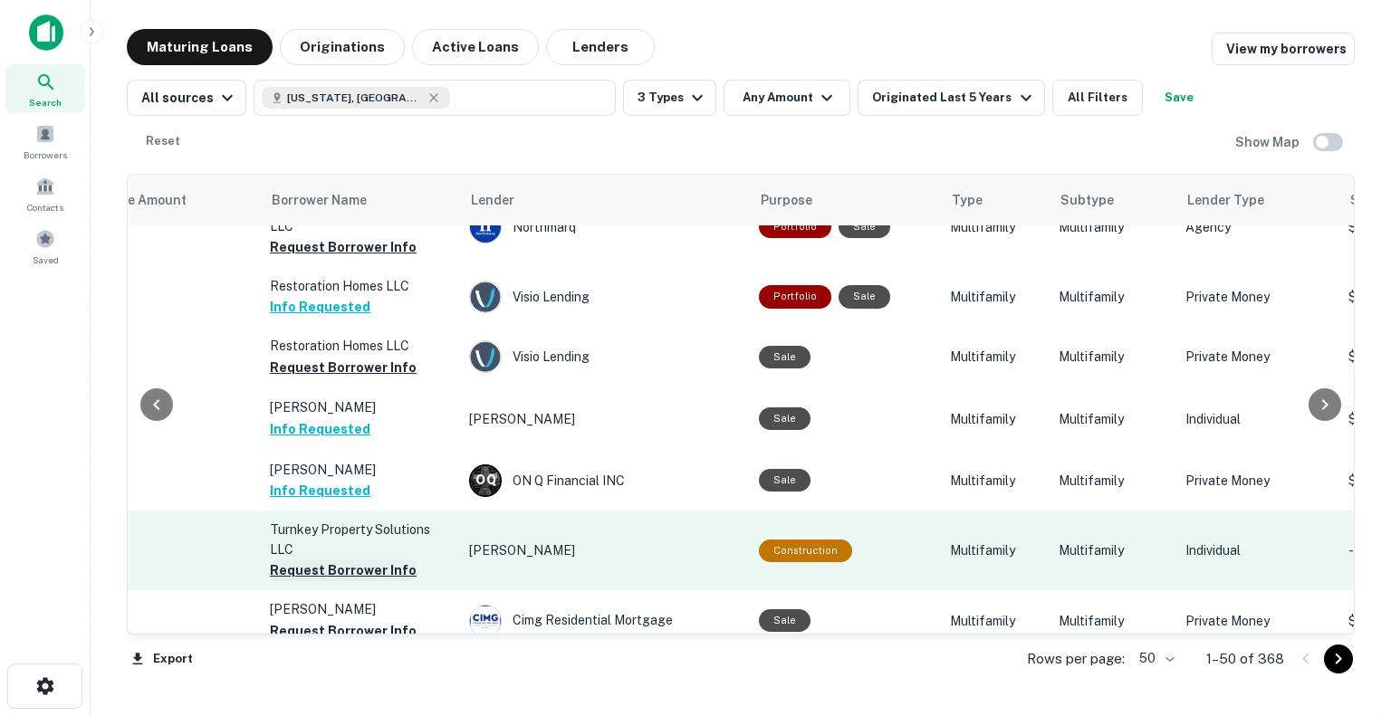
scroll to position [453, 526]
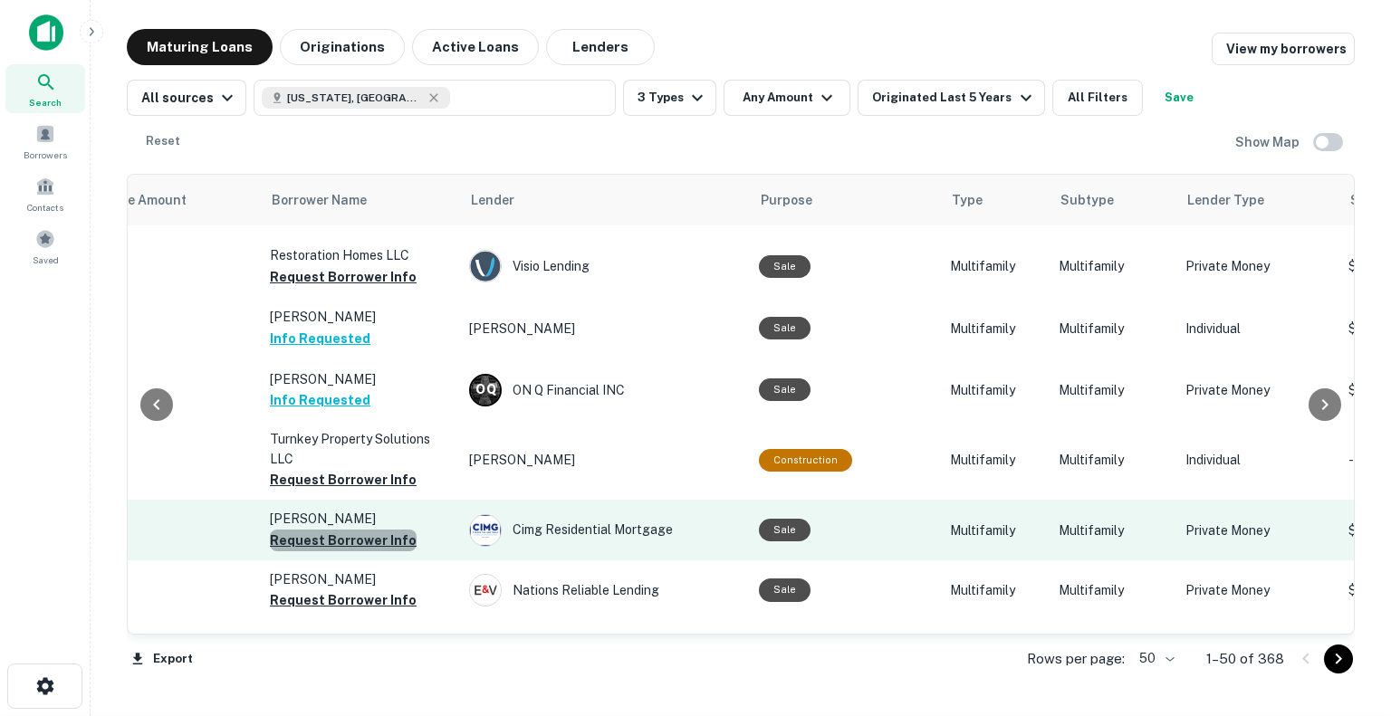
click at [379, 530] on button "Request Borrower Info" at bounding box center [343, 541] width 147 height 22
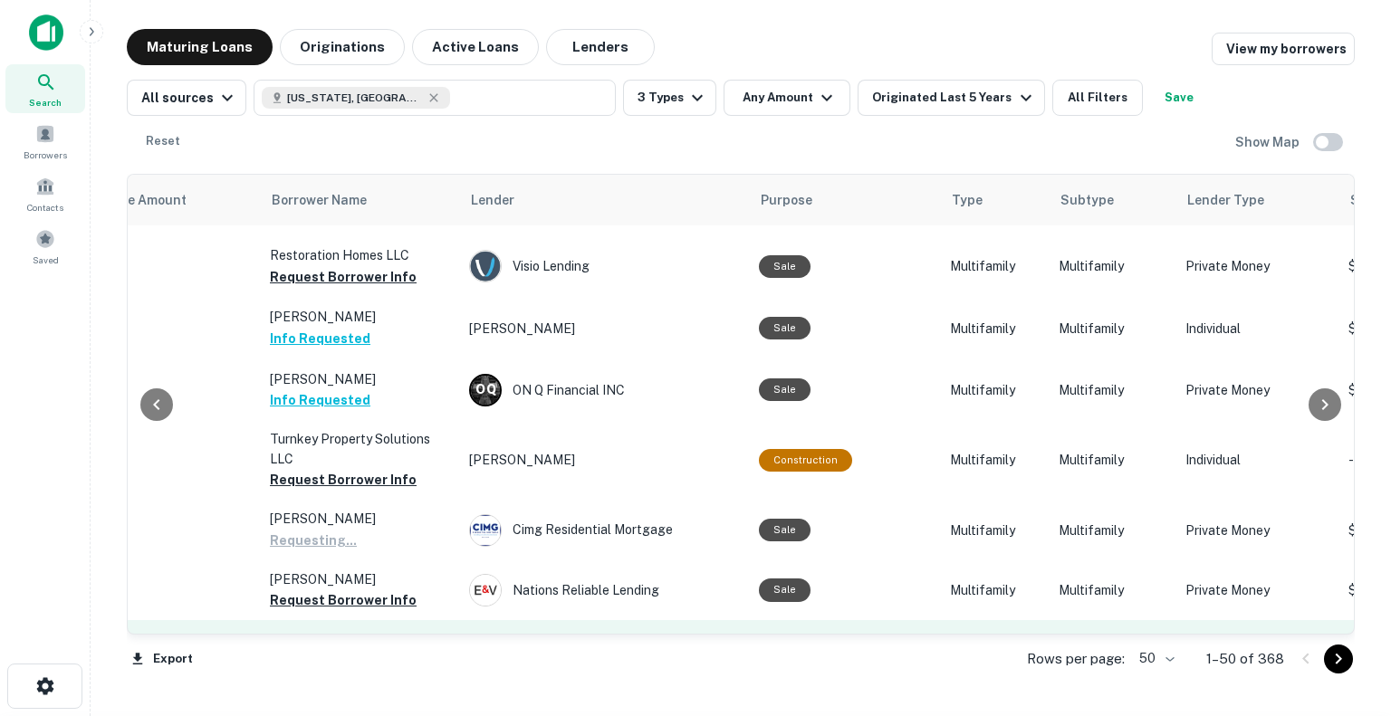
scroll to position [634, 526]
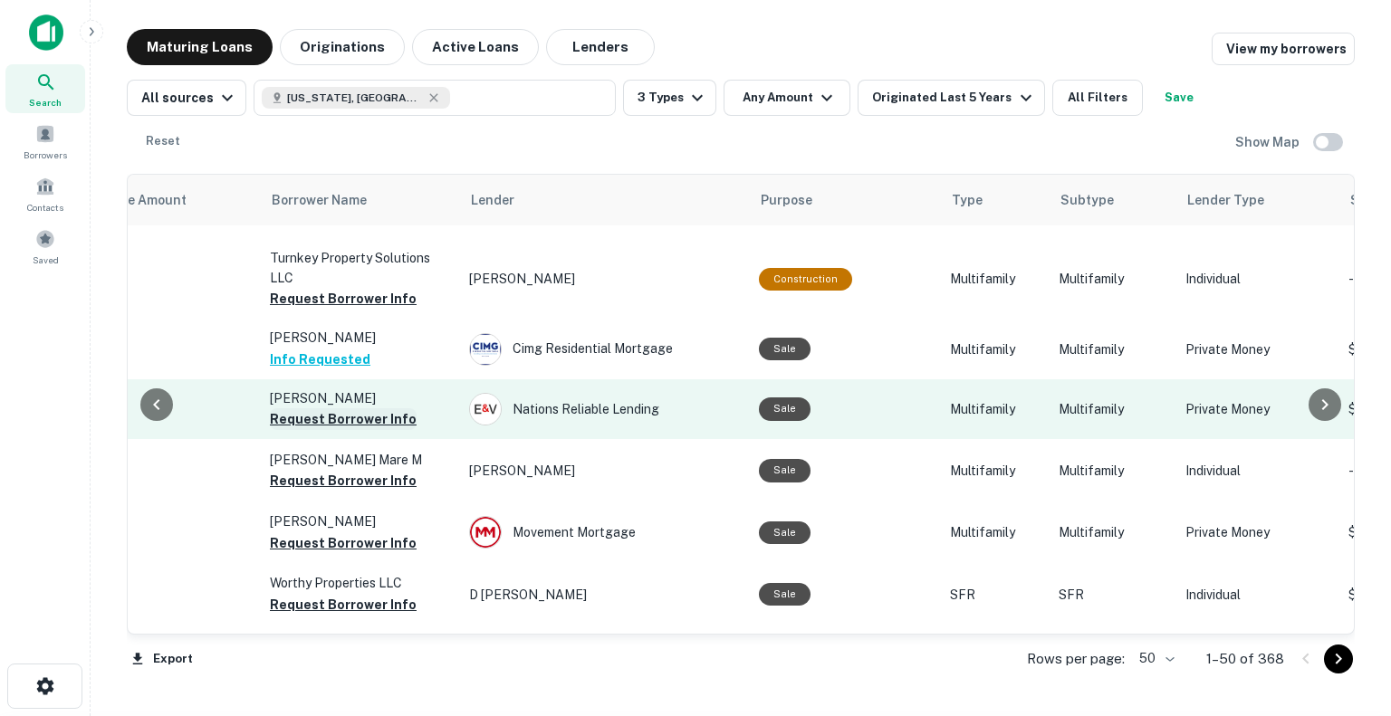
click at [377, 408] on button "Request Borrower Info" at bounding box center [343, 419] width 147 height 22
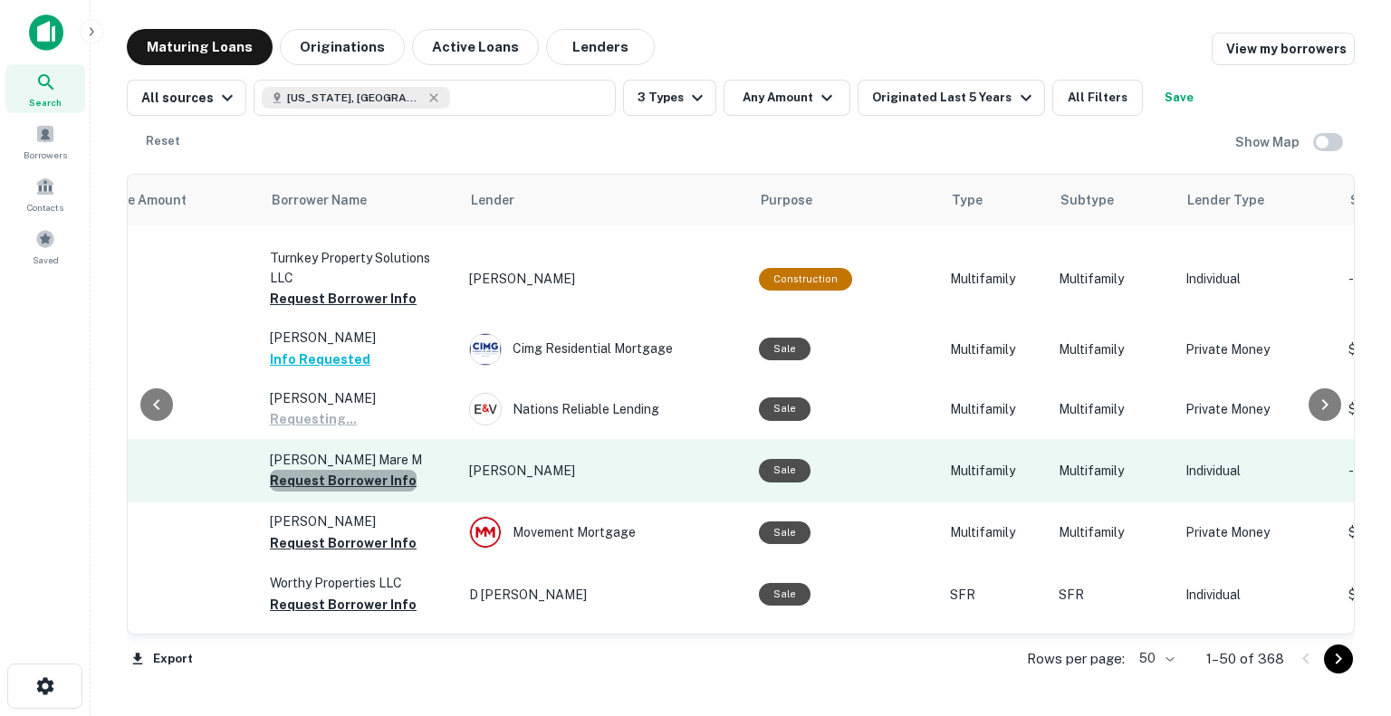
click at [384, 470] on button "Request Borrower Info" at bounding box center [343, 481] width 147 height 22
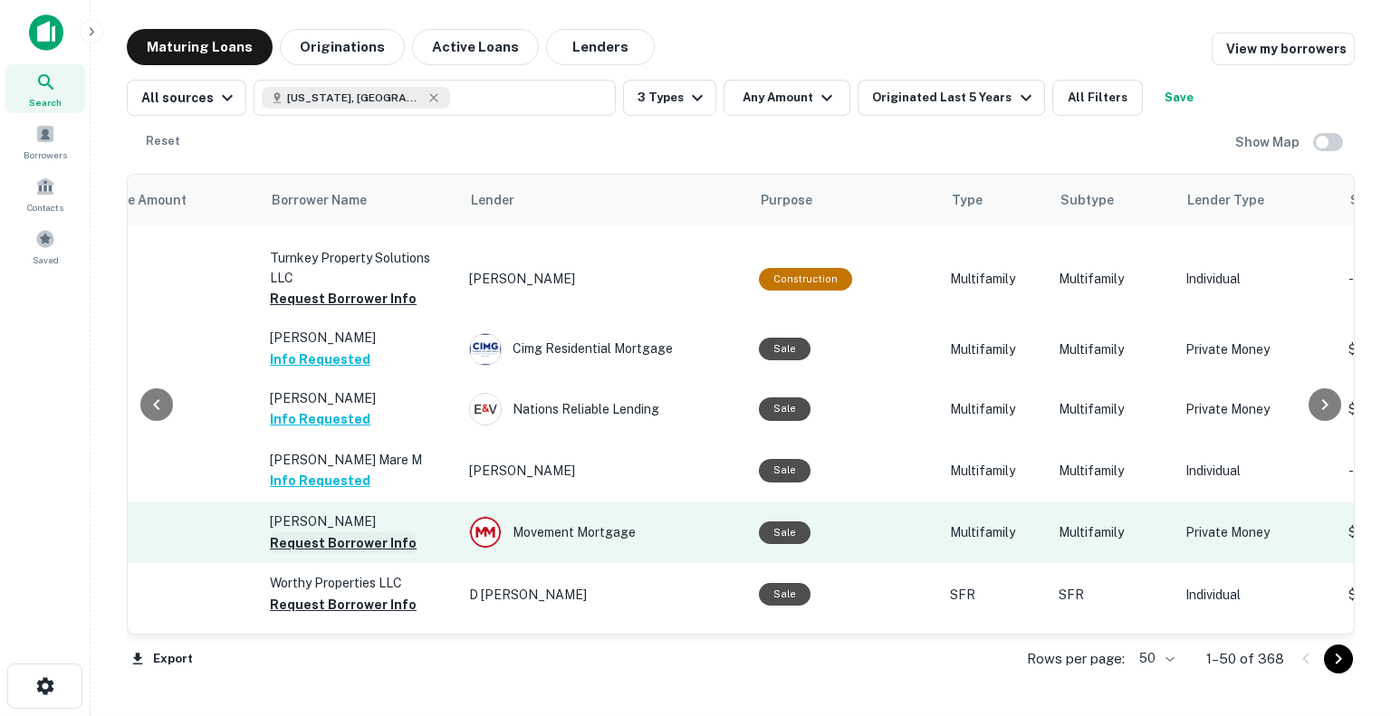
click at [394, 533] on button "Request Borrower Info" at bounding box center [343, 544] width 147 height 22
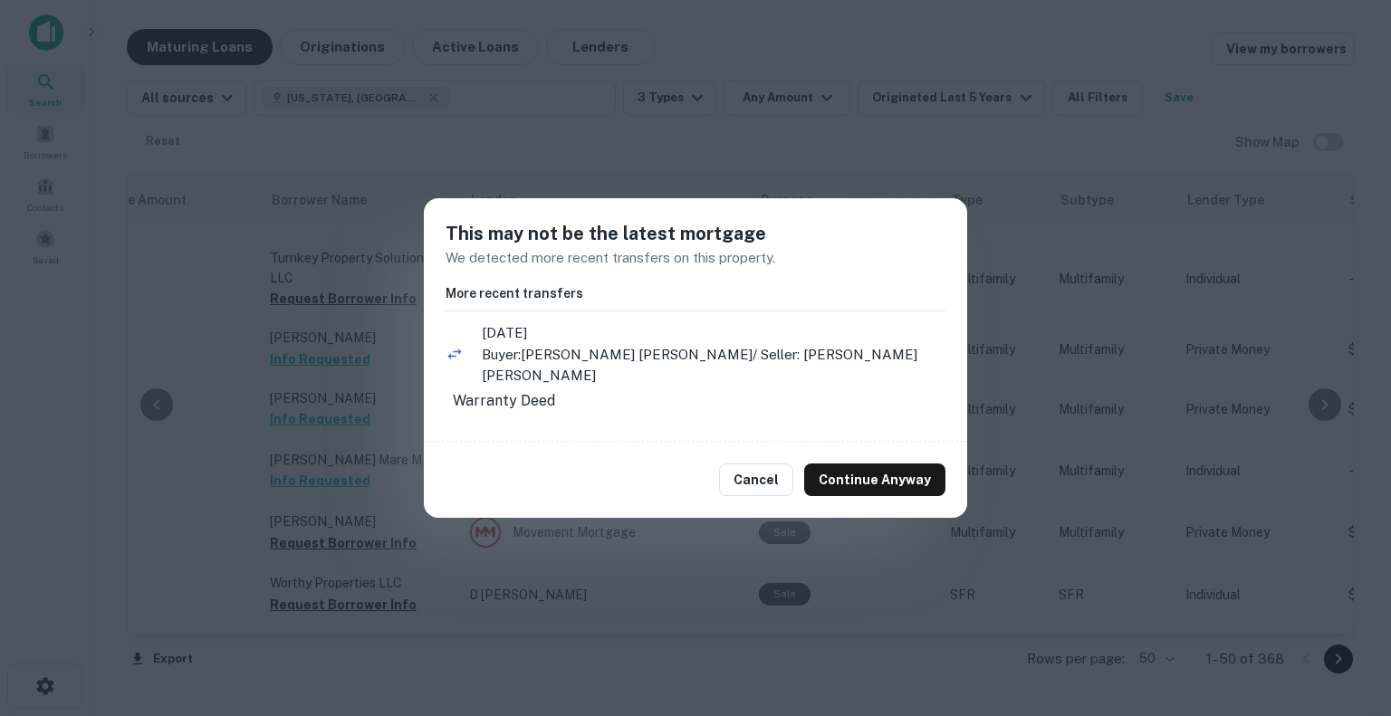
click at [877, 470] on button "Continue Anyway" at bounding box center [874, 480] width 141 height 33
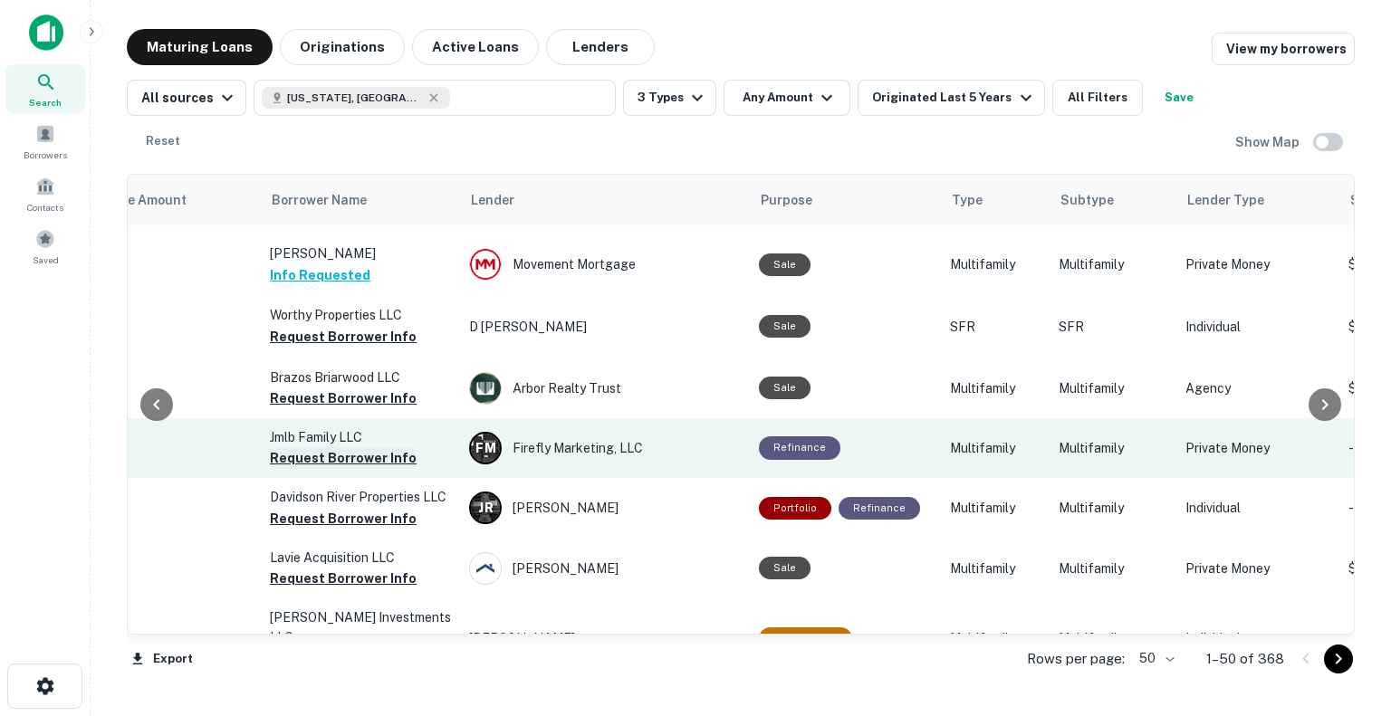
scroll to position [906, 526]
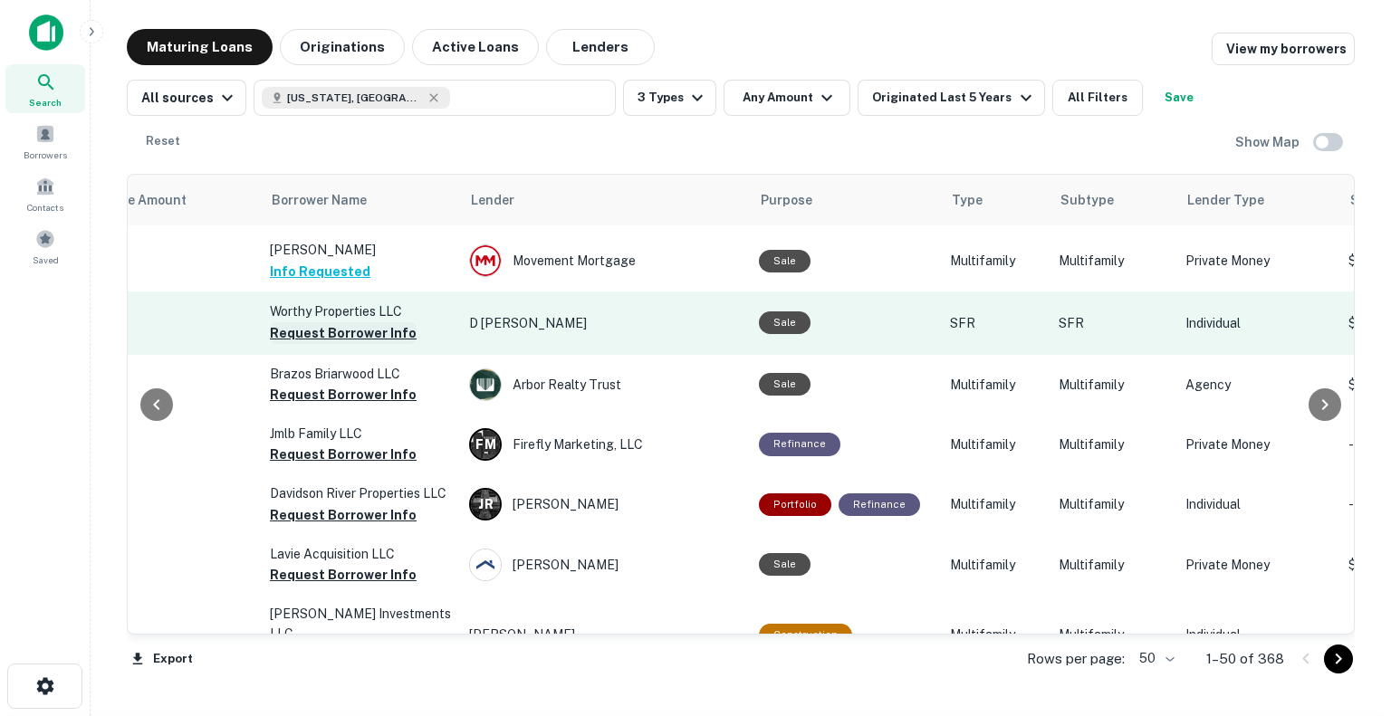
click at [386, 322] on button "Request Borrower Info" at bounding box center [343, 333] width 147 height 22
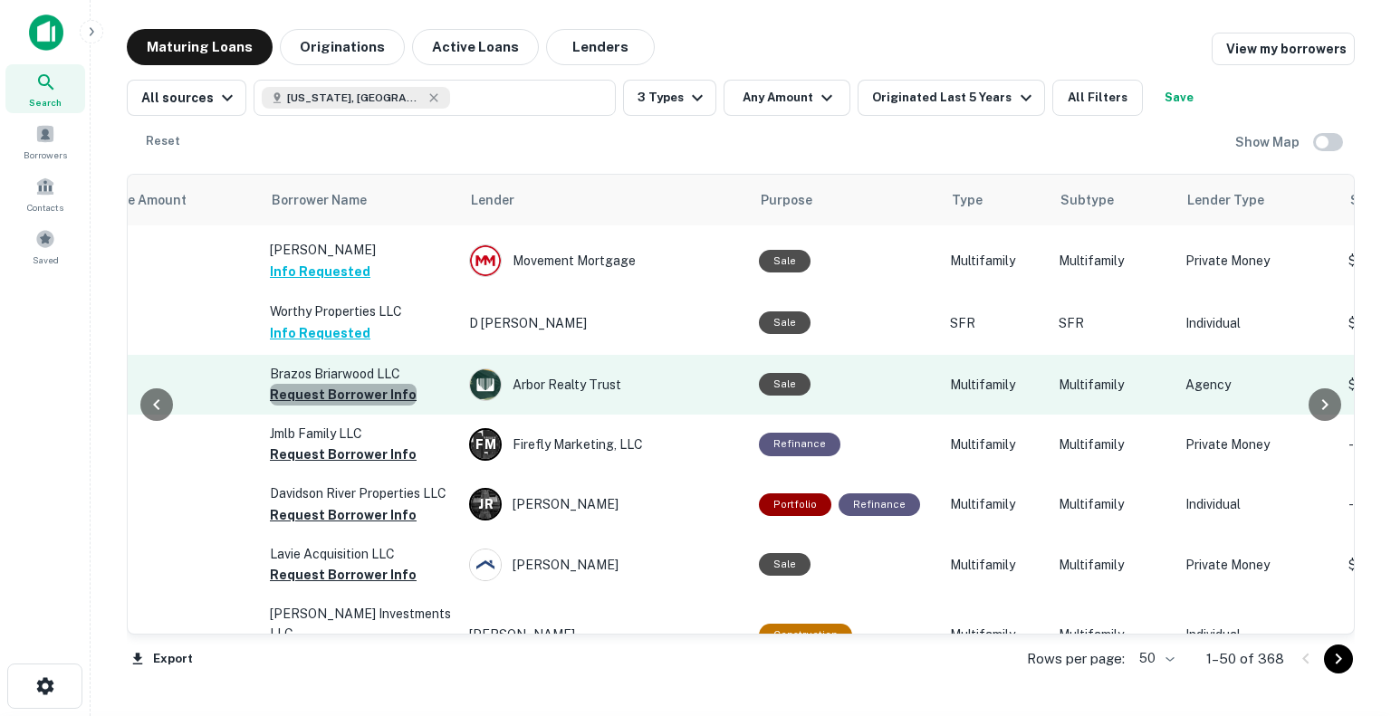
click at [383, 384] on button "Request Borrower Info" at bounding box center [343, 395] width 147 height 22
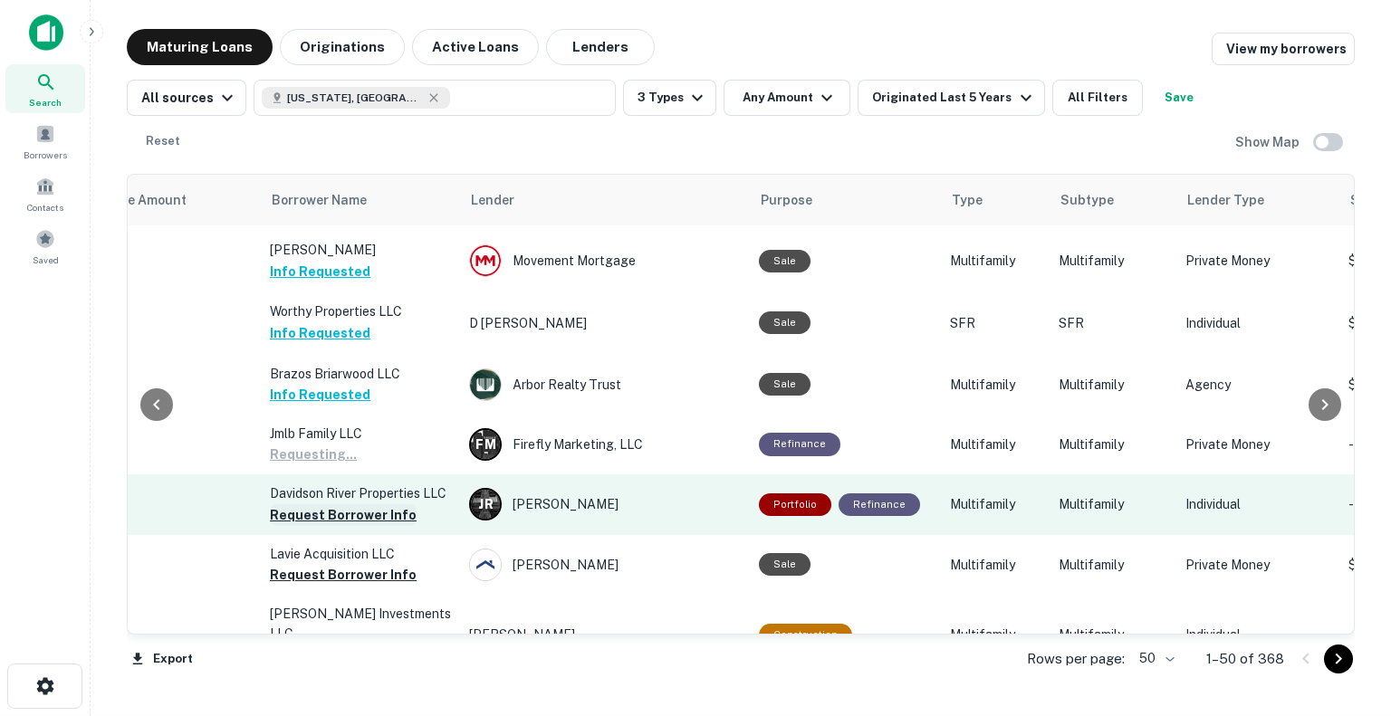
click at [375, 504] on button "Request Borrower Info" at bounding box center [343, 515] width 147 height 22
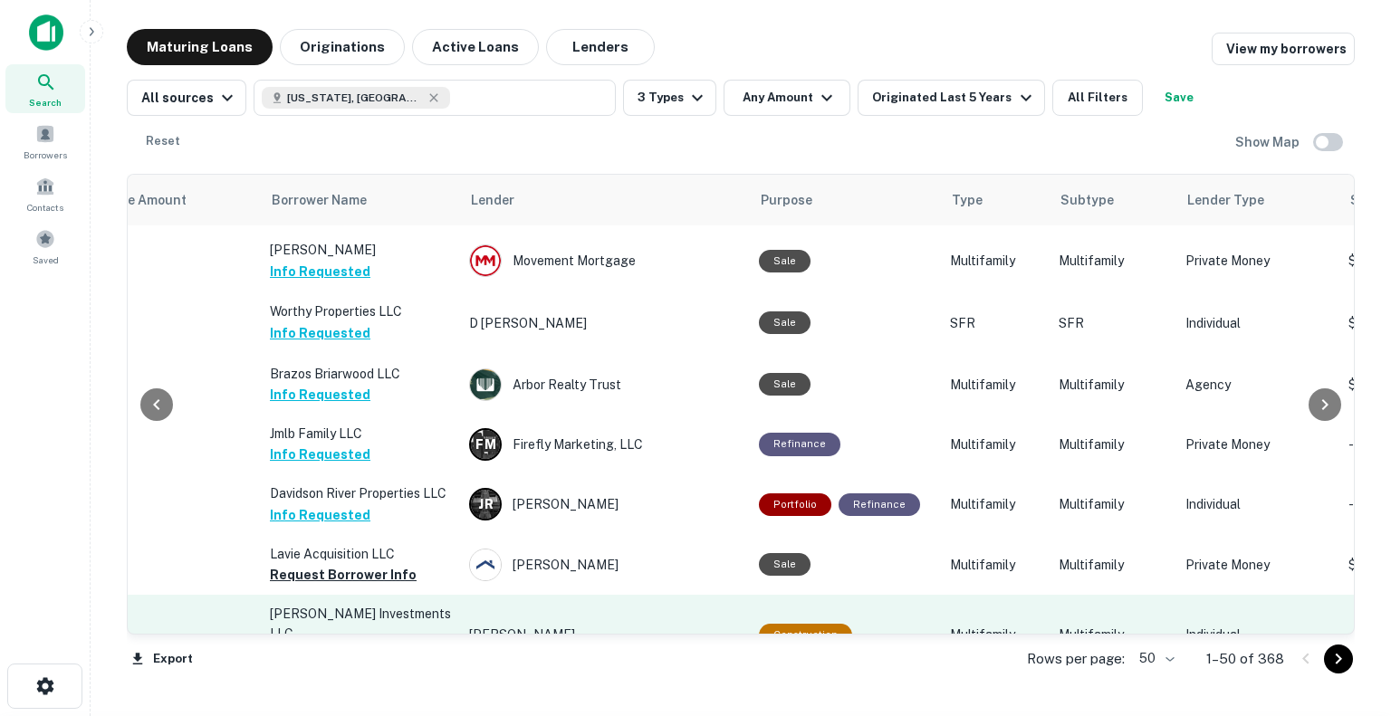
scroll to position [996, 526]
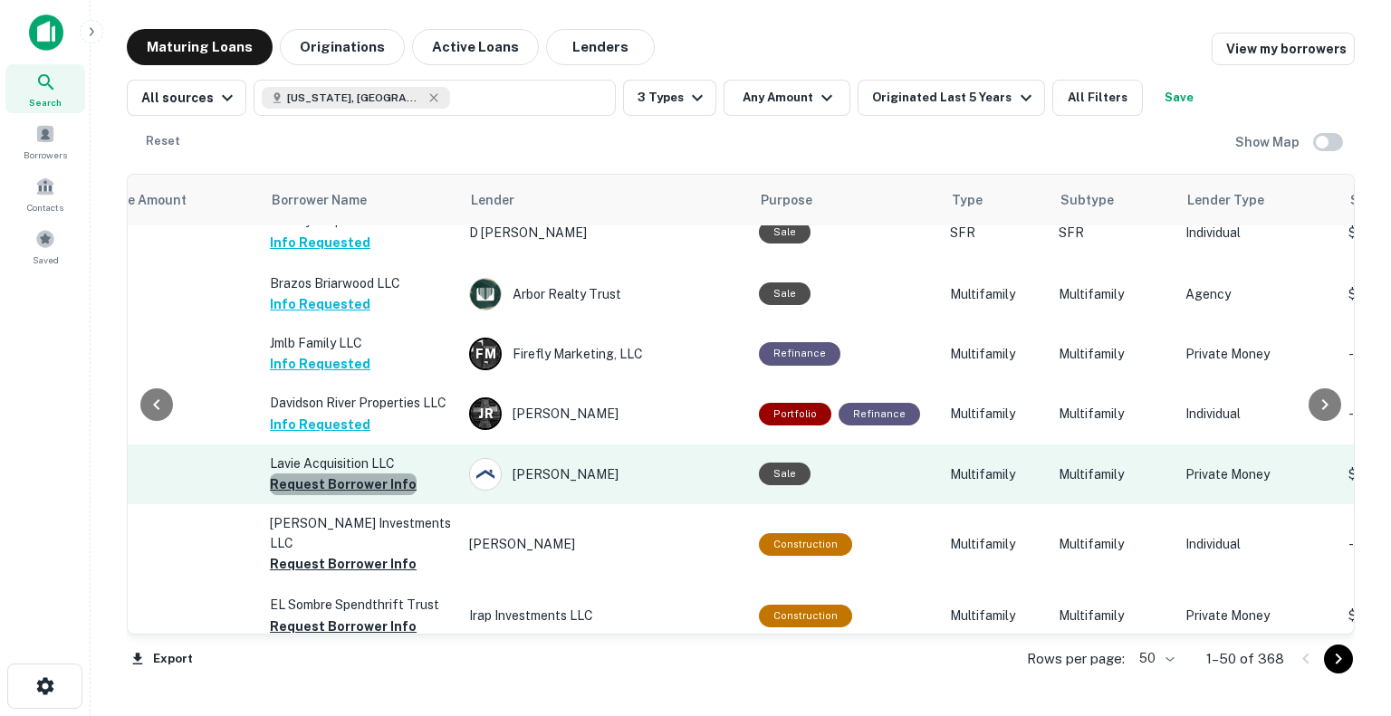
click at [383, 474] on button "Request Borrower Info" at bounding box center [343, 485] width 147 height 22
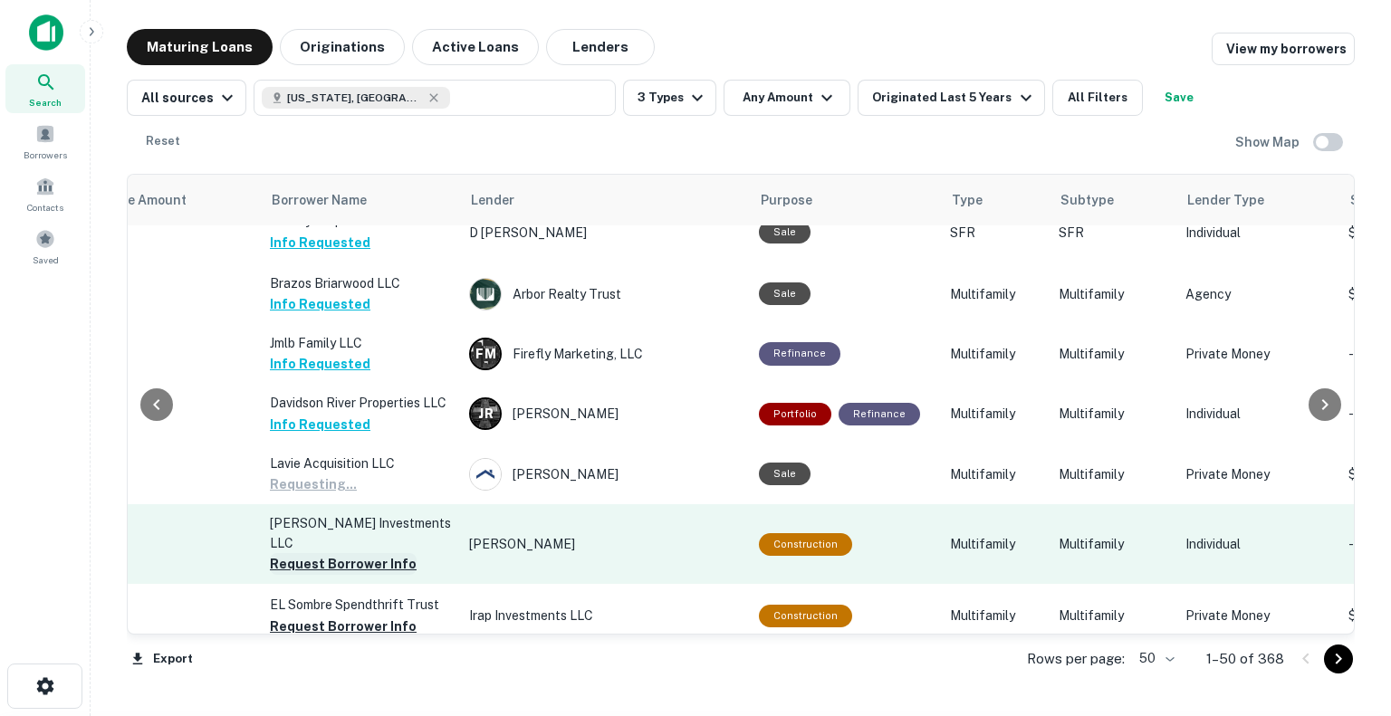
click at [380, 553] on button "Request Borrower Info" at bounding box center [343, 564] width 147 height 22
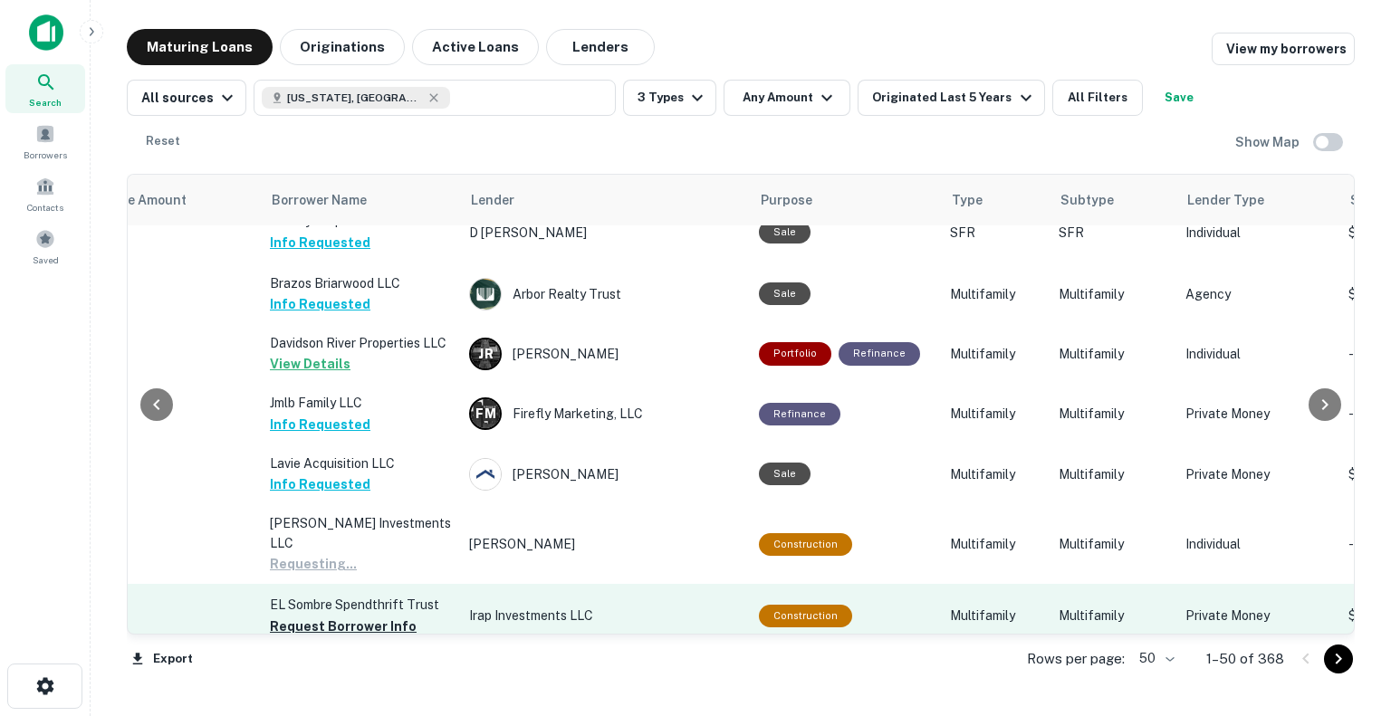
scroll to position [1087, 526]
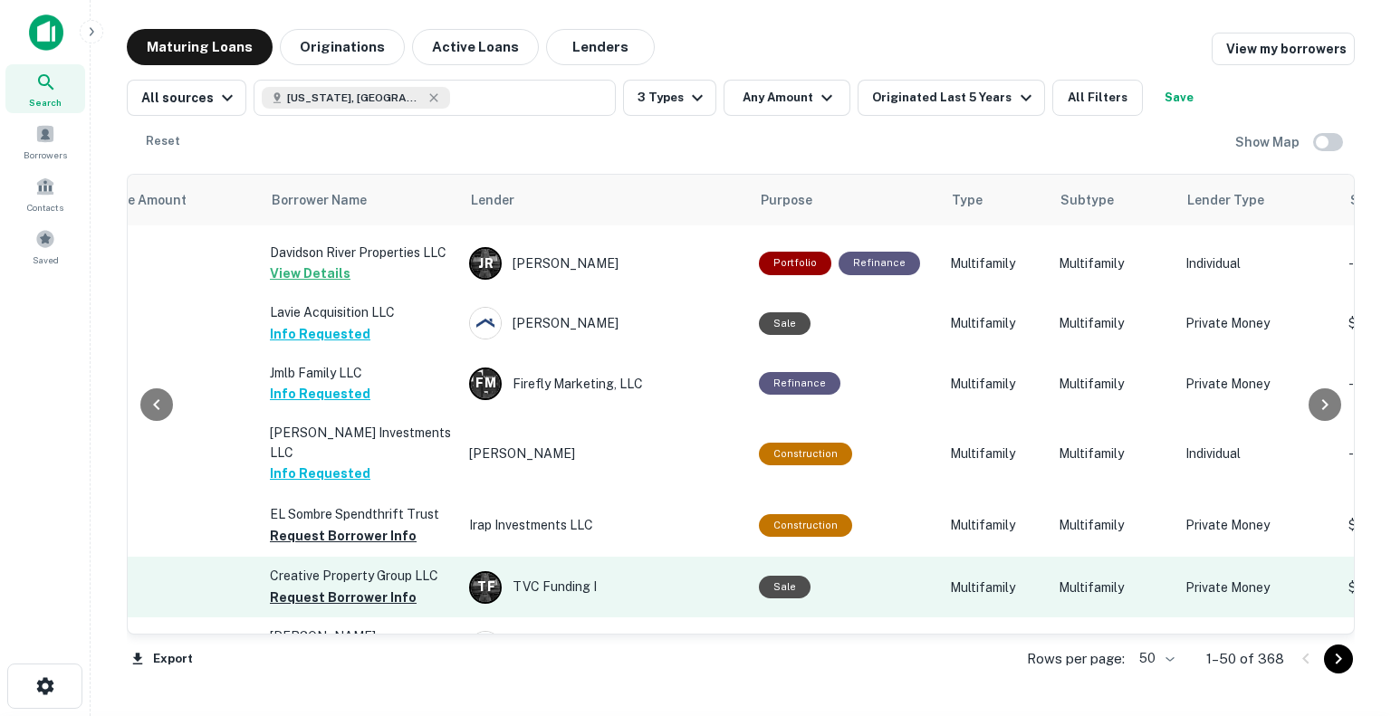
click at [388, 525] on button "Request Borrower Info" at bounding box center [343, 536] width 147 height 22
click at [380, 587] on button "Request Borrower Info" at bounding box center [343, 598] width 147 height 22
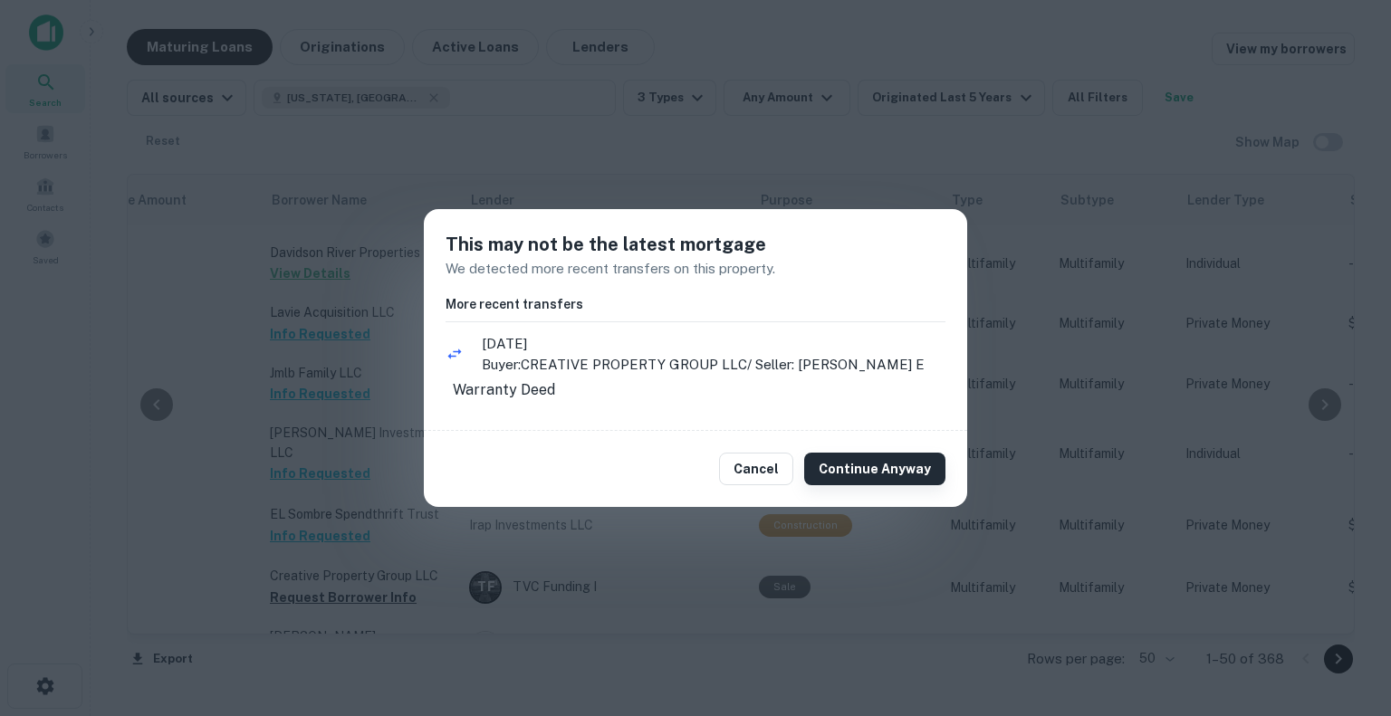
click at [891, 477] on button "Continue Anyway" at bounding box center [874, 469] width 141 height 33
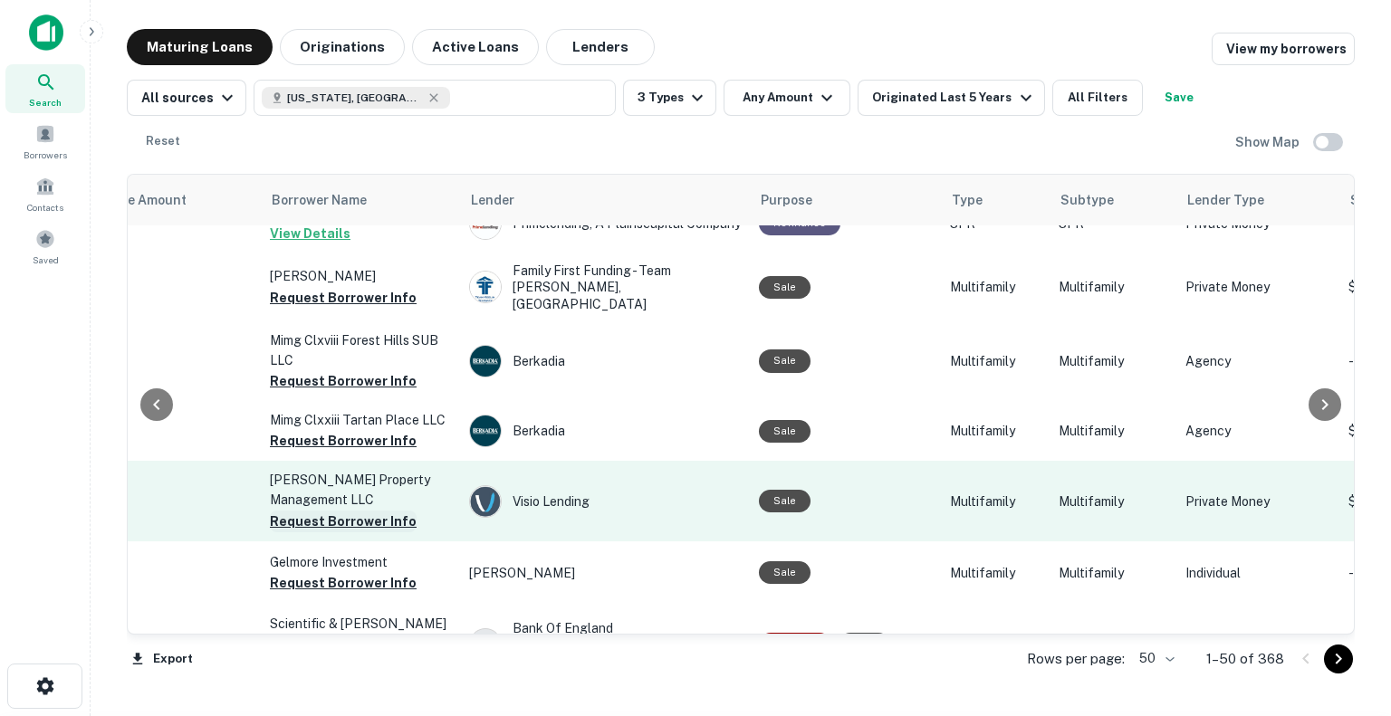
scroll to position [1540, 526]
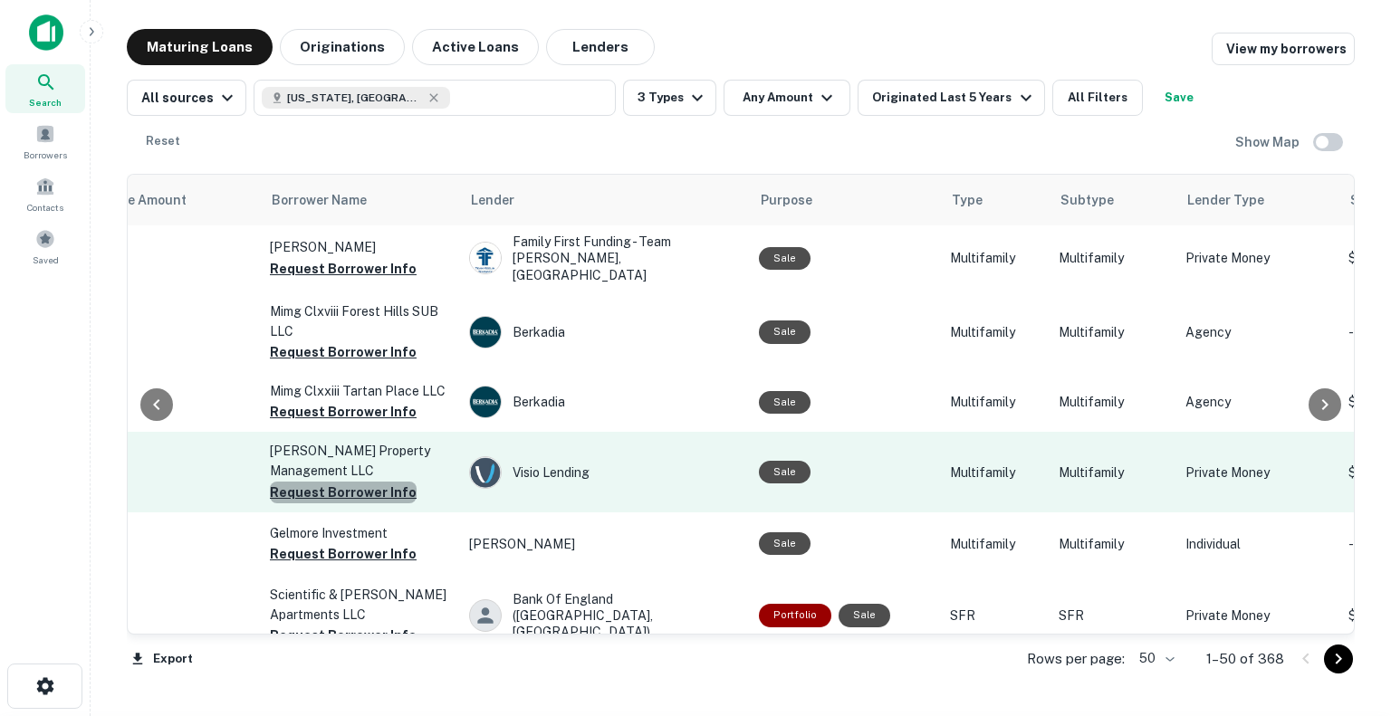
click at [344, 482] on button "Request Borrower Info" at bounding box center [343, 493] width 147 height 22
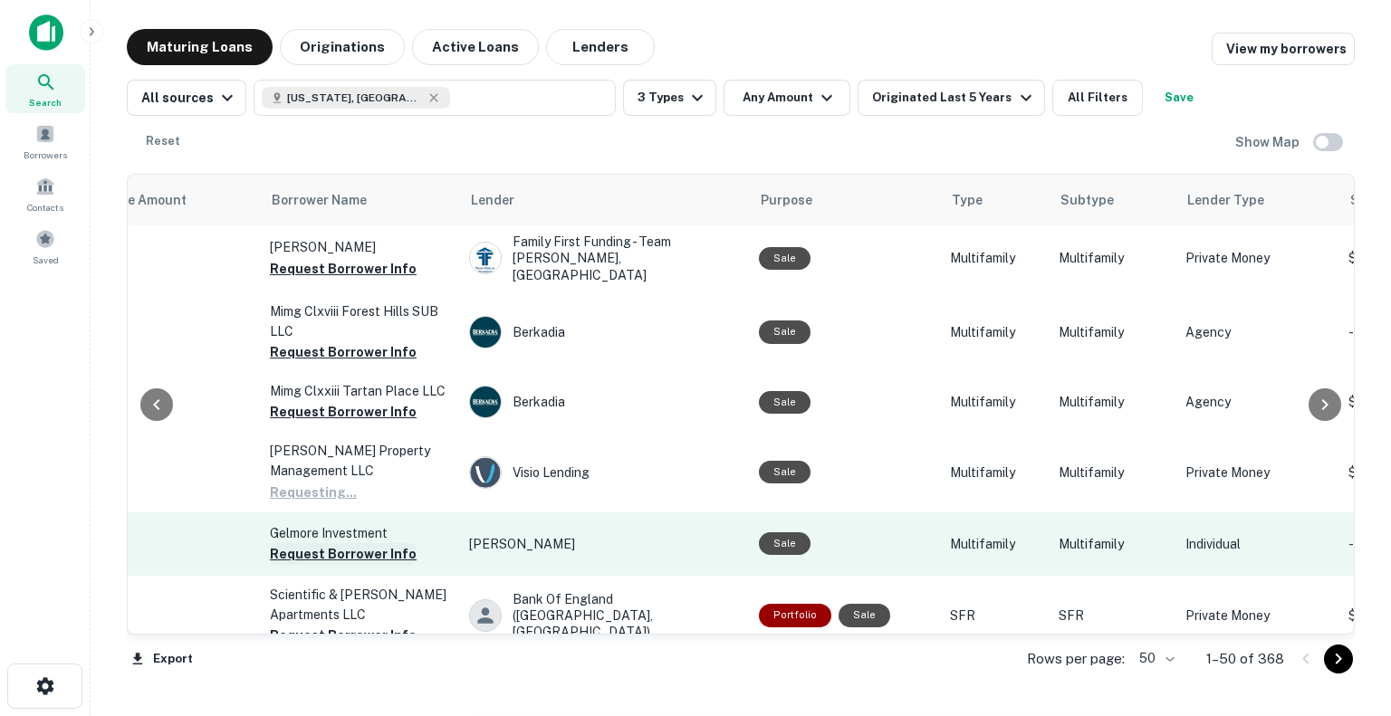
scroll to position [1721, 526]
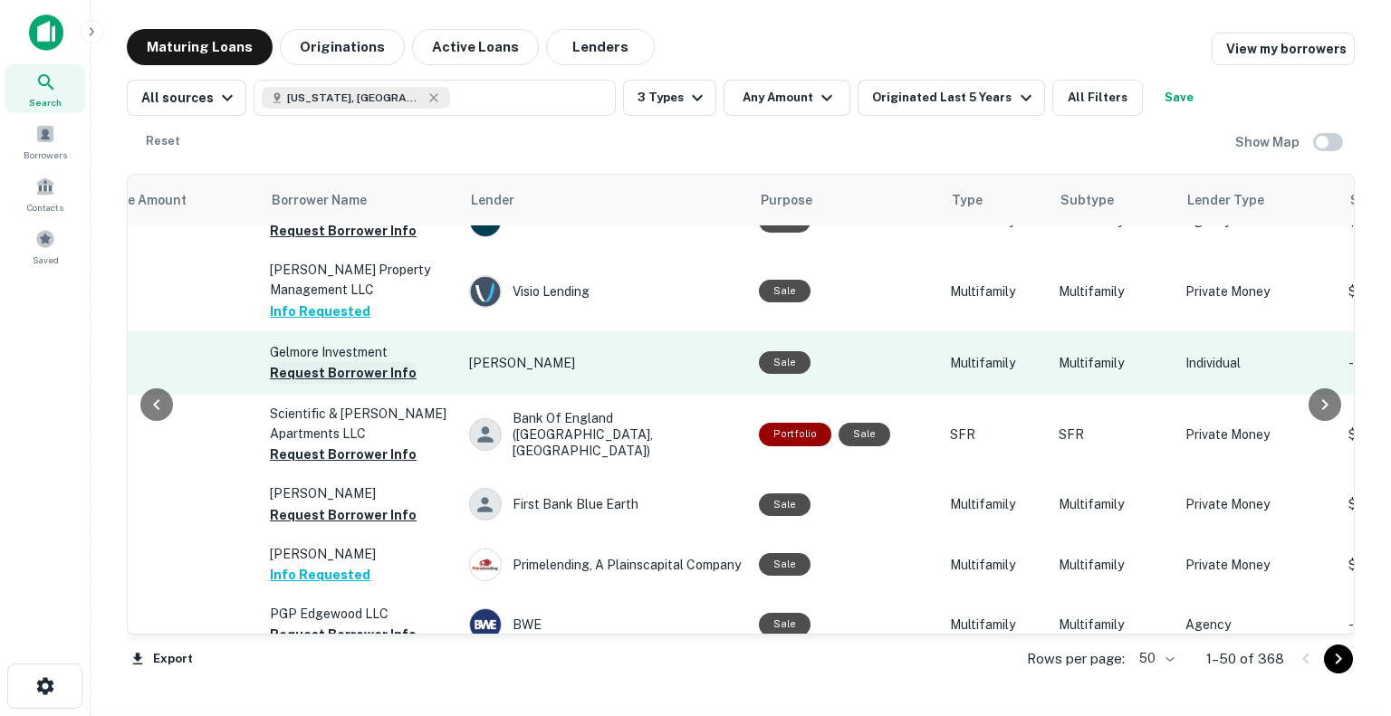
click at [373, 362] on button "Request Borrower Info" at bounding box center [343, 373] width 147 height 22
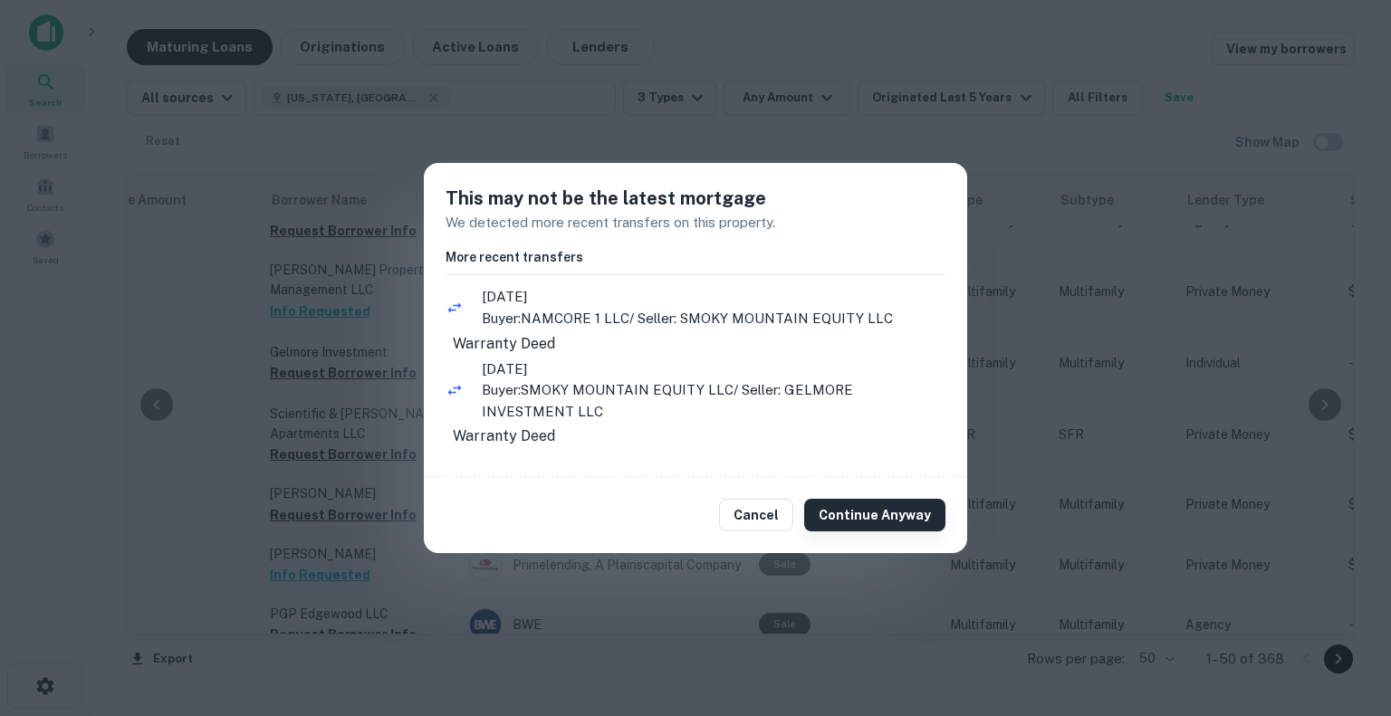
click at [901, 532] on button "Continue Anyway" at bounding box center [874, 515] width 141 height 33
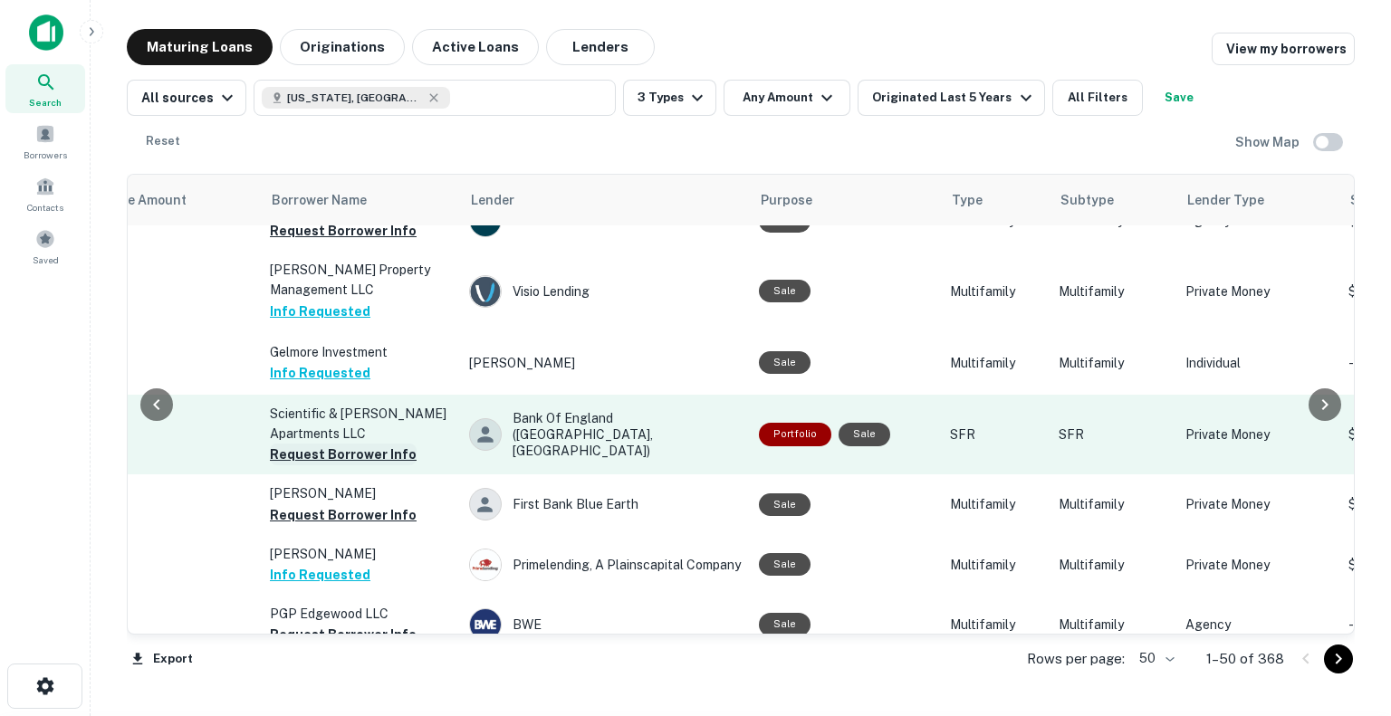
click at [380, 444] on button "Request Borrower Info" at bounding box center [343, 455] width 147 height 22
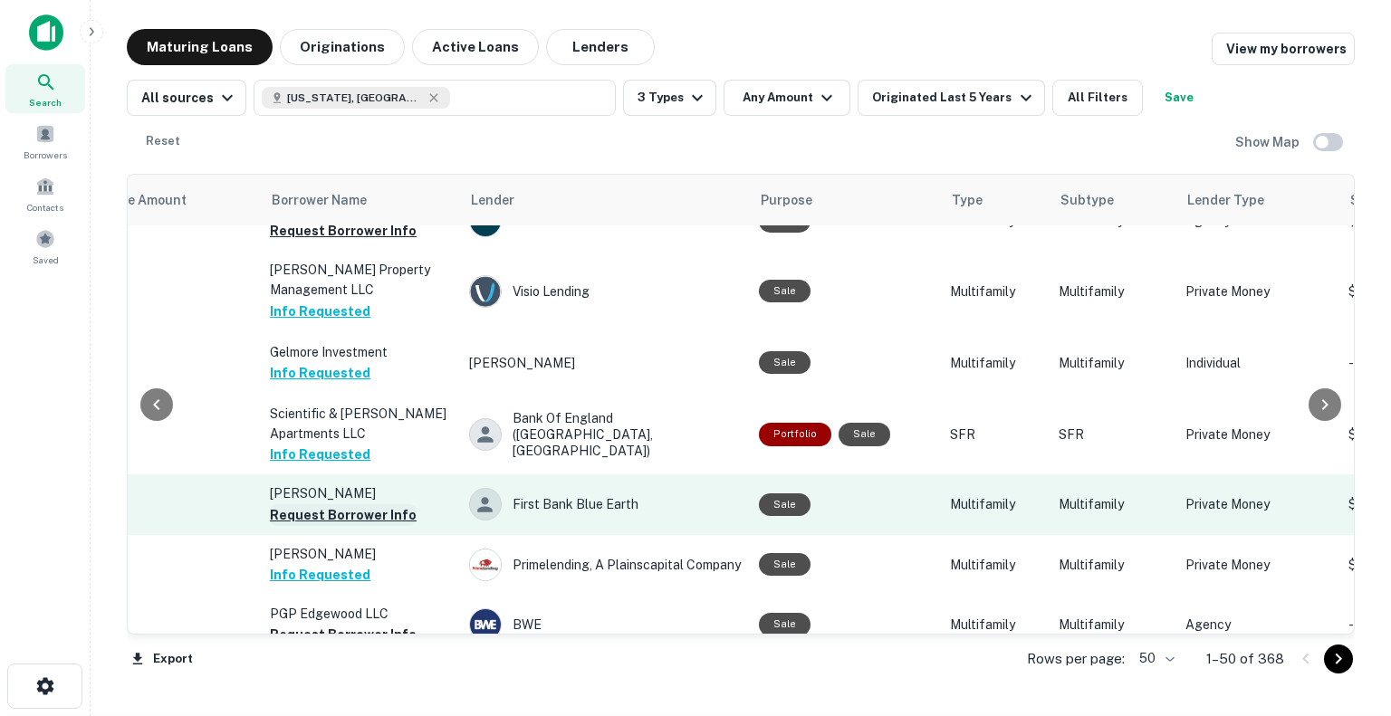
click at [366, 504] on button "Request Borrower Info" at bounding box center [343, 515] width 147 height 22
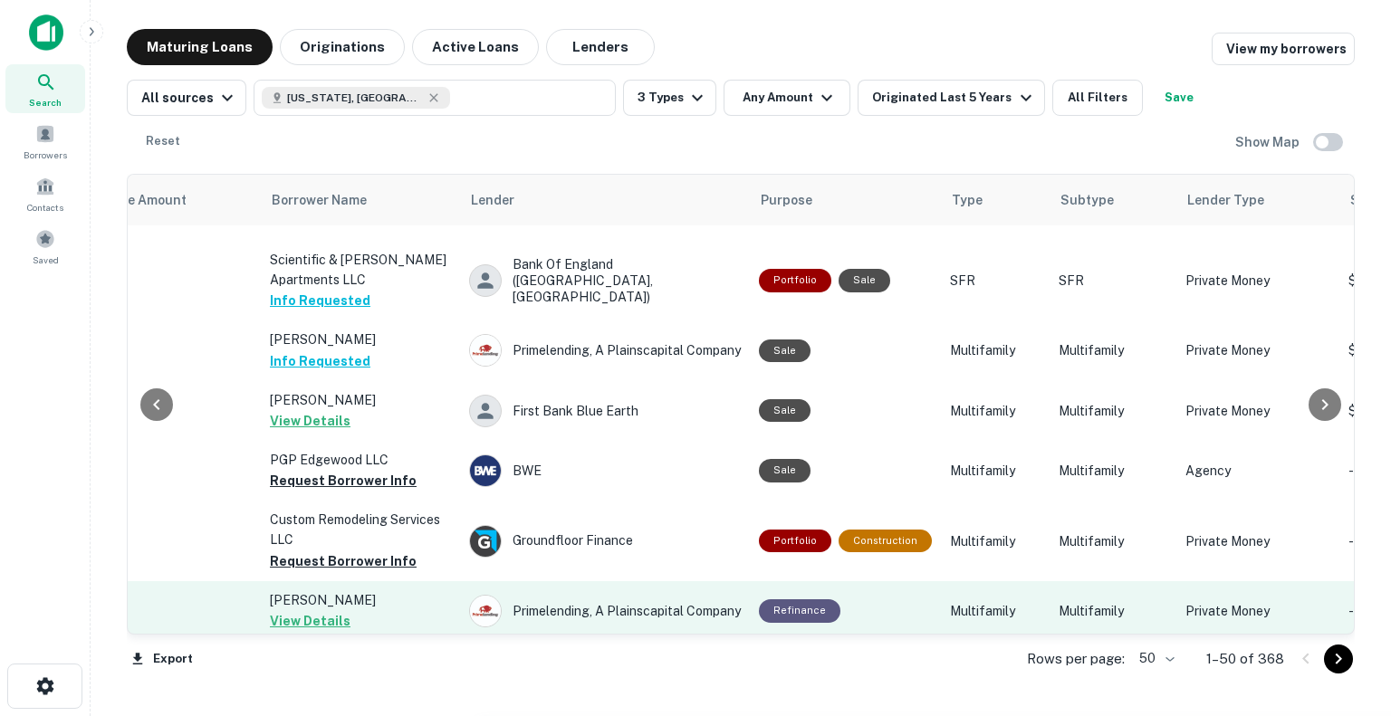
scroll to position [1902, 526]
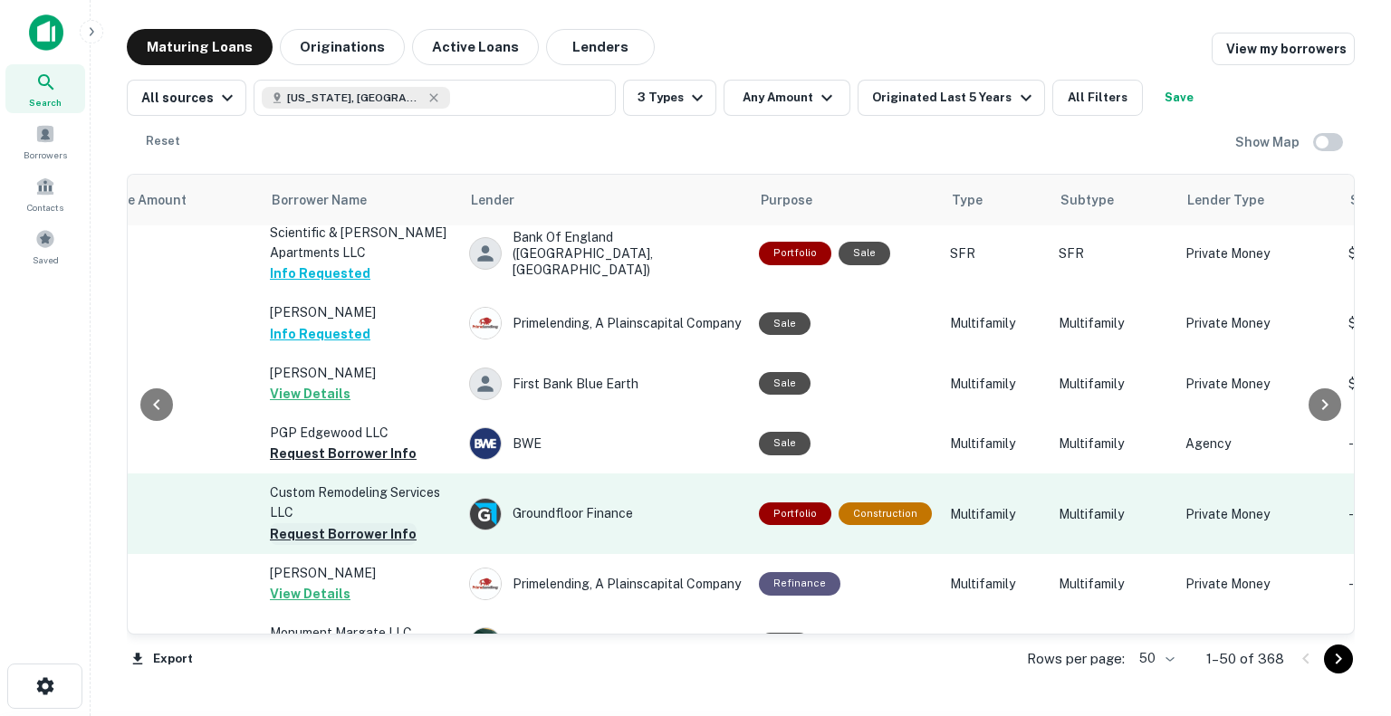
click at [370, 523] on button "Request Borrower Info" at bounding box center [343, 534] width 147 height 22
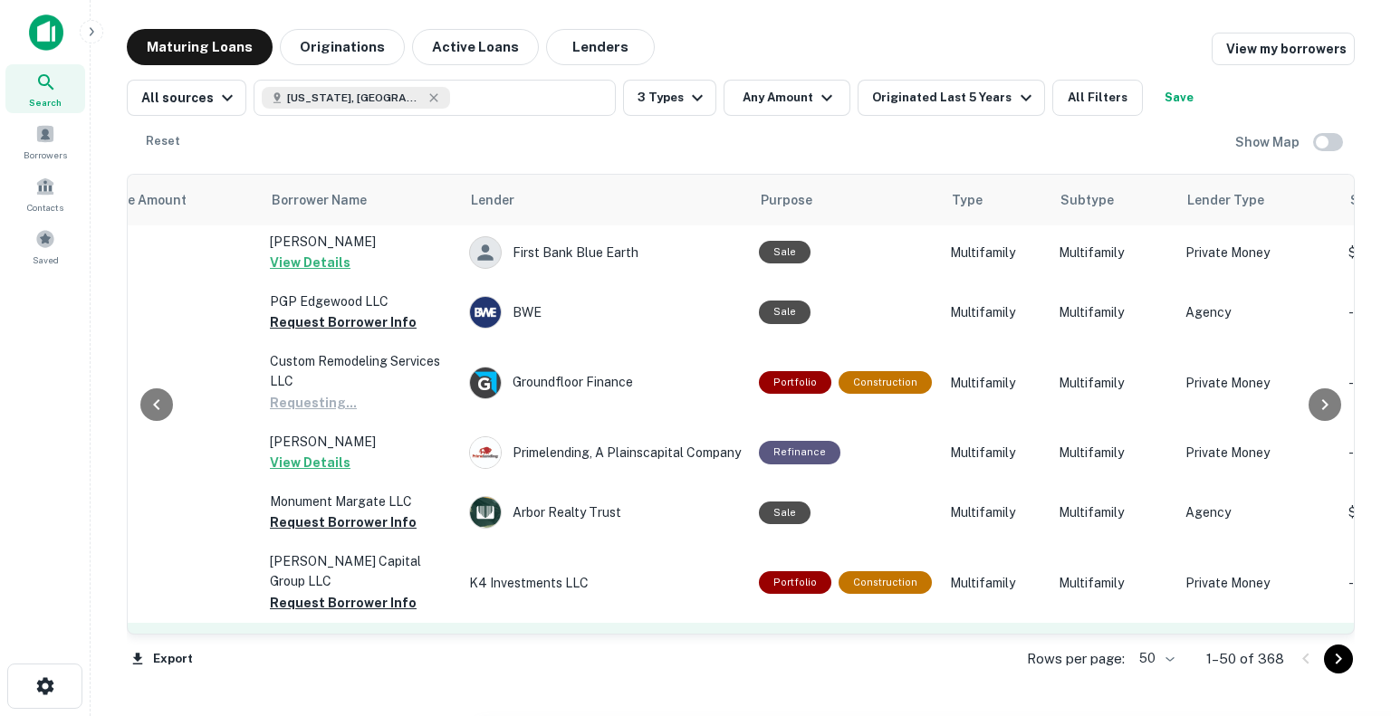
scroll to position [2083, 526]
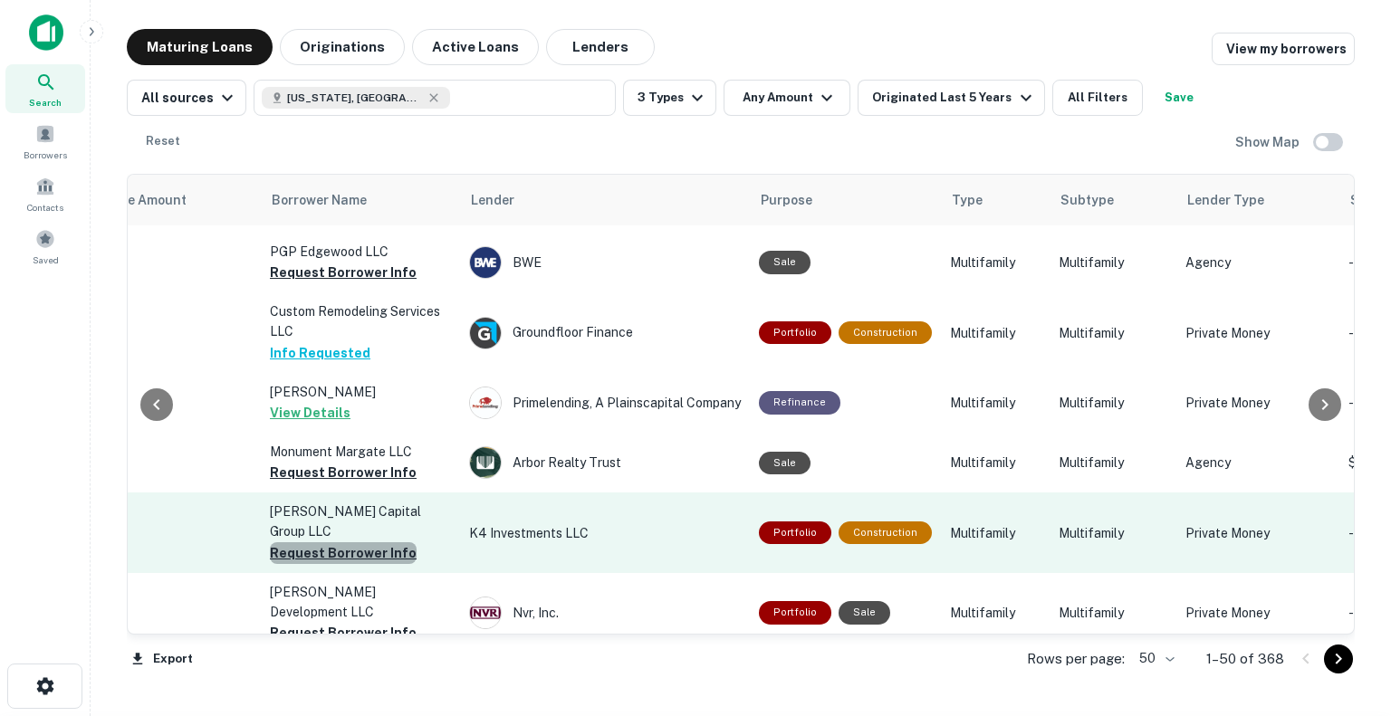
click at [378, 542] on button "Request Borrower Info" at bounding box center [343, 553] width 147 height 22
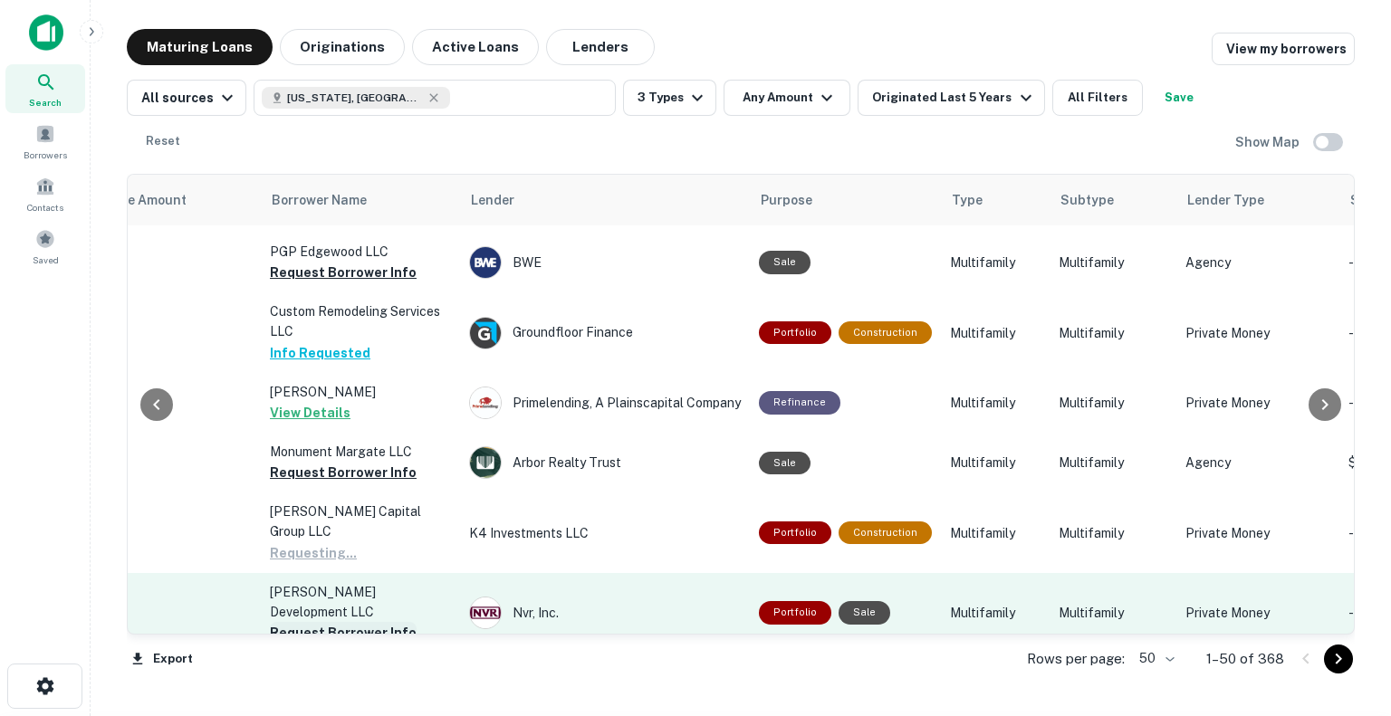
click at [376, 622] on button "Request Borrower Info" at bounding box center [343, 633] width 147 height 22
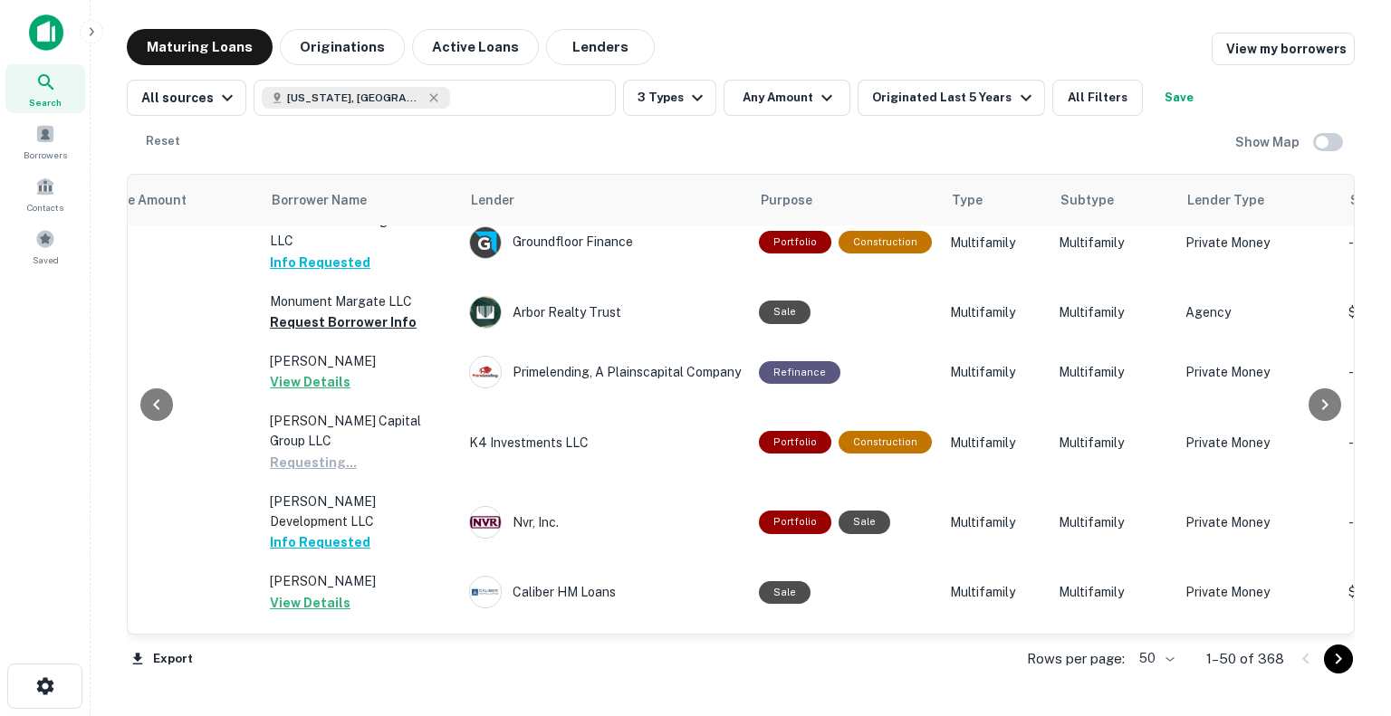
scroll to position [2355, 526]
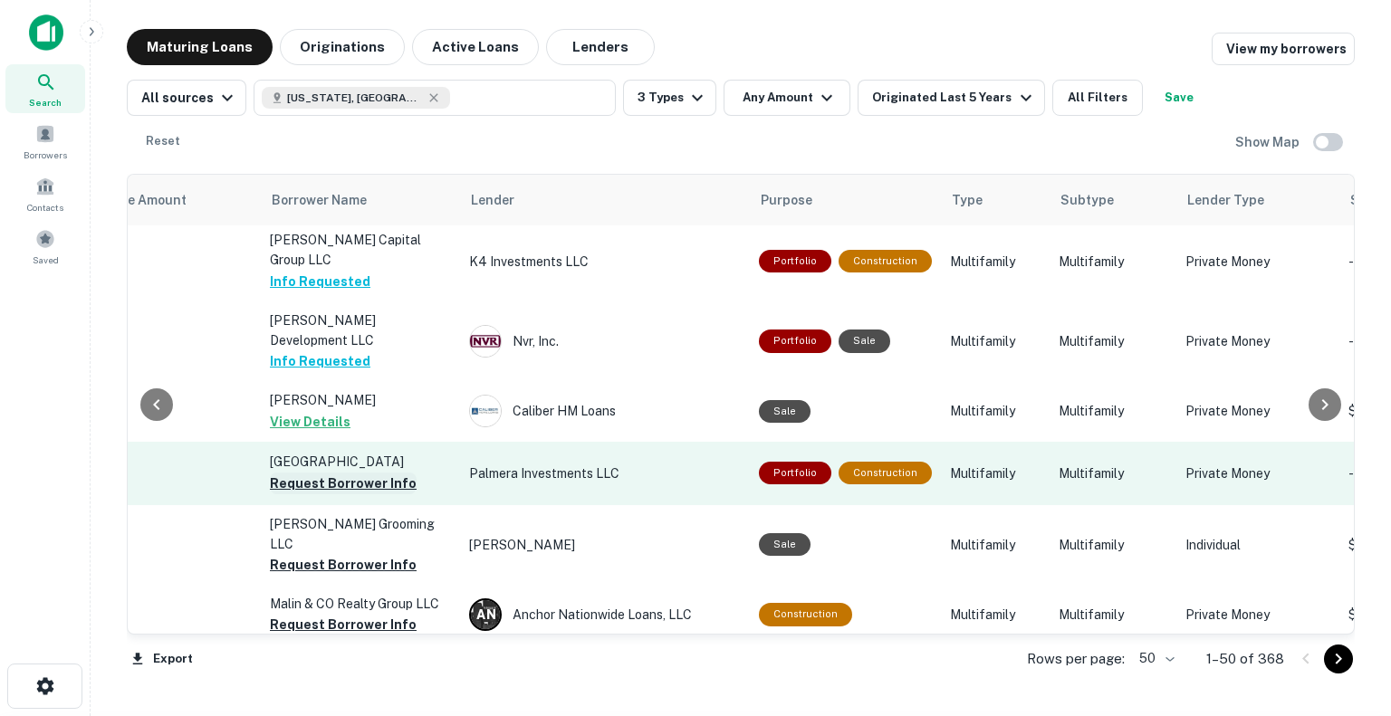
click at [379, 473] on button "Request Borrower Info" at bounding box center [343, 484] width 147 height 22
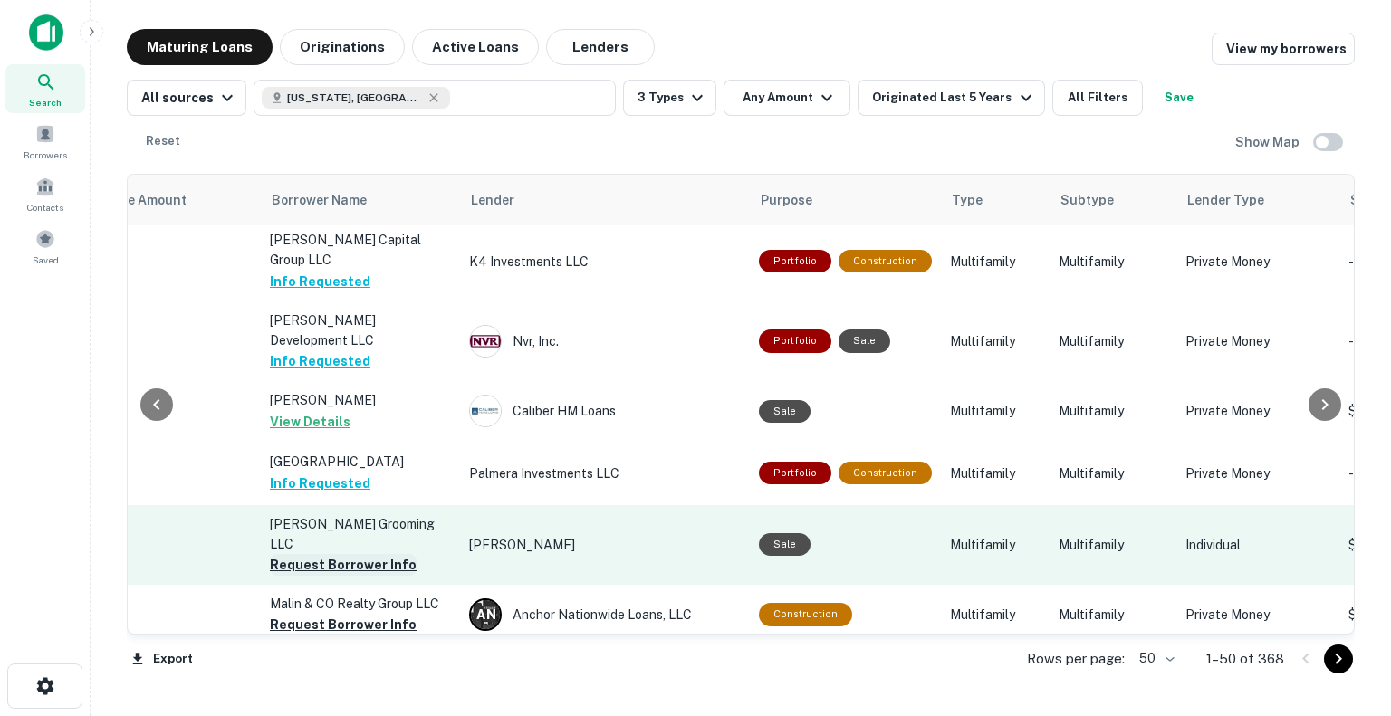
click at [366, 554] on button "Request Borrower Info" at bounding box center [343, 565] width 147 height 22
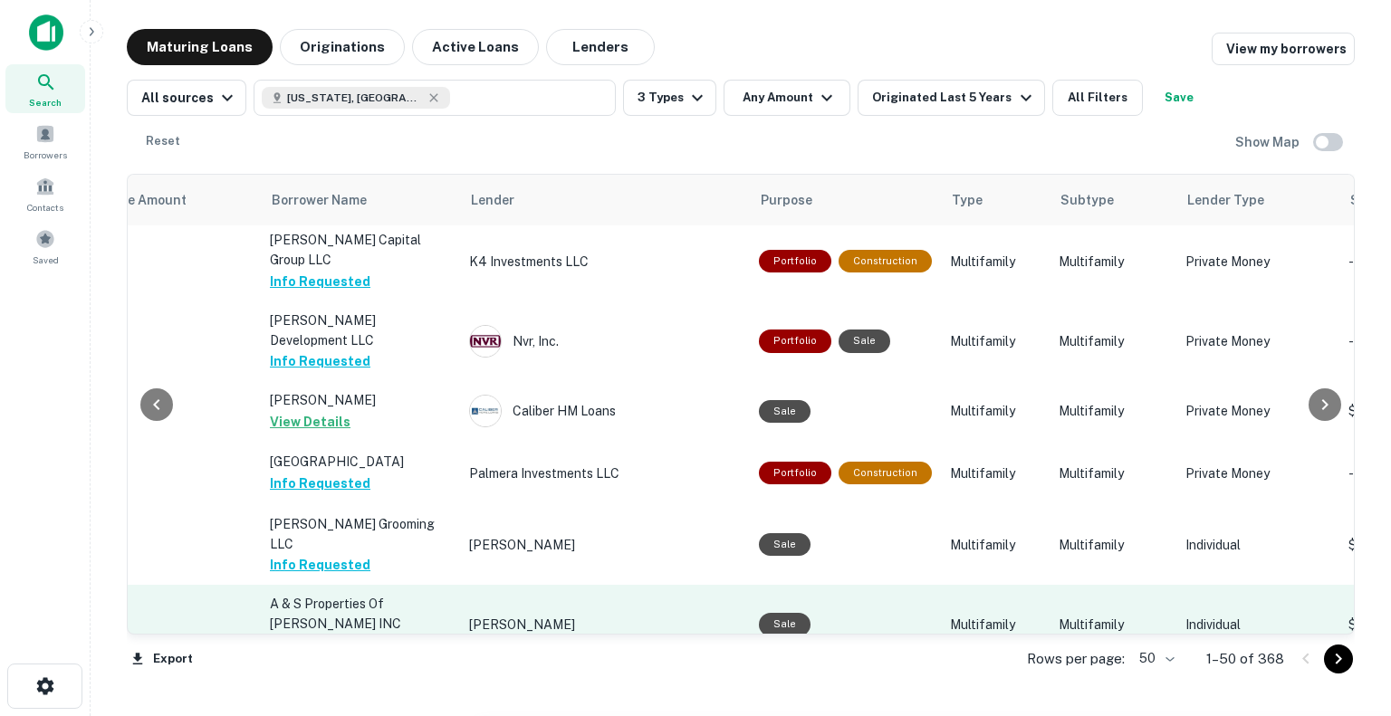
click at [363, 634] on button "Request Borrower Info" at bounding box center [343, 645] width 147 height 22
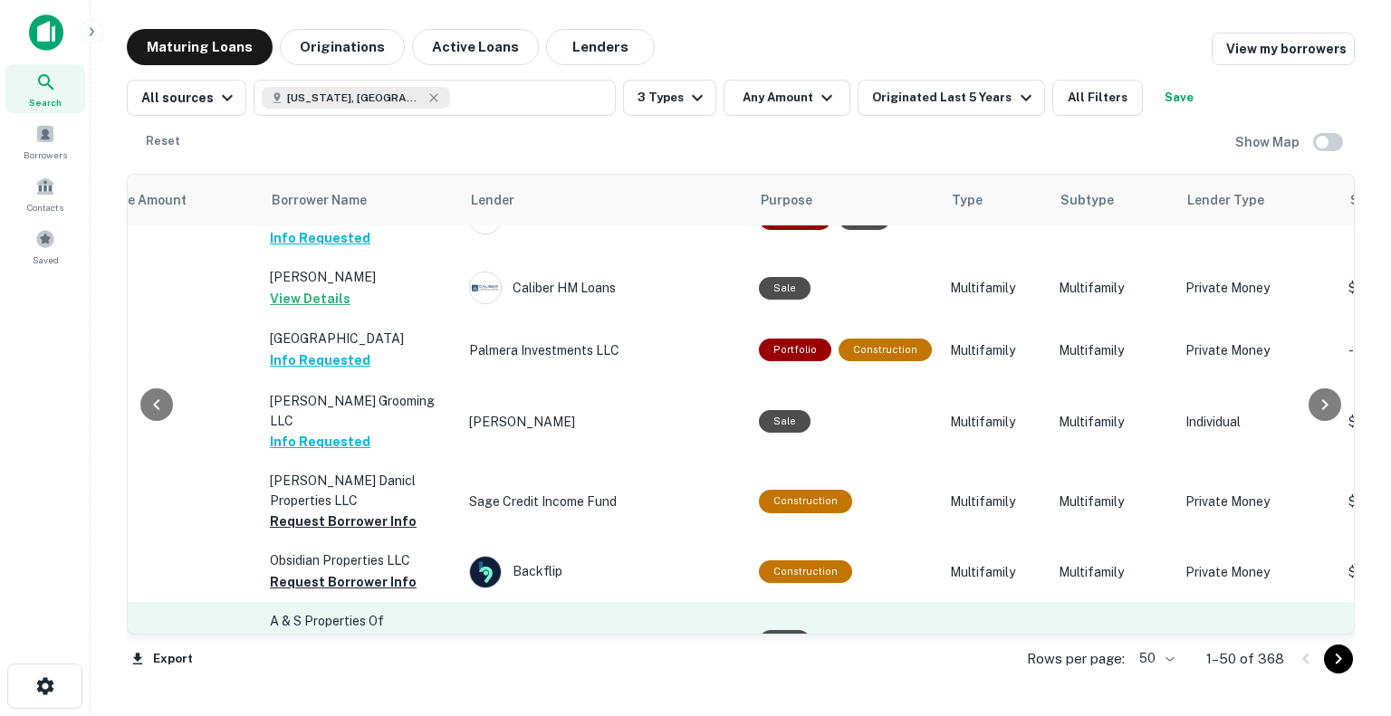
scroll to position [2536, 526]
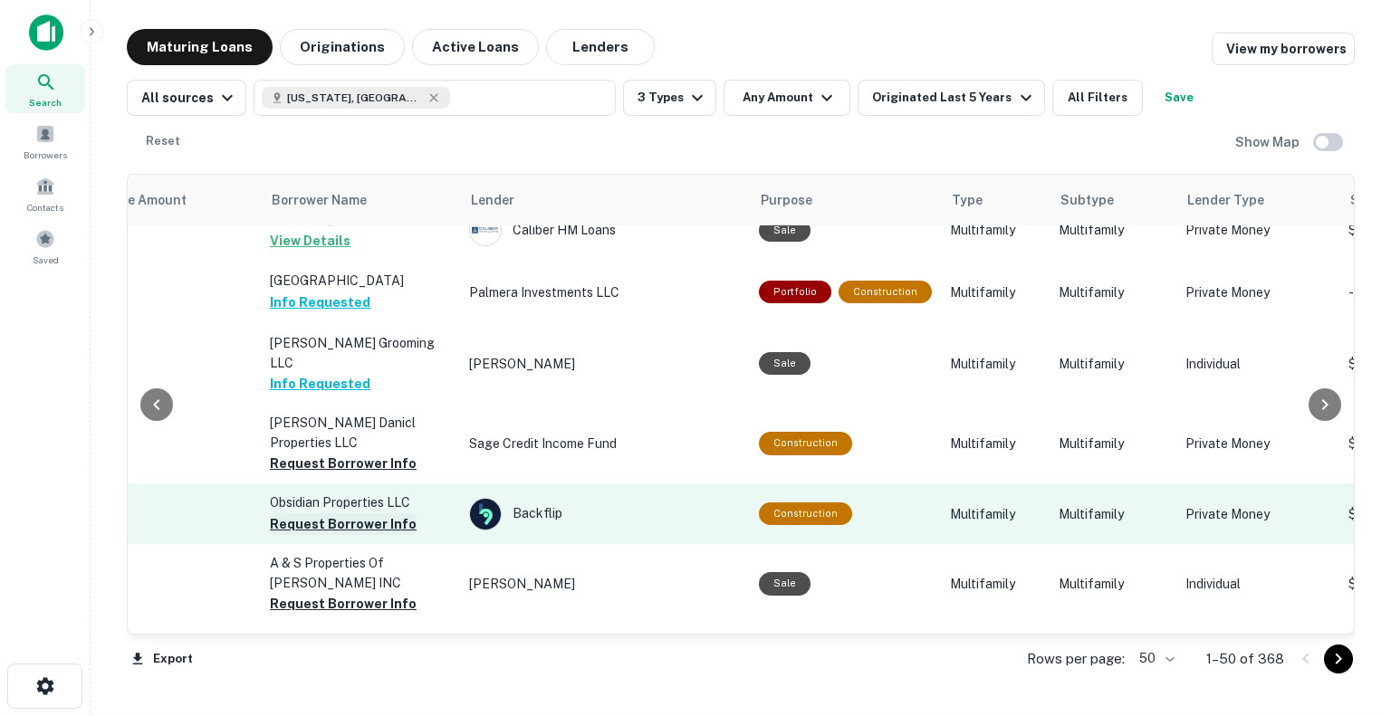
click at [387, 514] on button "Request Borrower Info" at bounding box center [343, 525] width 147 height 22
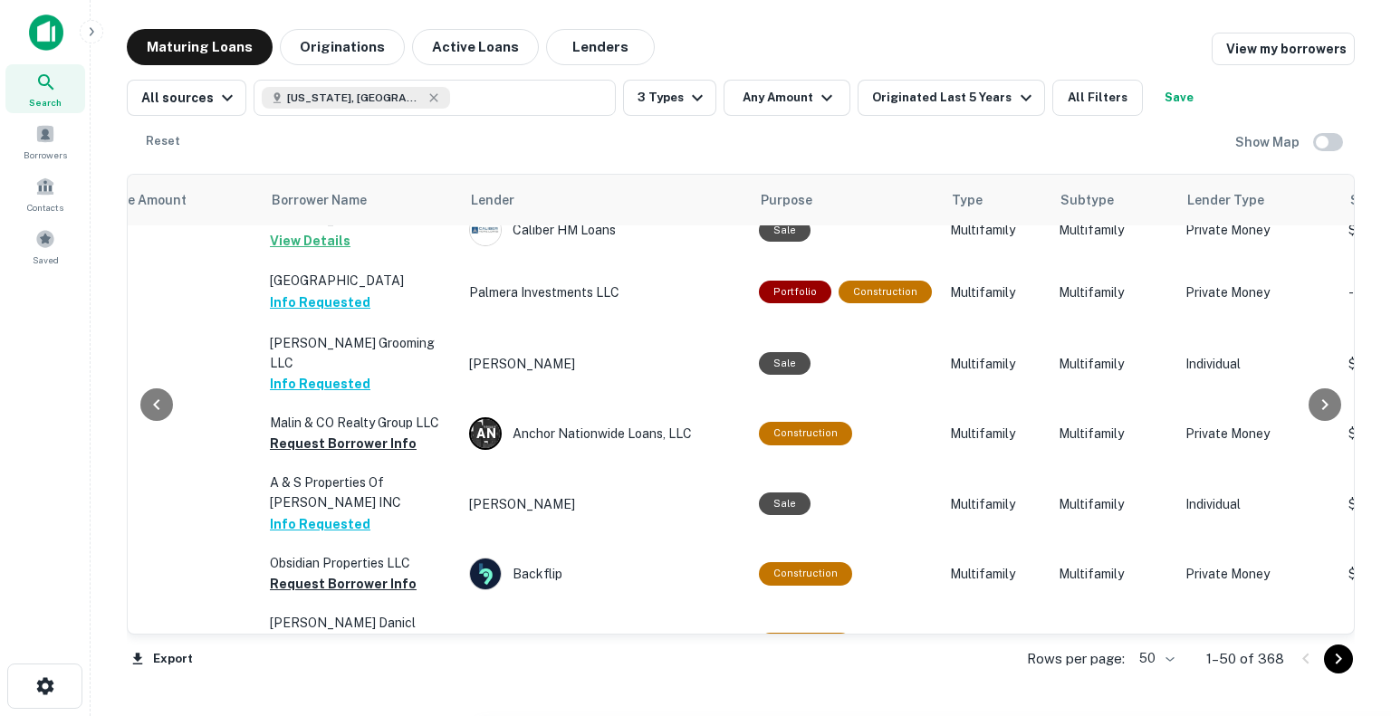
click at [833, 544] on td "Construction" at bounding box center [845, 574] width 191 height 60
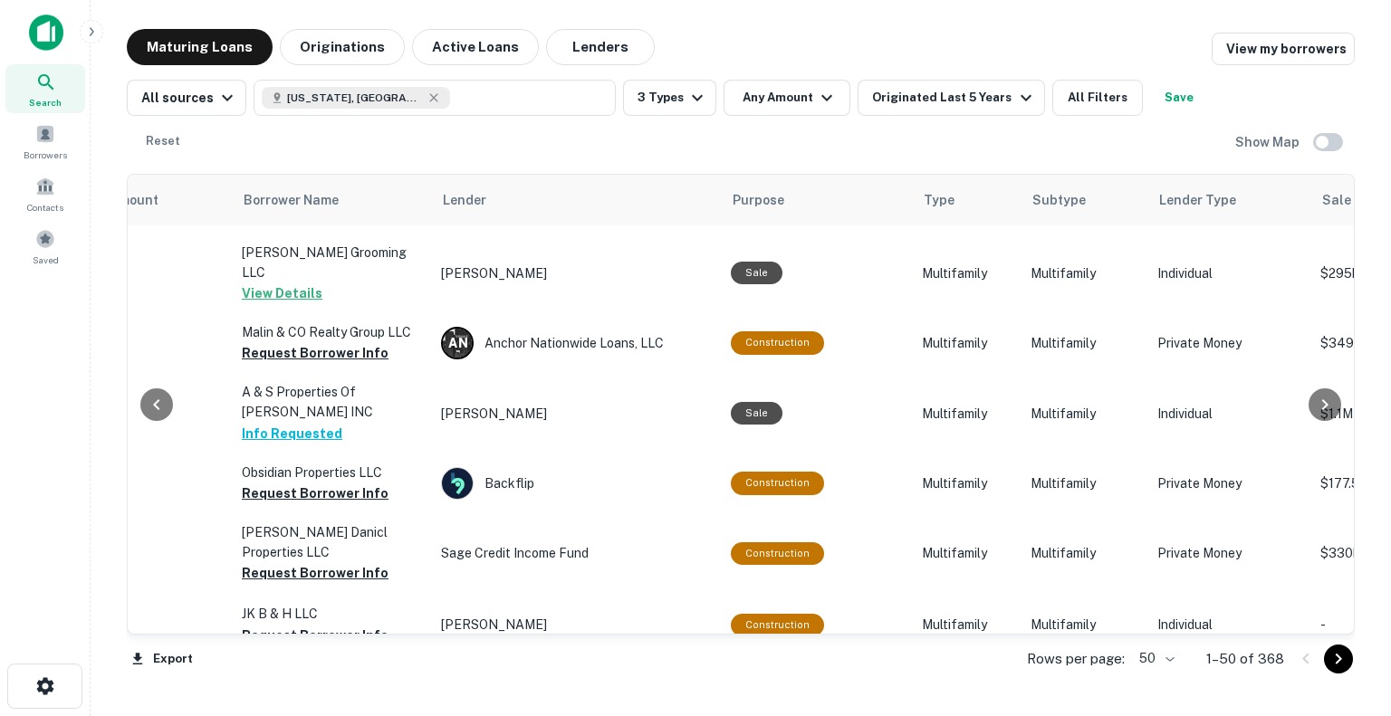
scroll to position [2626, 558]
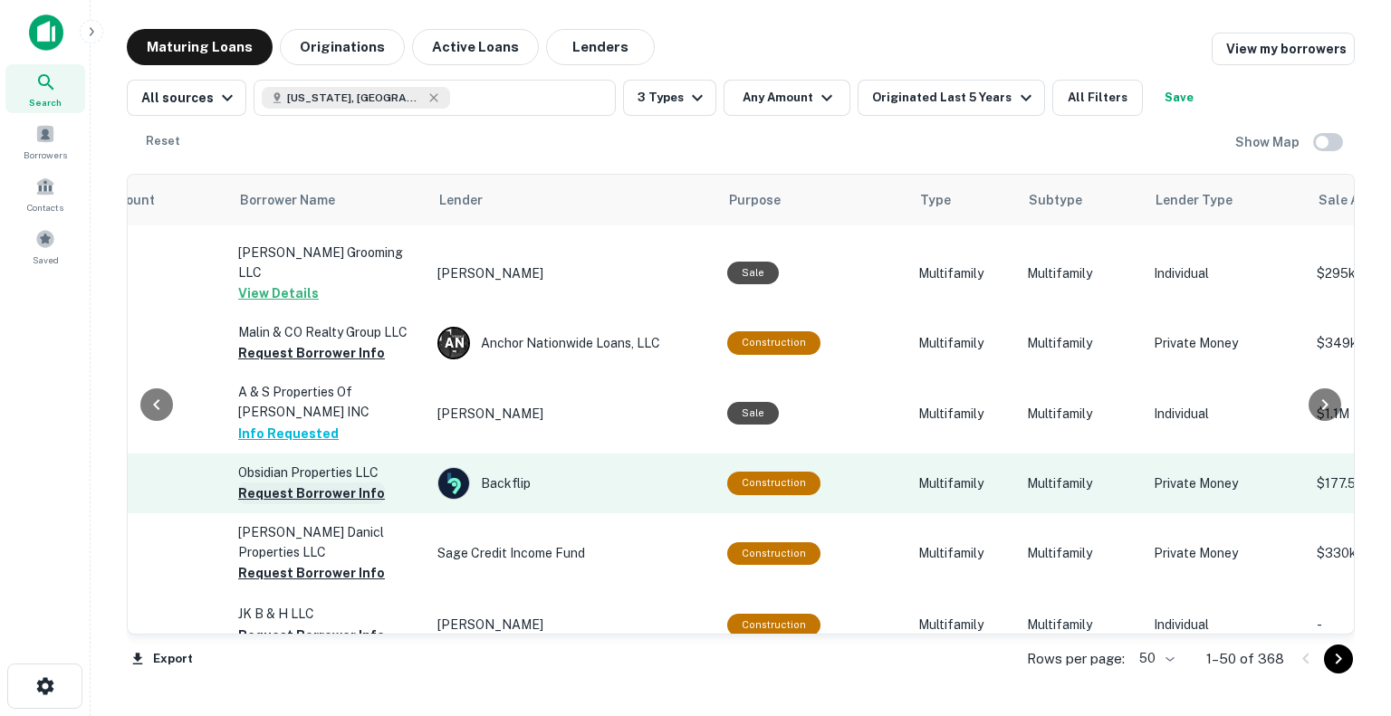
click at [308, 483] on button "Request Borrower Info" at bounding box center [311, 494] width 147 height 22
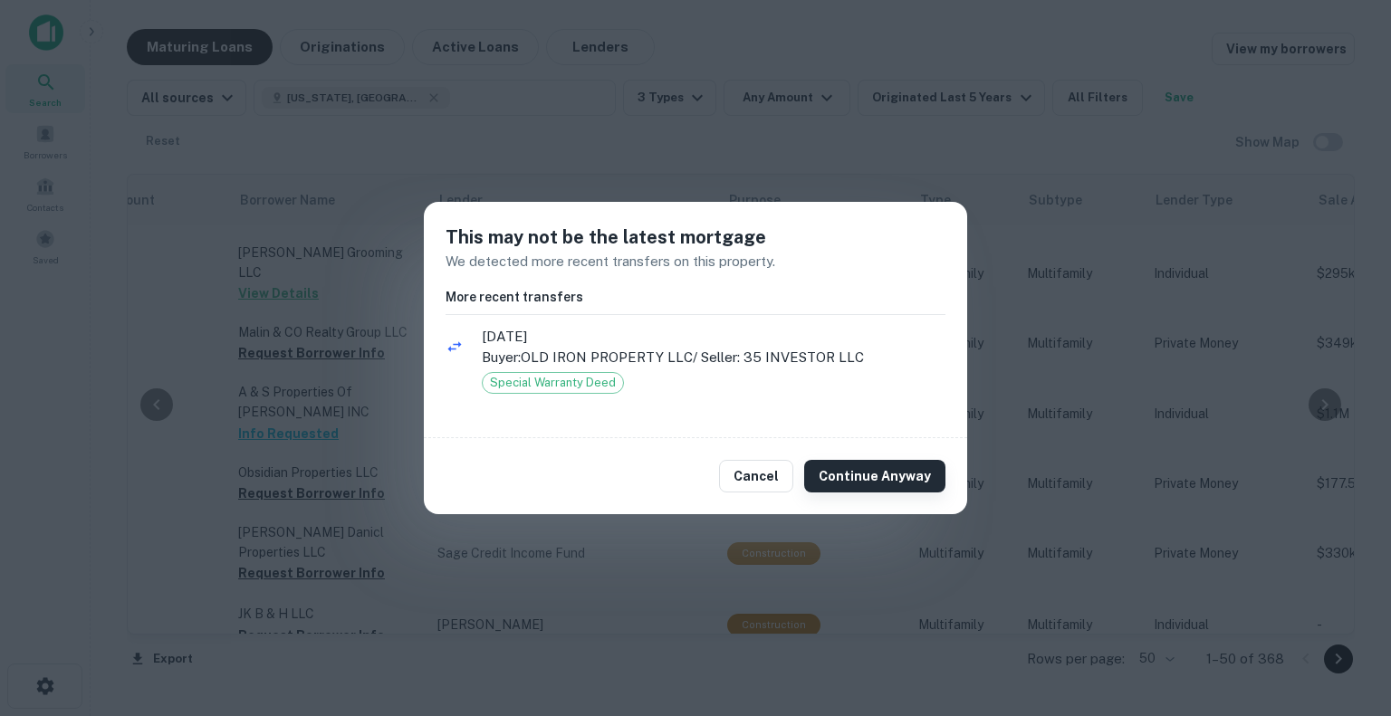
drag, startPoint x: 929, startPoint y: 478, endPoint x: 918, endPoint y: 477, distance: 10.9
click at [928, 478] on button "Continue Anyway" at bounding box center [874, 476] width 141 height 33
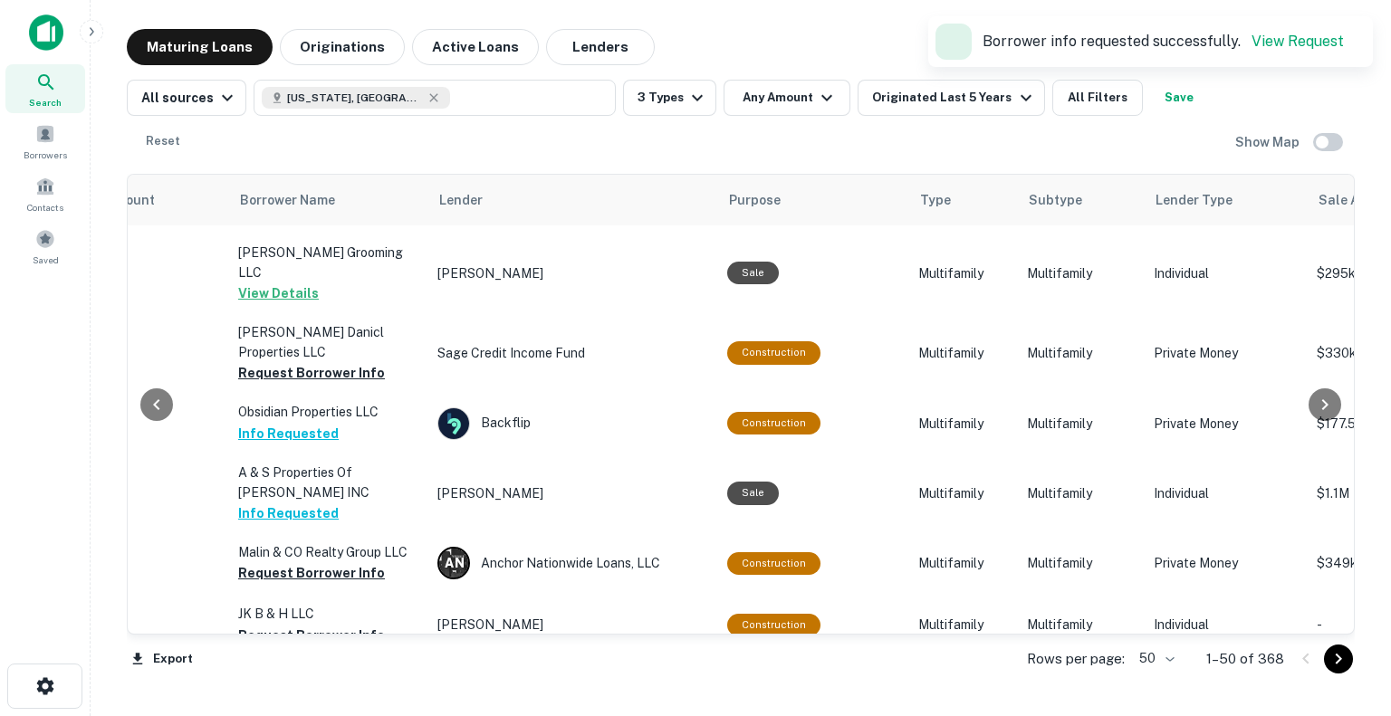
click at [332, 562] on button "Request Borrower Info" at bounding box center [311, 573] width 147 height 22
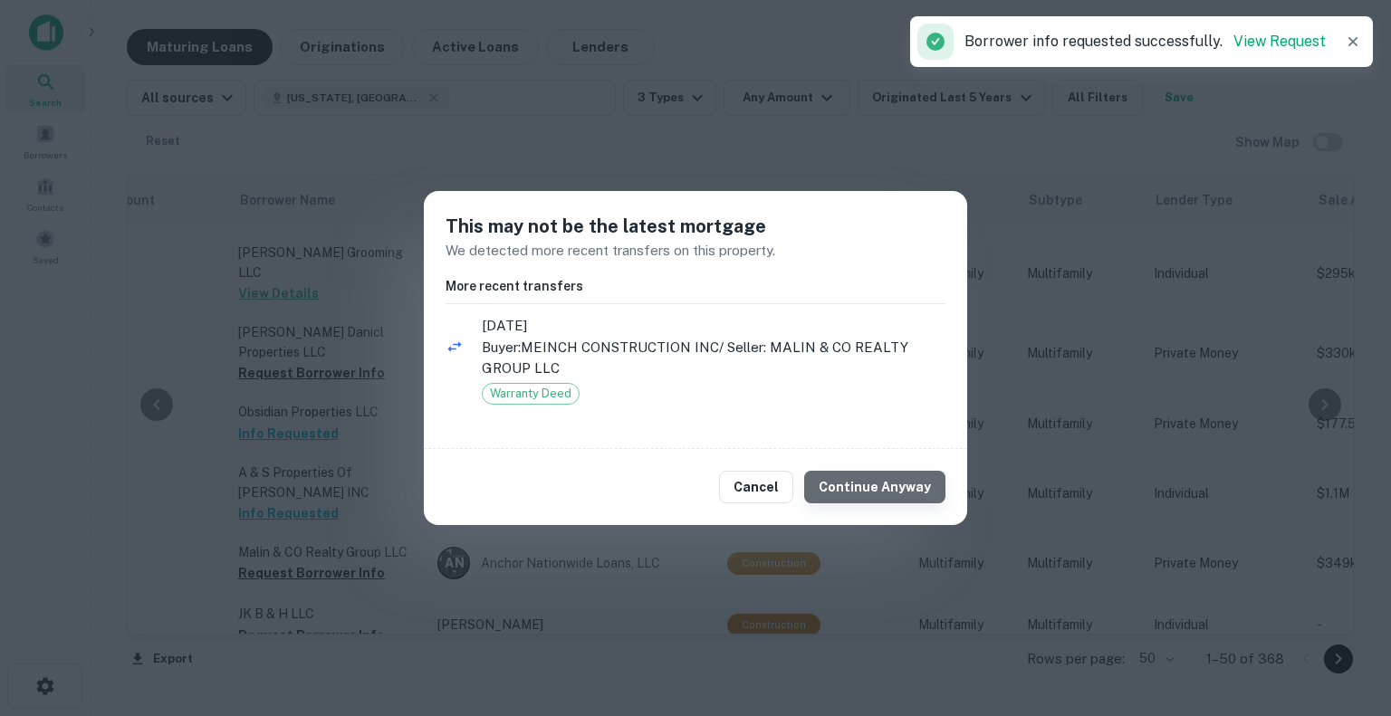
drag, startPoint x: 919, startPoint y: 496, endPoint x: 909, endPoint y: 494, distance: 10.1
click at [915, 494] on button "Continue Anyway" at bounding box center [874, 487] width 141 height 33
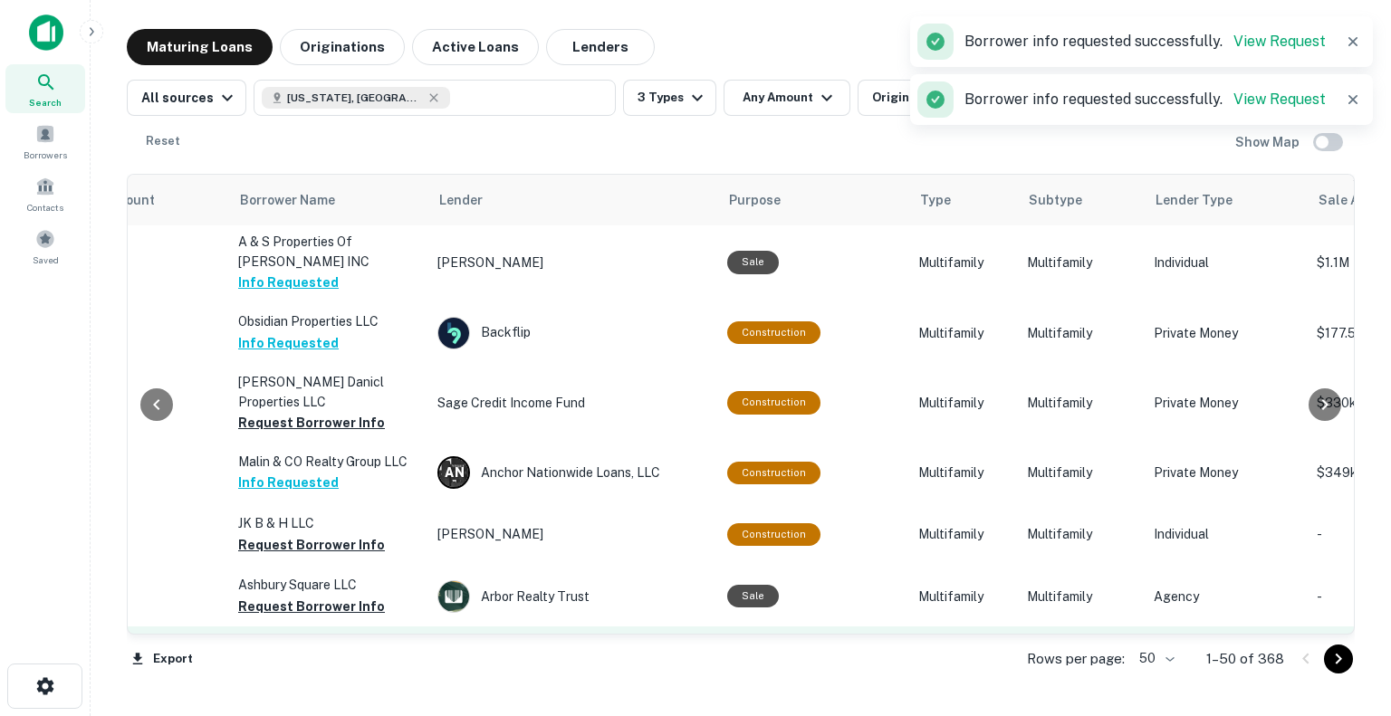
scroll to position [2801, 558]
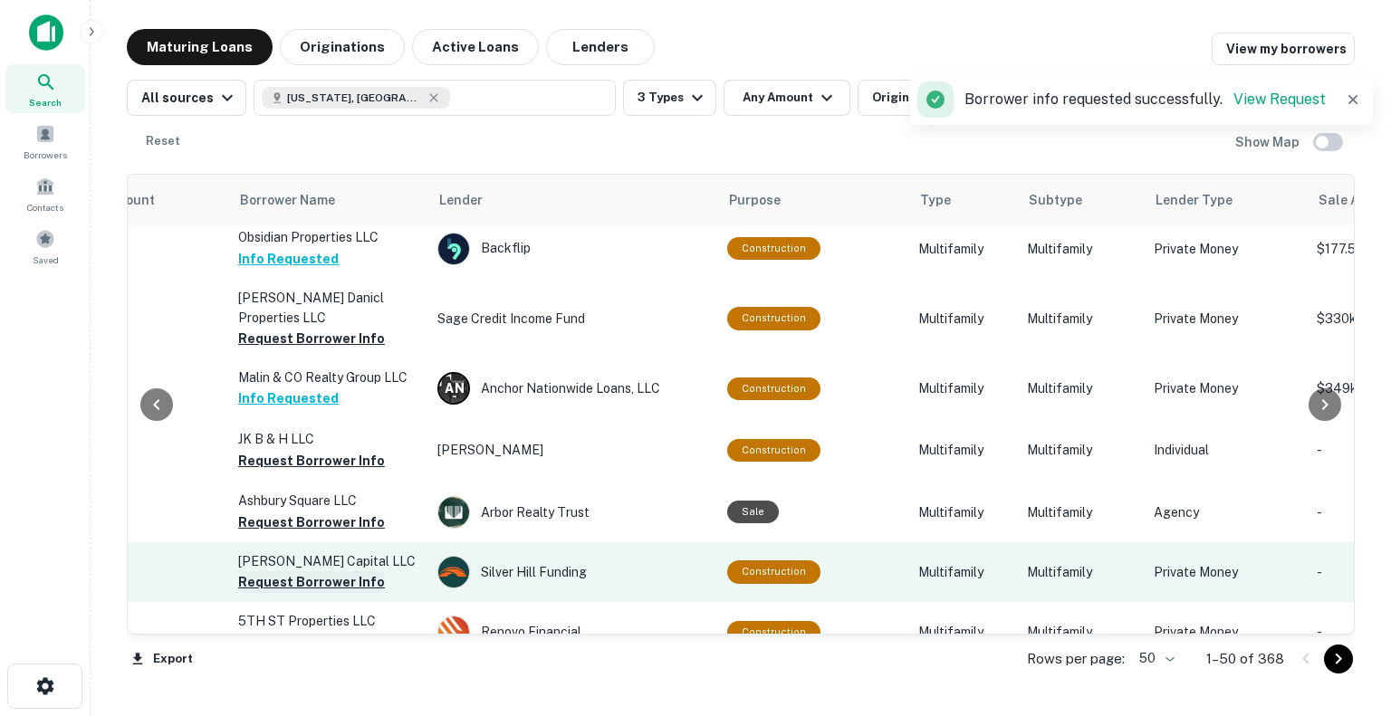
click at [290, 571] on button "Request Borrower Info" at bounding box center [311, 582] width 147 height 22
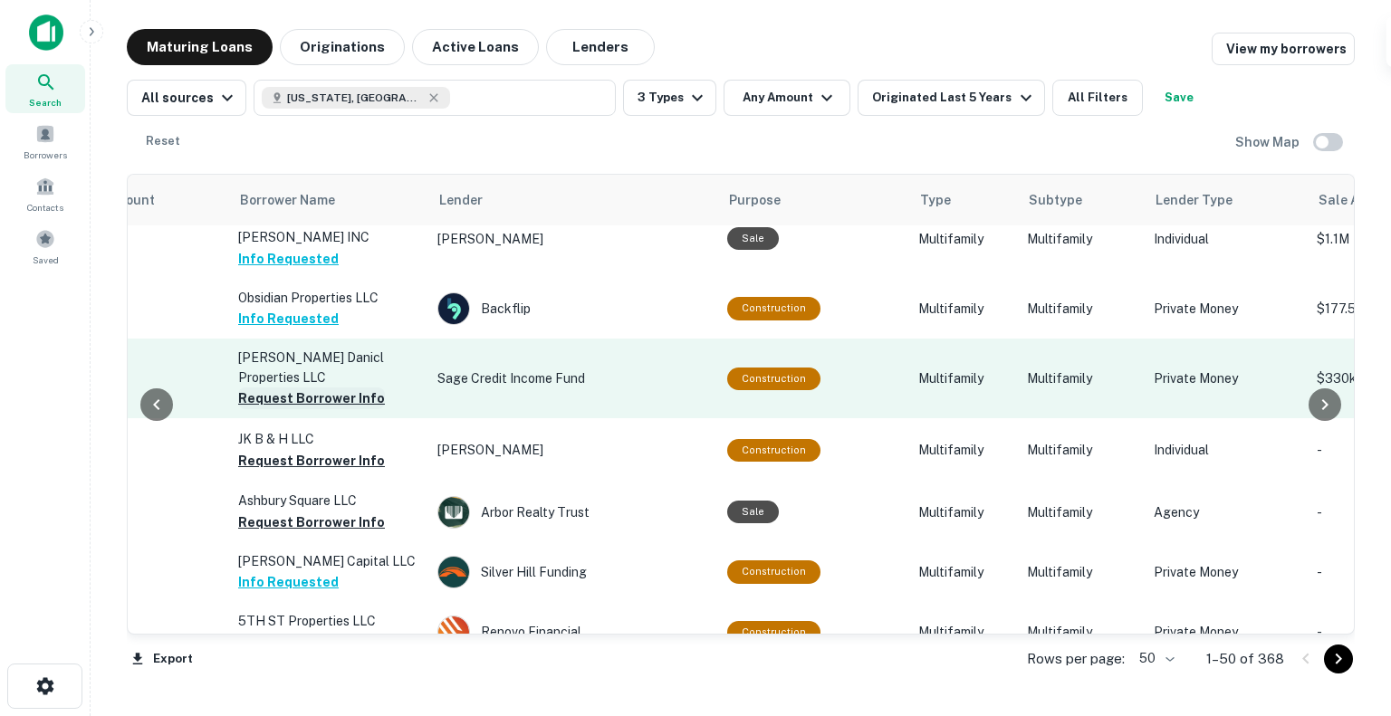
scroll to position [2620, 558]
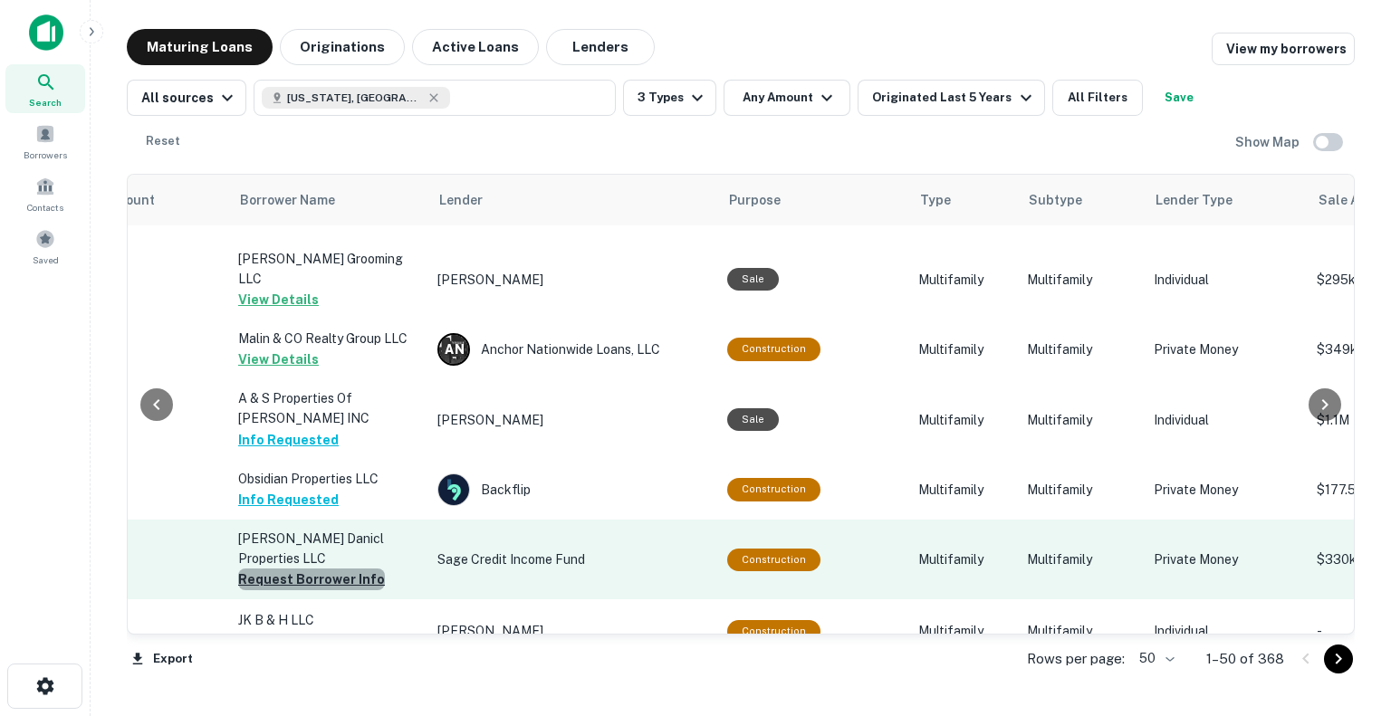
click at [337, 569] on button "Request Borrower Info" at bounding box center [311, 580] width 147 height 22
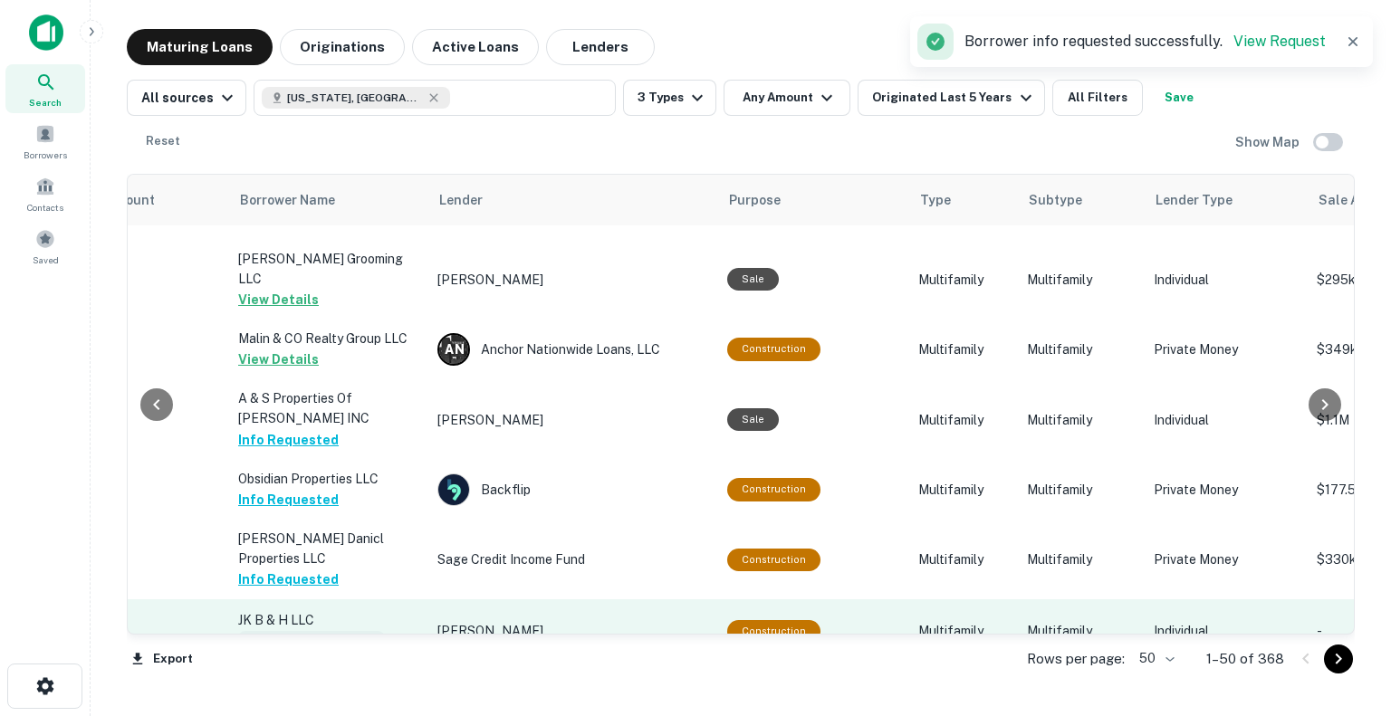
click at [332, 631] on button "Request Borrower Info" at bounding box center [311, 642] width 147 height 22
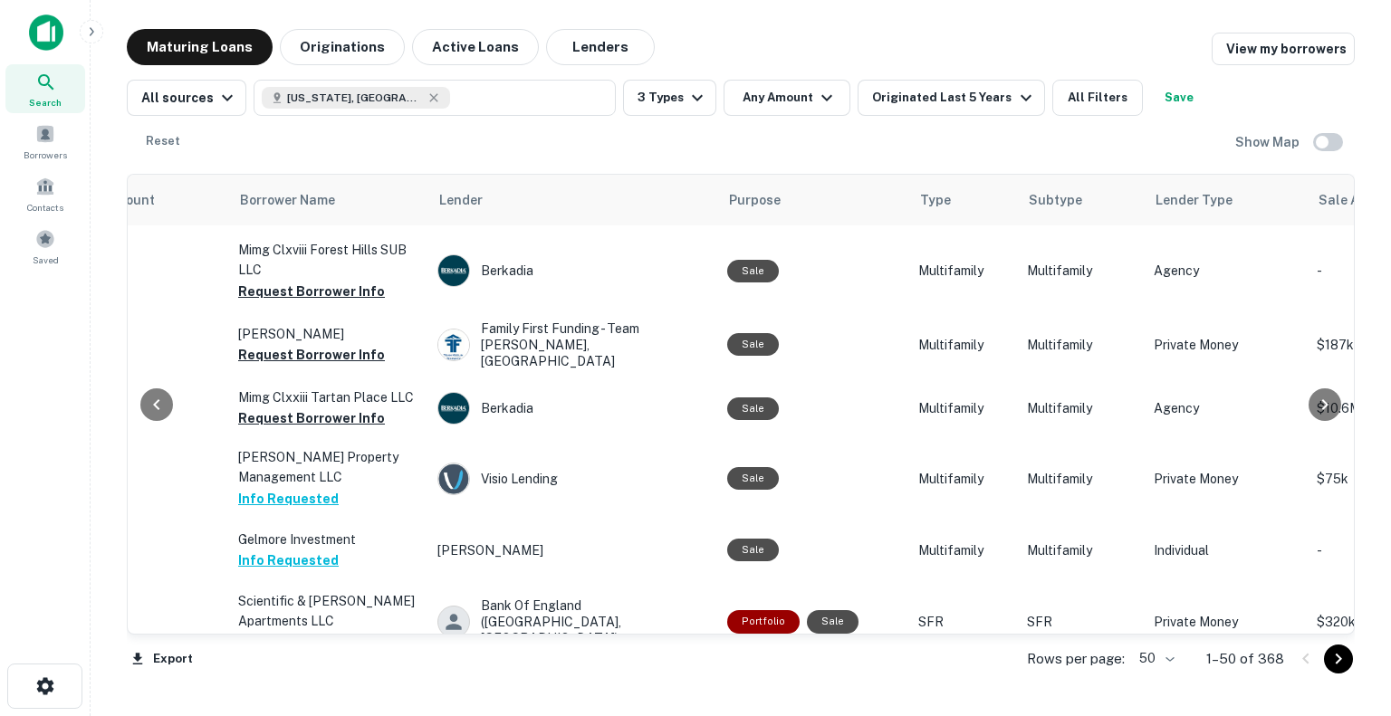
scroll to position [1352, 558]
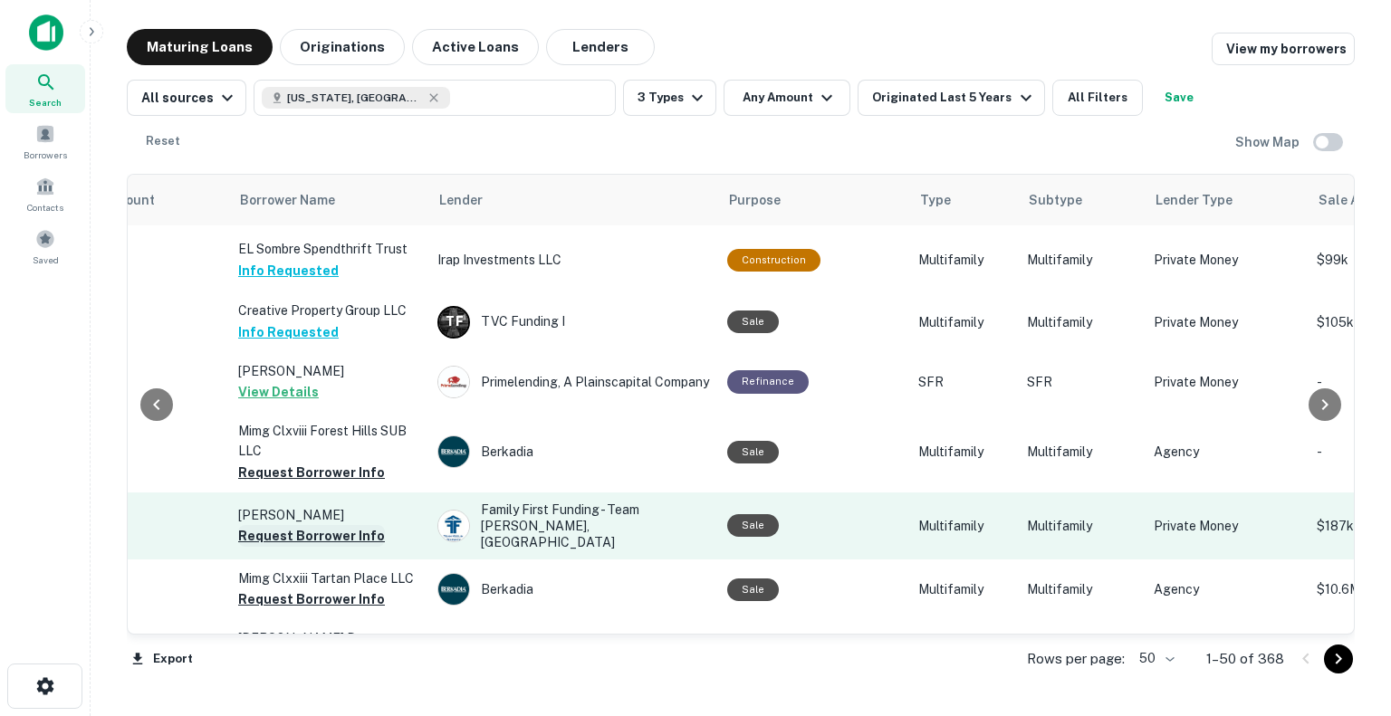
click at [359, 525] on button "Request Borrower Info" at bounding box center [311, 536] width 147 height 22
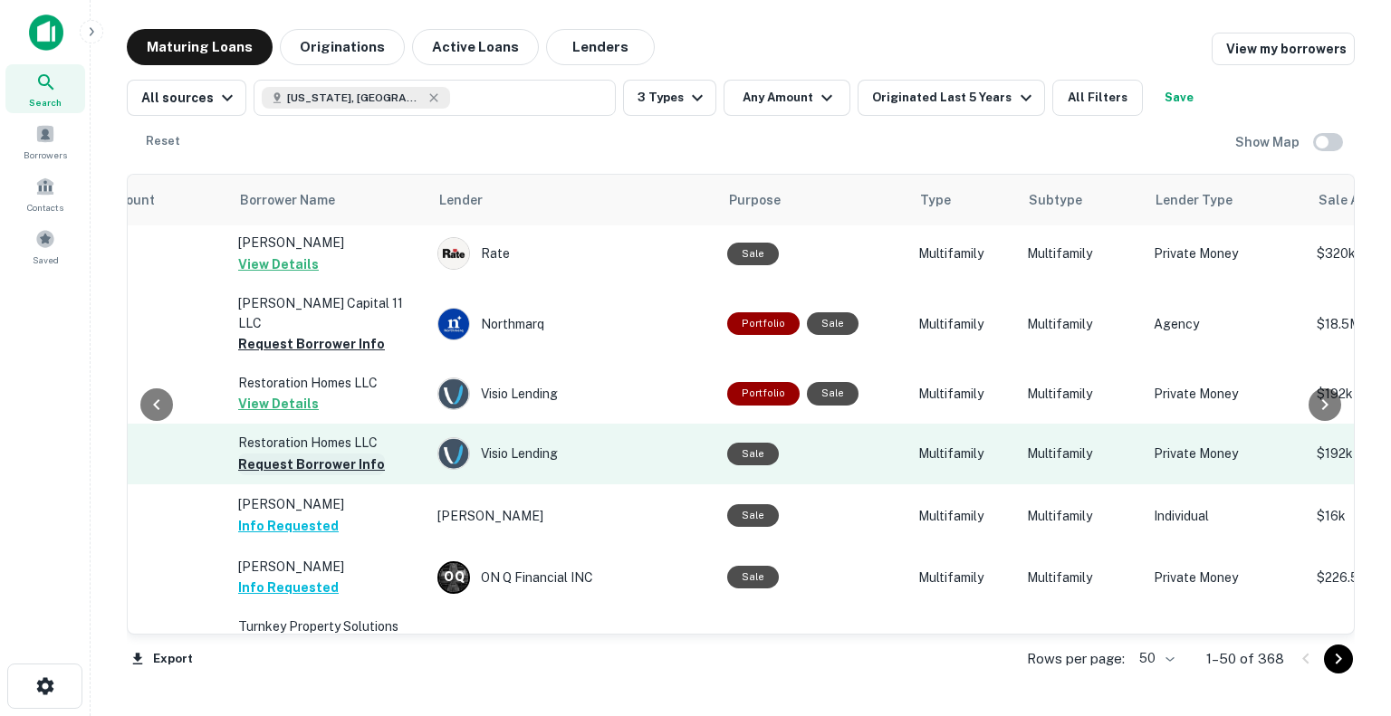
scroll to position [0, 558]
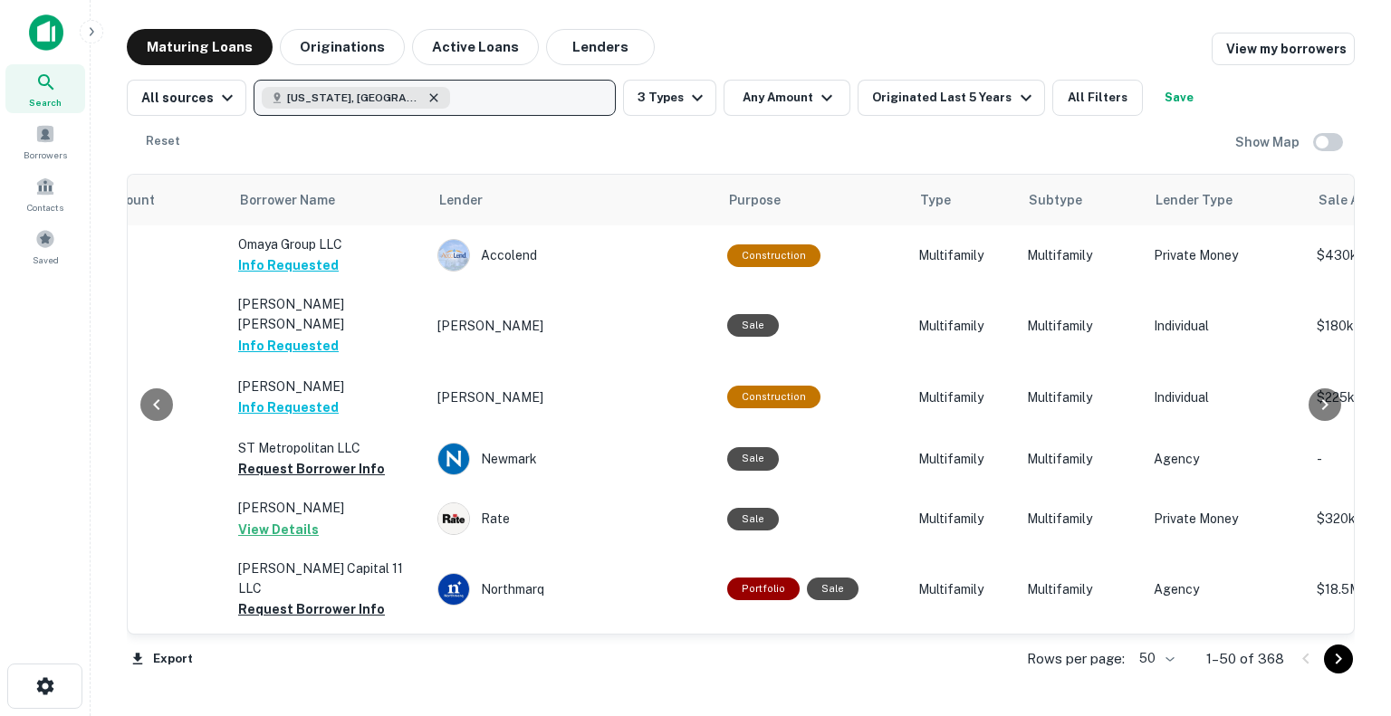
click at [427, 93] on icon "button" at bounding box center [434, 98] width 14 height 14
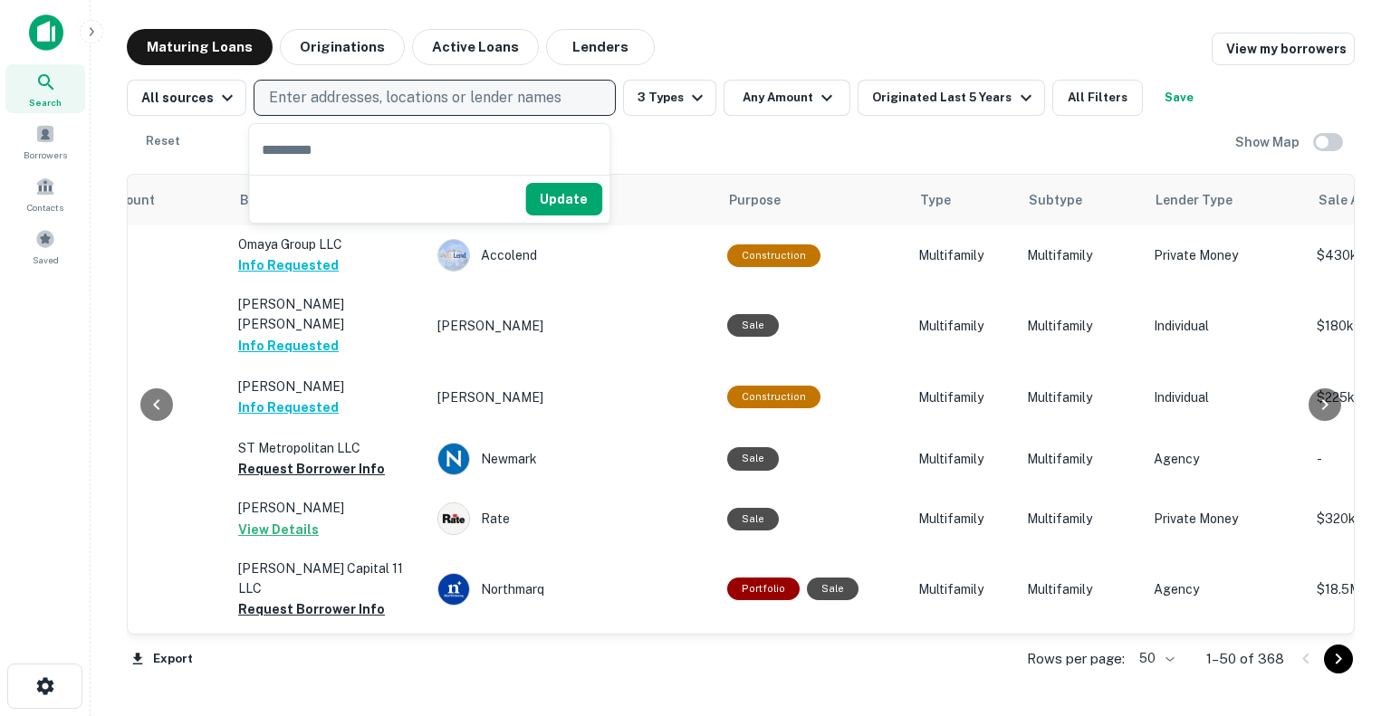
click at [398, 93] on p "Enter addresses, locations or lender names" at bounding box center [415, 98] width 293 height 22
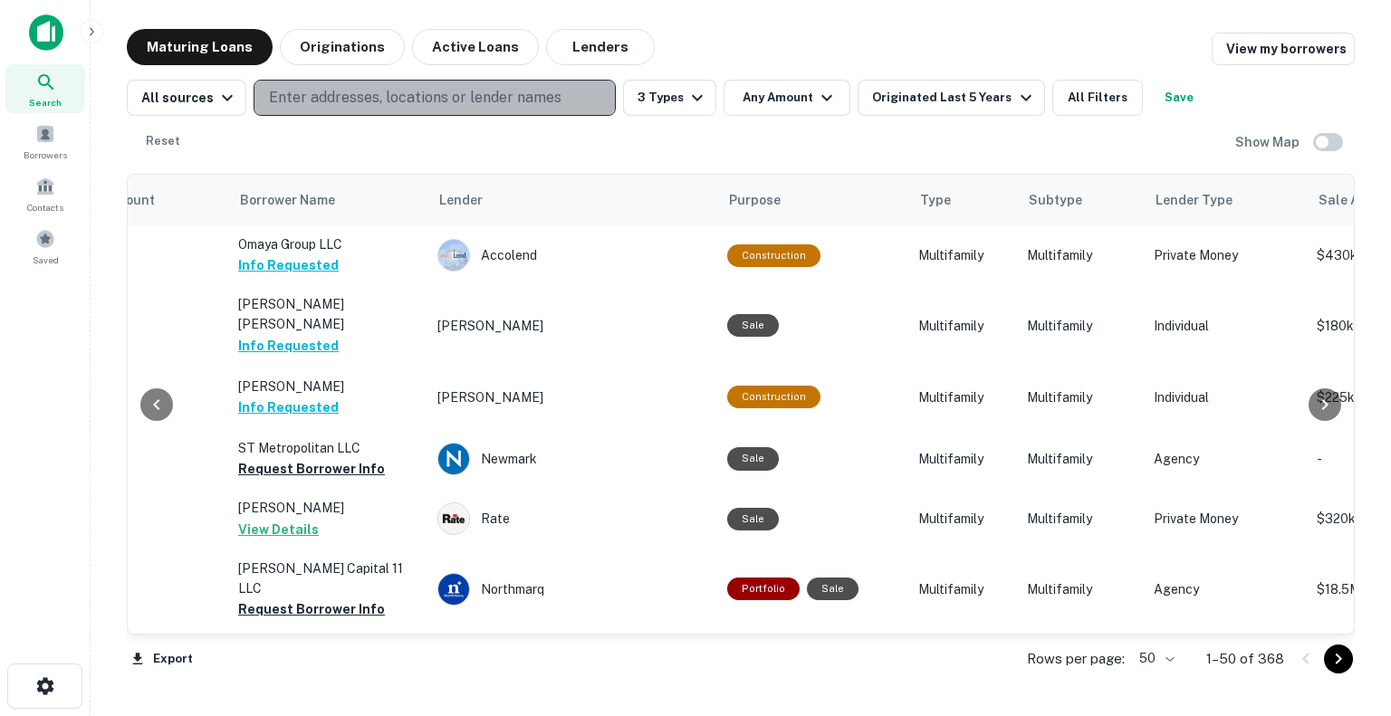
click at [398, 94] on p "Enter addresses, locations or lender names" at bounding box center [415, 98] width 293 height 22
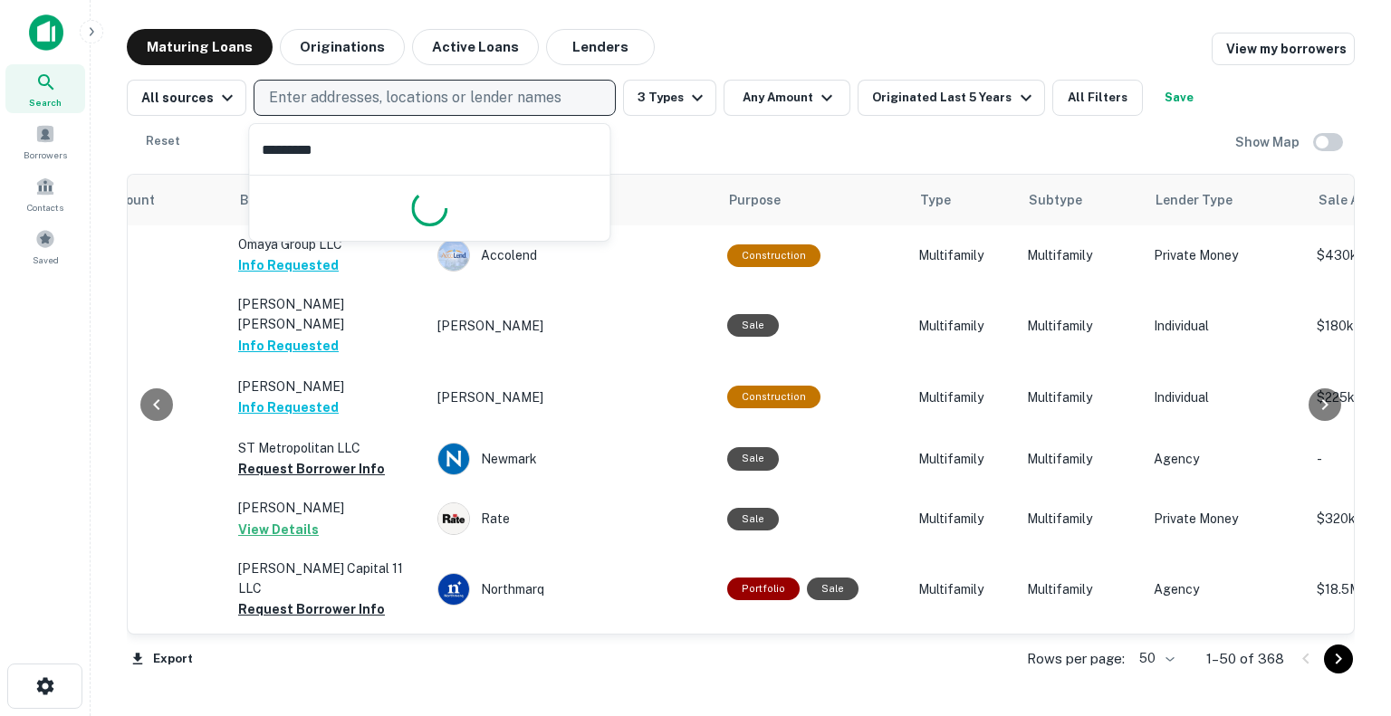
type input "**********"
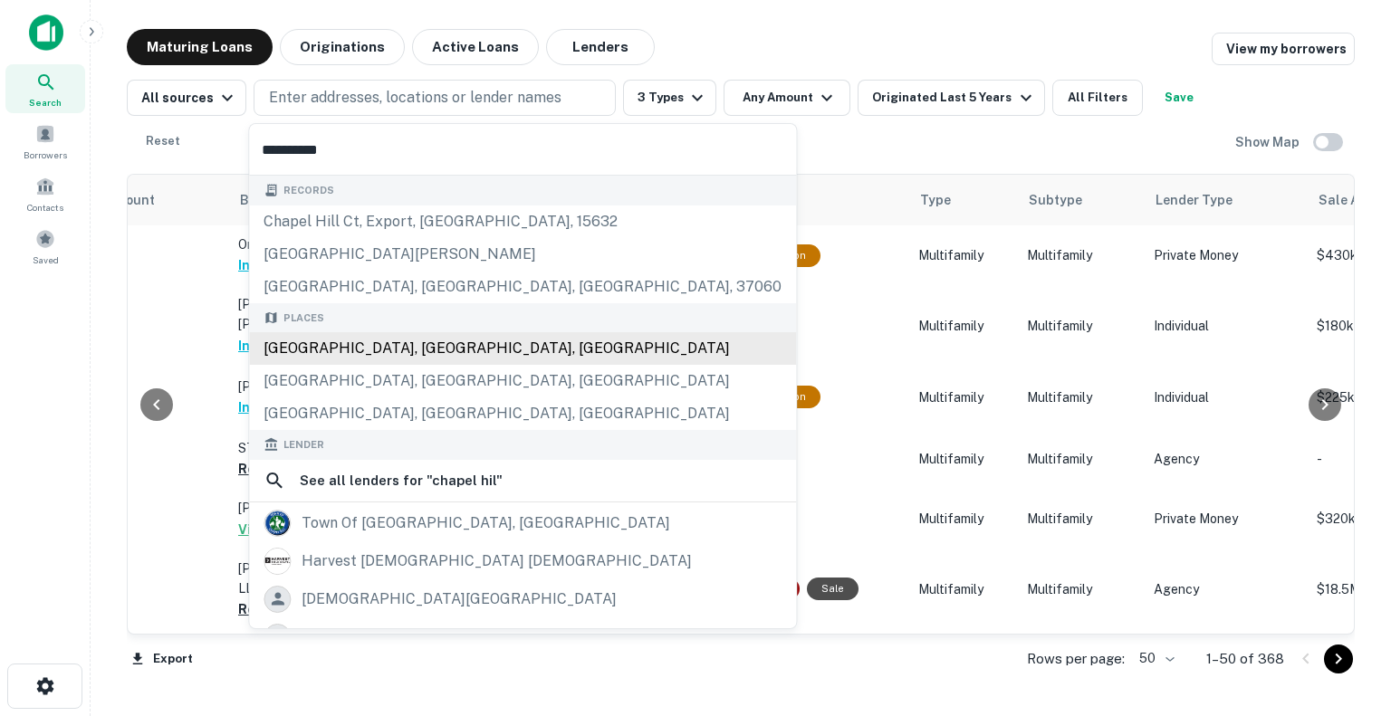
click at [381, 355] on div "Chapel Hill, NC, USA" at bounding box center [522, 348] width 547 height 33
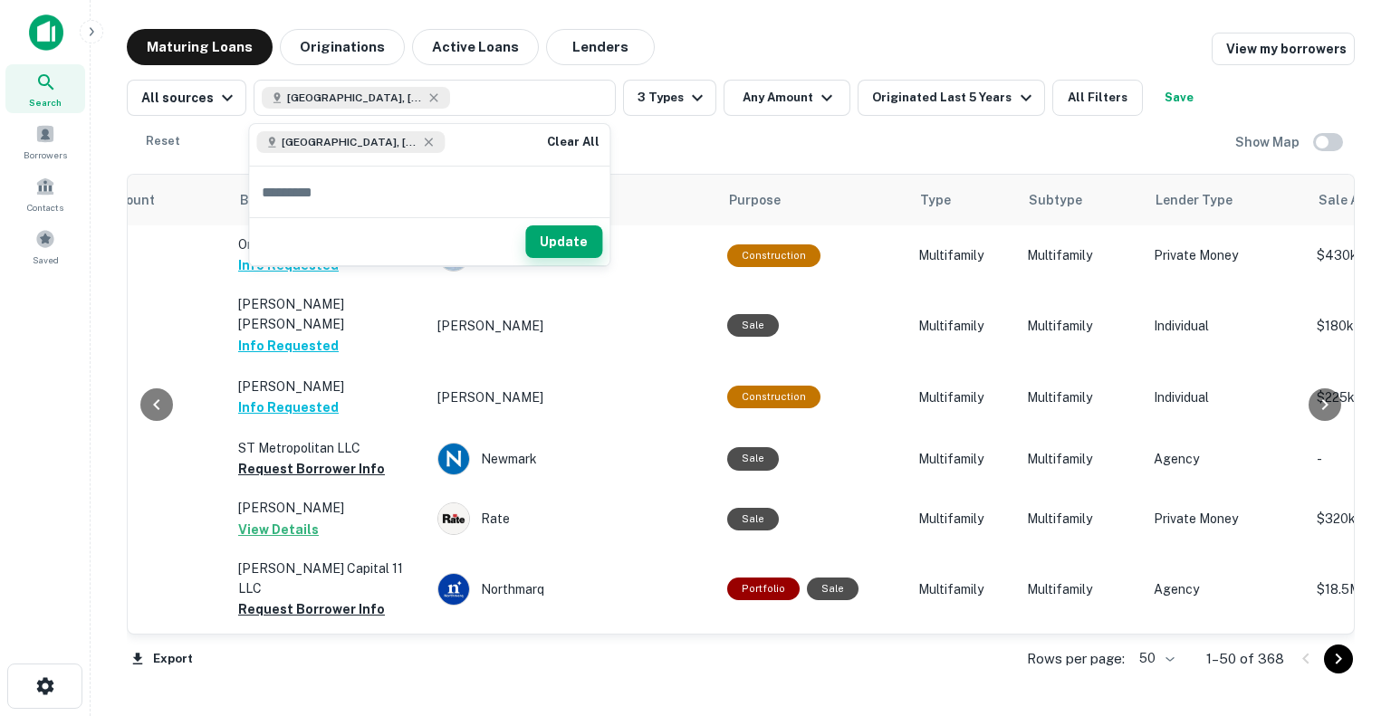
click at [594, 233] on button "Update" at bounding box center [563, 242] width 77 height 33
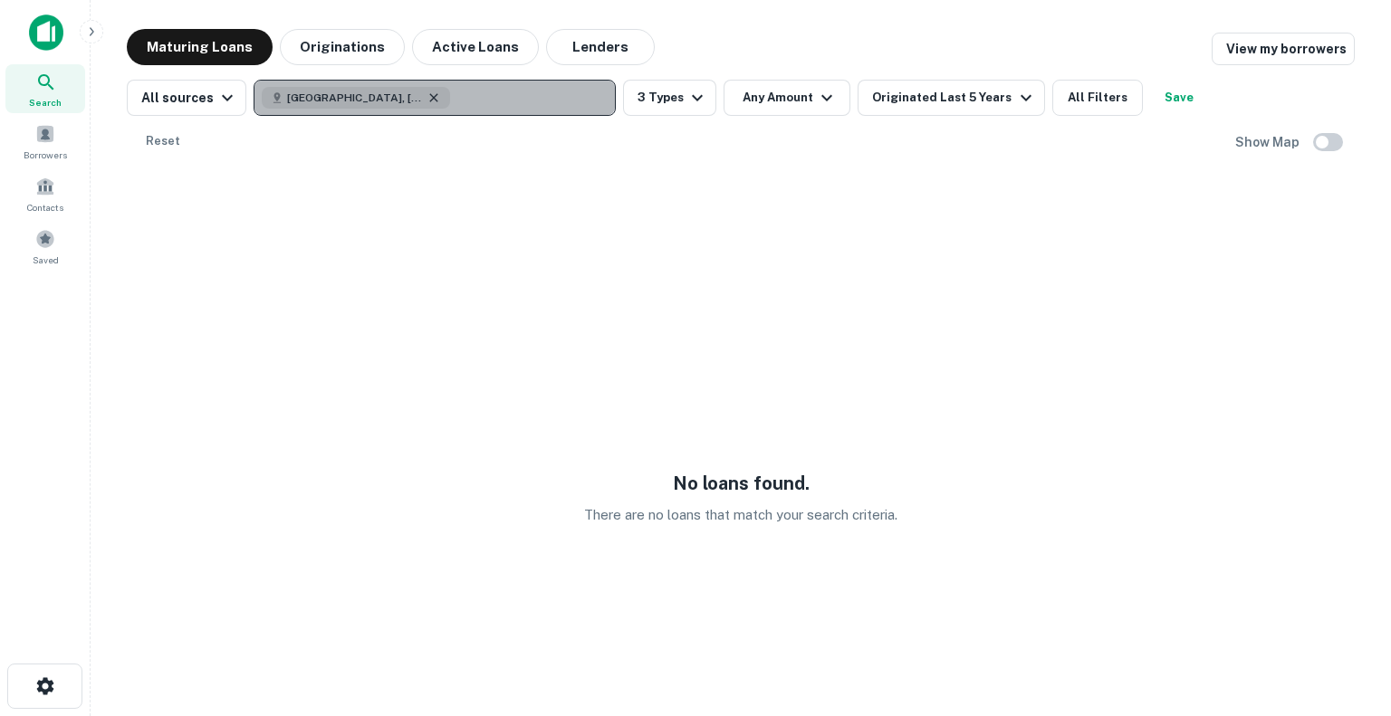
click at [430, 97] on icon "button" at bounding box center [434, 97] width 8 height 8
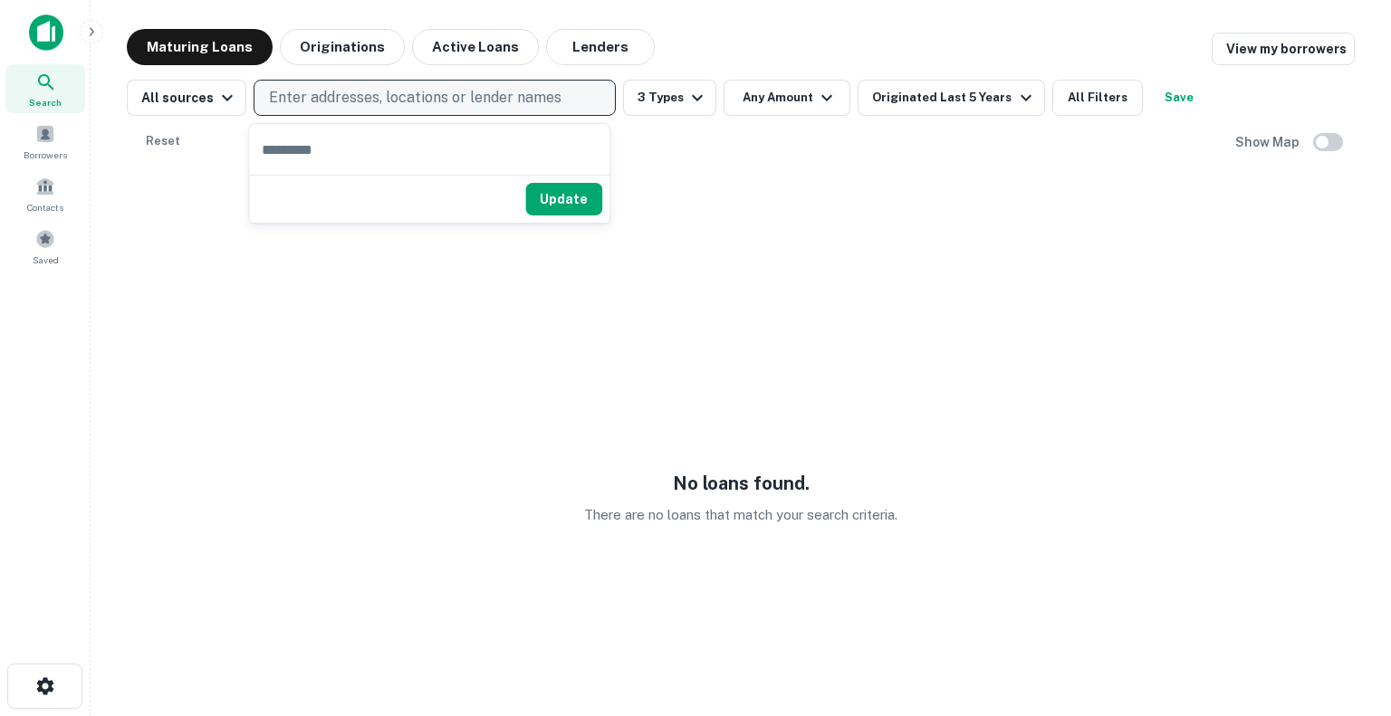
click at [397, 96] on p "Enter addresses, locations or lender names" at bounding box center [415, 98] width 293 height 22
drag, startPoint x: 370, startPoint y: 80, endPoint x: 371, endPoint y: 89, distance: 9.2
click at [371, 84] on button "Enter addresses, locations or lender names" at bounding box center [435, 98] width 362 height 36
type input "******"
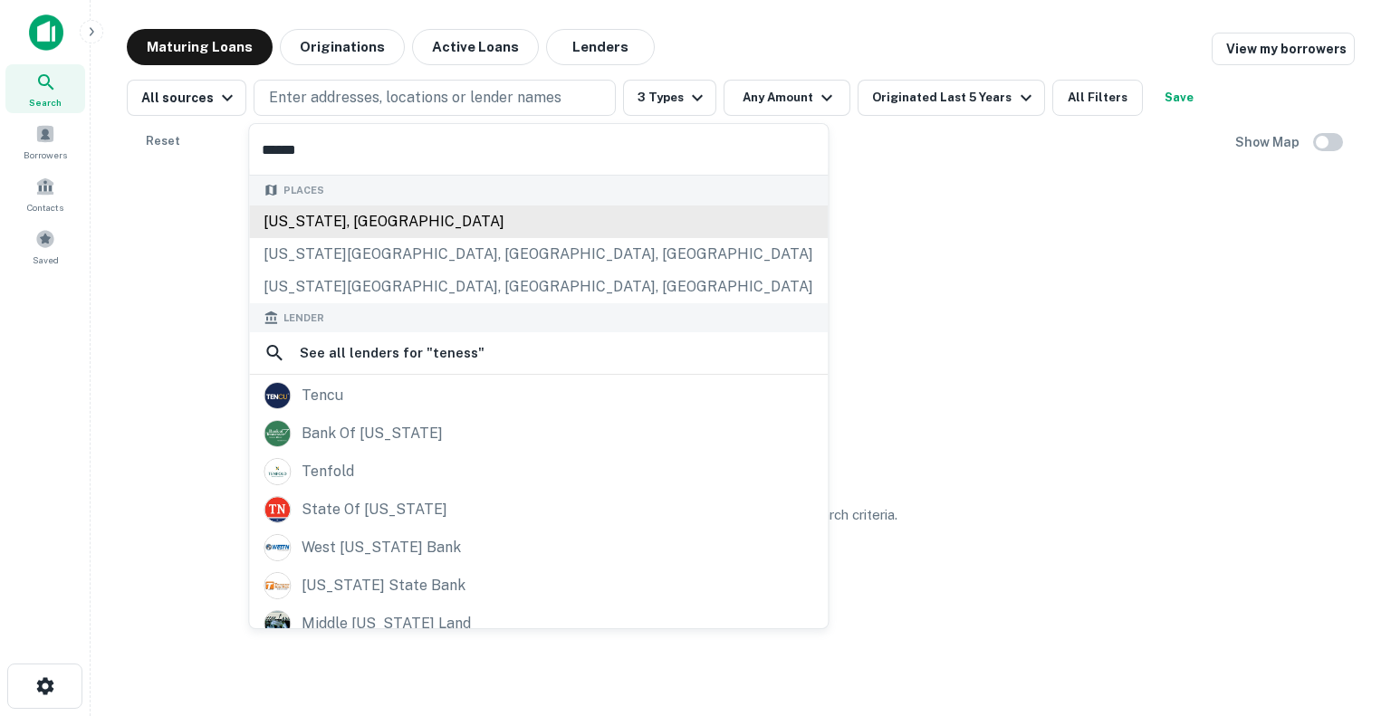
click at [405, 216] on div "Tennessee, USA" at bounding box center [538, 222] width 579 height 33
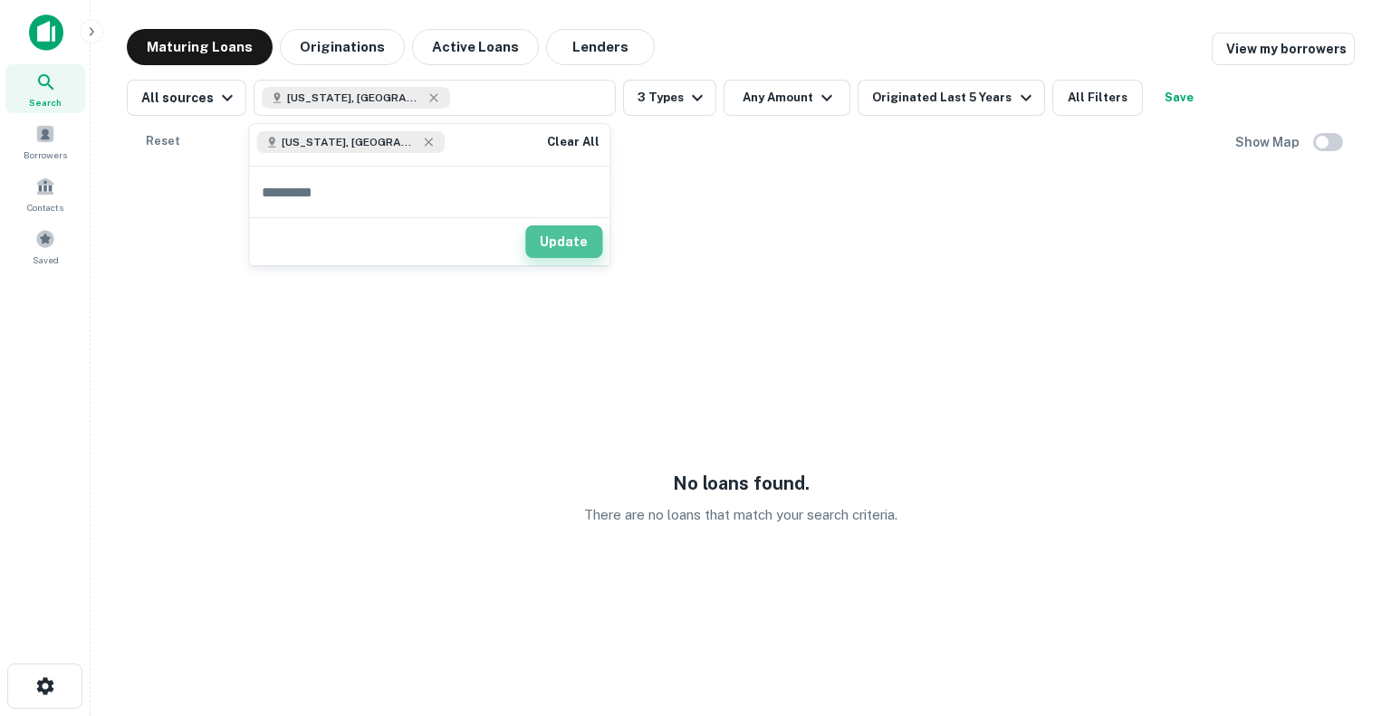
click at [572, 247] on button "Update" at bounding box center [563, 242] width 77 height 33
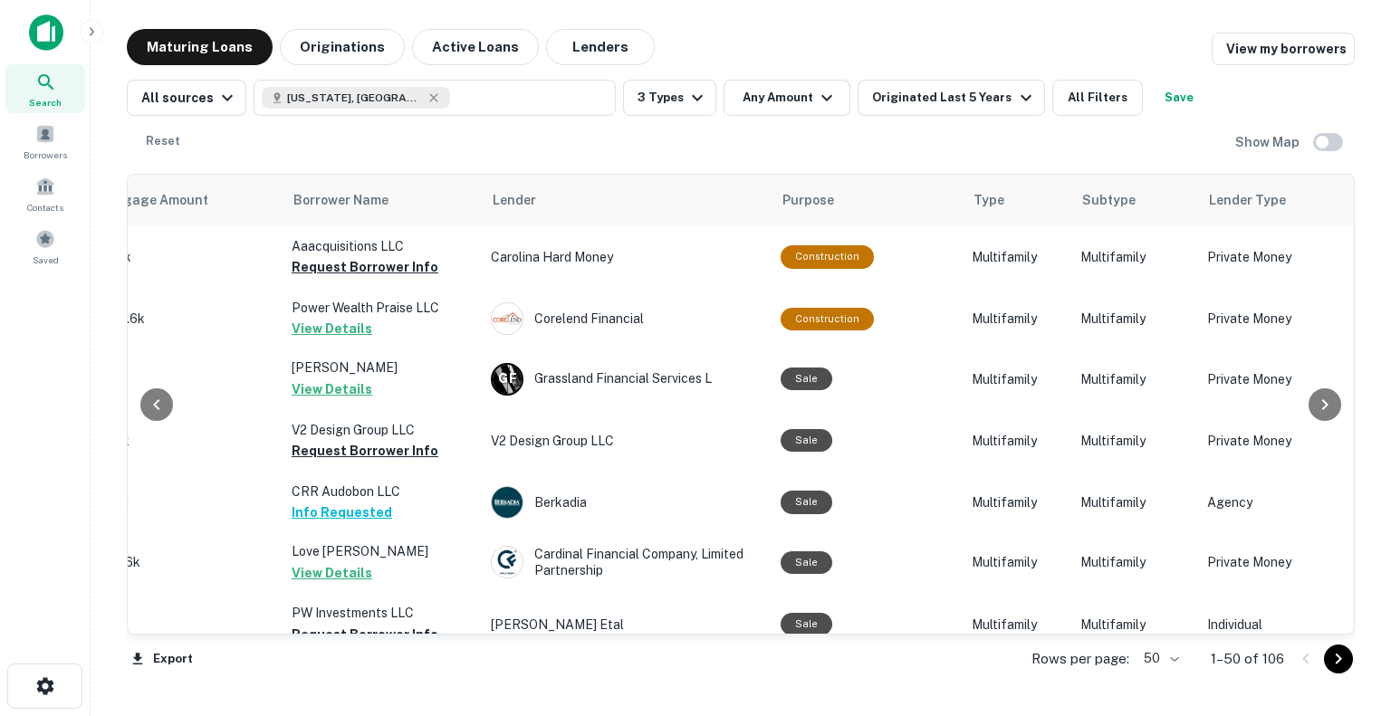
scroll to position [0, 494]
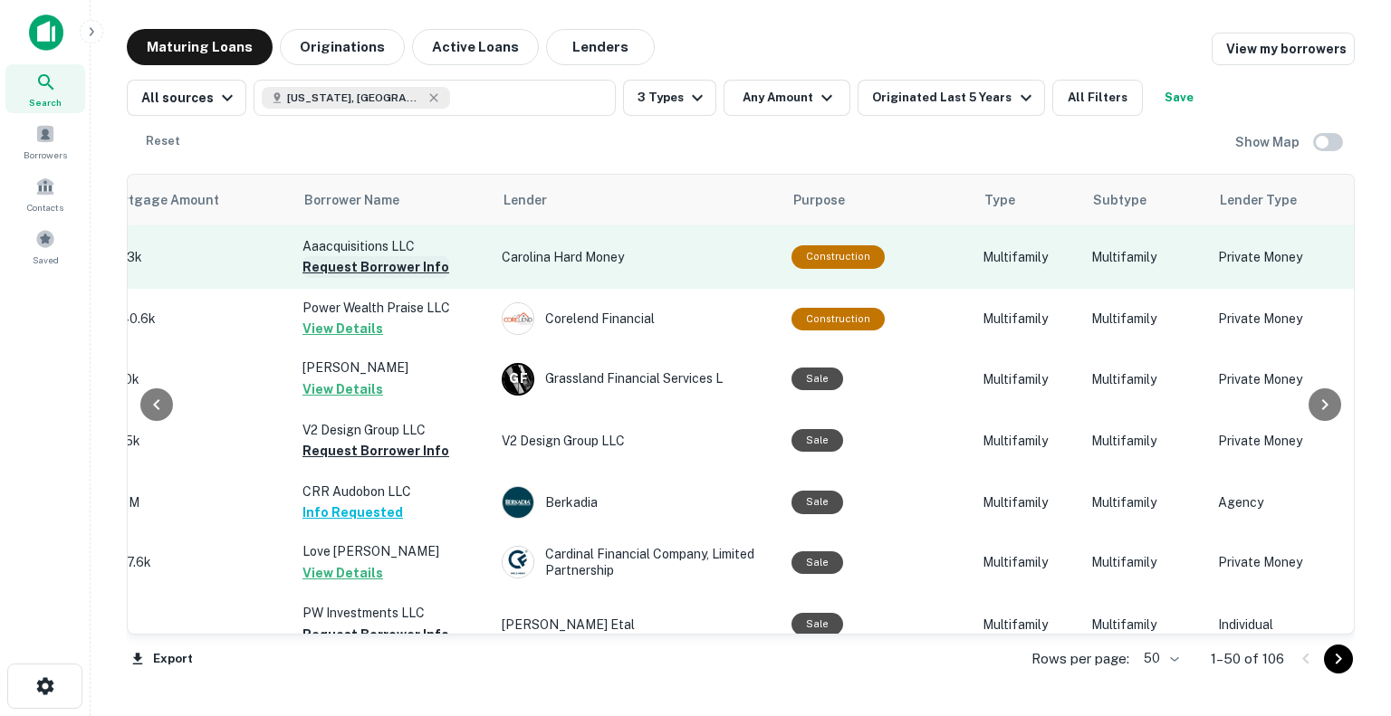
click at [334, 258] on button "Request Borrower Info" at bounding box center [375, 267] width 147 height 22
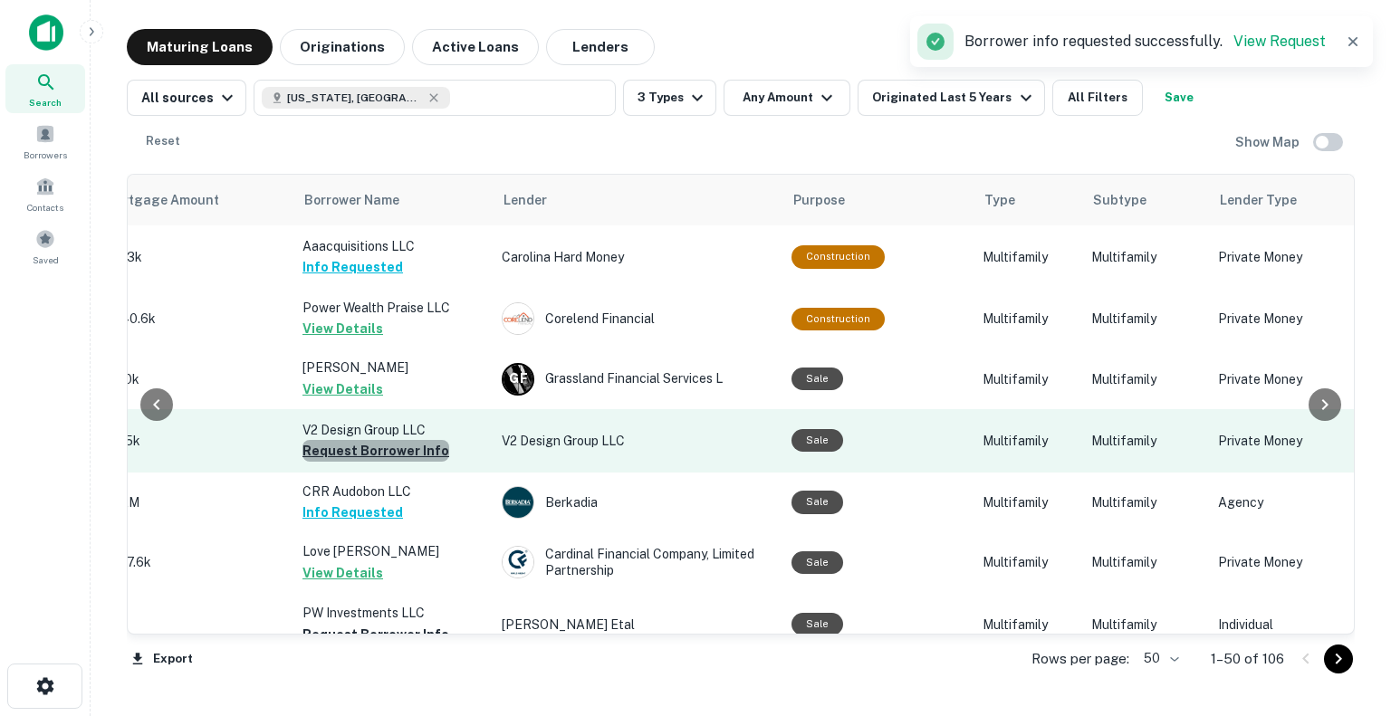
click at [431, 460] on button "Request Borrower Info" at bounding box center [375, 451] width 147 height 22
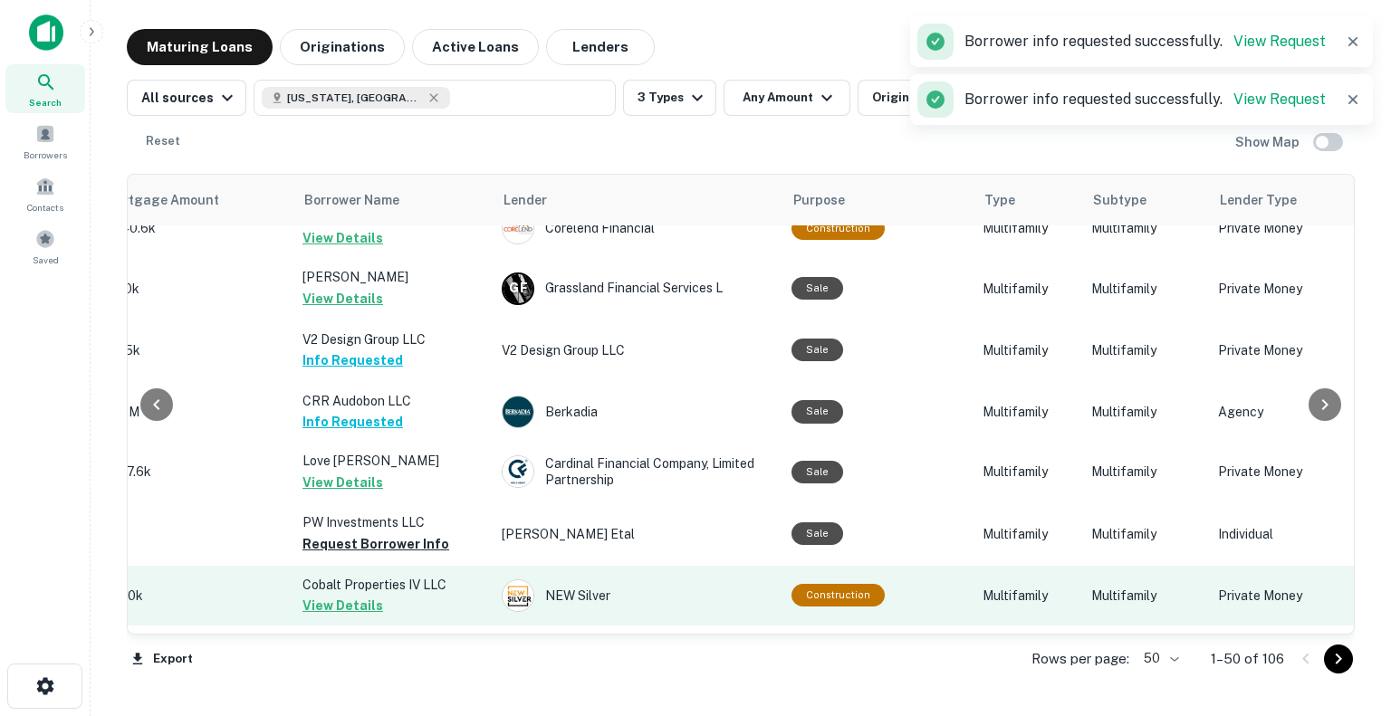
scroll to position [272, 494]
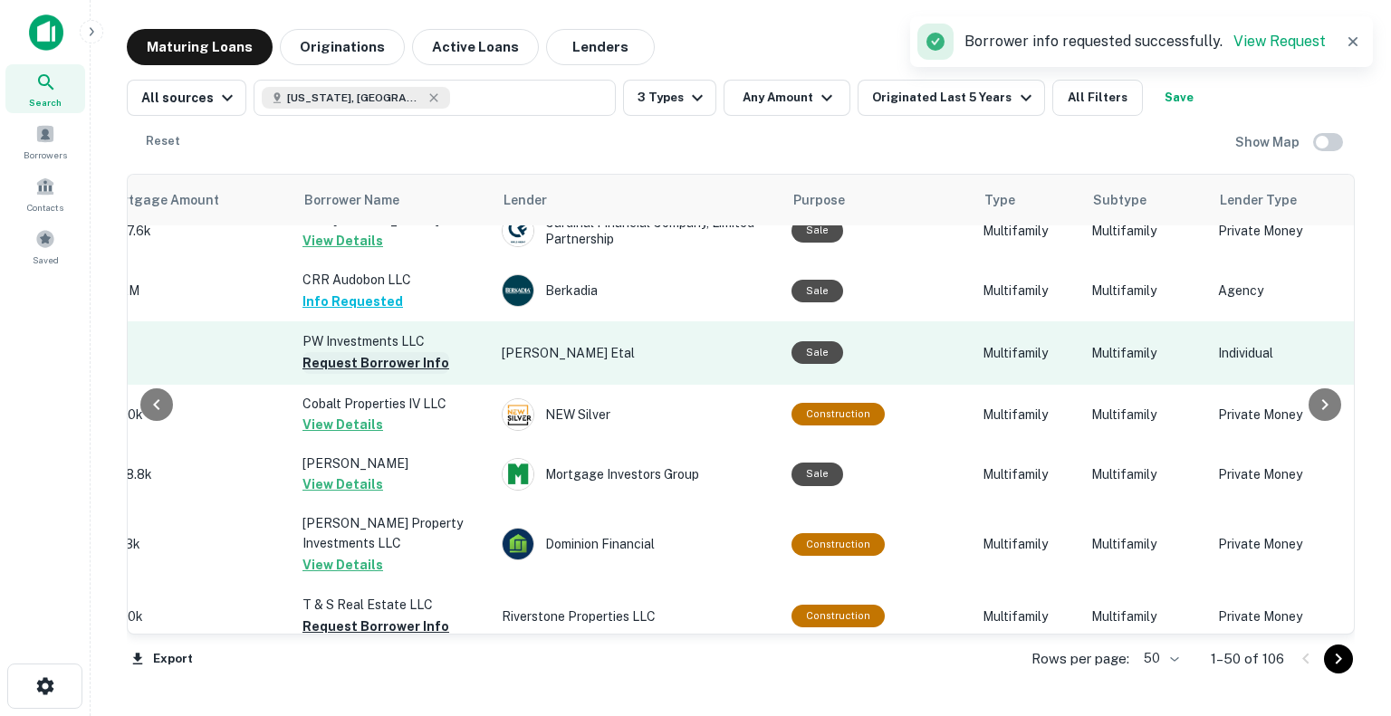
click at [396, 367] on button "Request Borrower Info" at bounding box center [375, 363] width 147 height 22
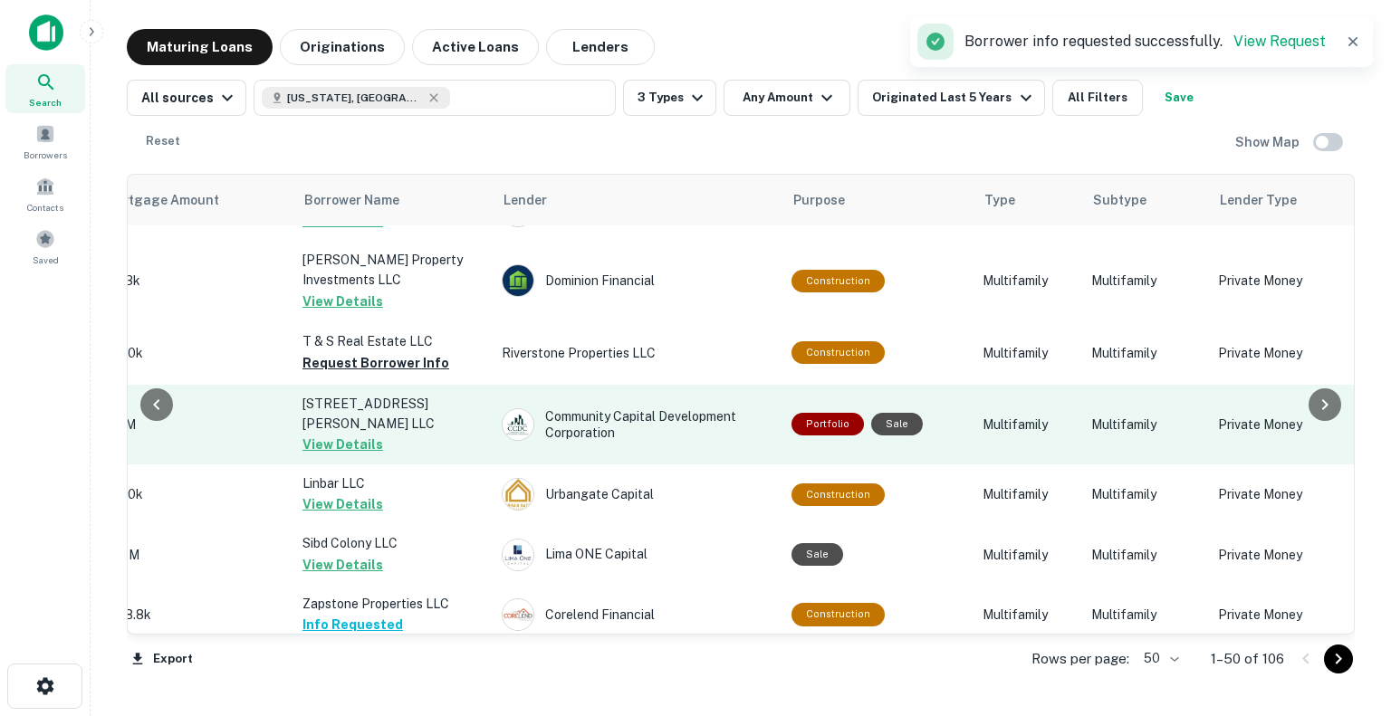
scroll to position [543, 494]
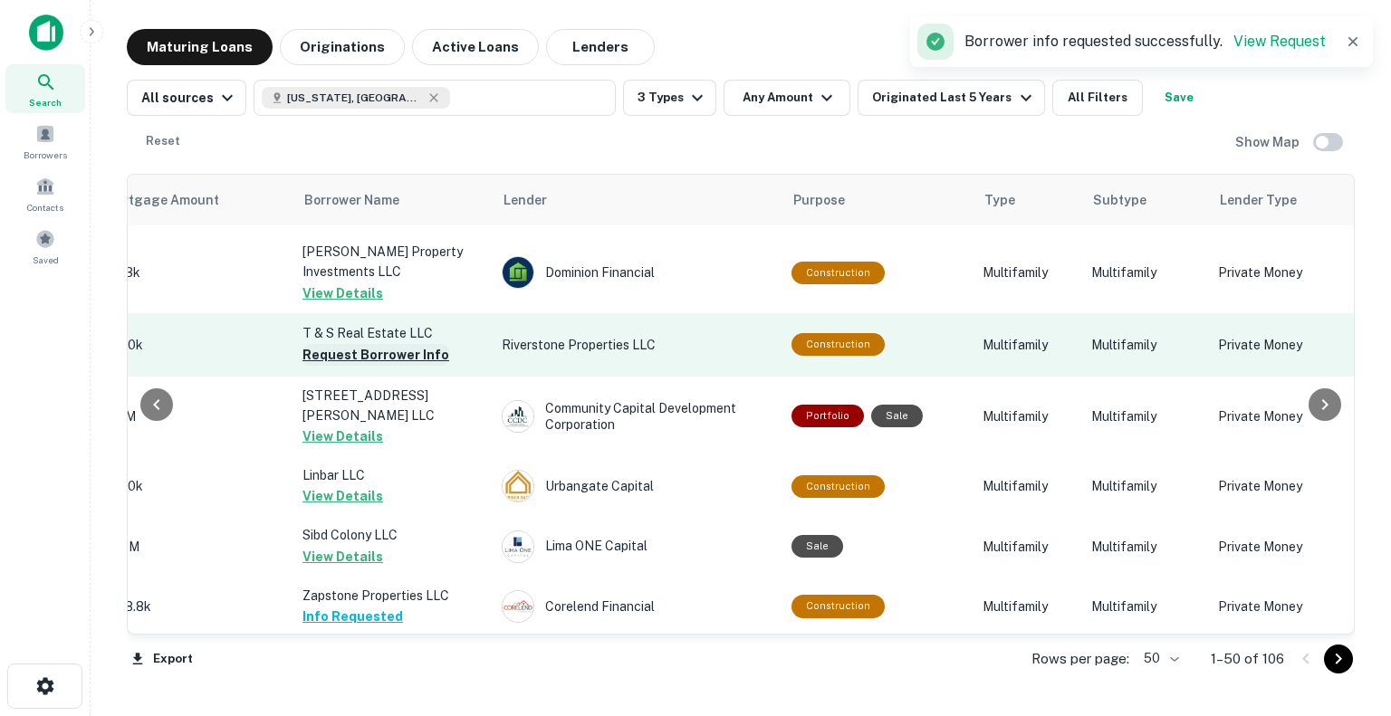
click at [401, 352] on button "Request Borrower Info" at bounding box center [375, 355] width 147 height 22
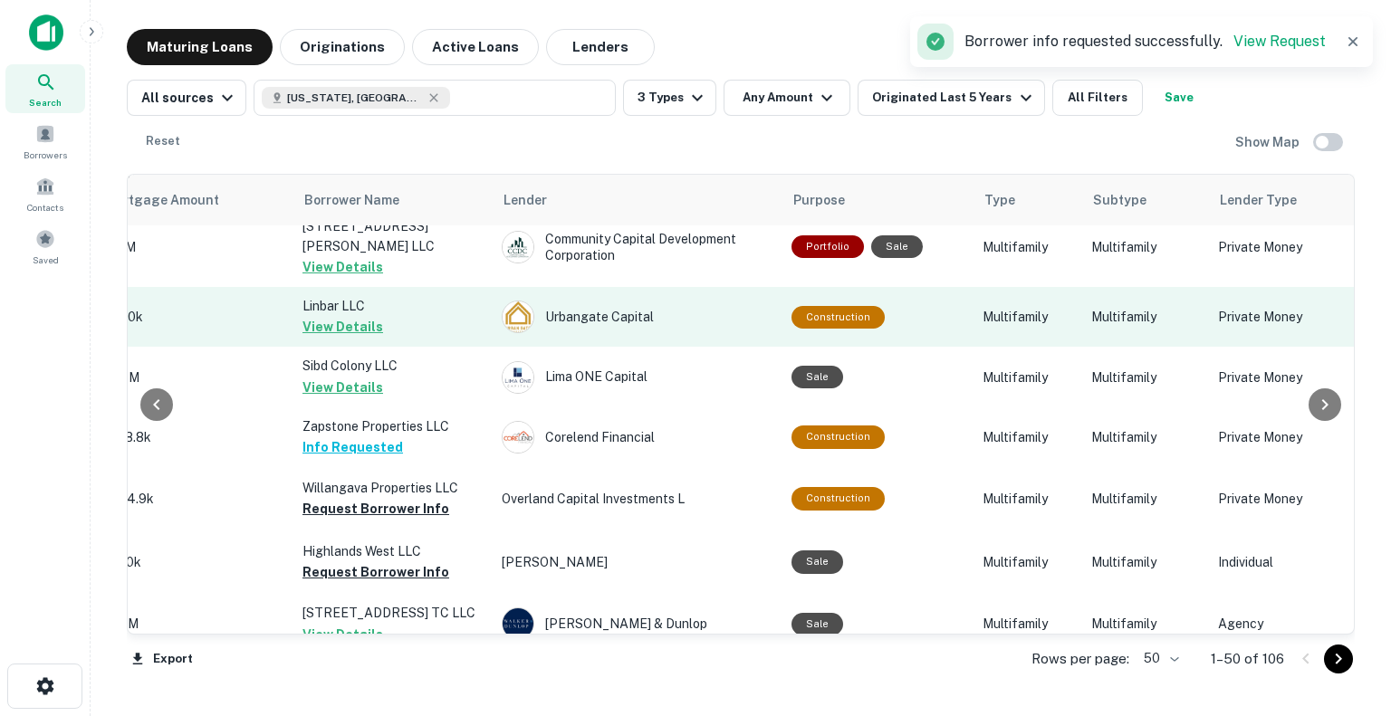
scroll to position [815, 494]
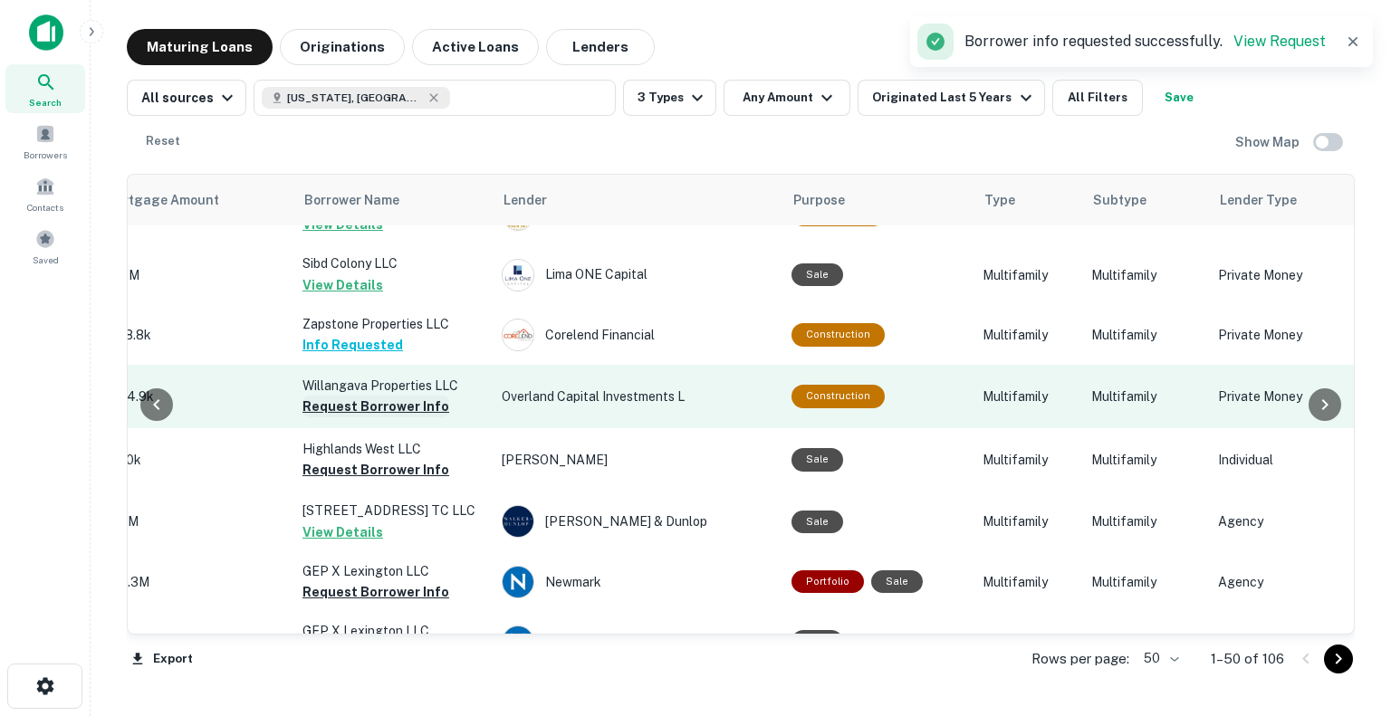
click at [398, 396] on button "Request Borrower Info" at bounding box center [375, 407] width 147 height 22
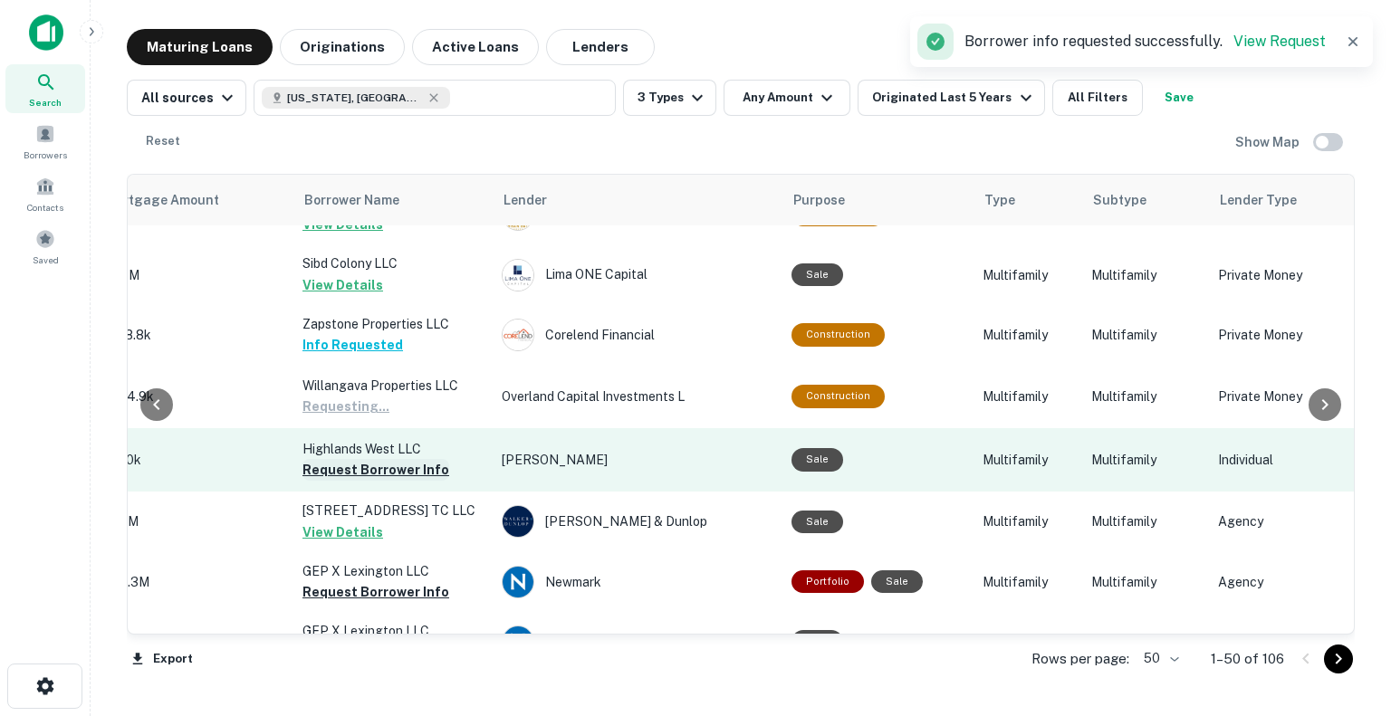
click at [409, 459] on button "Request Borrower Info" at bounding box center [375, 470] width 147 height 22
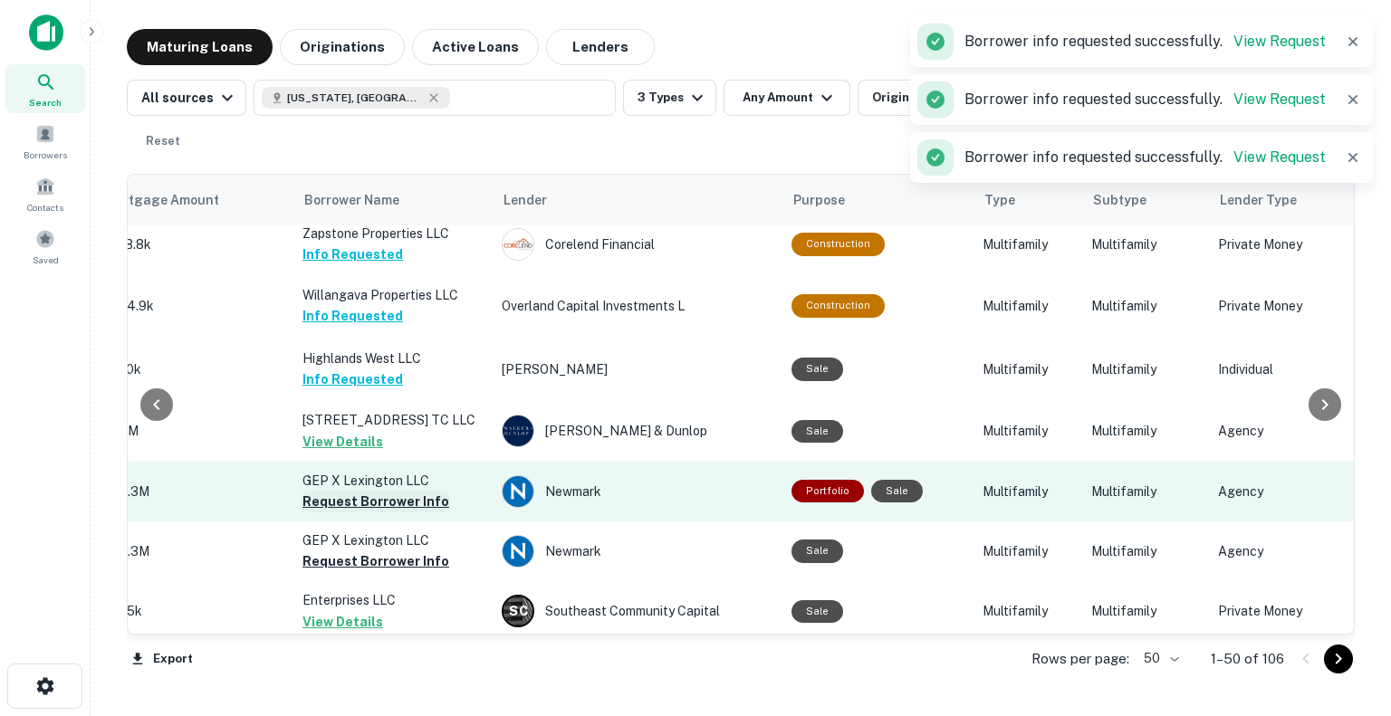
scroll to position [1087, 494]
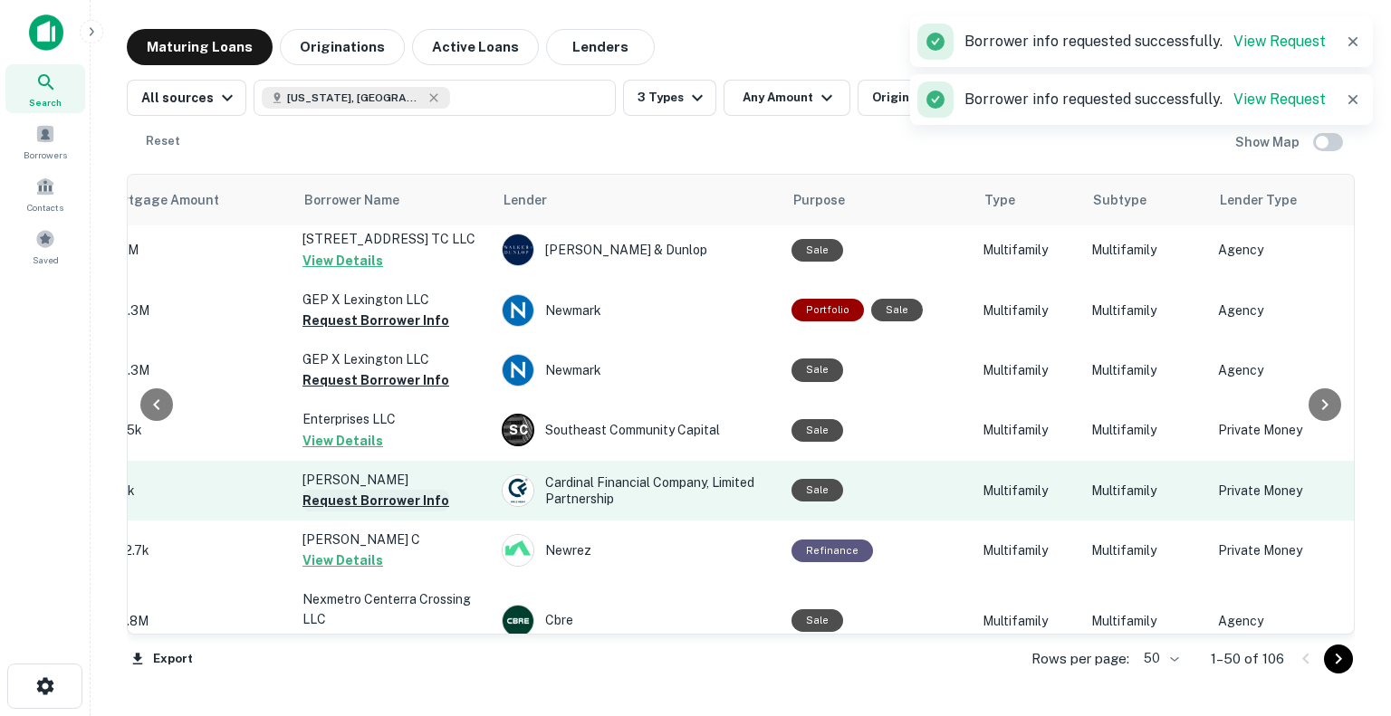
click at [408, 494] on button "Request Borrower Info" at bounding box center [375, 501] width 147 height 22
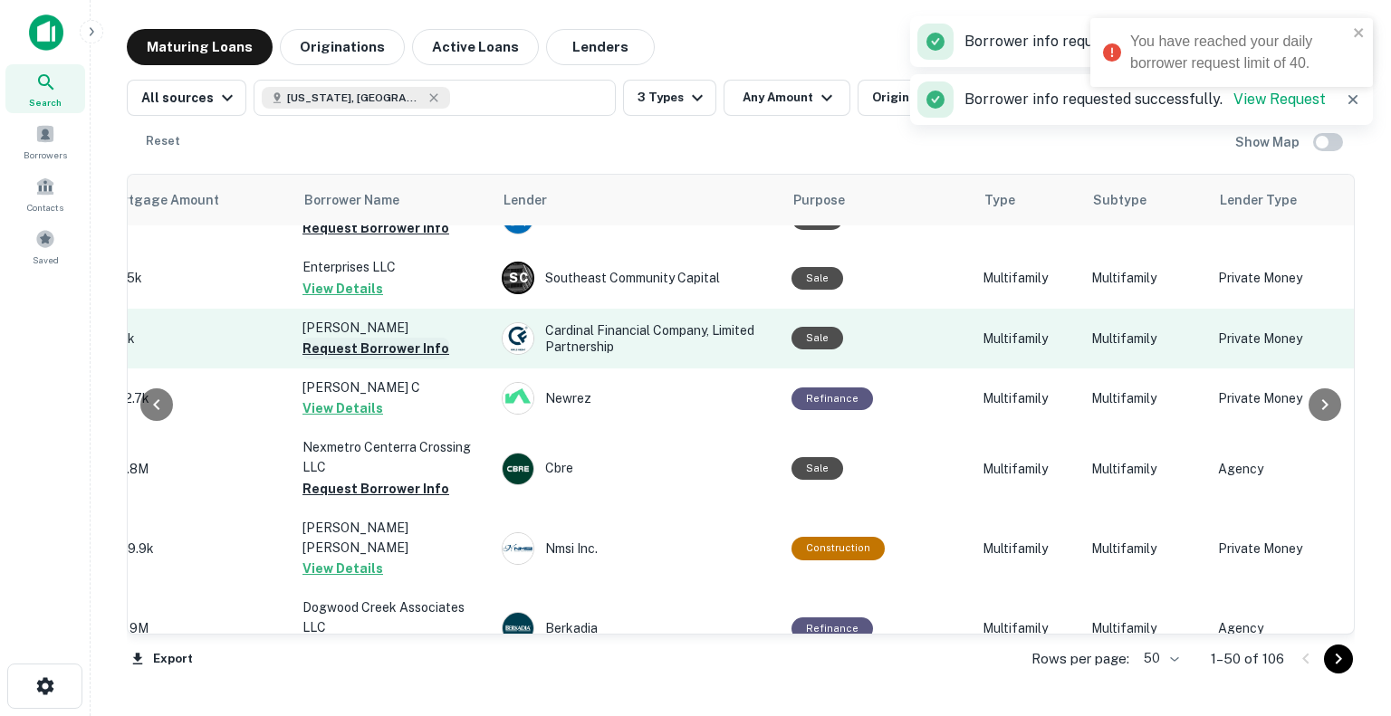
scroll to position [1268, 494]
